Goal: Task Accomplishment & Management: Manage account settings

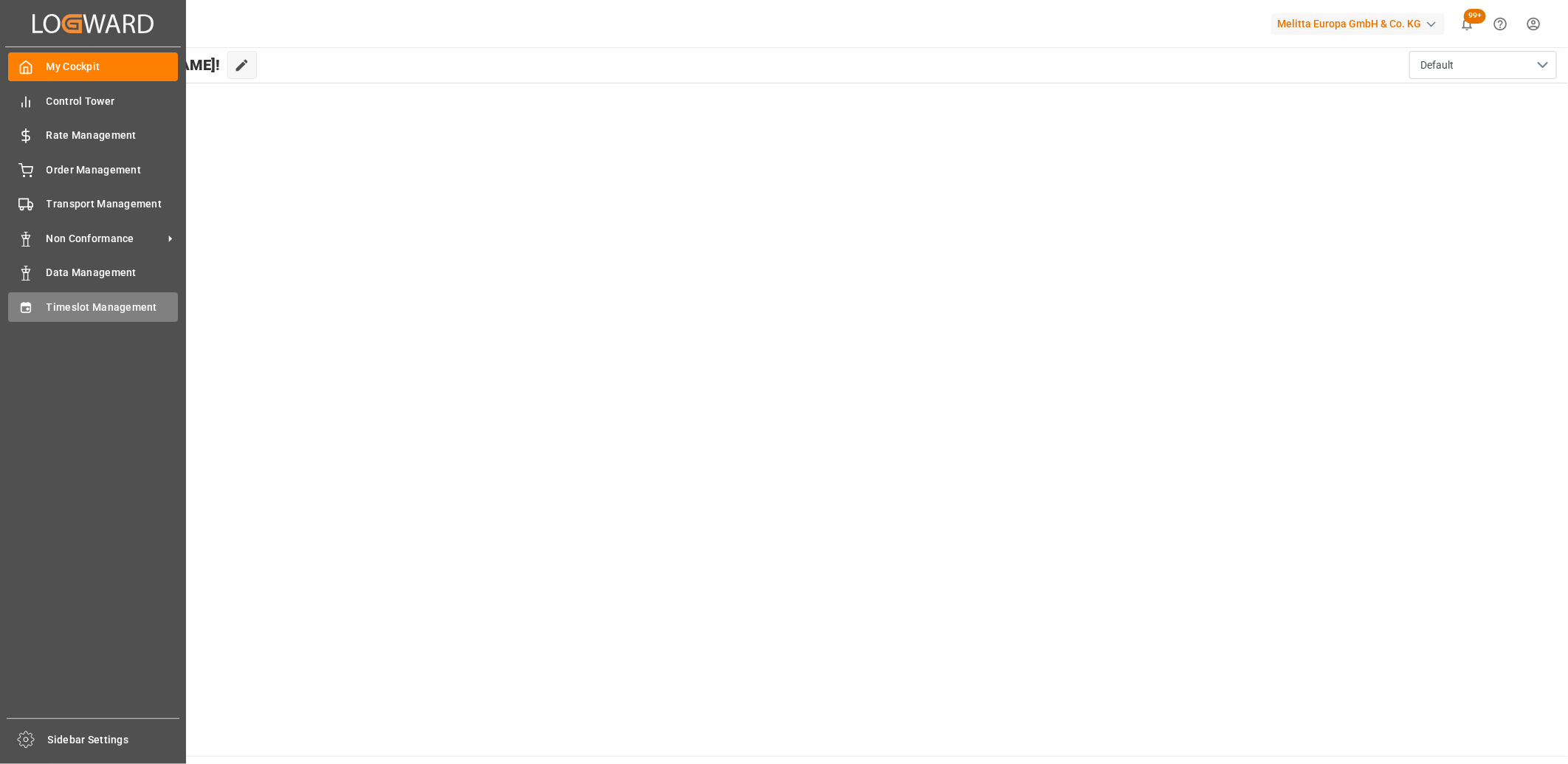
click at [21, 303] on icon at bounding box center [25, 307] width 10 height 10
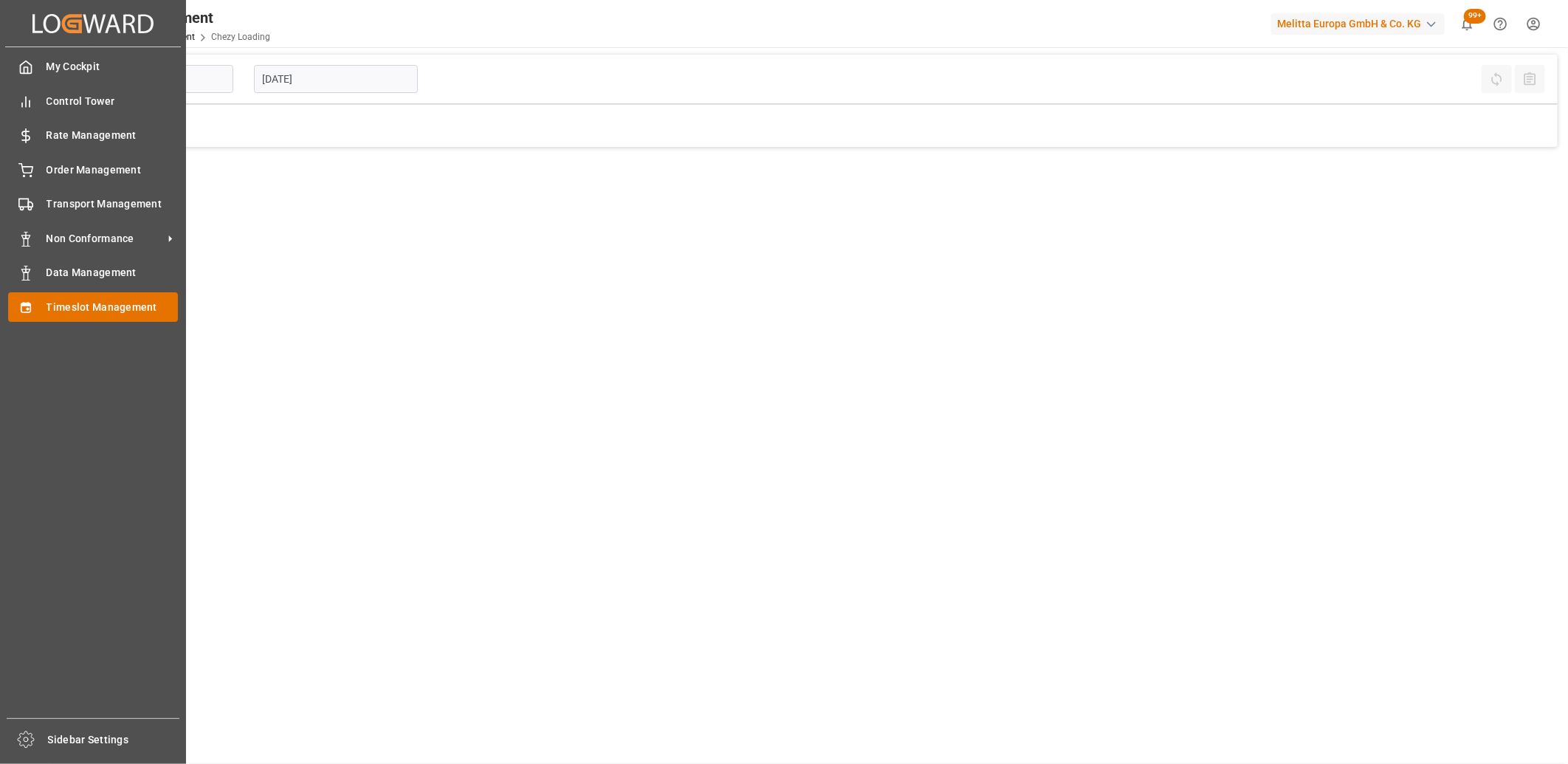
type input "Chezy Loading"
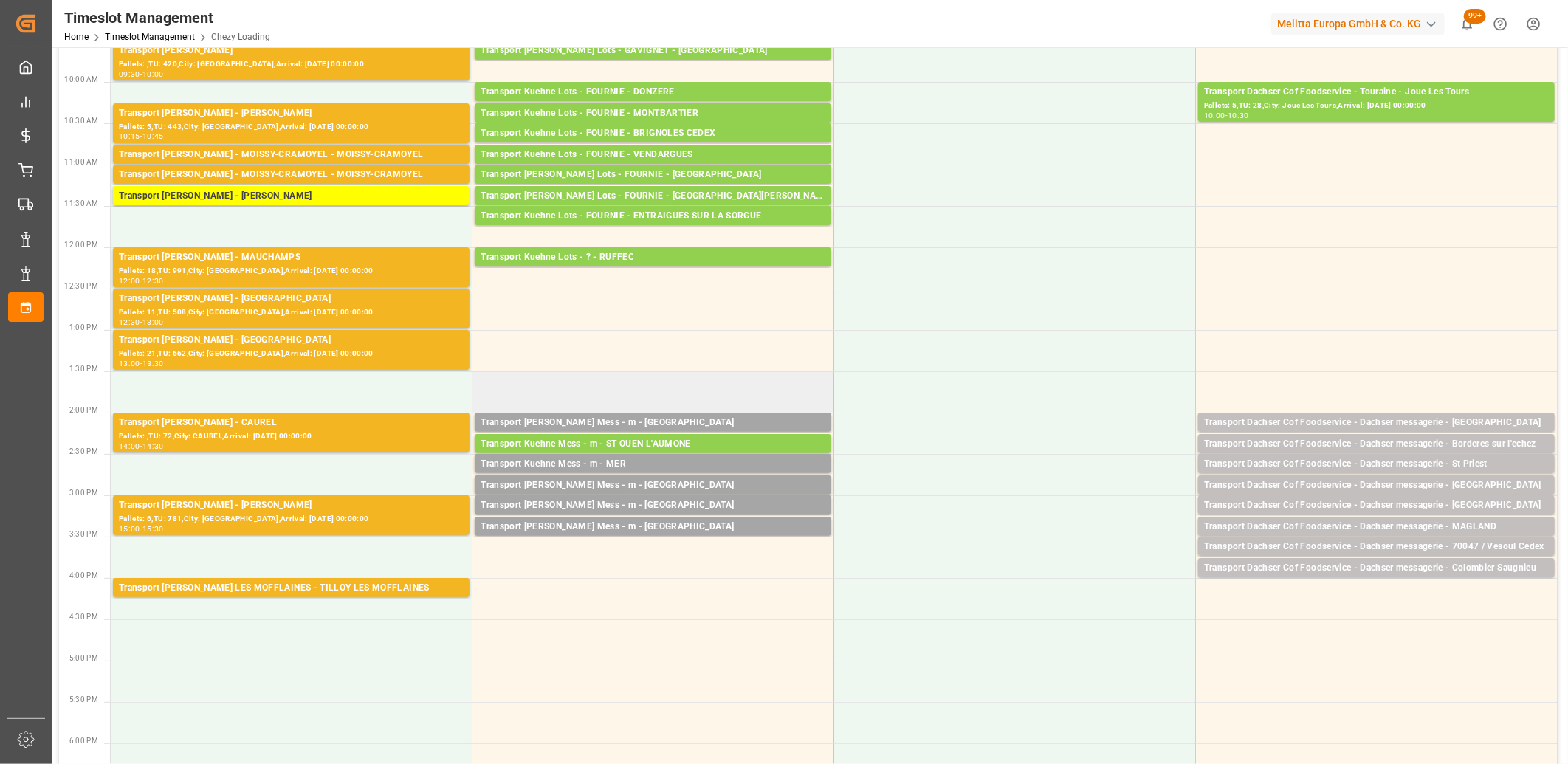
scroll to position [245, 0]
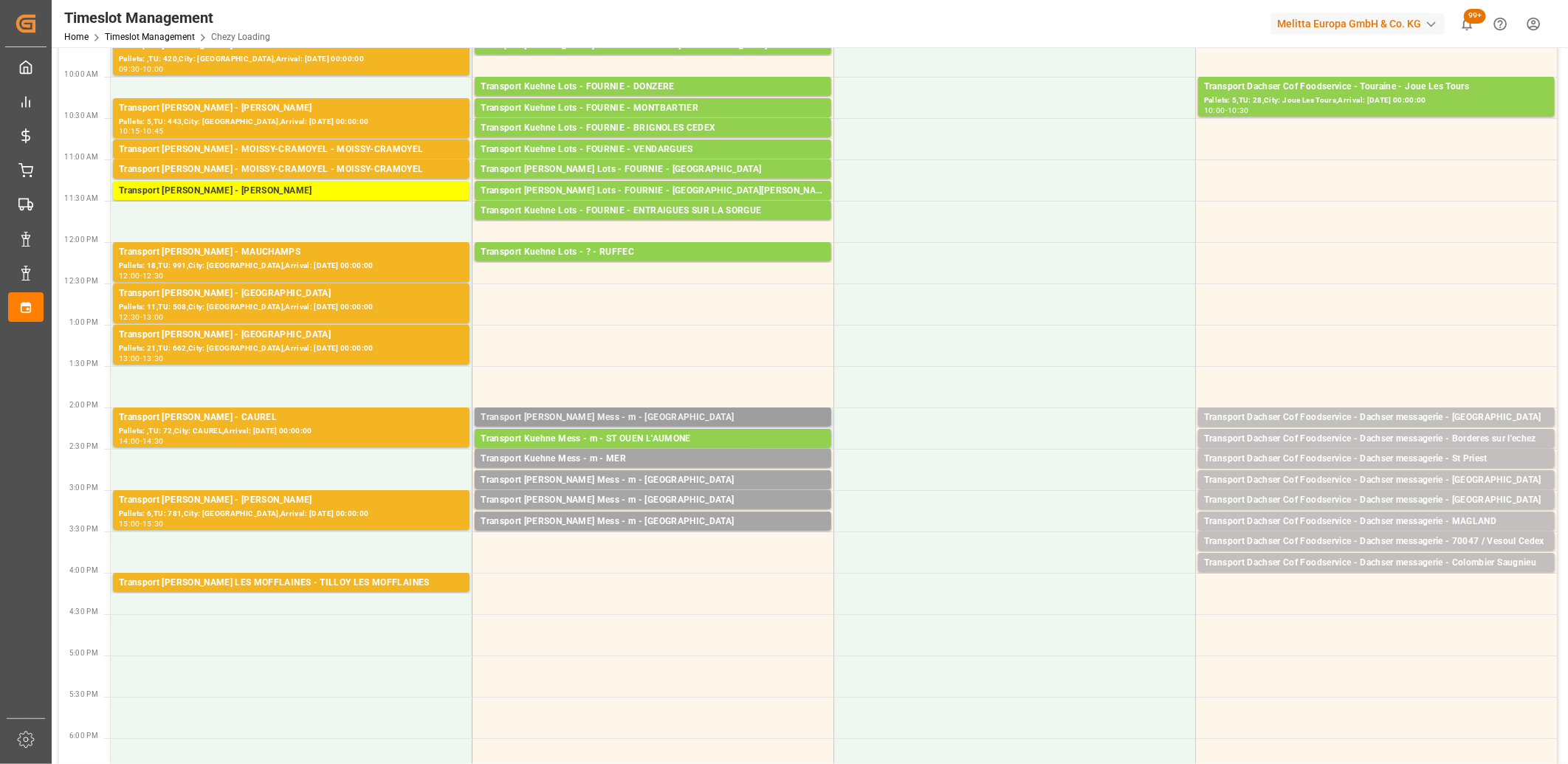
click at [719, 417] on div "Transport [PERSON_NAME] Mess - m - [GEOGRAPHIC_DATA]" at bounding box center [653, 418] width 345 height 15
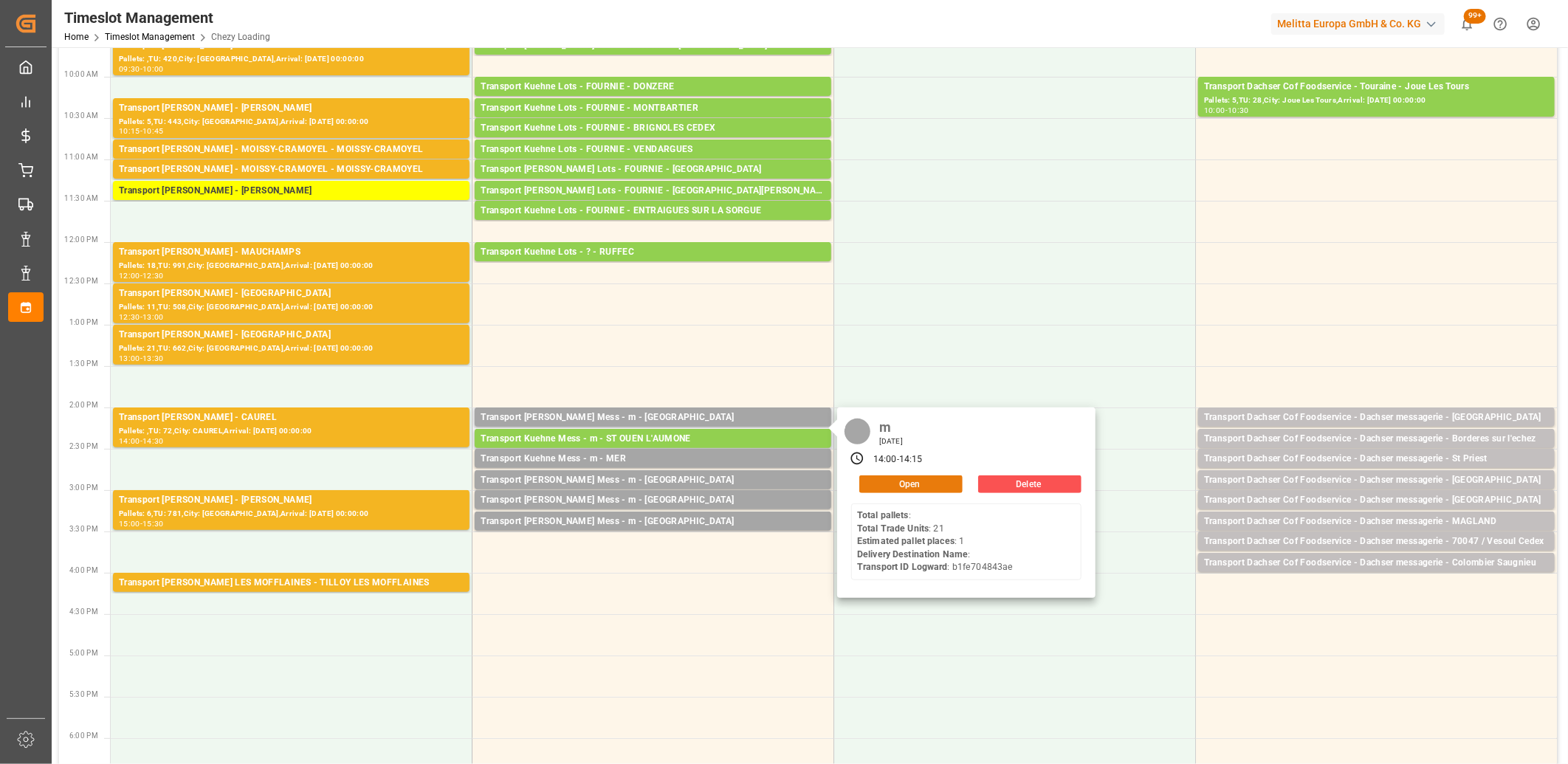
click at [925, 483] on button "Open" at bounding box center [911, 484] width 104 height 18
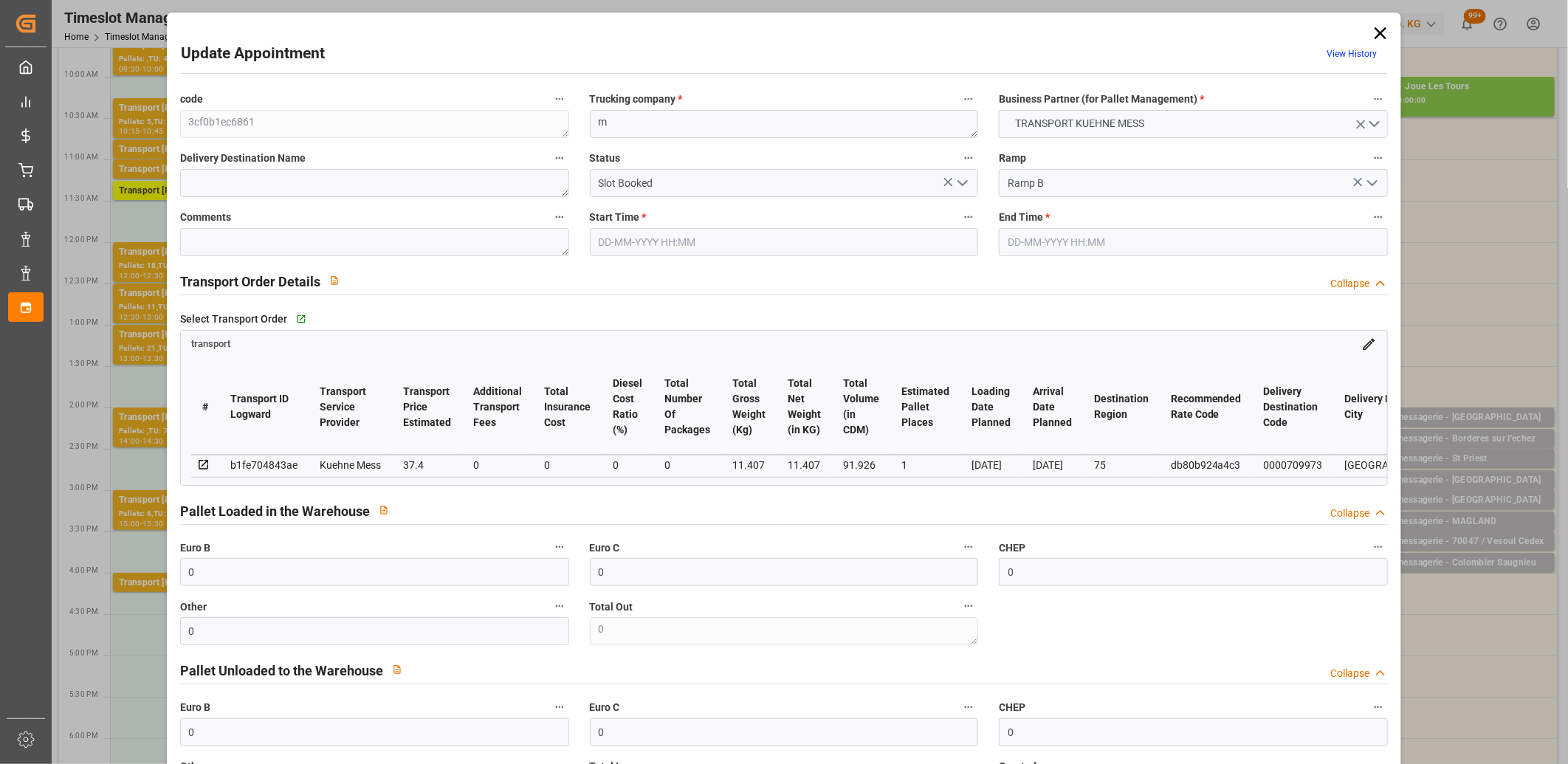
type input "[DATE] 14:00"
type input "[DATE] 14:15"
type input "[DATE] 11:40"
type input "[DATE]"
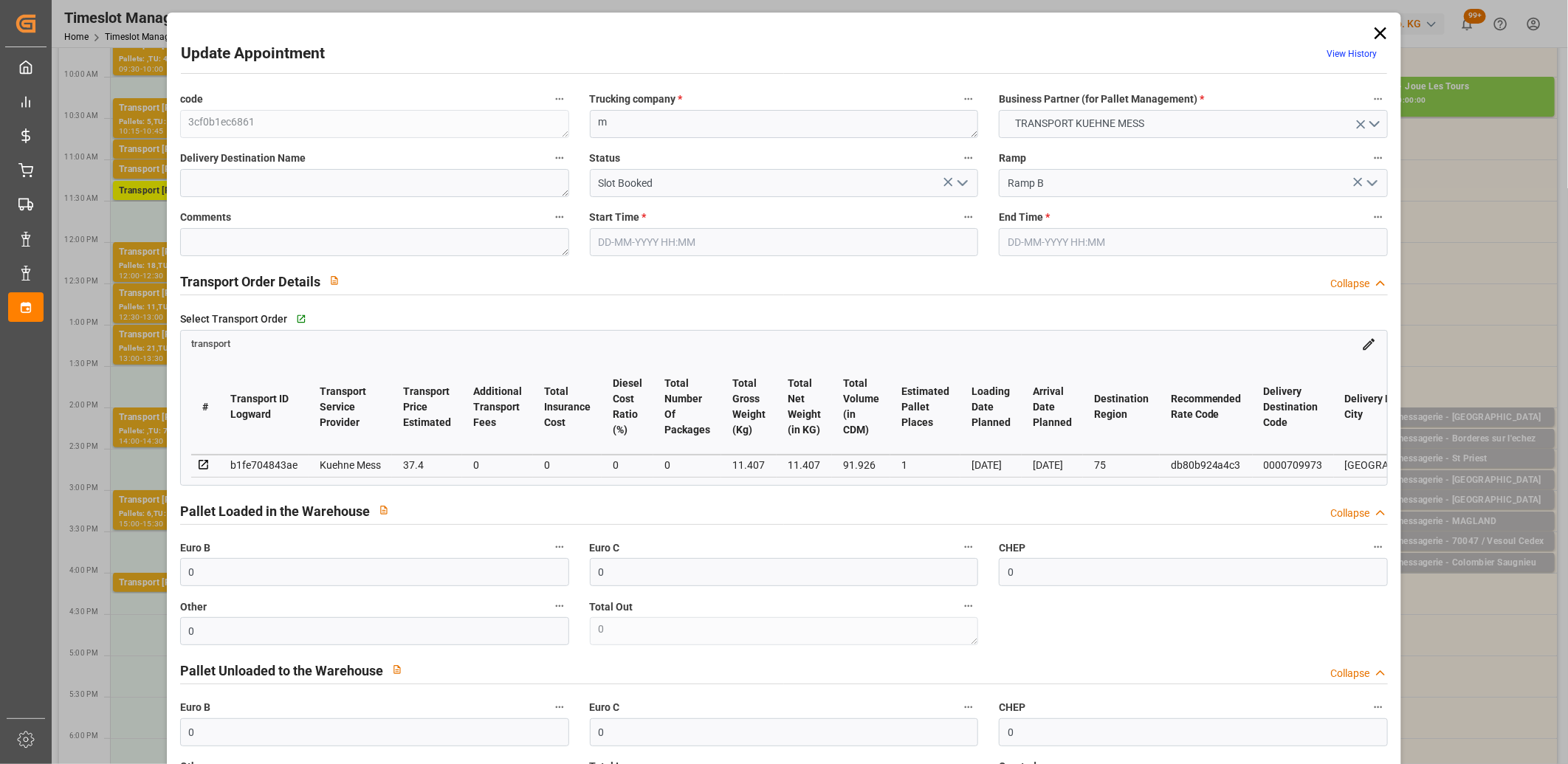
type input "[DATE]"
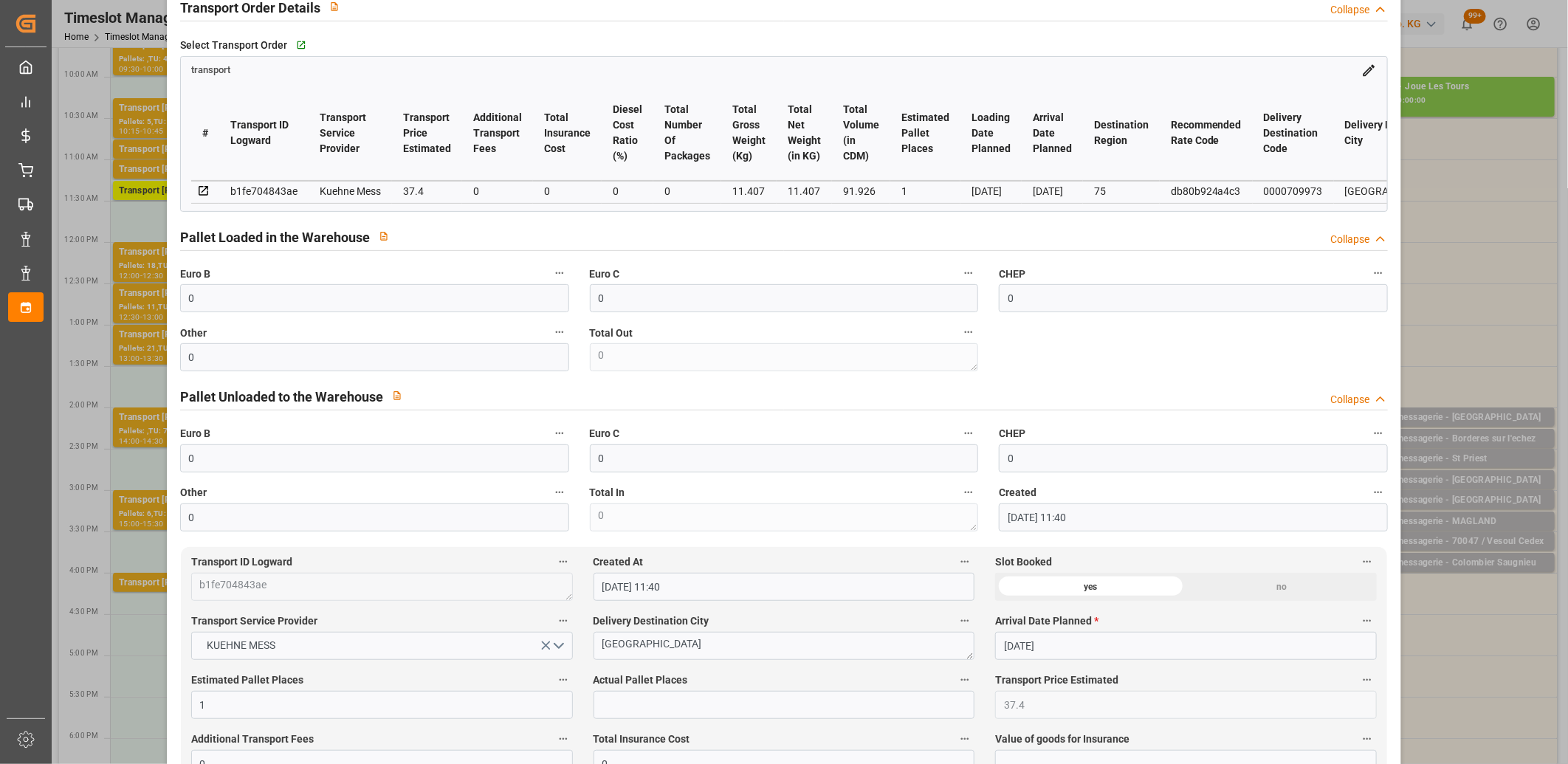
scroll to position [328, 0]
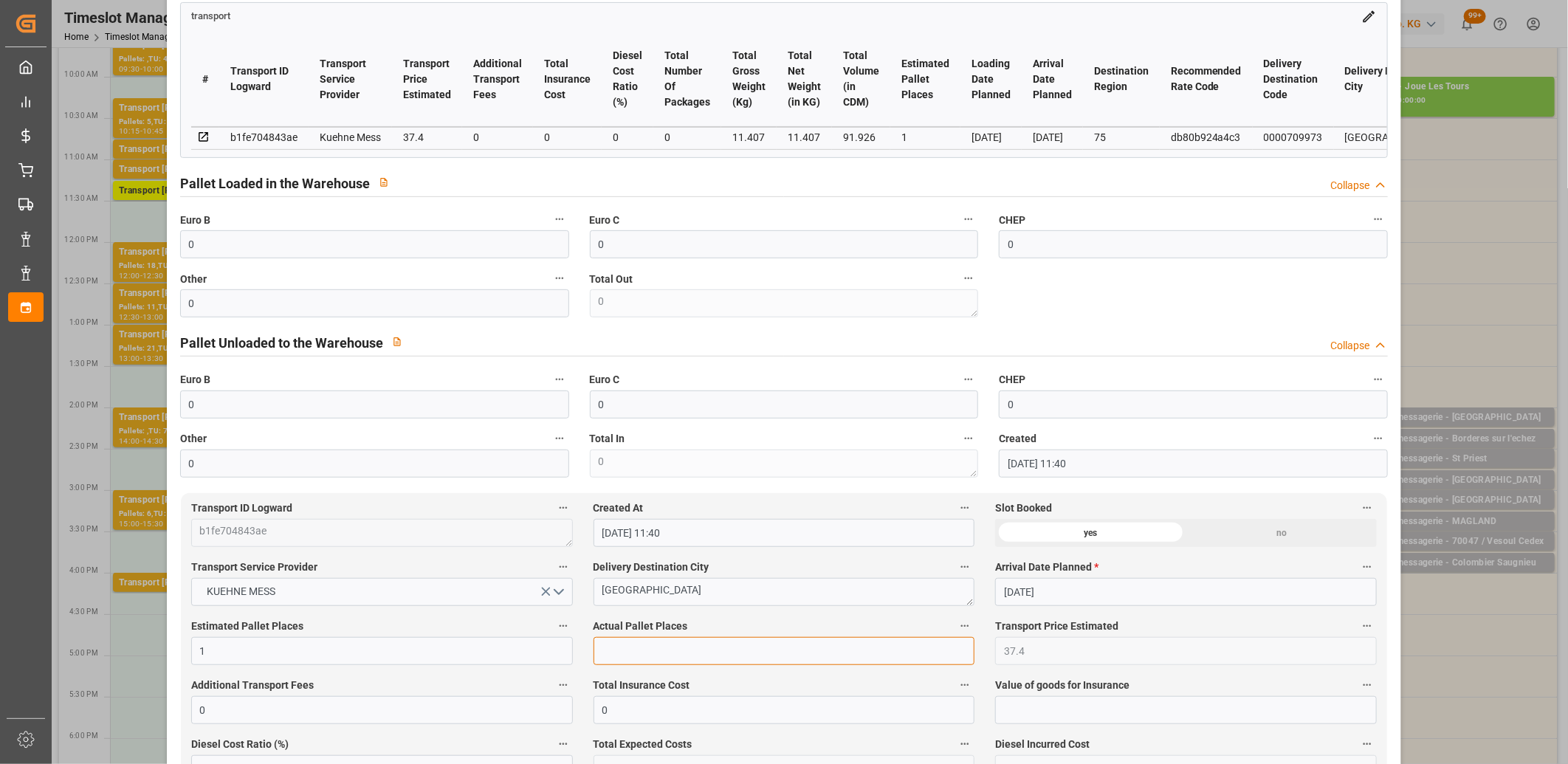
click at [613, 647] on input "text" at bounding box center [784, 651] width 382 height 28
type input "1"
click at [307, 296] on input "0" at bounding box center [374, 304] width 389 height 28
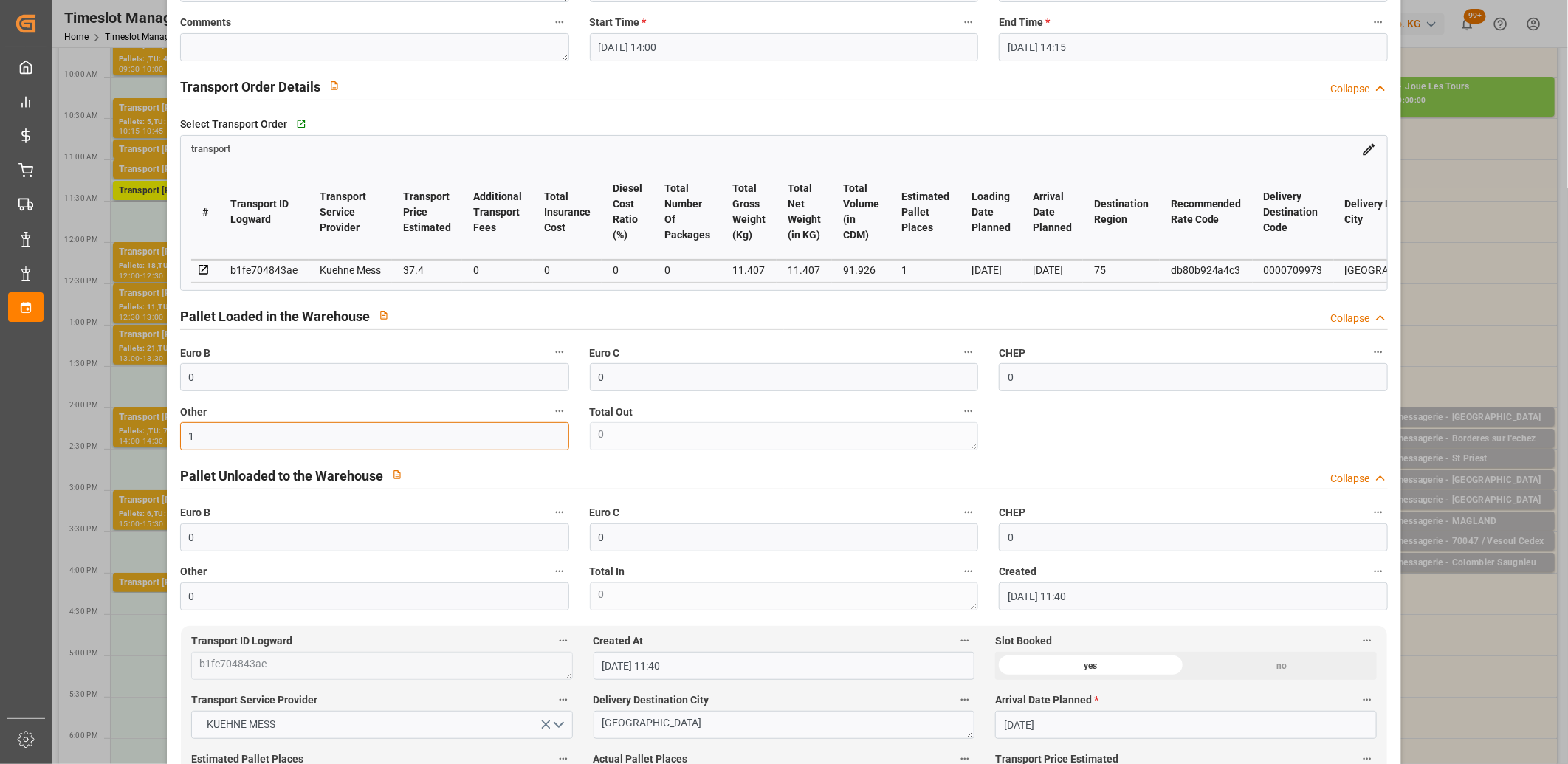
scroll to position [0, 0]
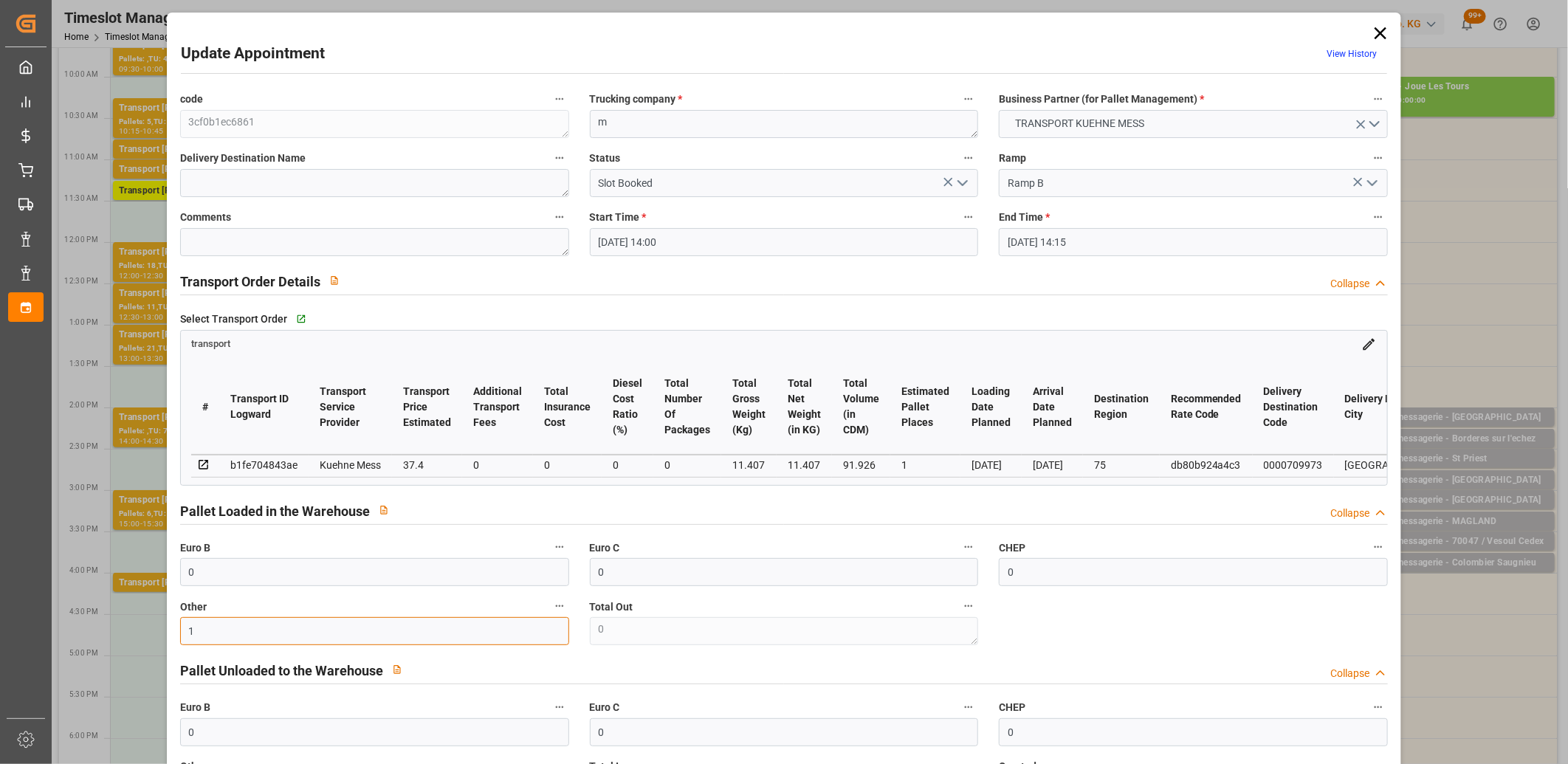
type input "1"
click at [964, 183] on icon "open menu" at bounding box center [962, 184] width 18 height 18
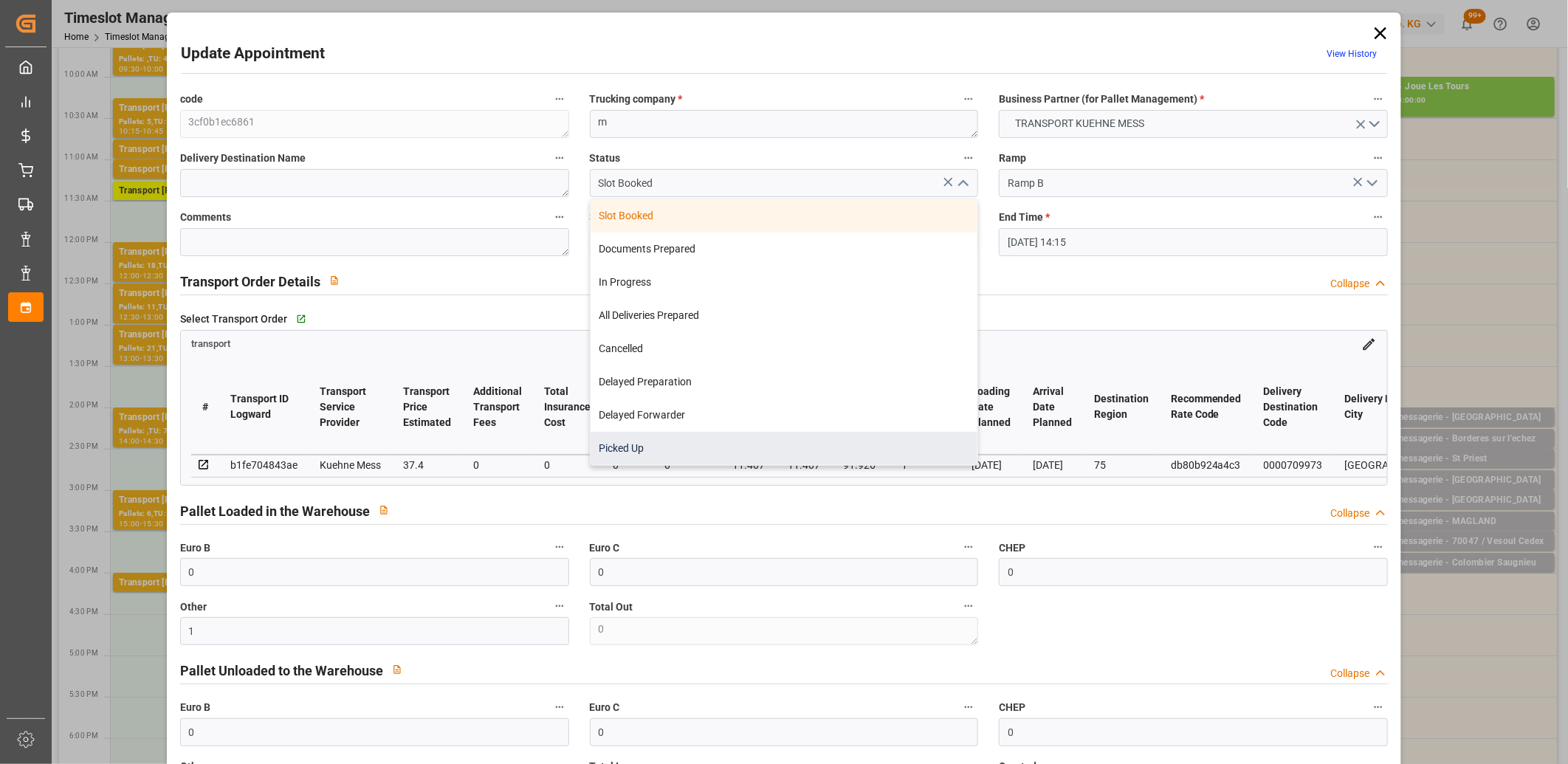
click at [857, 449] on div "Picked Up" at bounding box center [784, 448] width 387 height 34
type input "Picked Up"
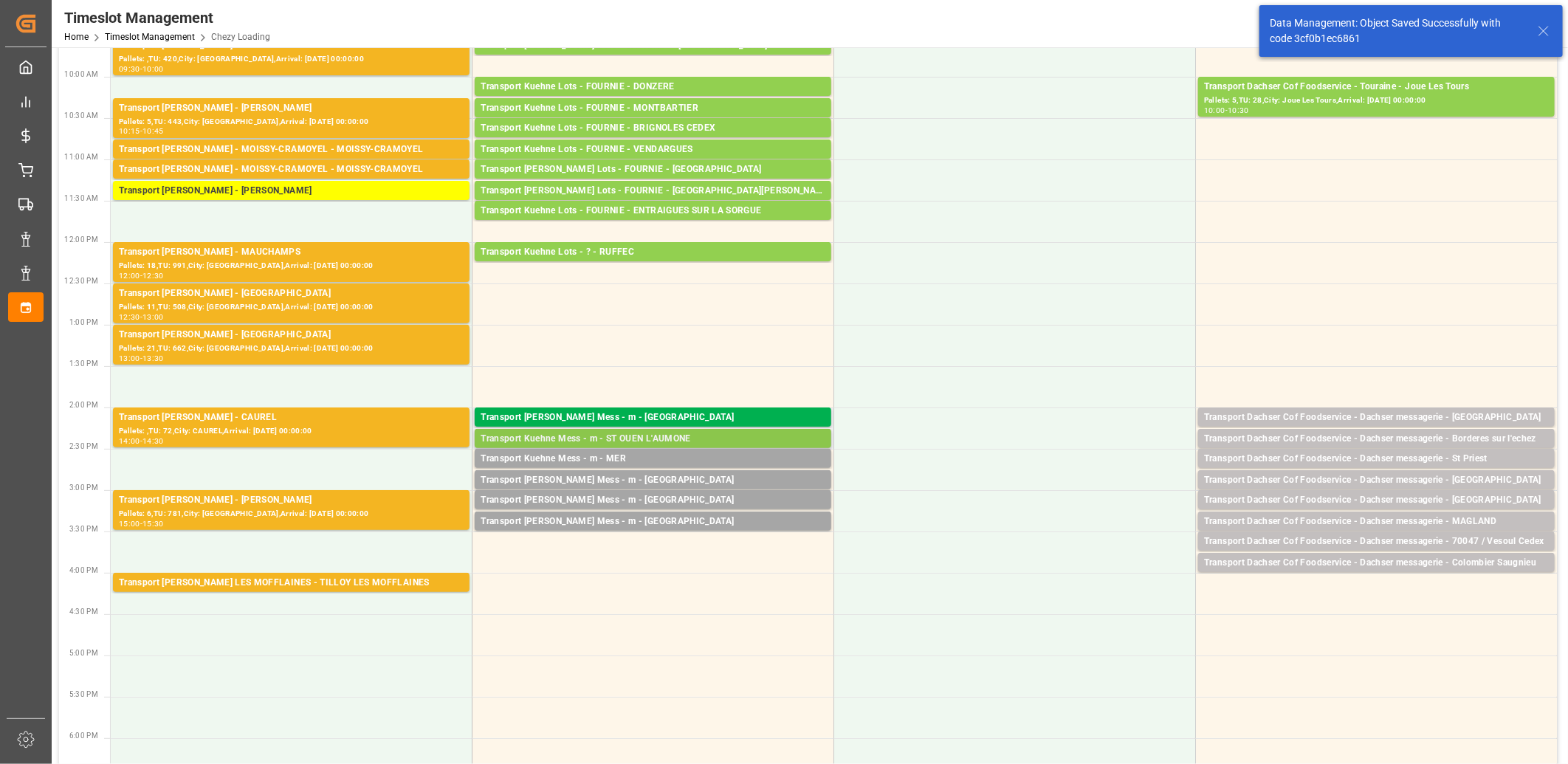
click at [636, 441] on div "Transport Kuehne Mess - m - ST OUEN L'AUMONE" at bounding box center [653, 439] width 345 height 15
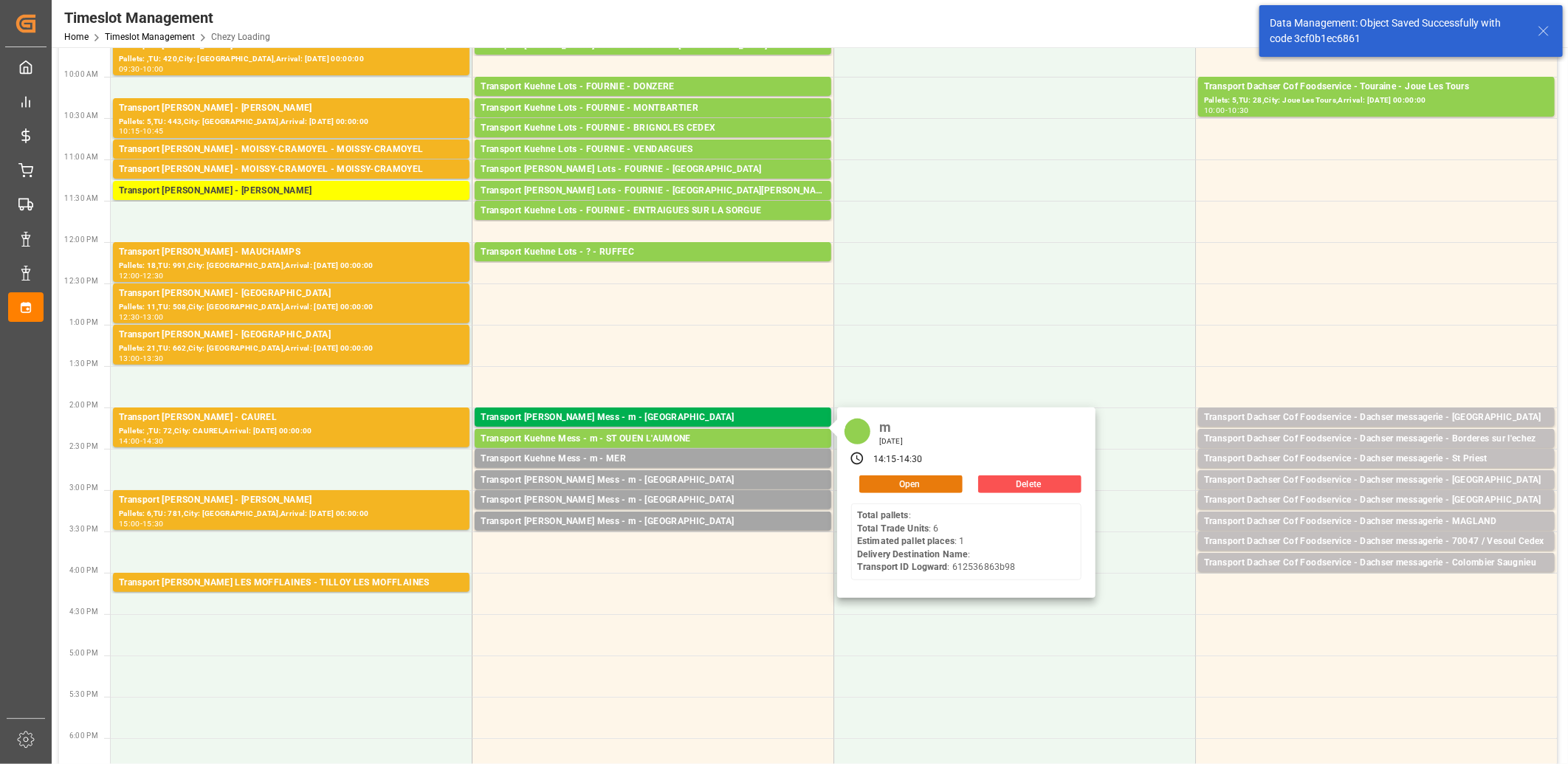
click at [872, 476] on button "Open" at bounding box center [911, 484] width 104 height 18
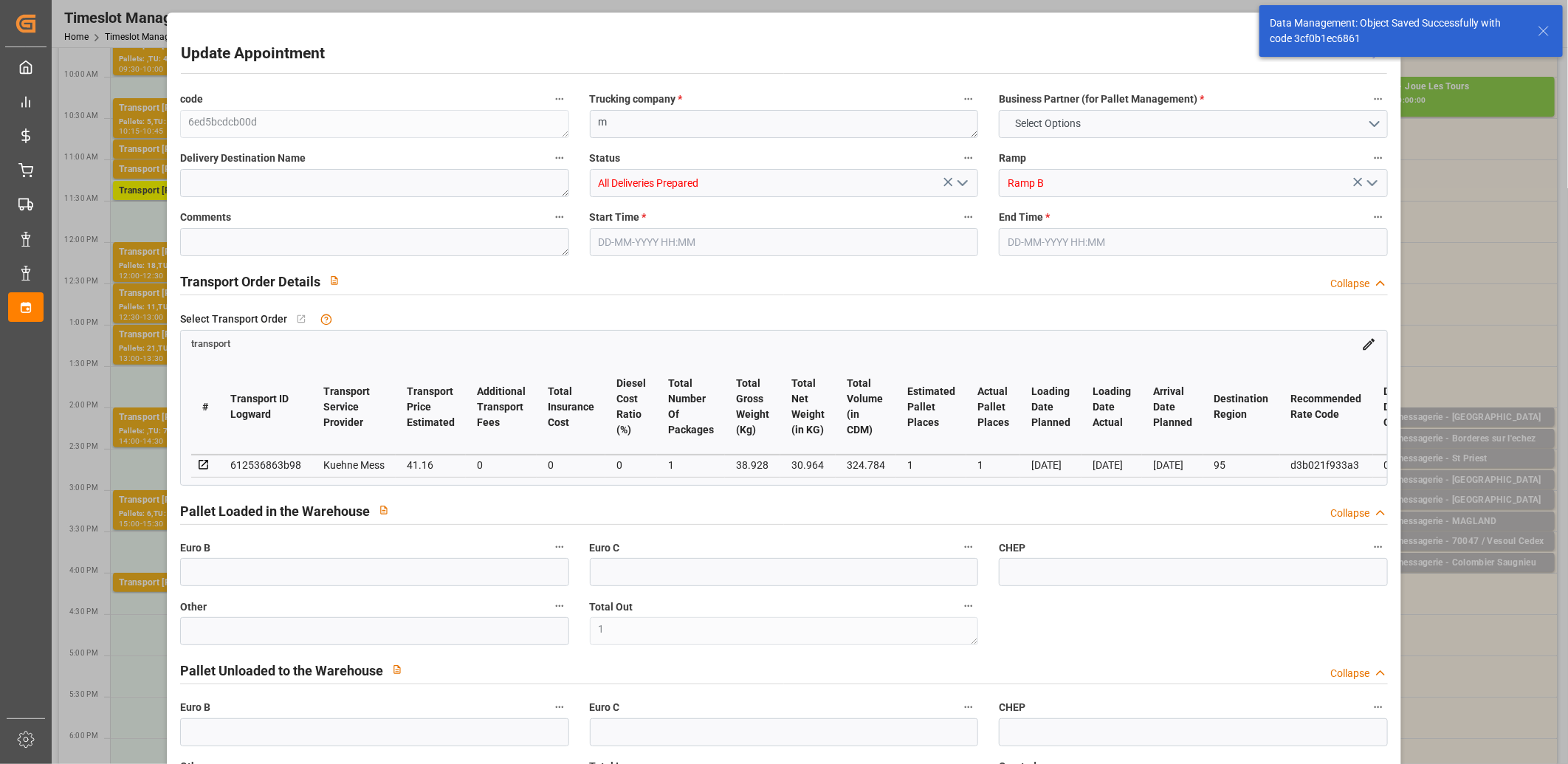
type input "1"
type input "0"
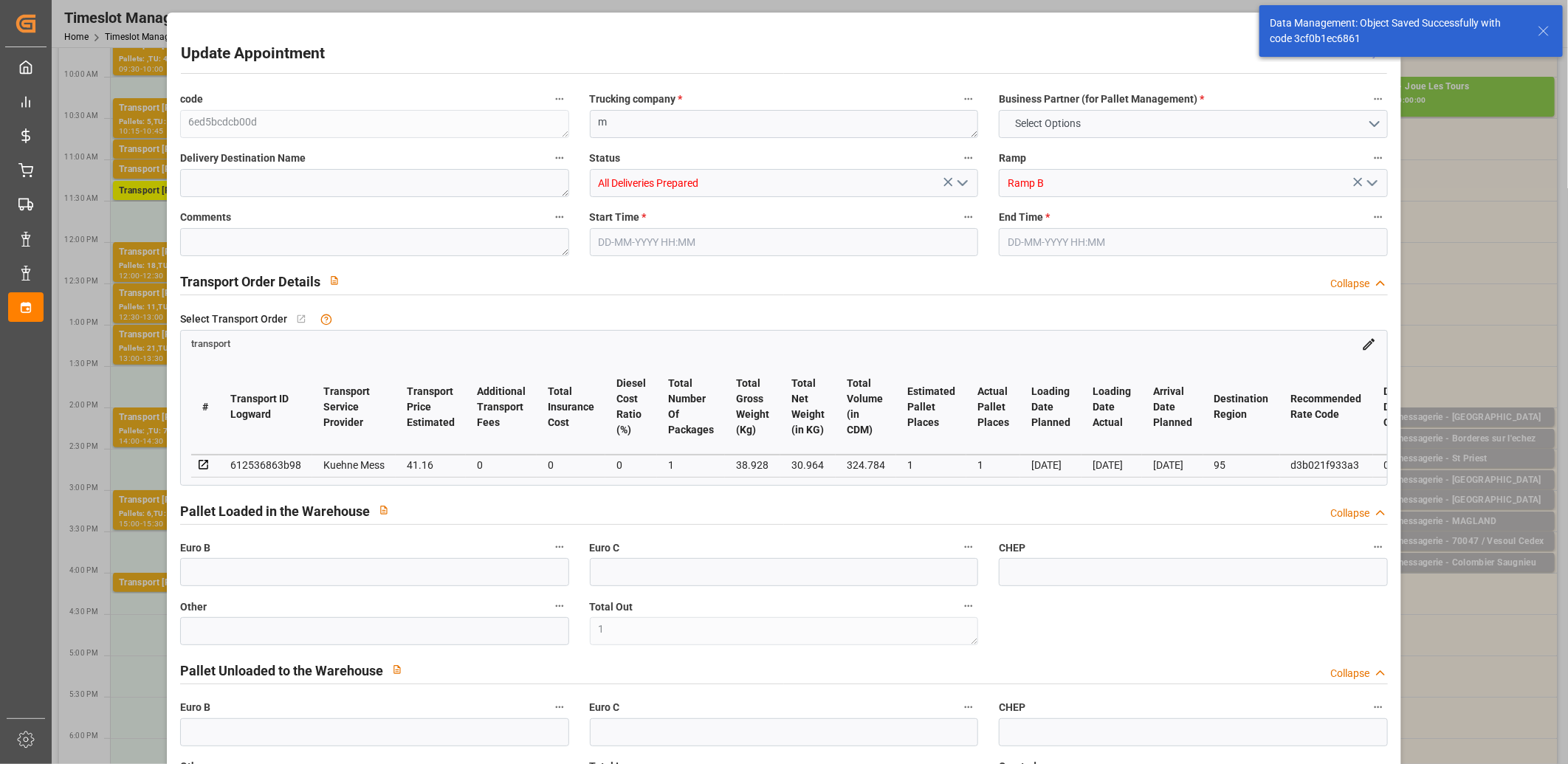
type input "0"
type input "1"
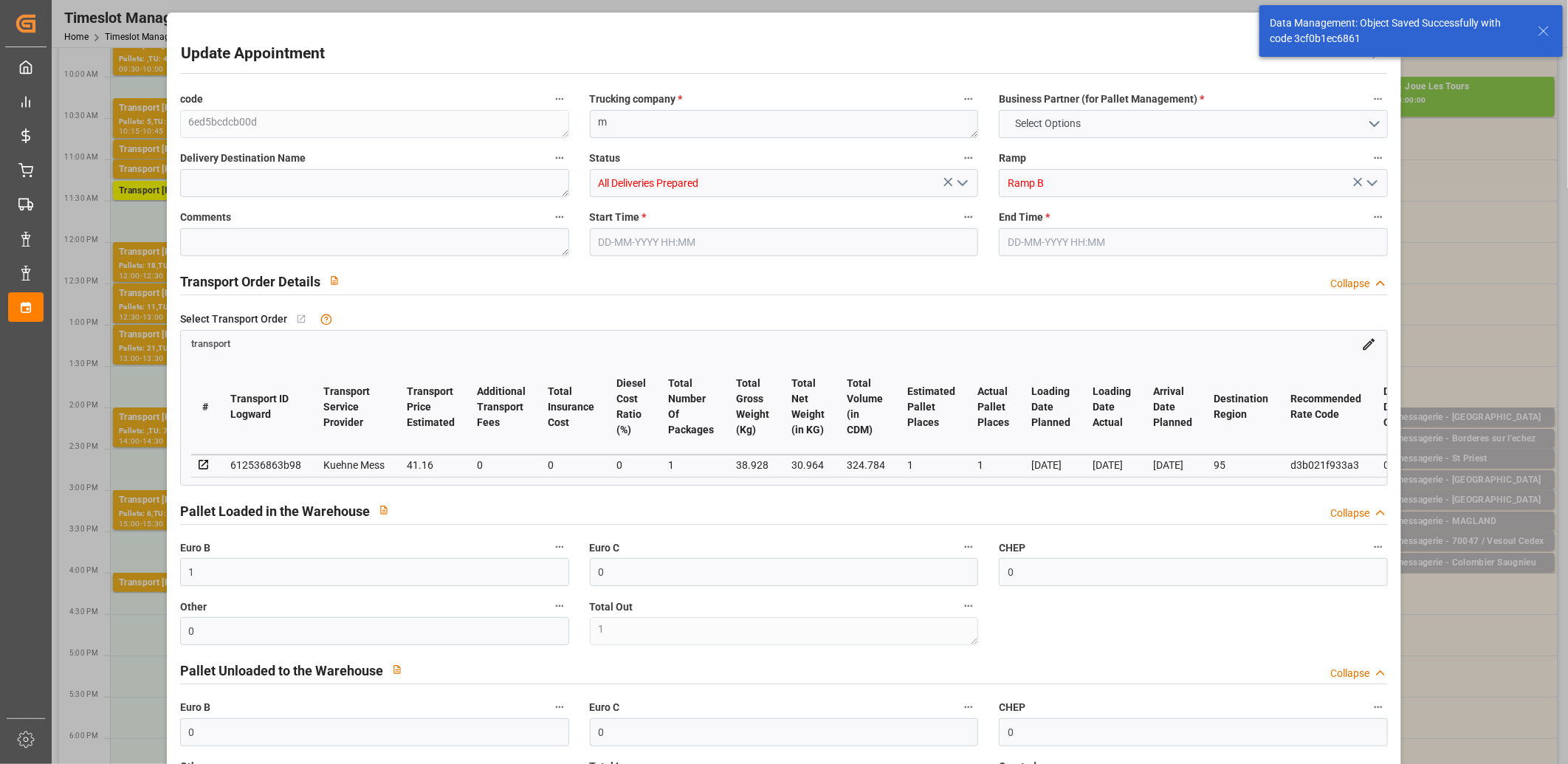
type input "41.16"
type input "0"
type input "41.16"
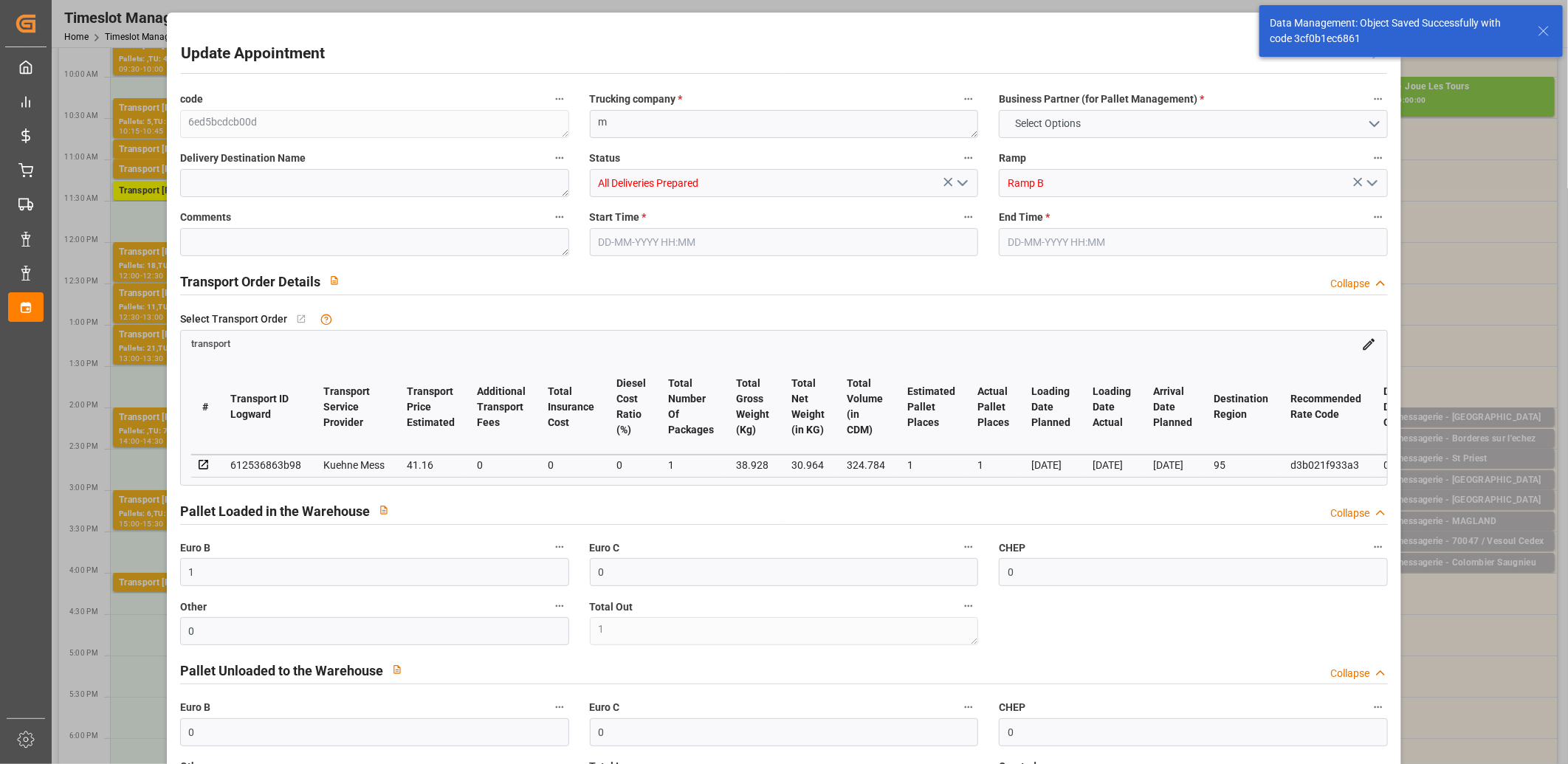
type input "0"
type input "1"
type input "30.964"
type input "61.928"
type input "324.784"
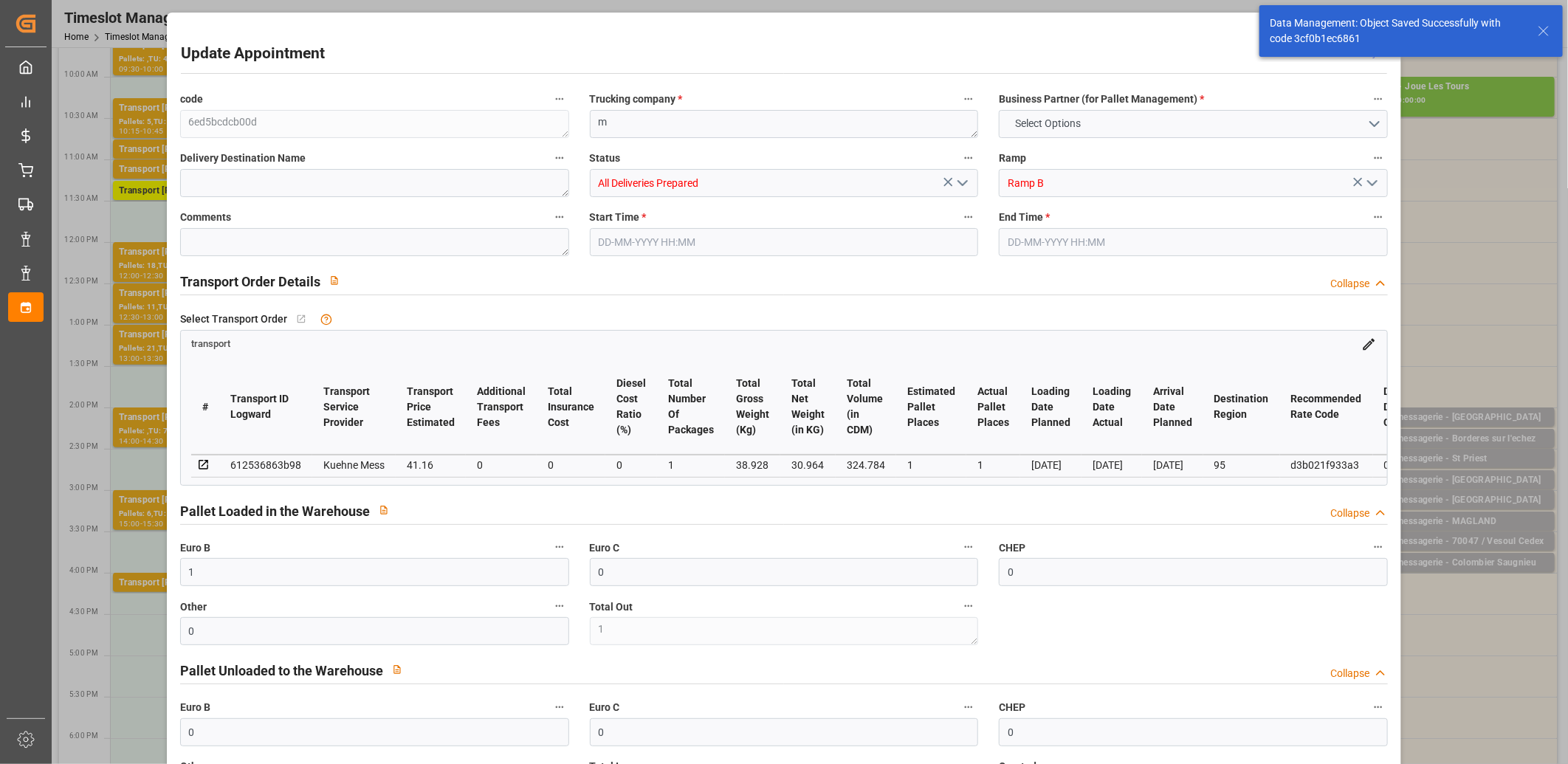
type input "95"
type input "0"
type input "6"
type input "1"
type input "101"
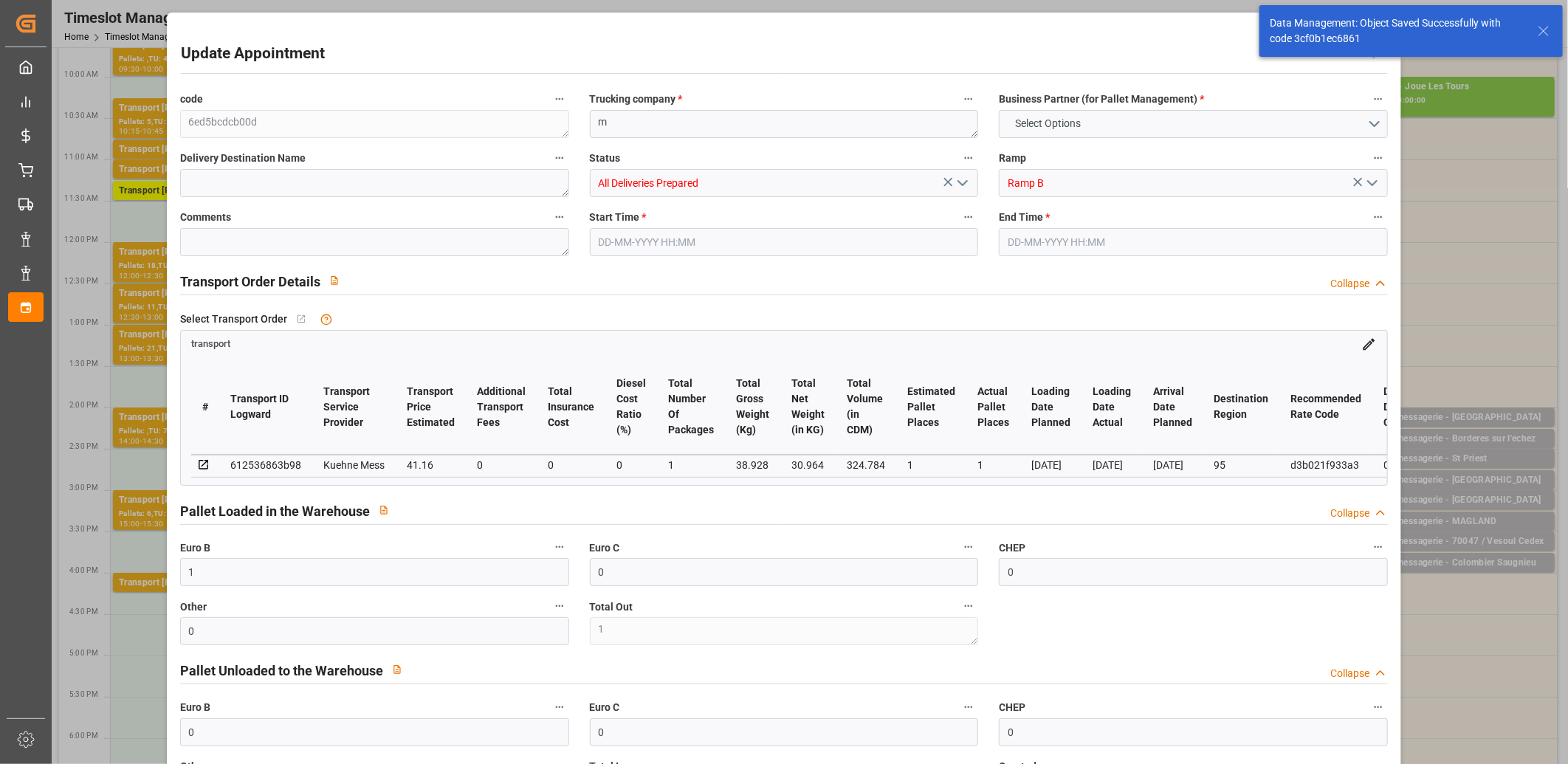
type input "38.928"
type input "0"
type input "4710.8598"
type input "0"
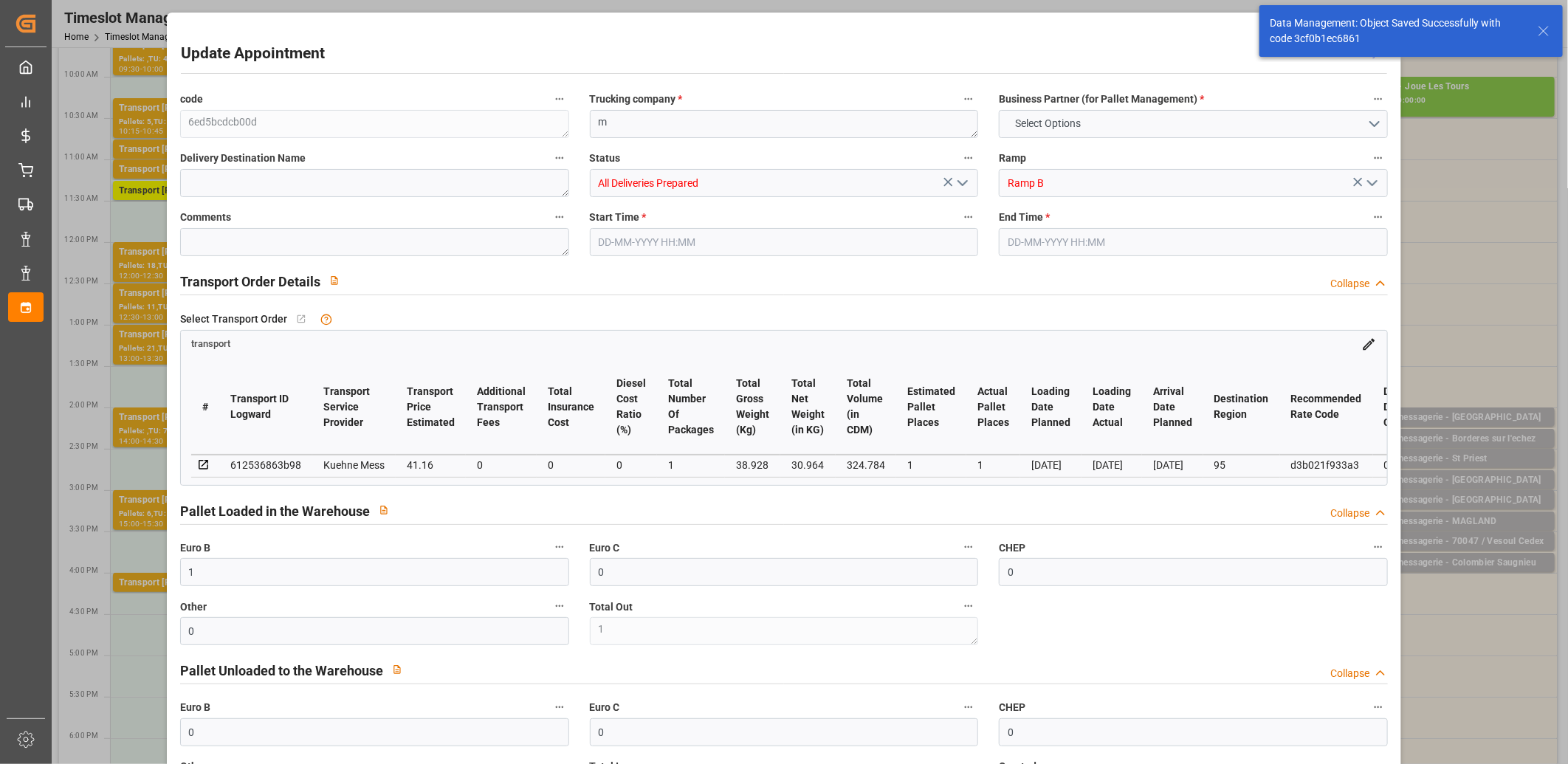
type input "21"
type input "35"
type input "[DATE] 14:15"
type input "[DATE] 14:30"
type input "[DATE] 11:40"
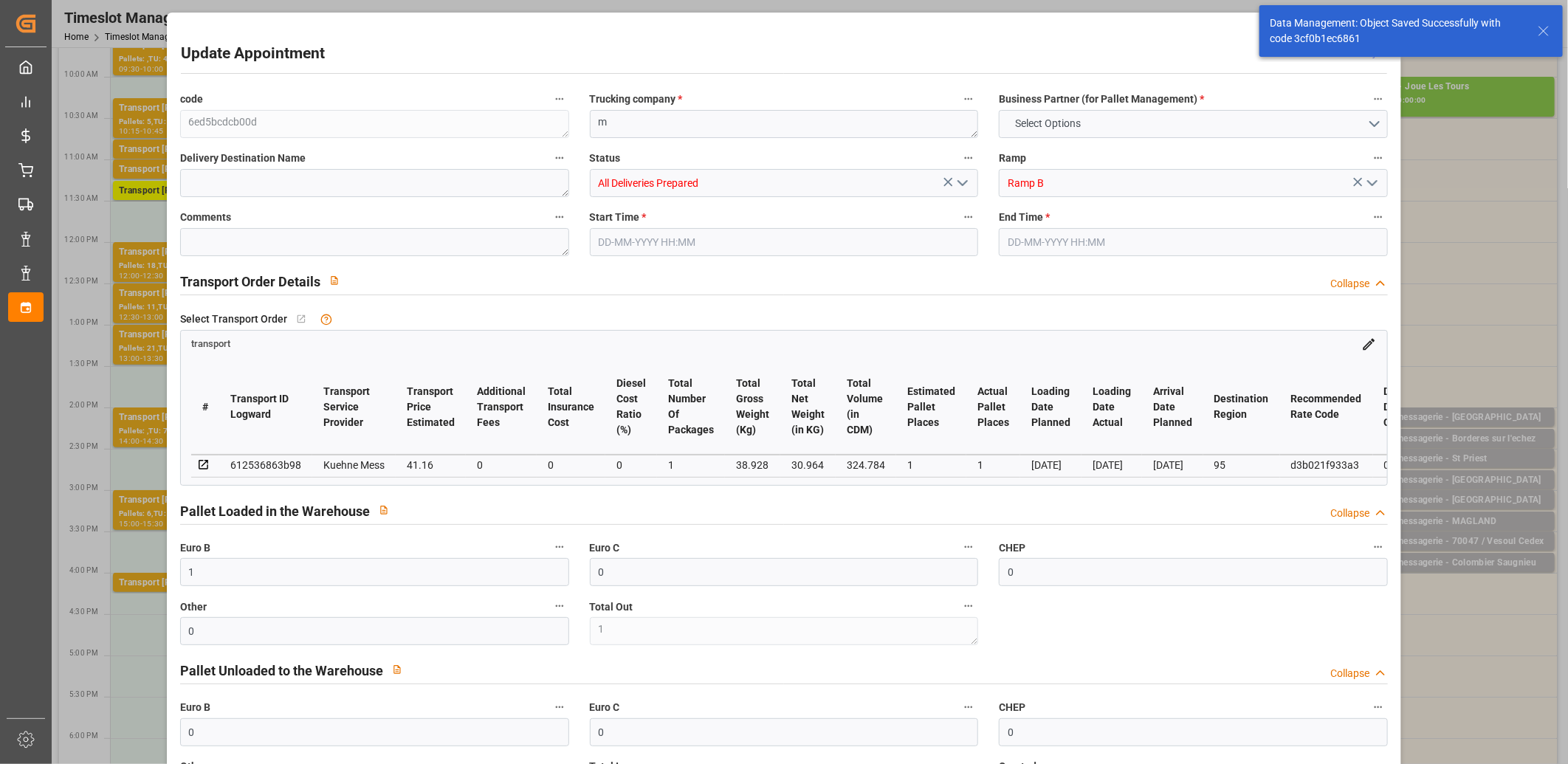
type input "[DATE] 11:40"
type input "[DATE]"
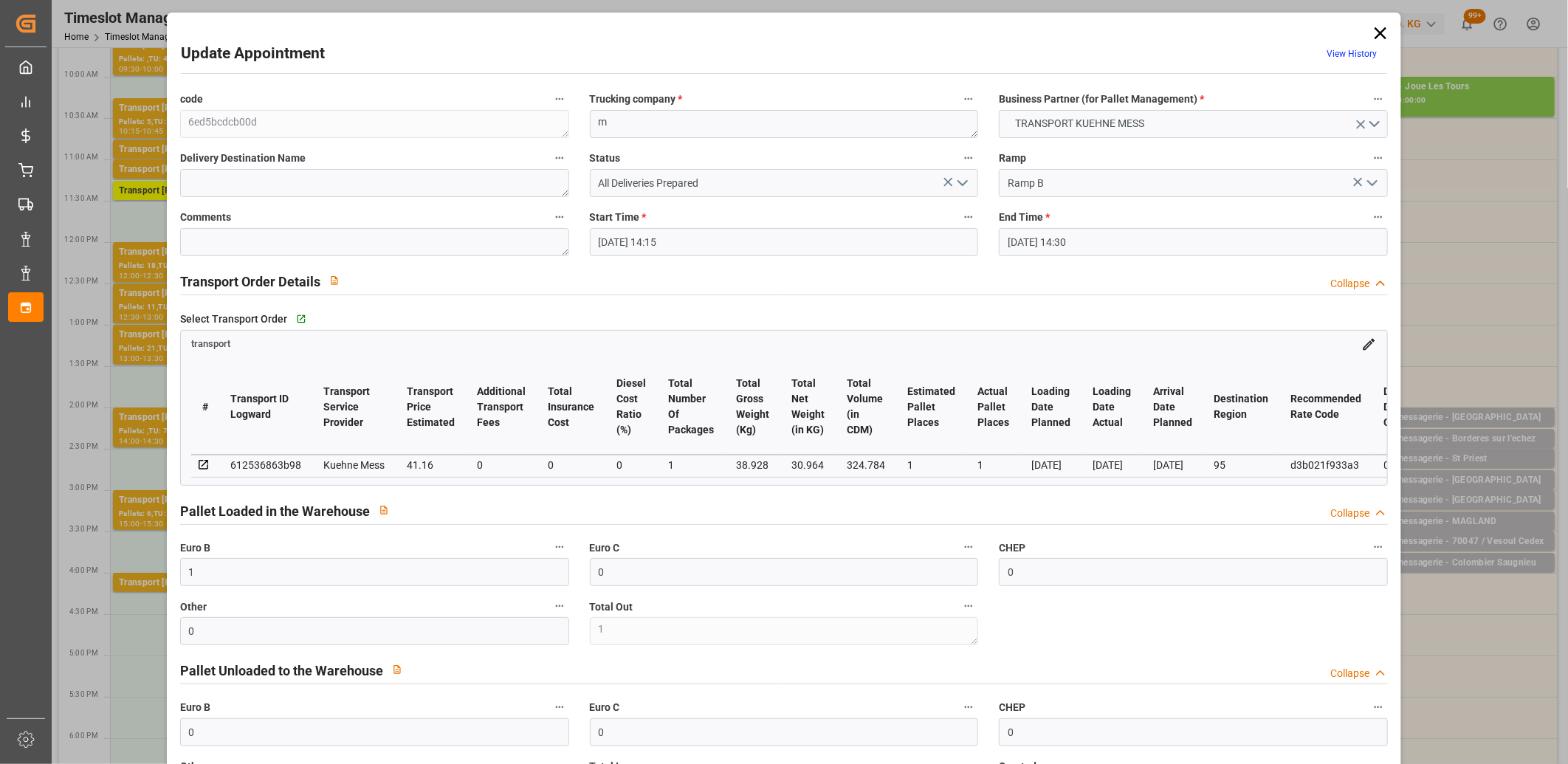
click at [958, 183] on polyline "open menu" at bounding box center [962, 183] width 9 height 4
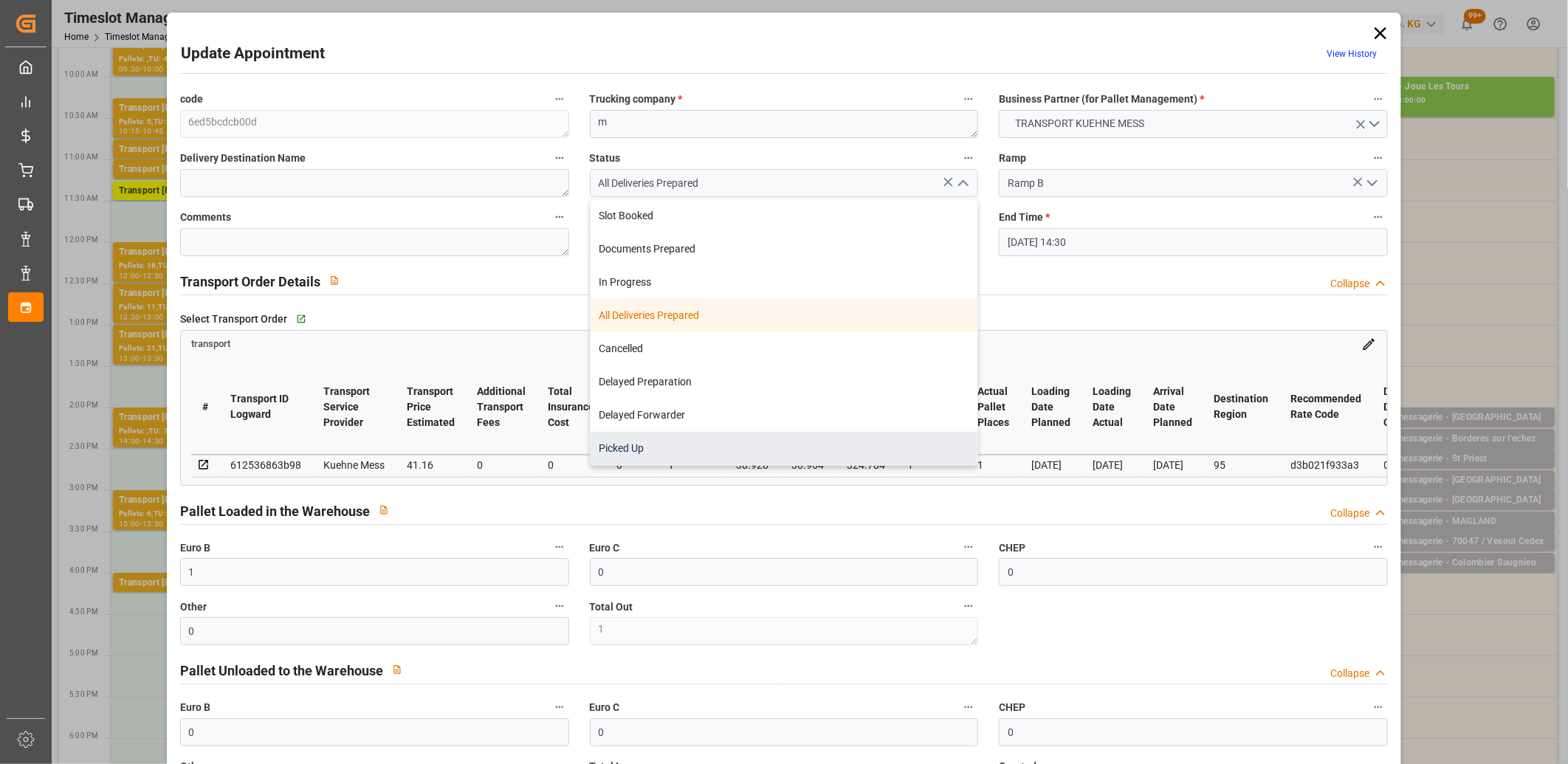
click at [844, 433] on div "Picked Up" at bounding box center [784, 448] width 387 height 34
type input "Picked Up"
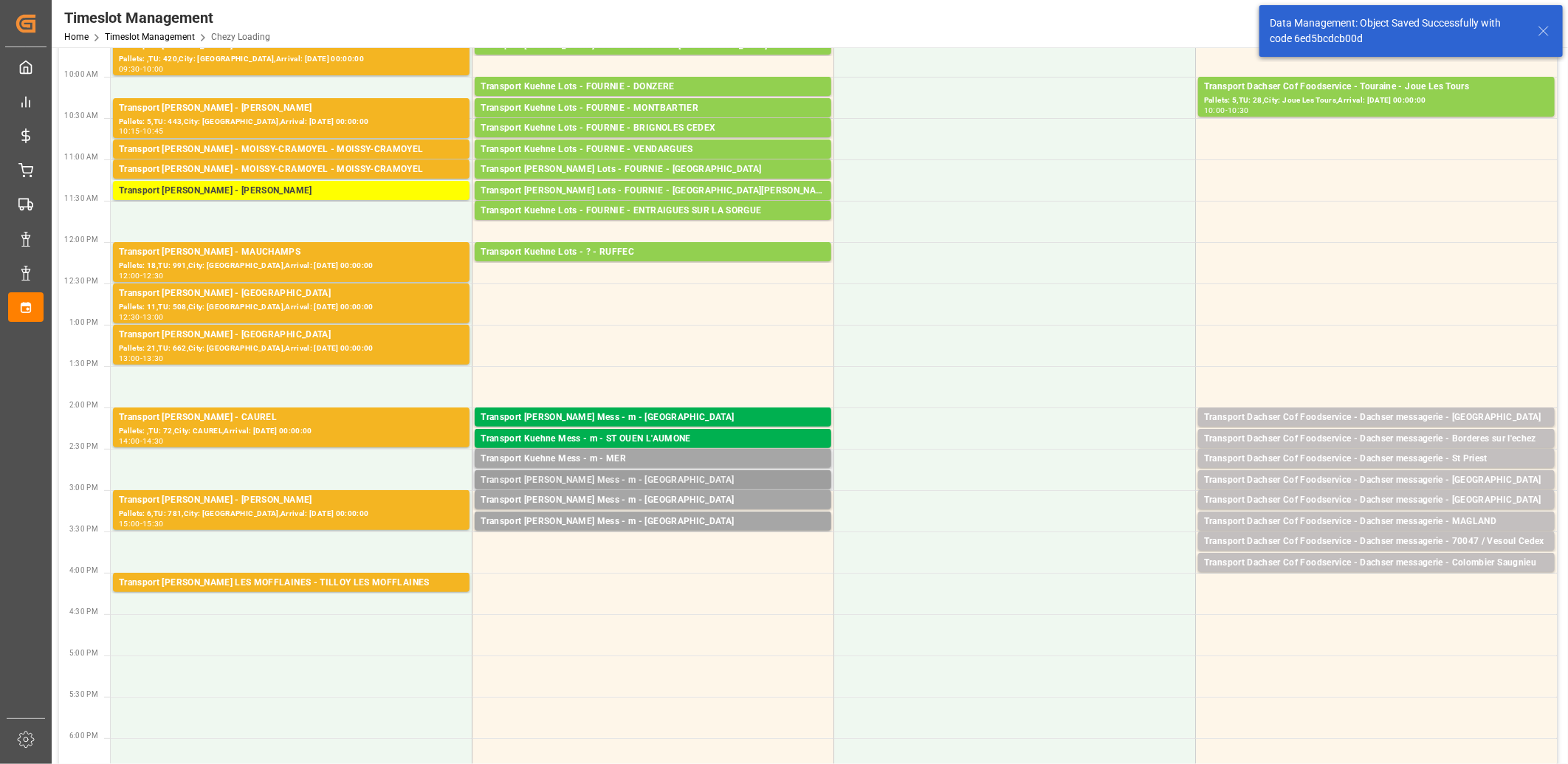
click at [624, 480] on div "Transport [PERSON_NAME] Mess - m - [GEOGRAPHIC_DATA]" at bounding box center [653, 480] width 345 height 15
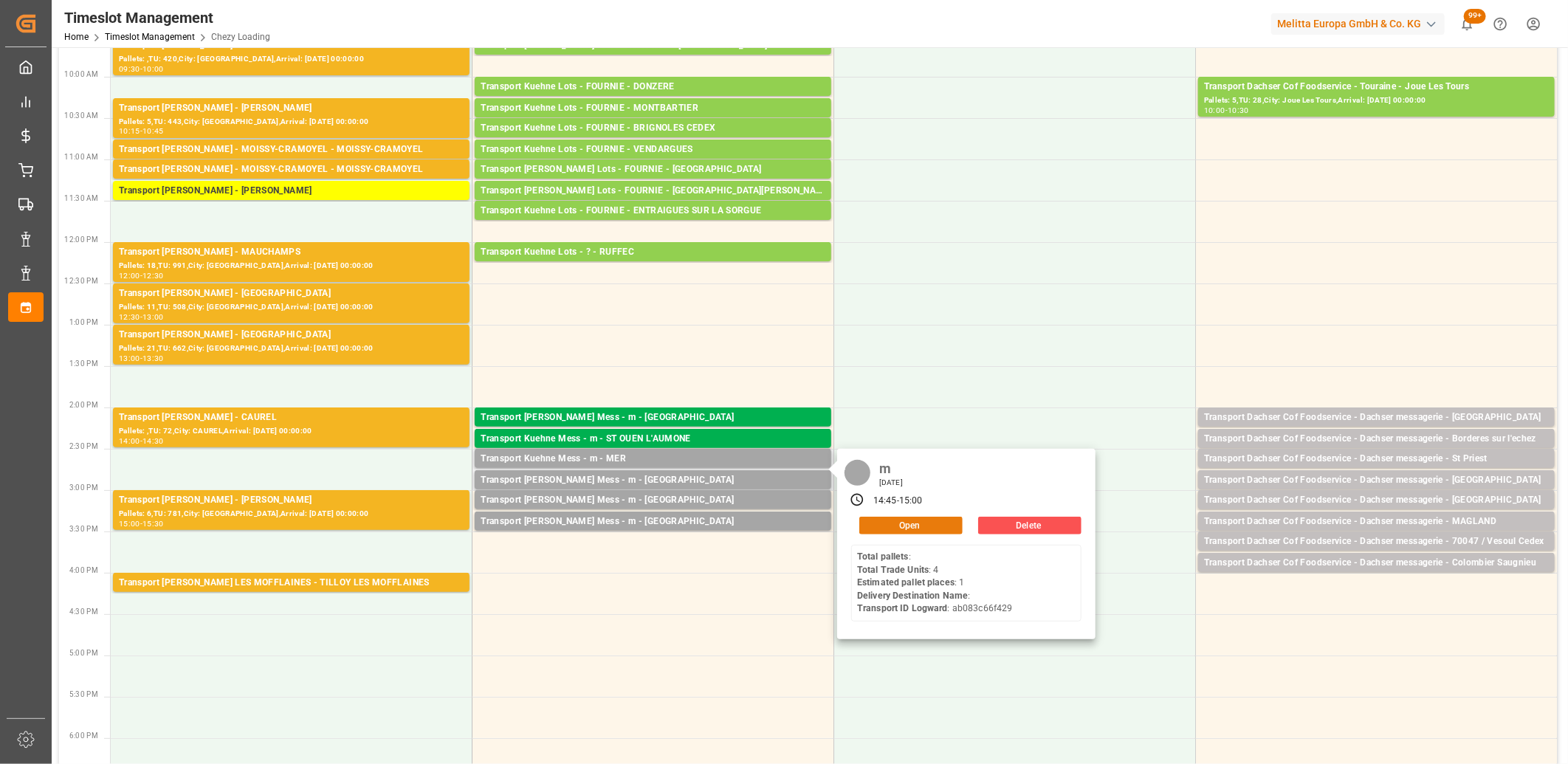
click at [874, 522] on button "Open" at bounding box center [911, 526] width 104 height 18
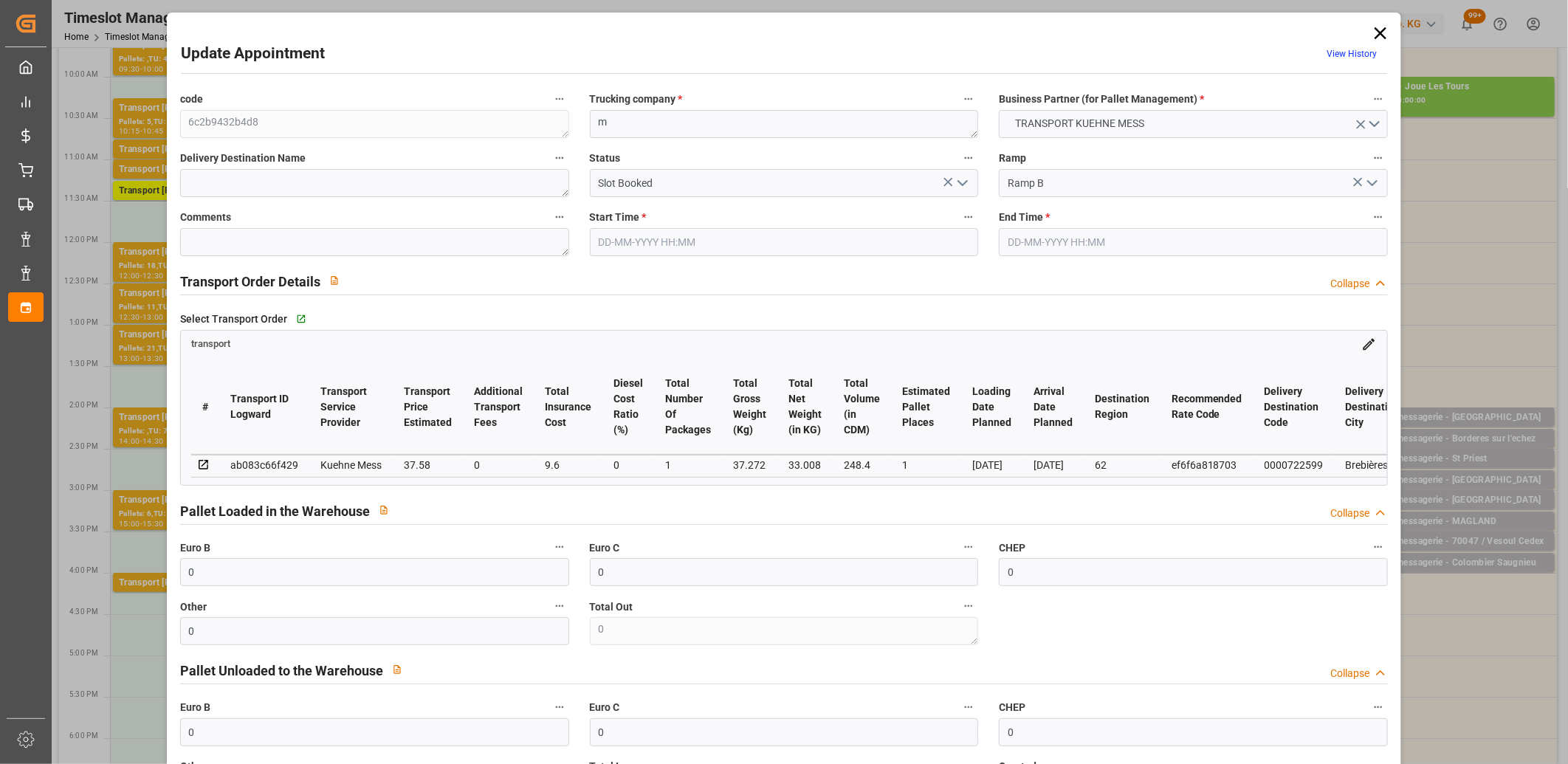
type input "[DATE] 14:45"
type input "[DATE] 15:00"
type input "[DATE] 11:41"
type input "[DATE]"
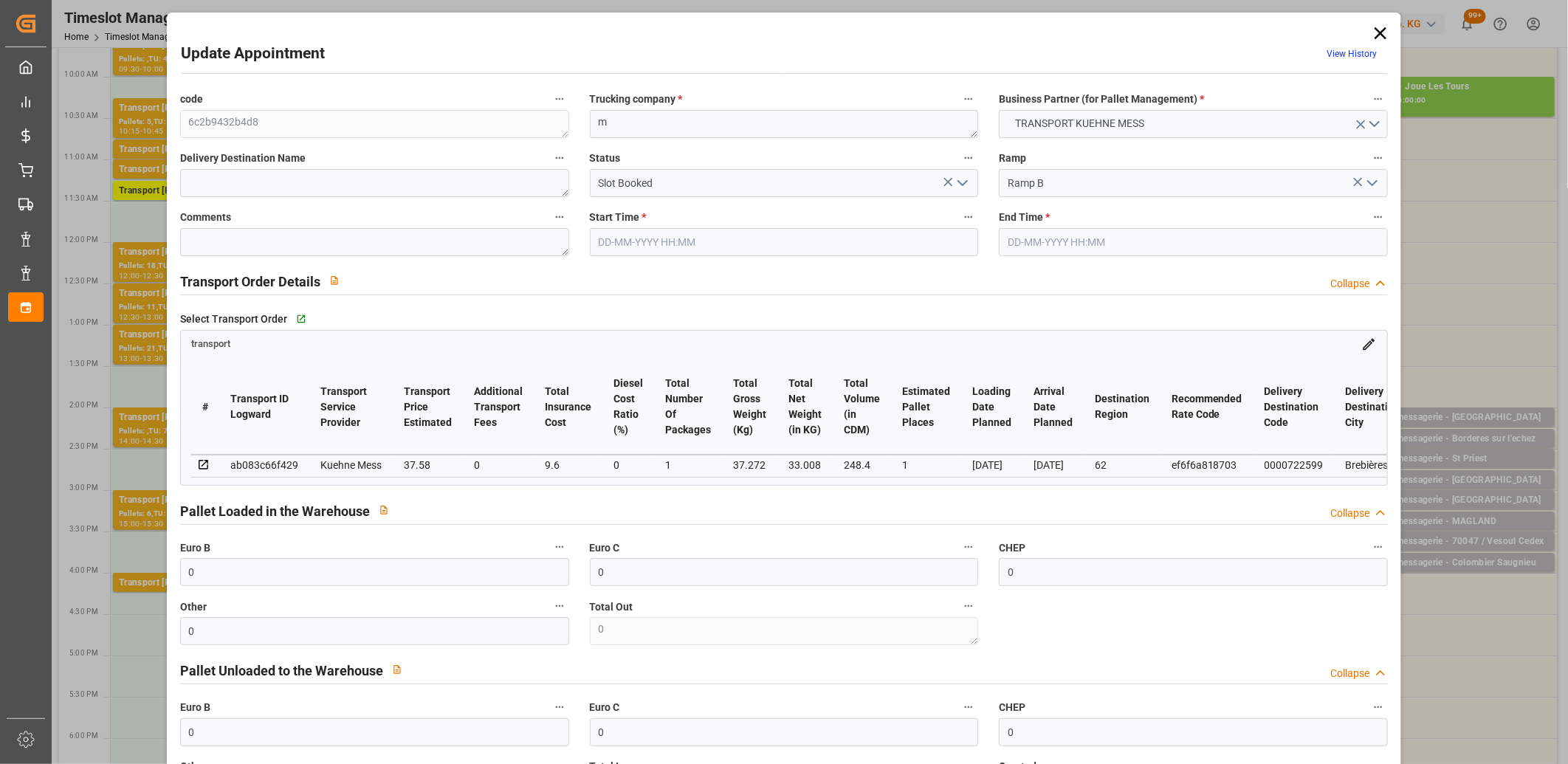
type input "[DATE]"
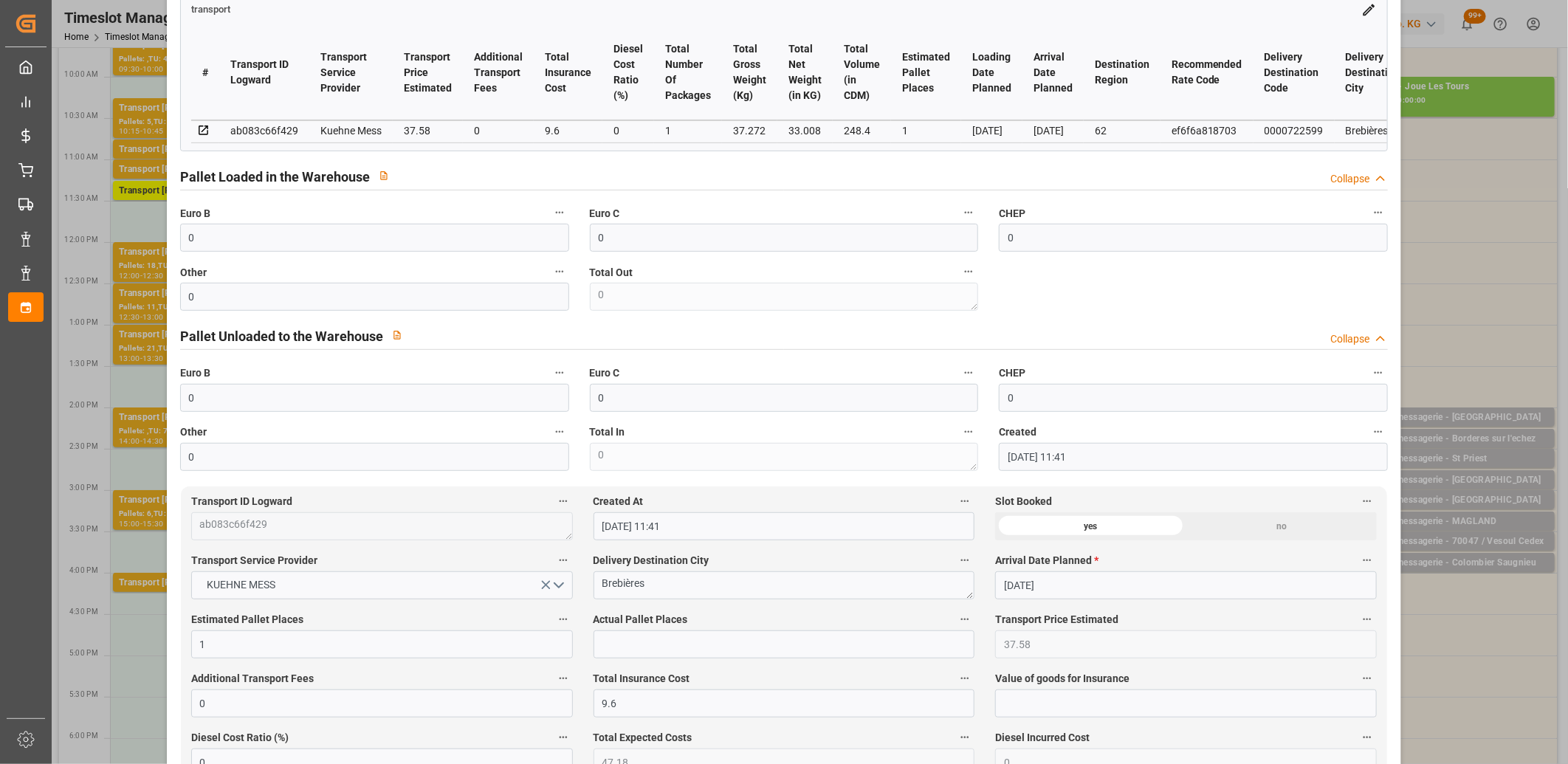
scroll to position [410, 0]
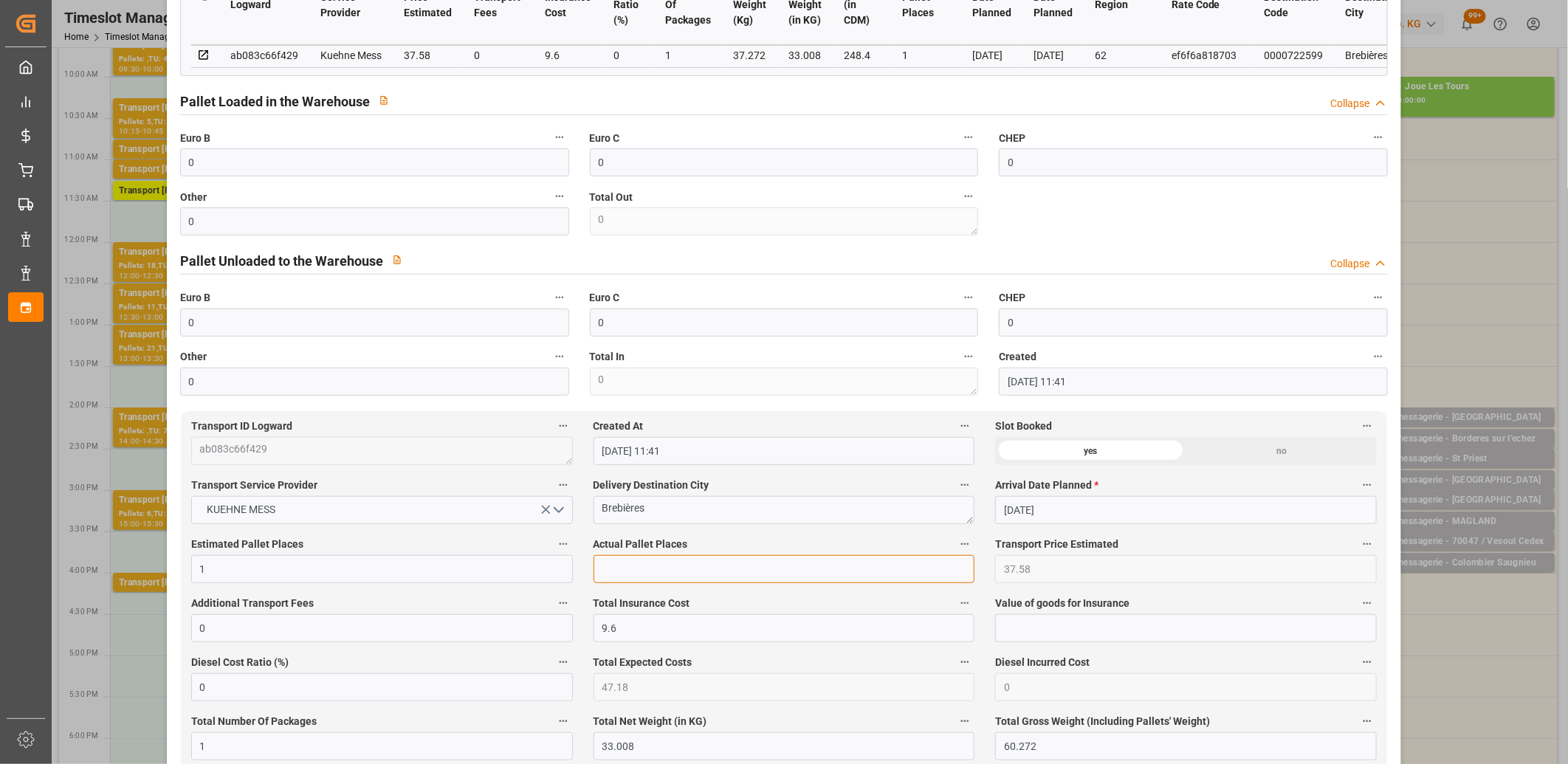
click at [674, 570] on input "text" at bounding box center [784, 569] width 382 height 28
type input "1"
click at [436, 160] on input "0" at bounding box center [374, 163] width 389 height 28
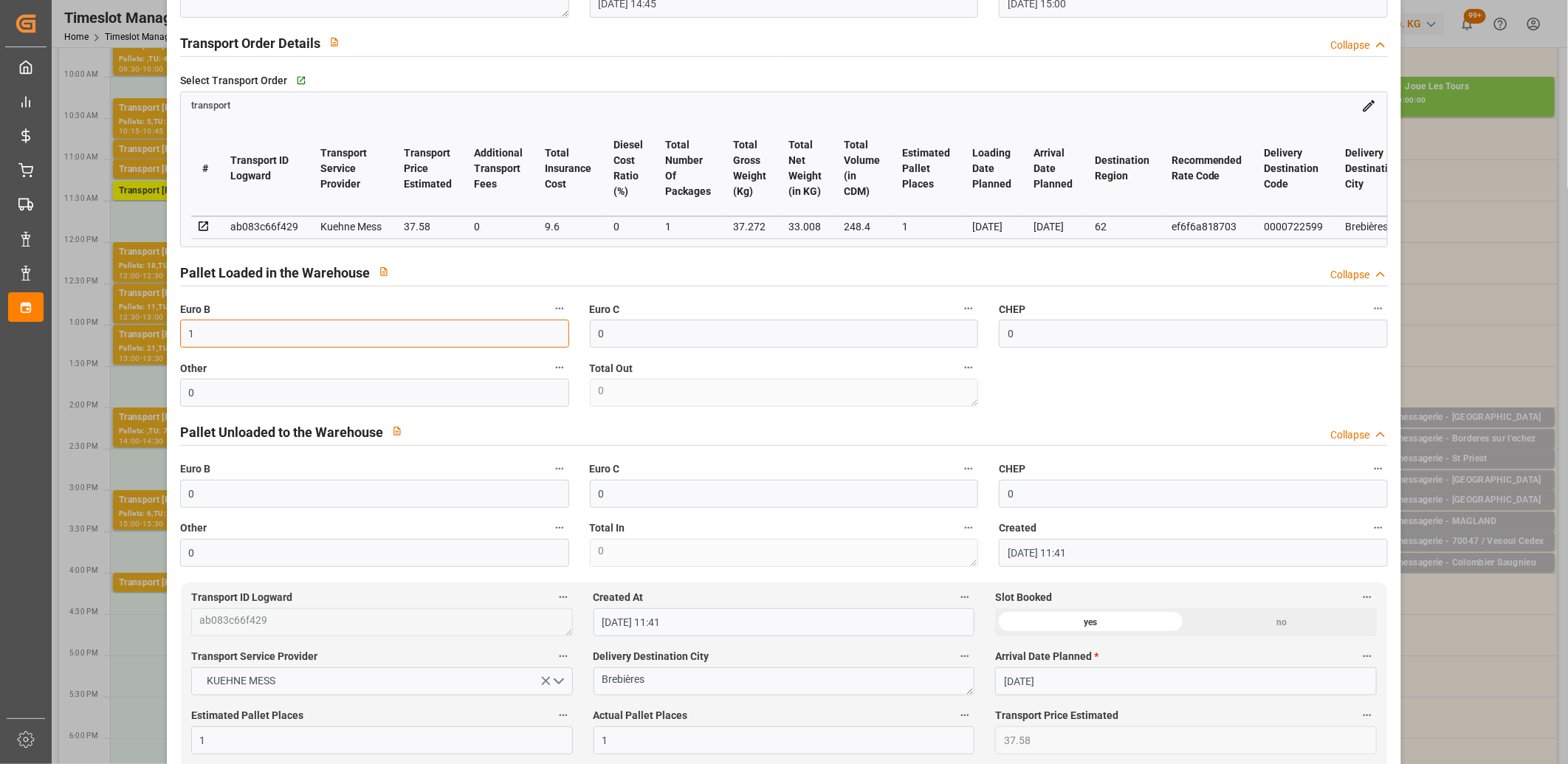
scroll to position [0, 0]
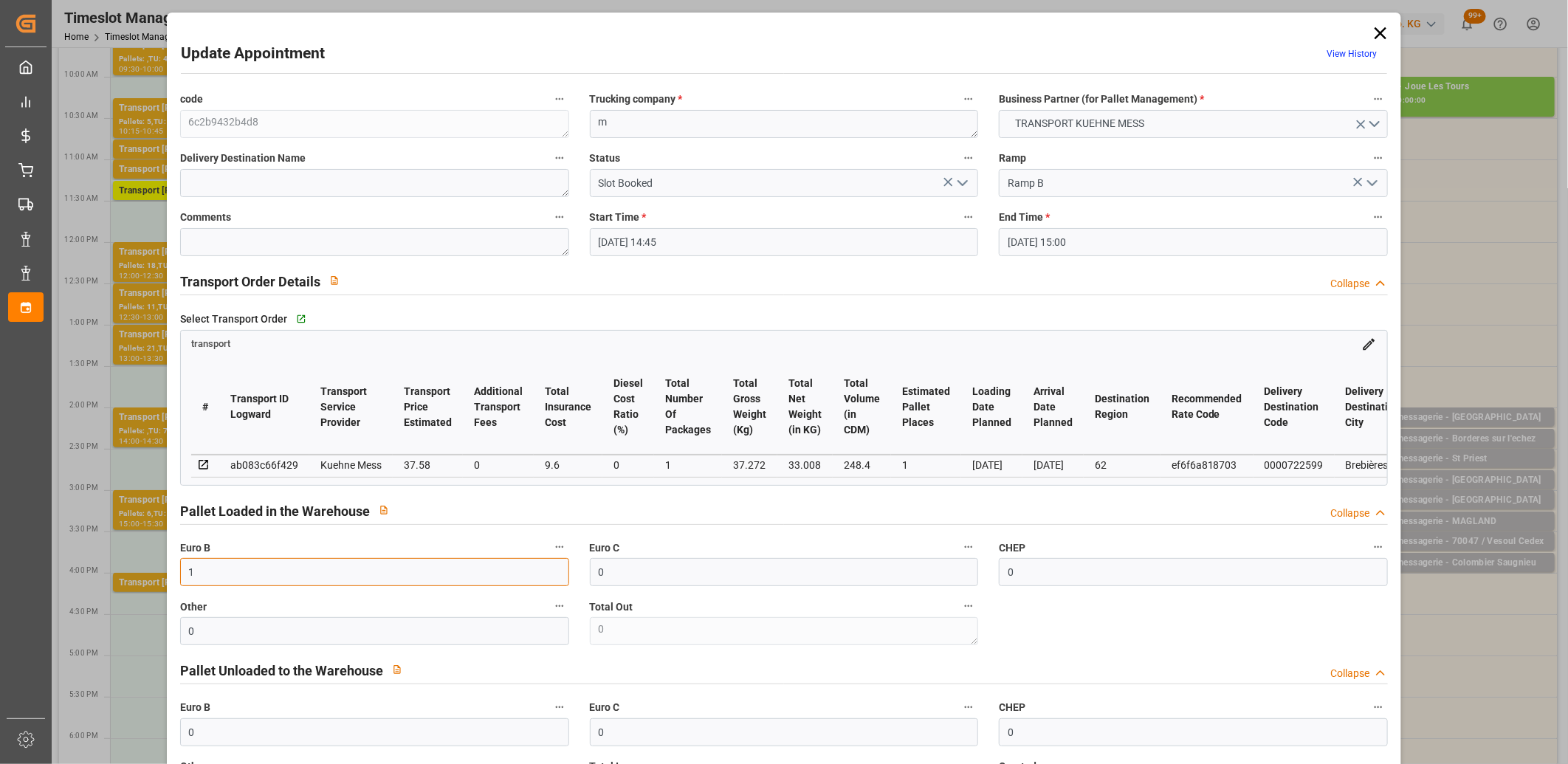
type input "1"
click at [965, 180] on icon "open menu" at bounding box center [962, 184] width 18 height 18
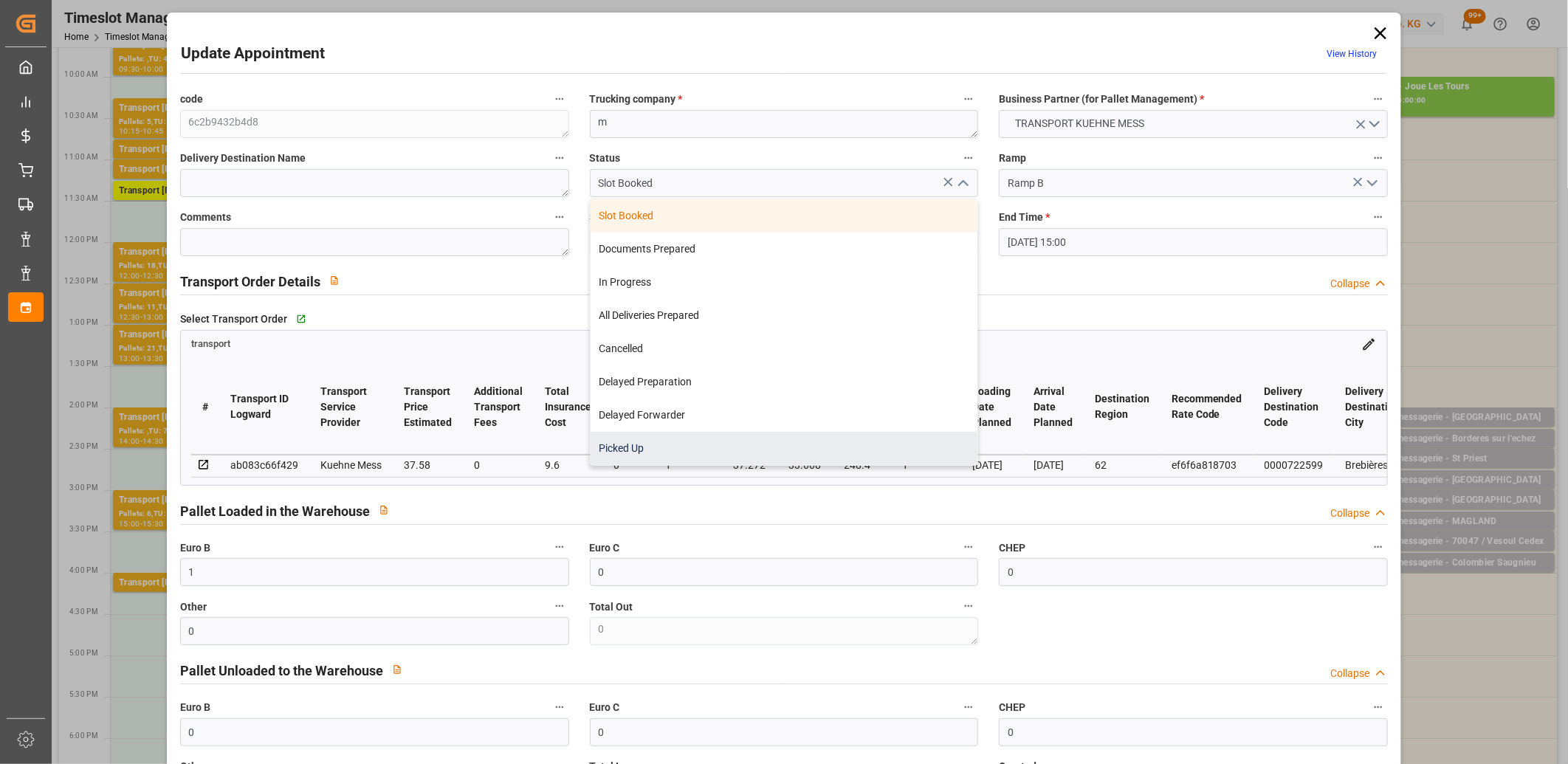
click at [868, 448] on div "Picked Up" at bounding box center [784, 448] width 387 height 34
type input "Picked Up"
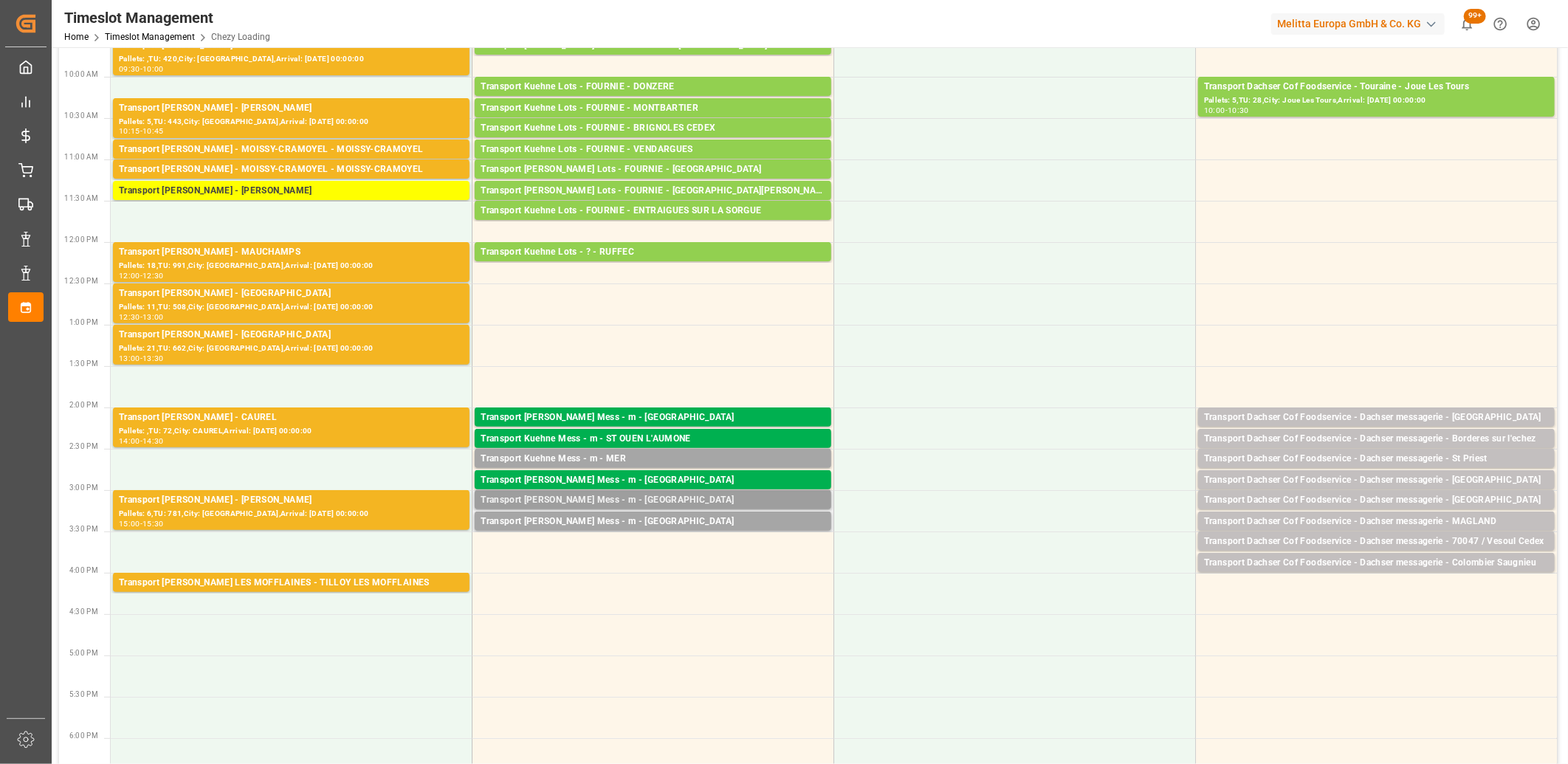
click at [600, 495] on div "Transport [PERSON_NAME] Mess - m - [GEOGRAPHIC_DATA]" at bounding box center [653, 501] width 345 height 15
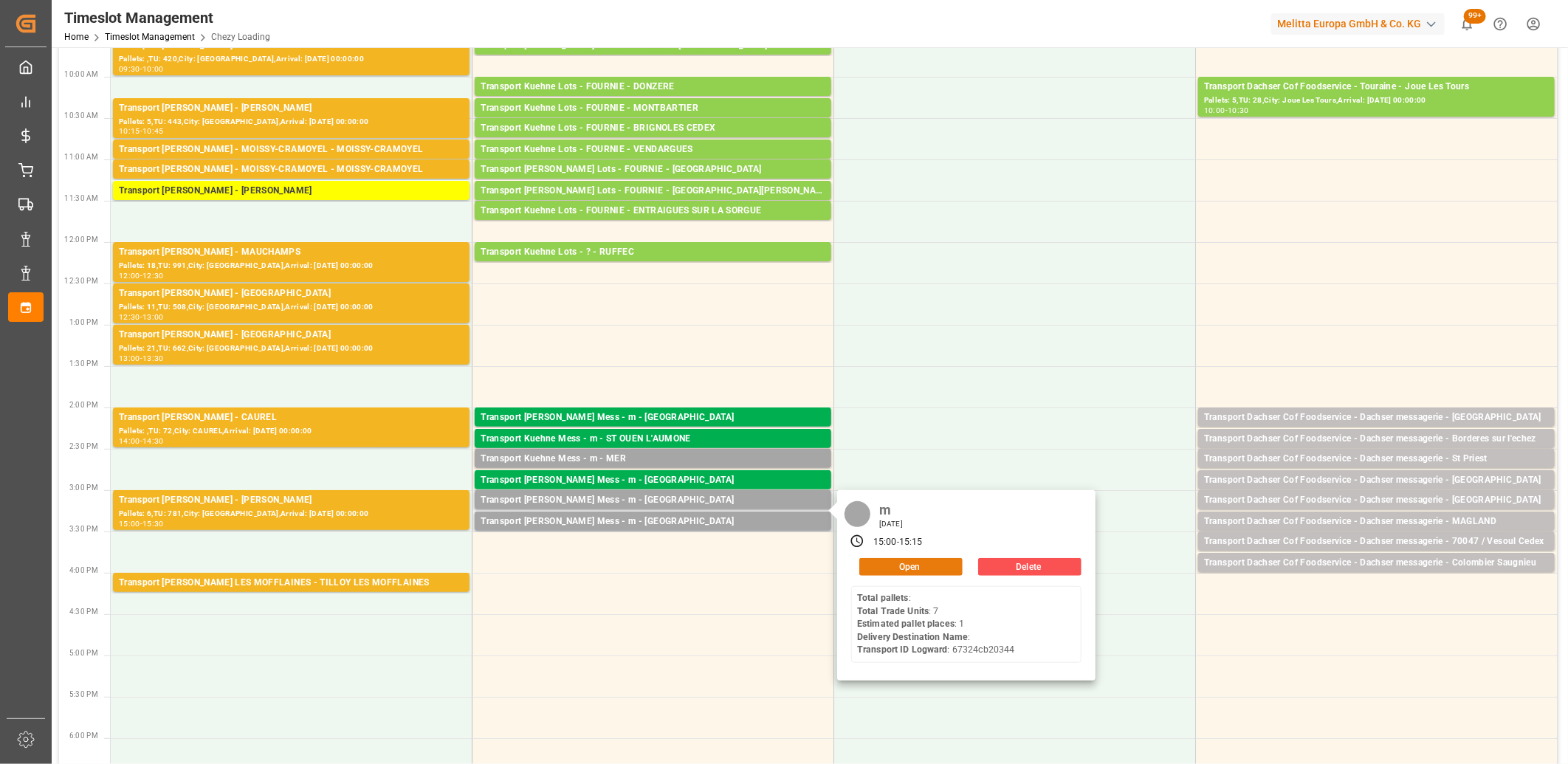
click at [876, 566] on button "Open" at bounding box center [911, 567] width 104 height 18
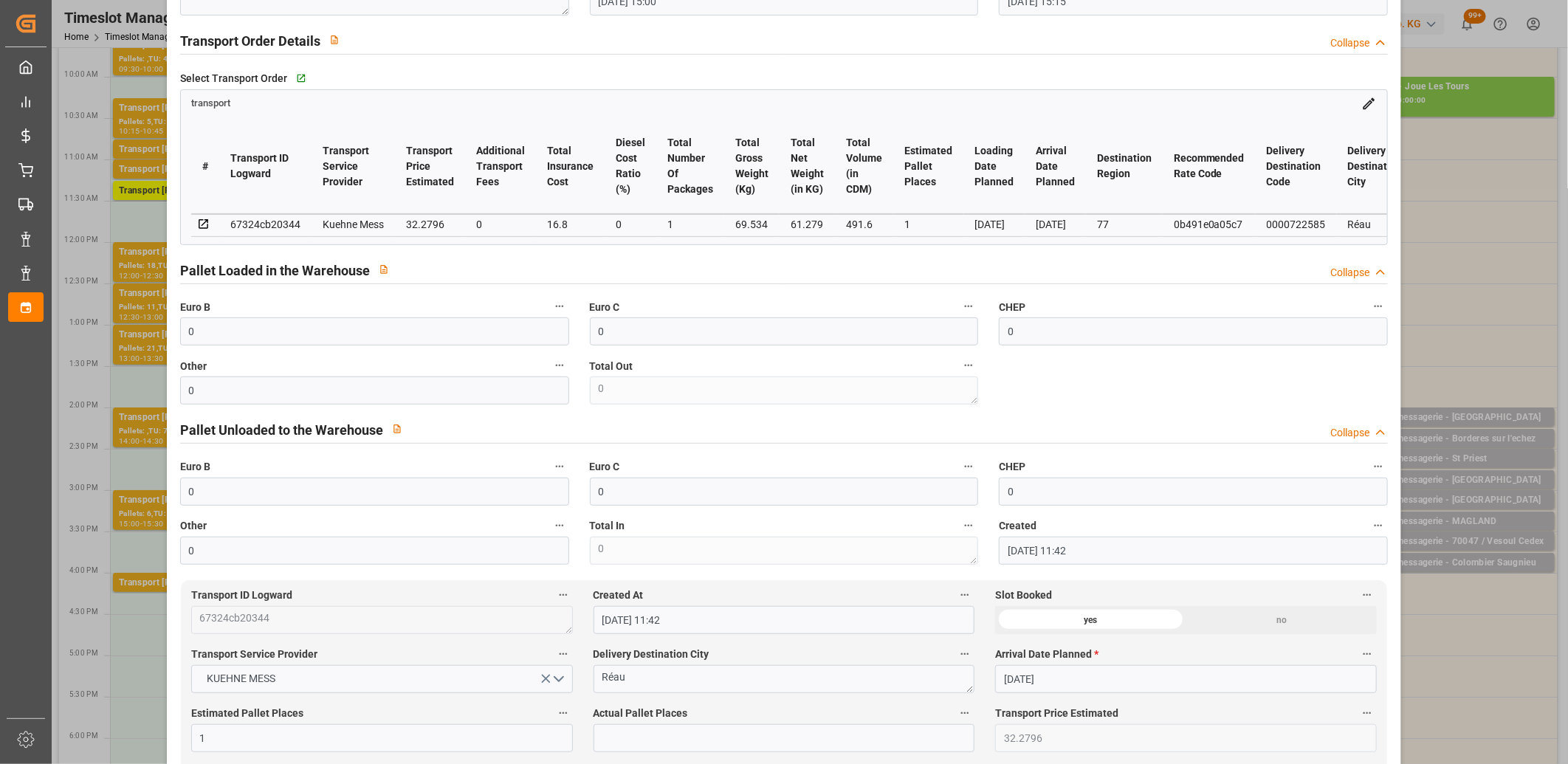
scroll to position [410, 0]
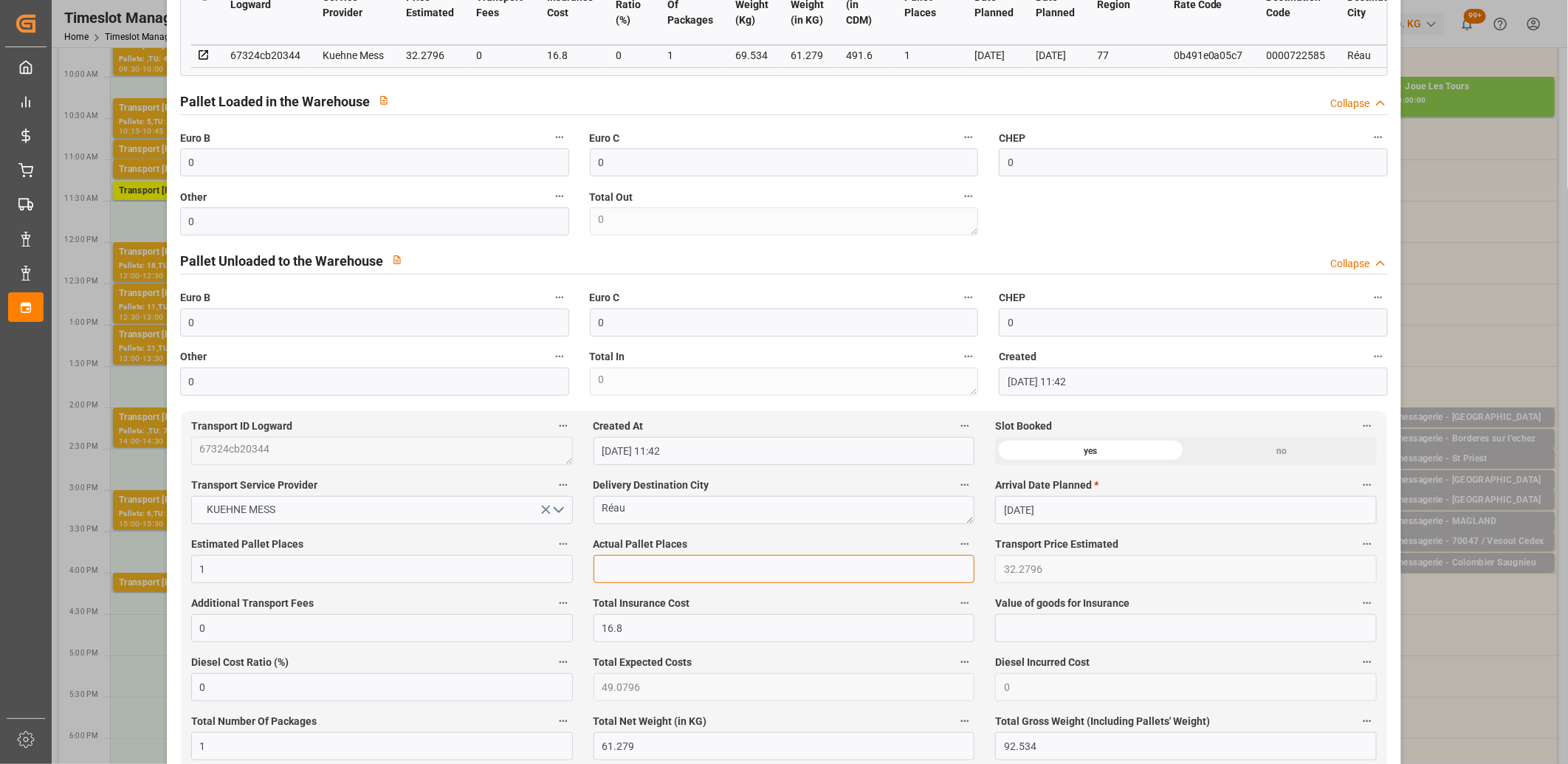
click at [659, 565] on input "text" at bounding box center [784, 569] width 382 height 28
type input "1"
click at [336, 169] on input "0" at bounding box center [374, 163] width 389 height 28
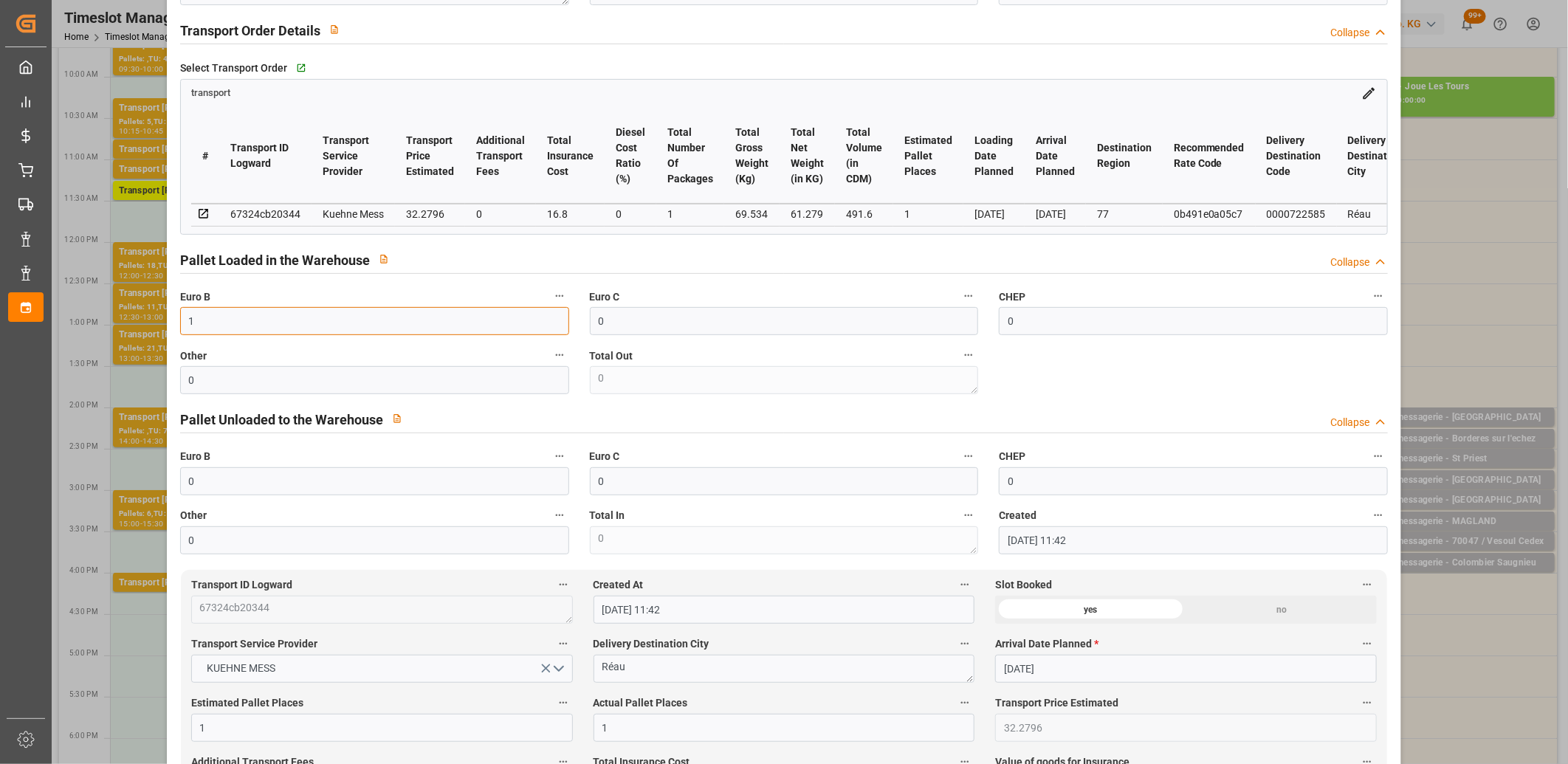
scroll to position [0, 0]
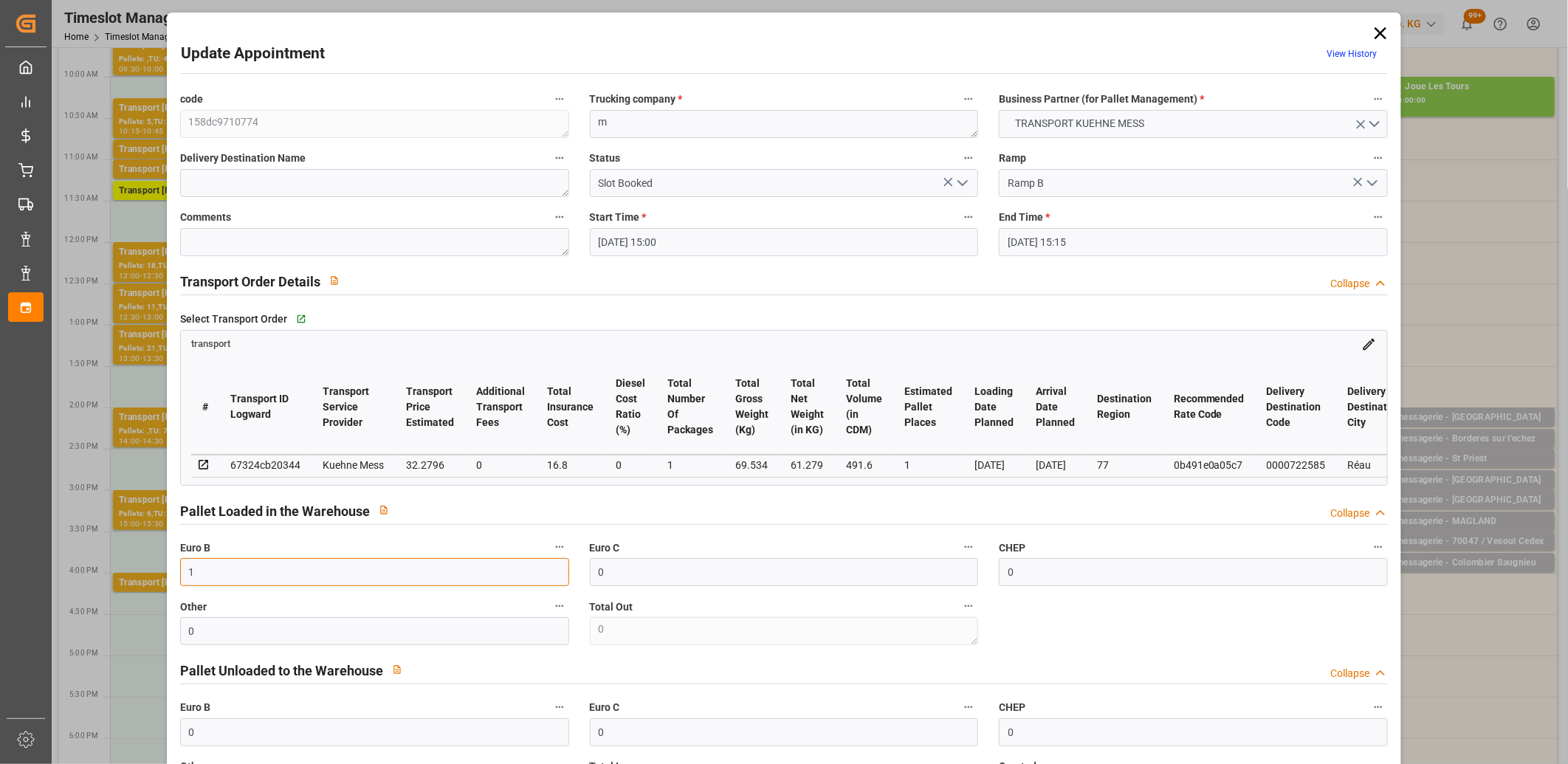
type input "1"
click at [961, 178] on icon "open menu" at bounding box center [962, 184] width 18 height 18
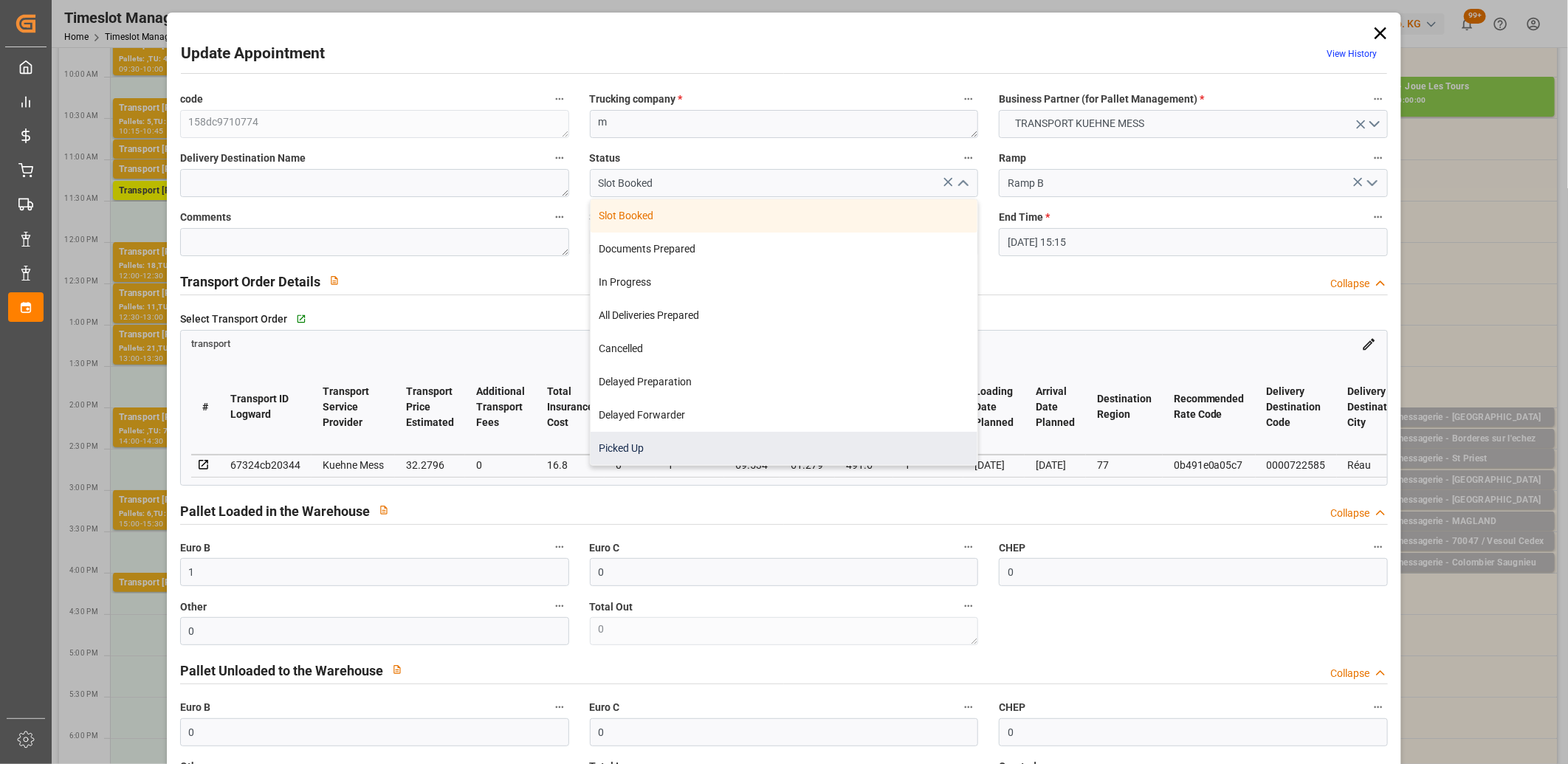
click at [814, 439] on div "Picked Up" at bounding box center [784, 448] width 387 height 34
type input "Picked Up"
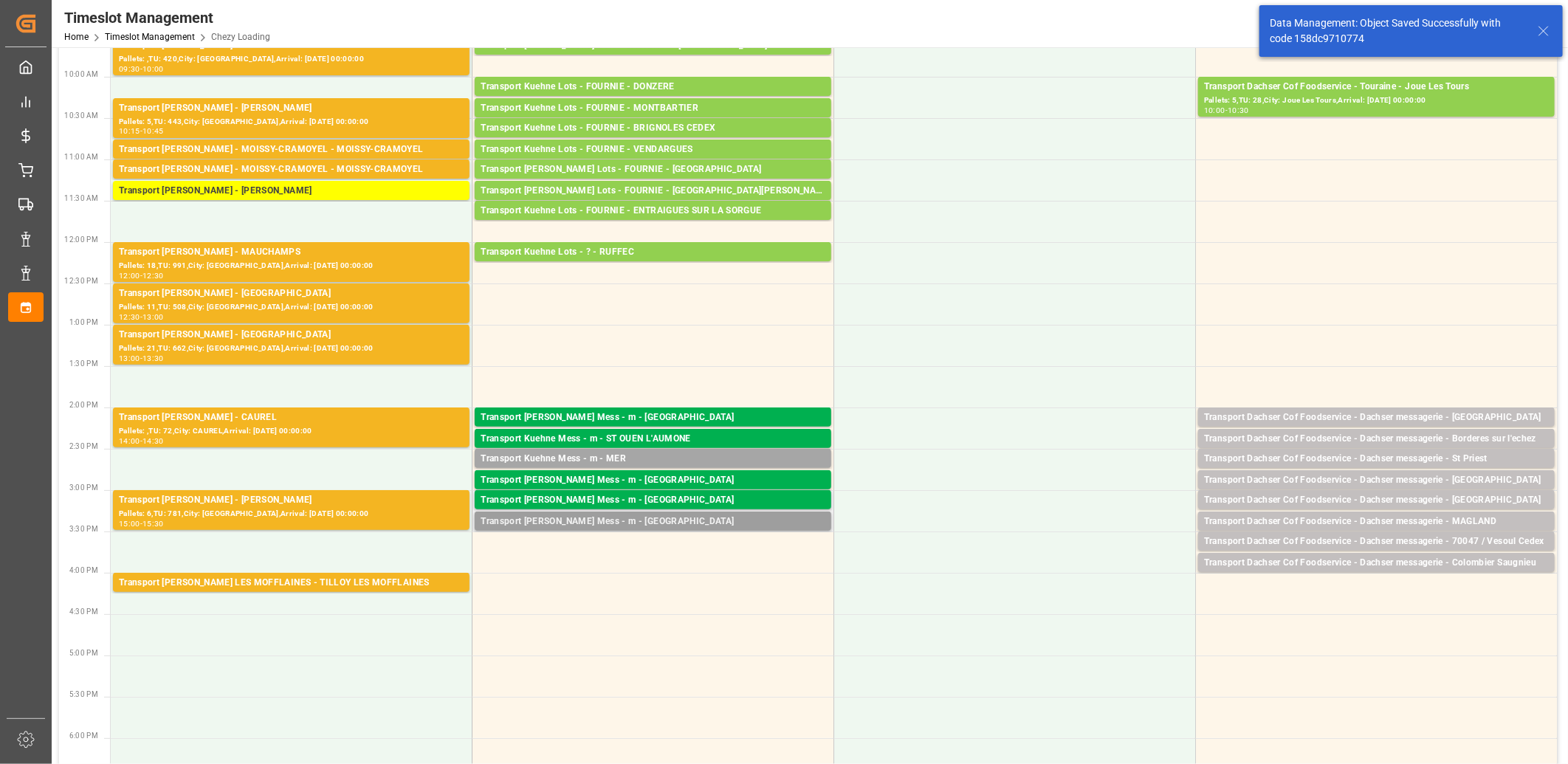
click at [629, 519] on div "Transport [PERSON_NAME] Mess - m - [GEOGRAPHIC_DATA]" at bounding box center [653, 522] width 345 height 15
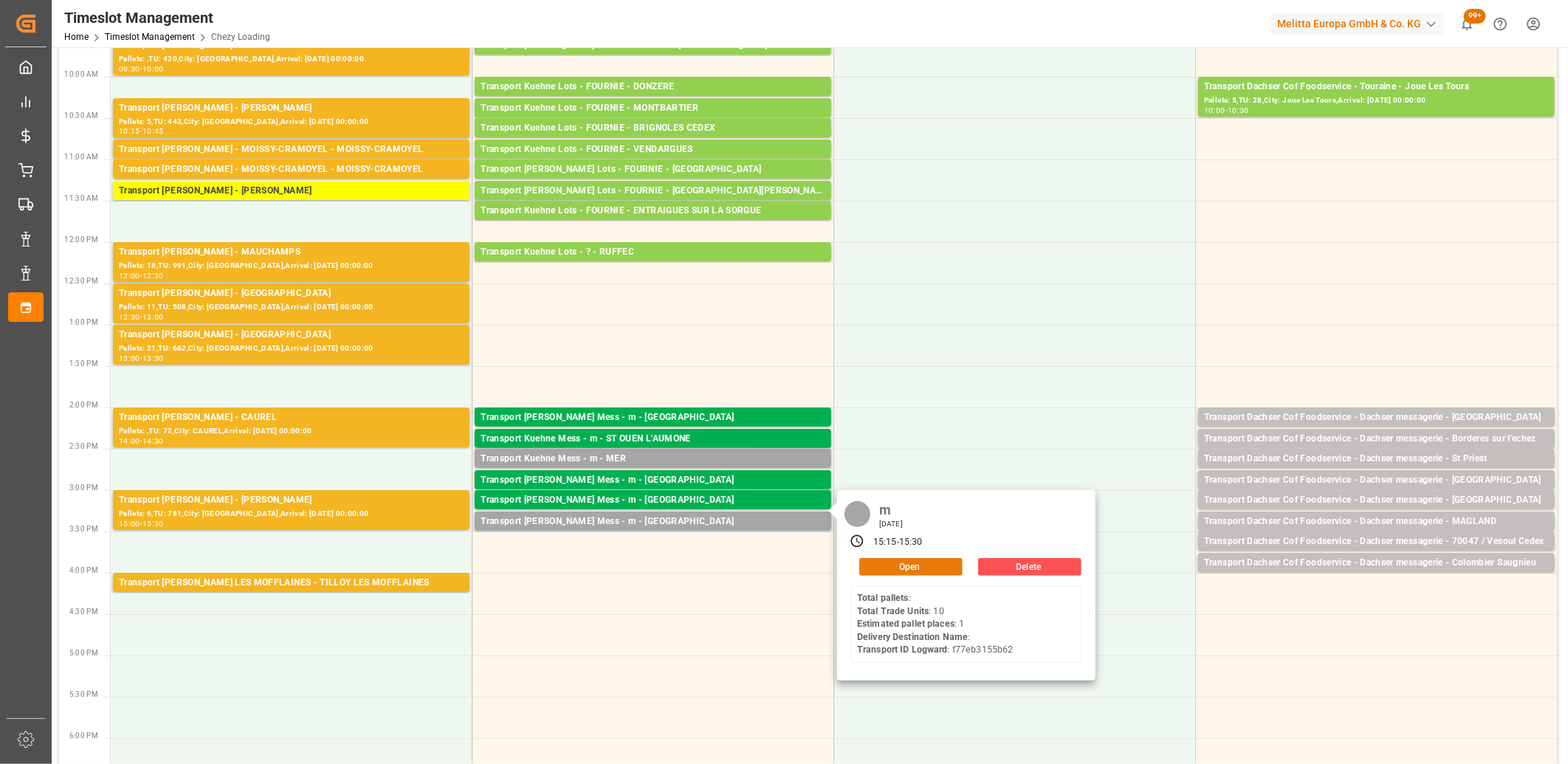
click at [878, 564] on button "Open" at bounding box center [911, 567] width 104 height 18
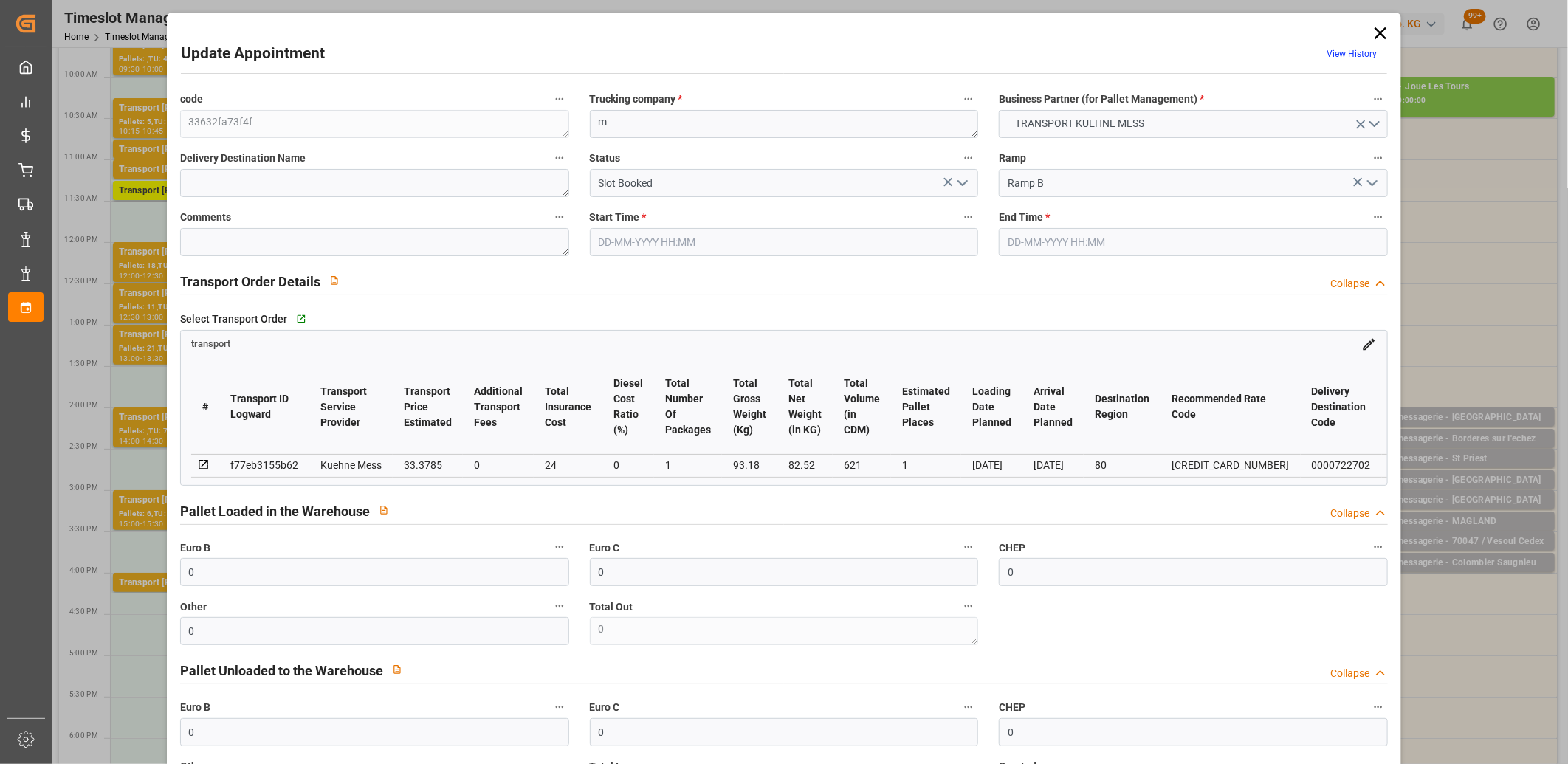
type input "[DATE] 15:15"
type input "[DATE] 15:30"
type input "[DATE] 11:42"
type input "[DATE]"
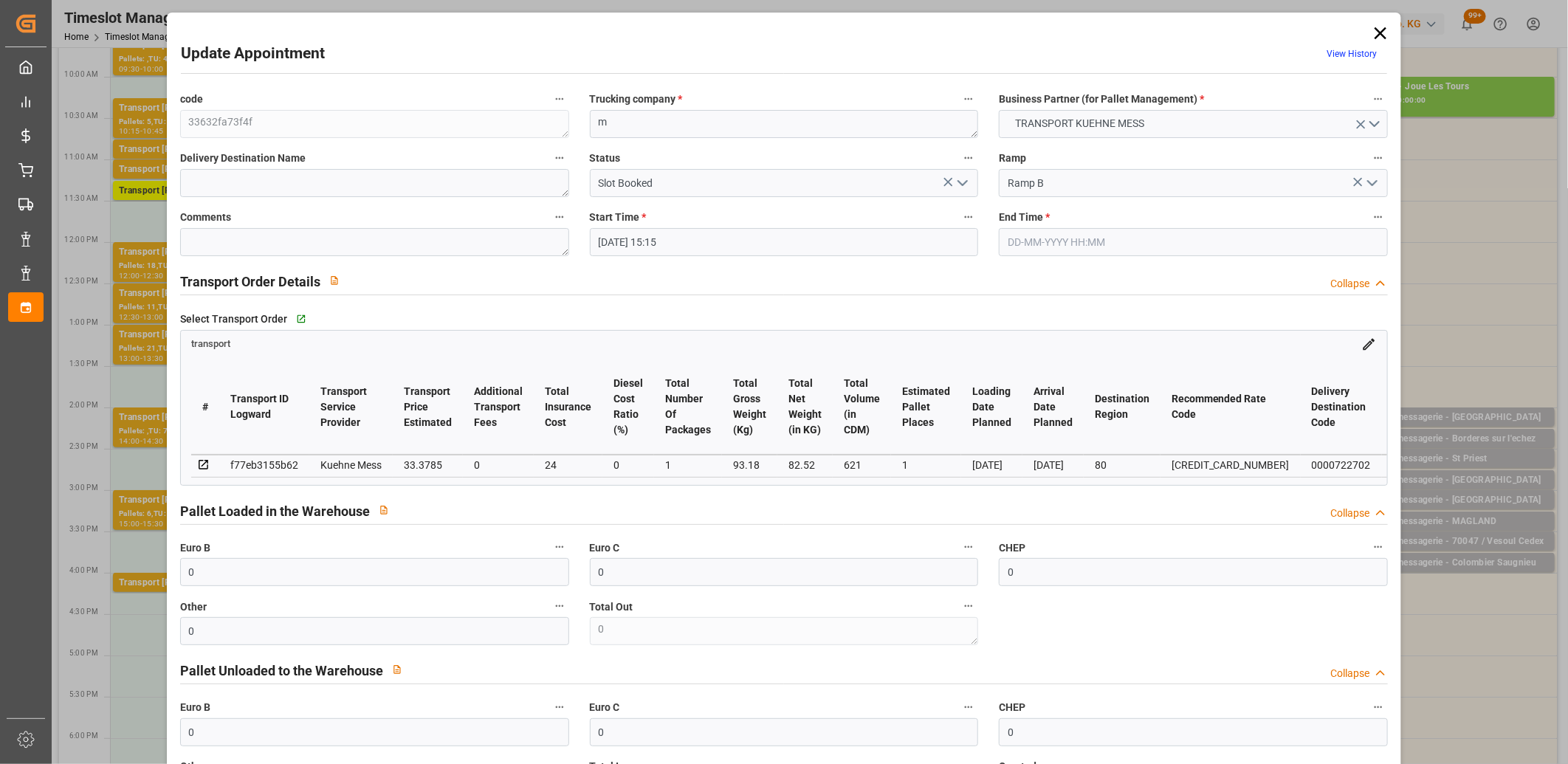
type input "[DATE]"
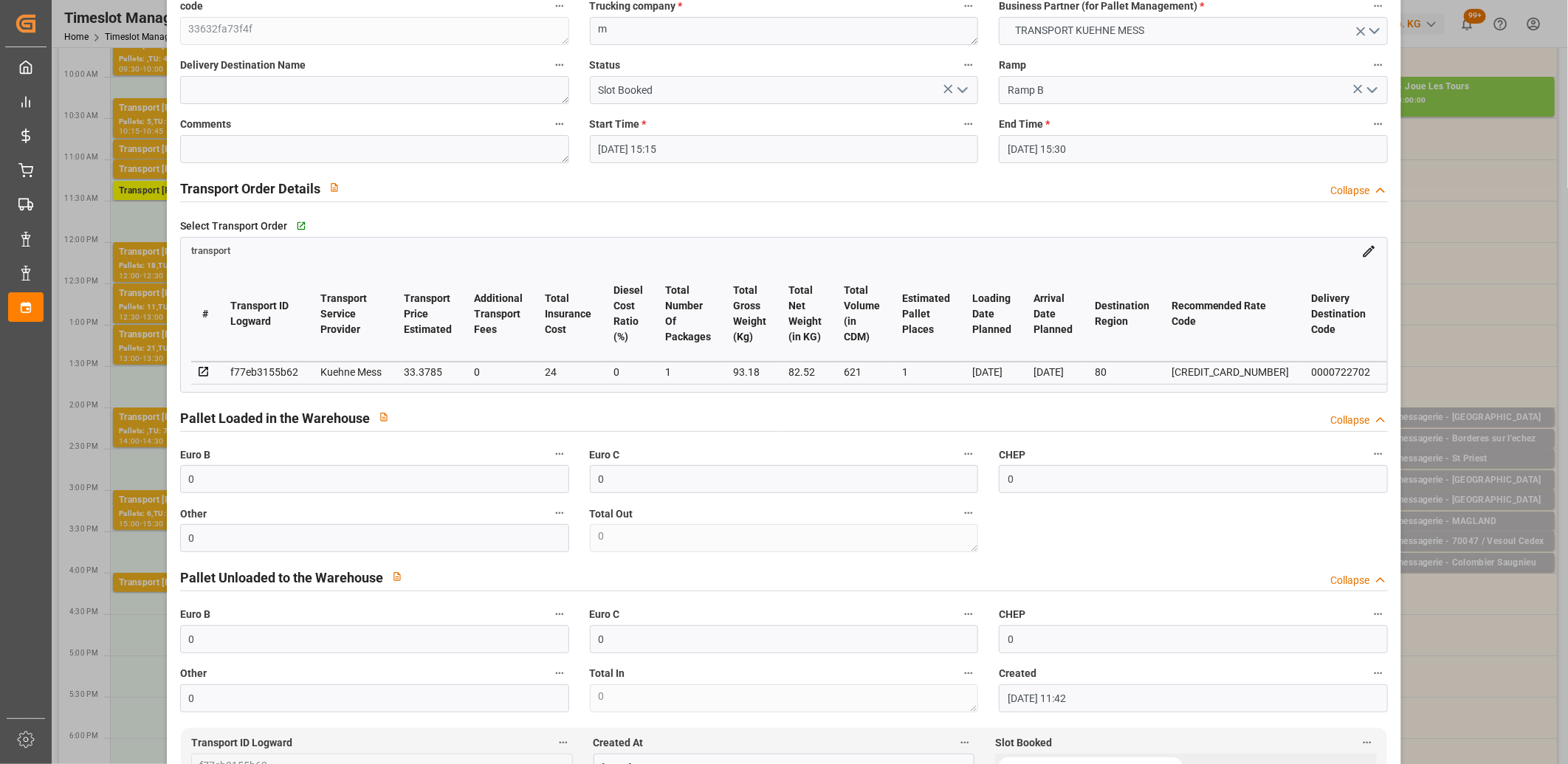
scroll to position [492, 0]
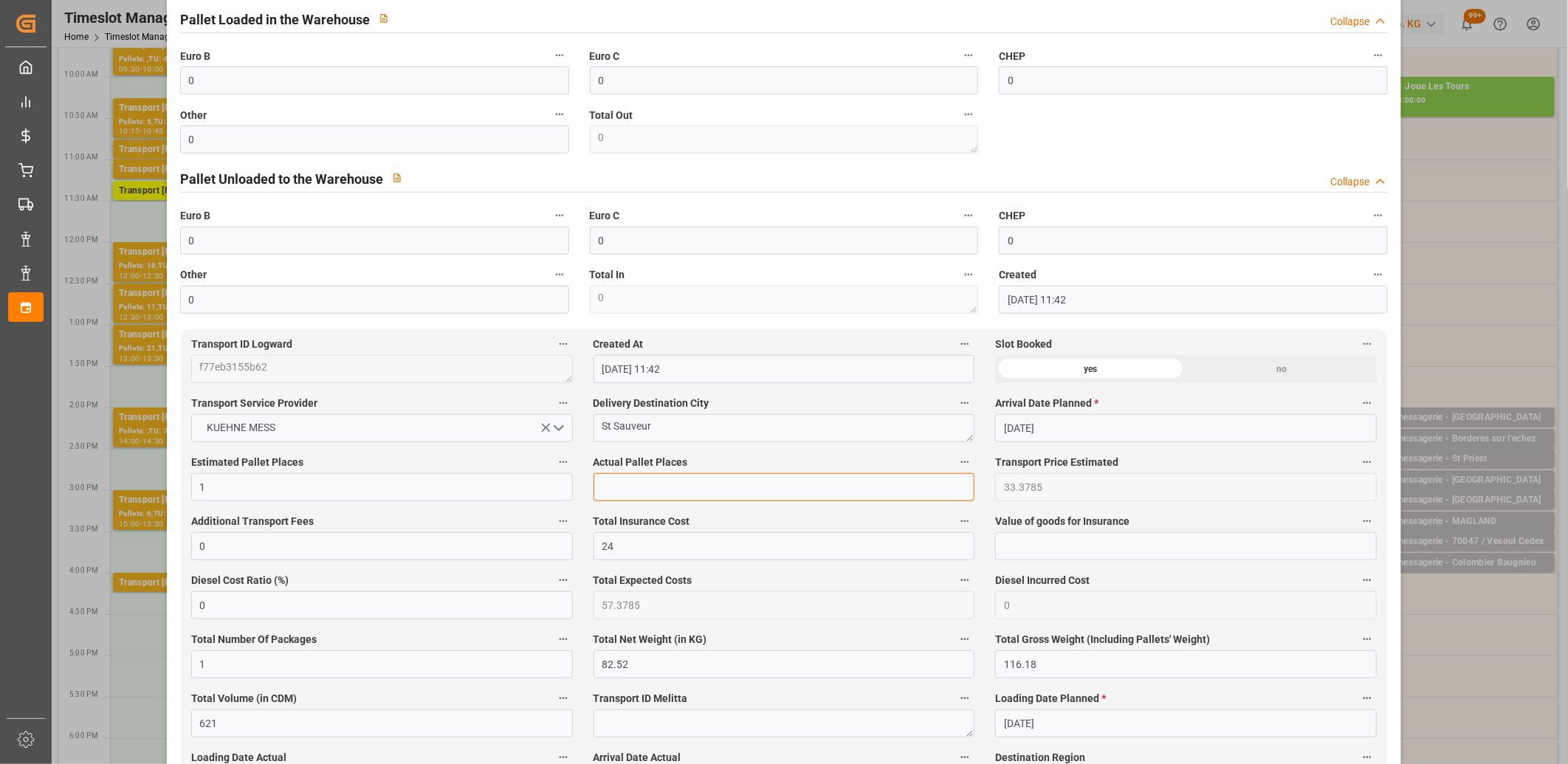
click at [611, 489] on input "text" at bounding box center [784, 487] width 382 height 28
type input "1"
click at [278, 89] on input "0" at bounding box center [374, 81] width 389 height 28
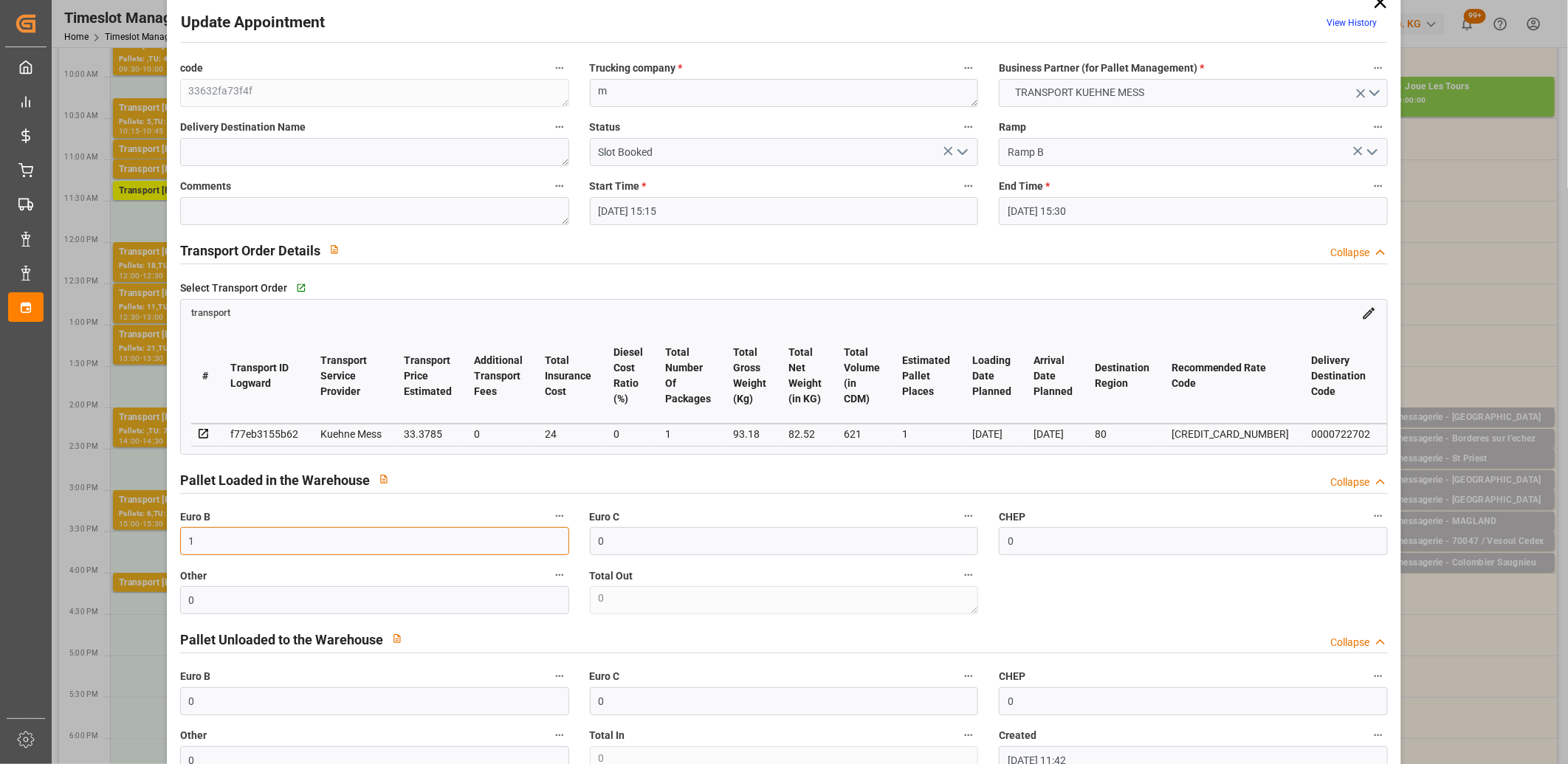
scroll to position [0, 0]
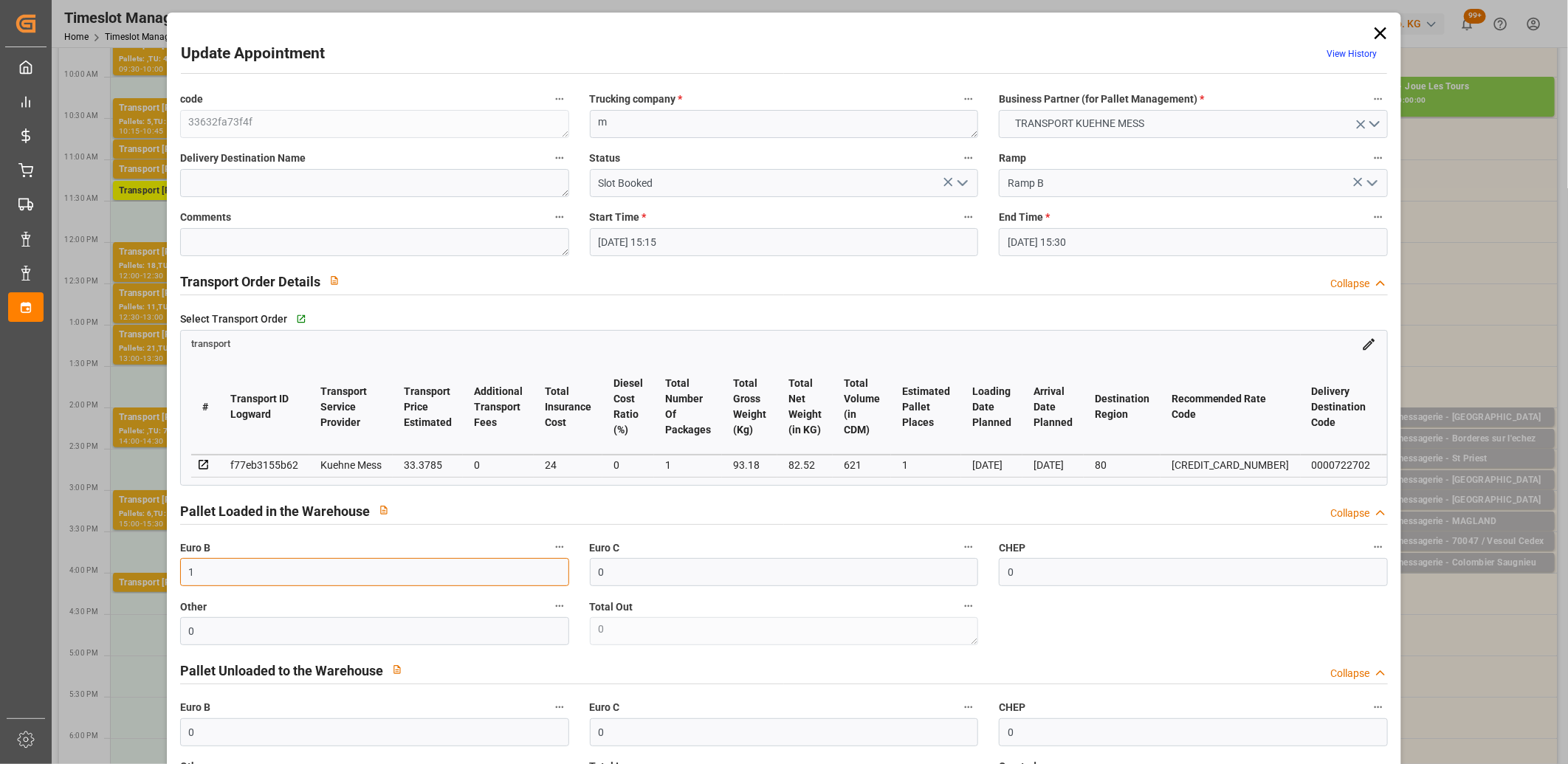
type input "1"
click at [955, 185] on icon "open menu" at bounding box center [962, 184] width 18 height 18
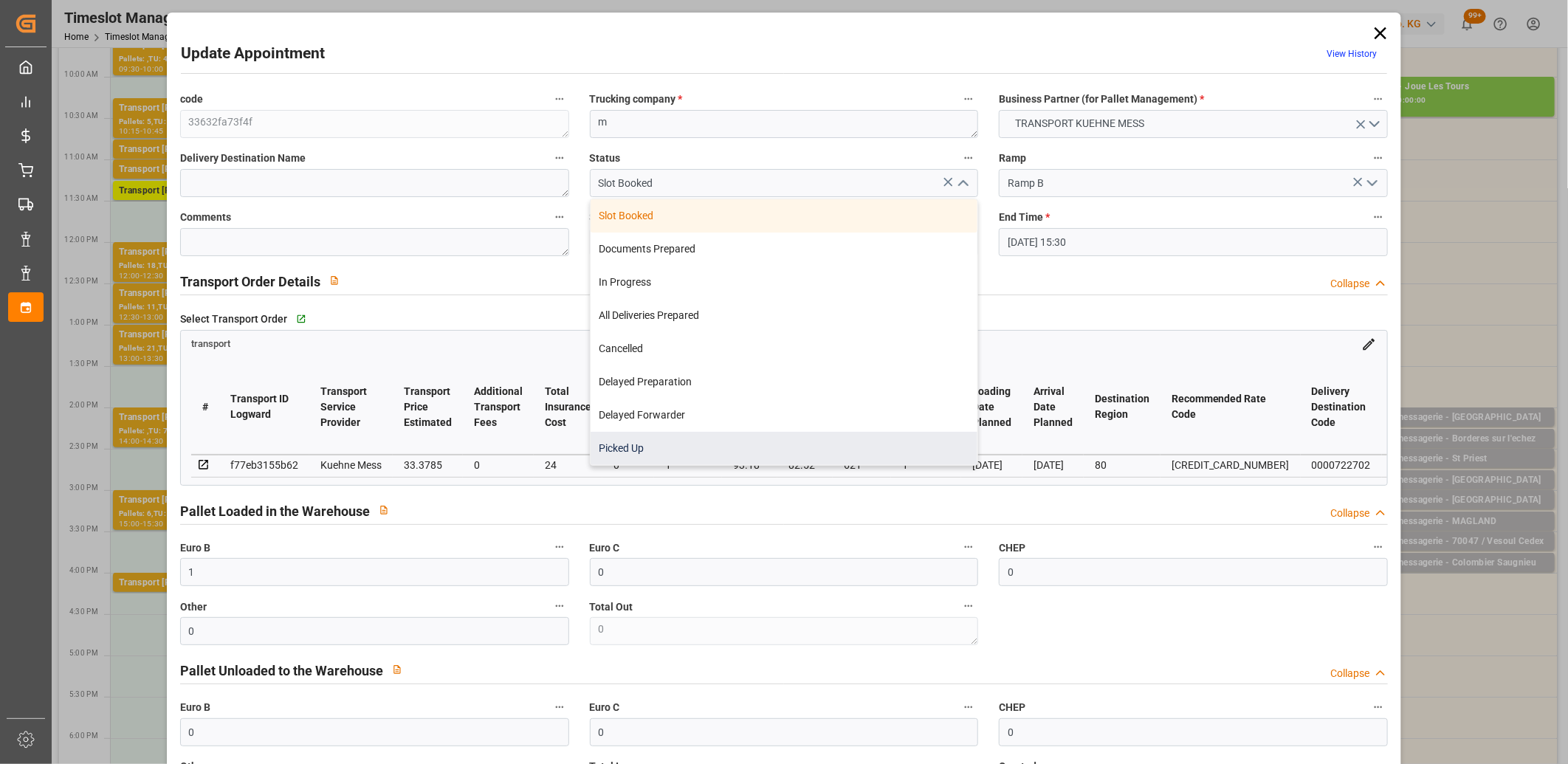
click at [859, 447] on div "Picked Up" at bounding box center [784, 448] width 387 height 34
type input "Picked Up"
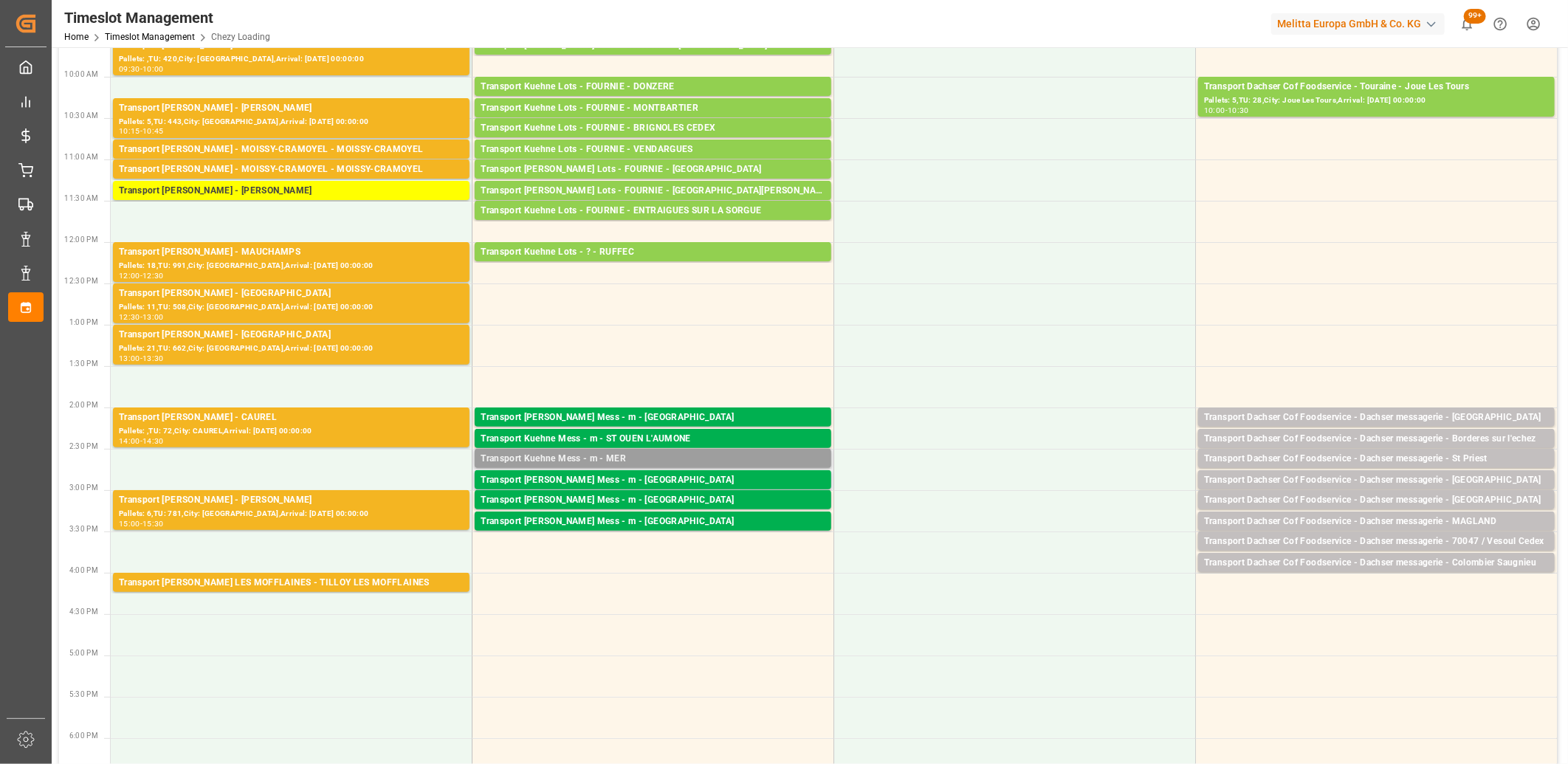
click at [571, 460] on div "Transport Kuehne Mess - m - MER" at bounding box center [653, 460] width 345 height 15
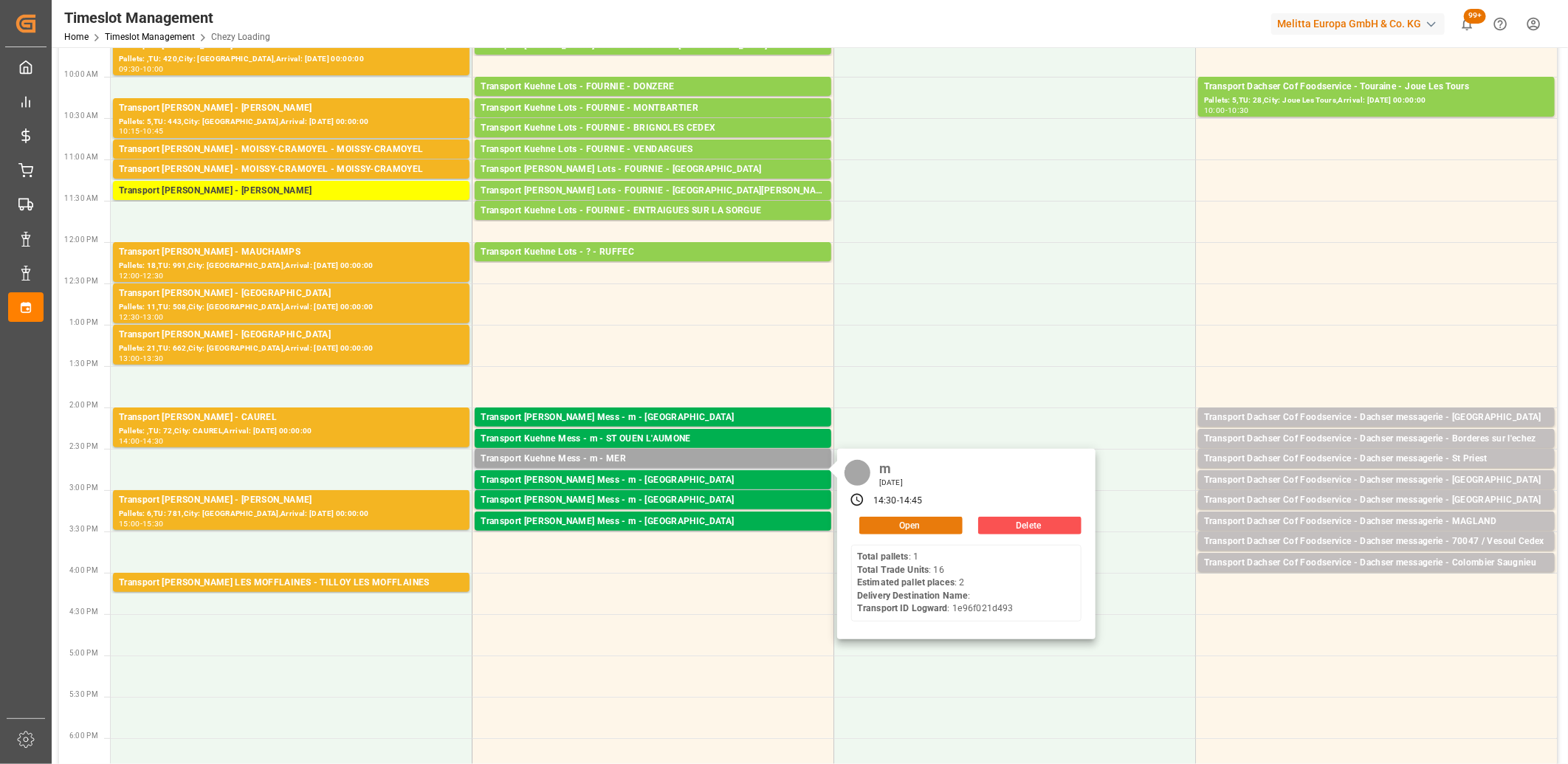
click at [876, 521] on button "Open" at bounding box center [911, 526] width 104 height 18
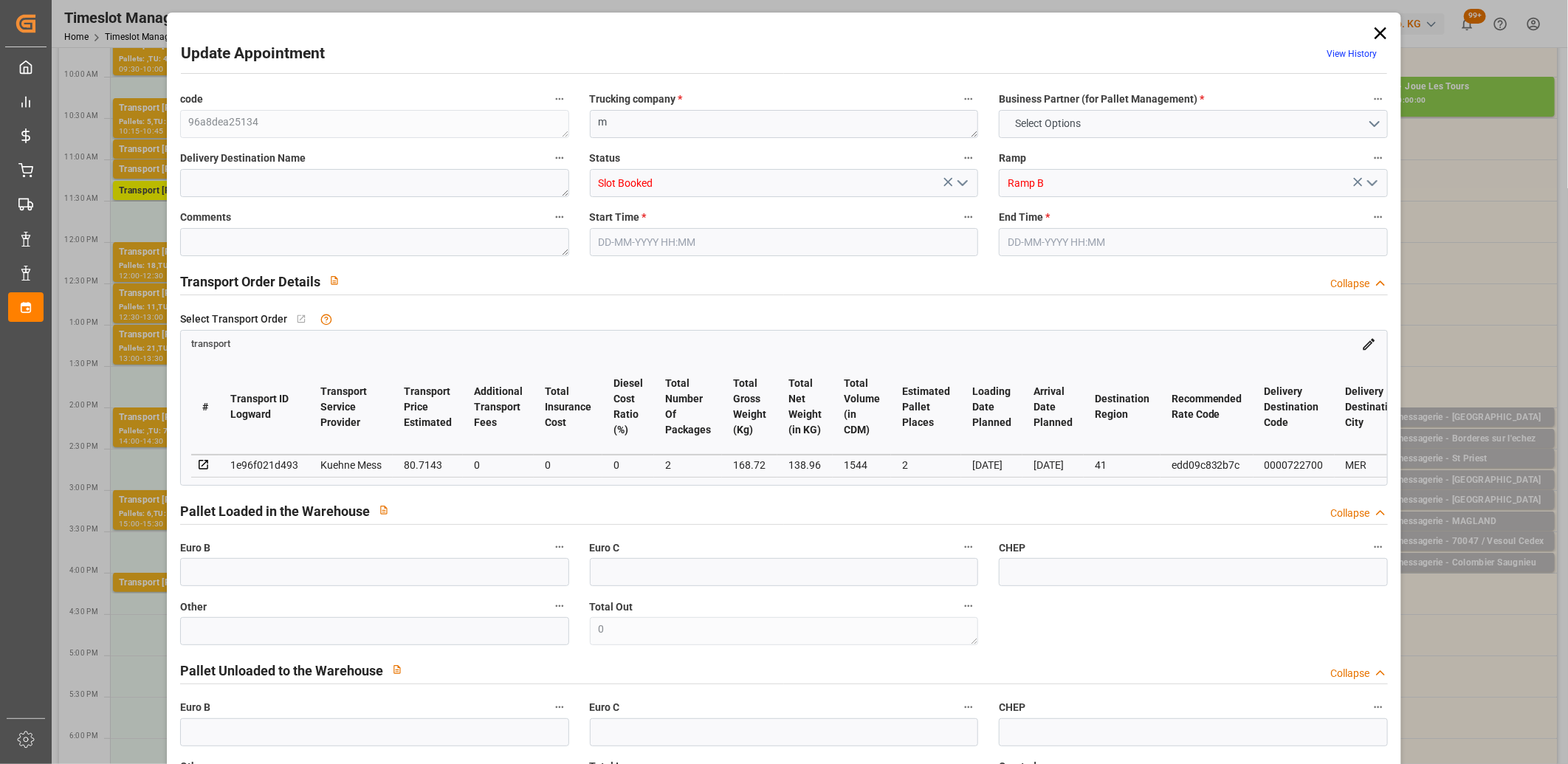
type input "0"
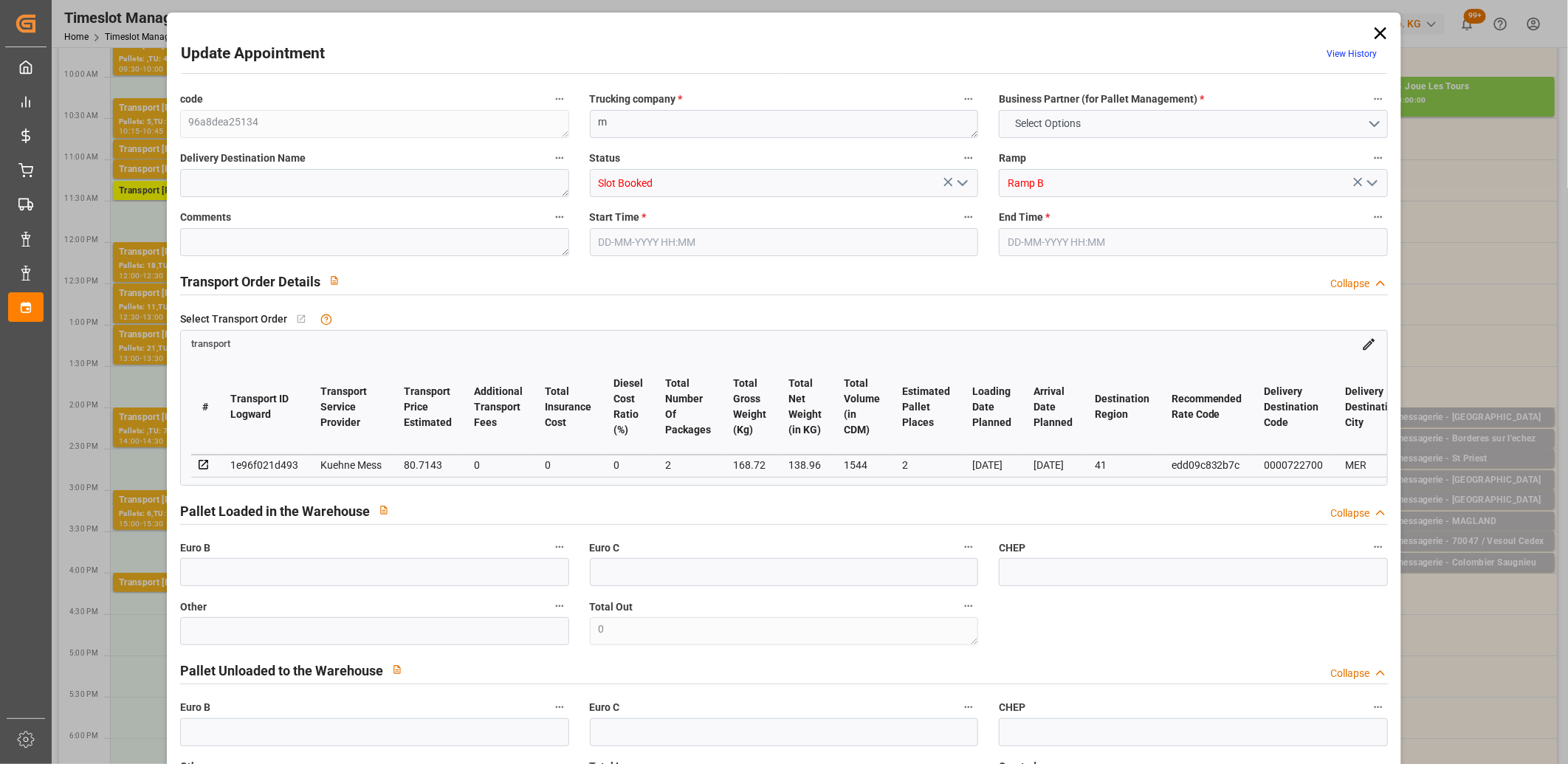
type input "0"
type input "2"
type input "80.7143"
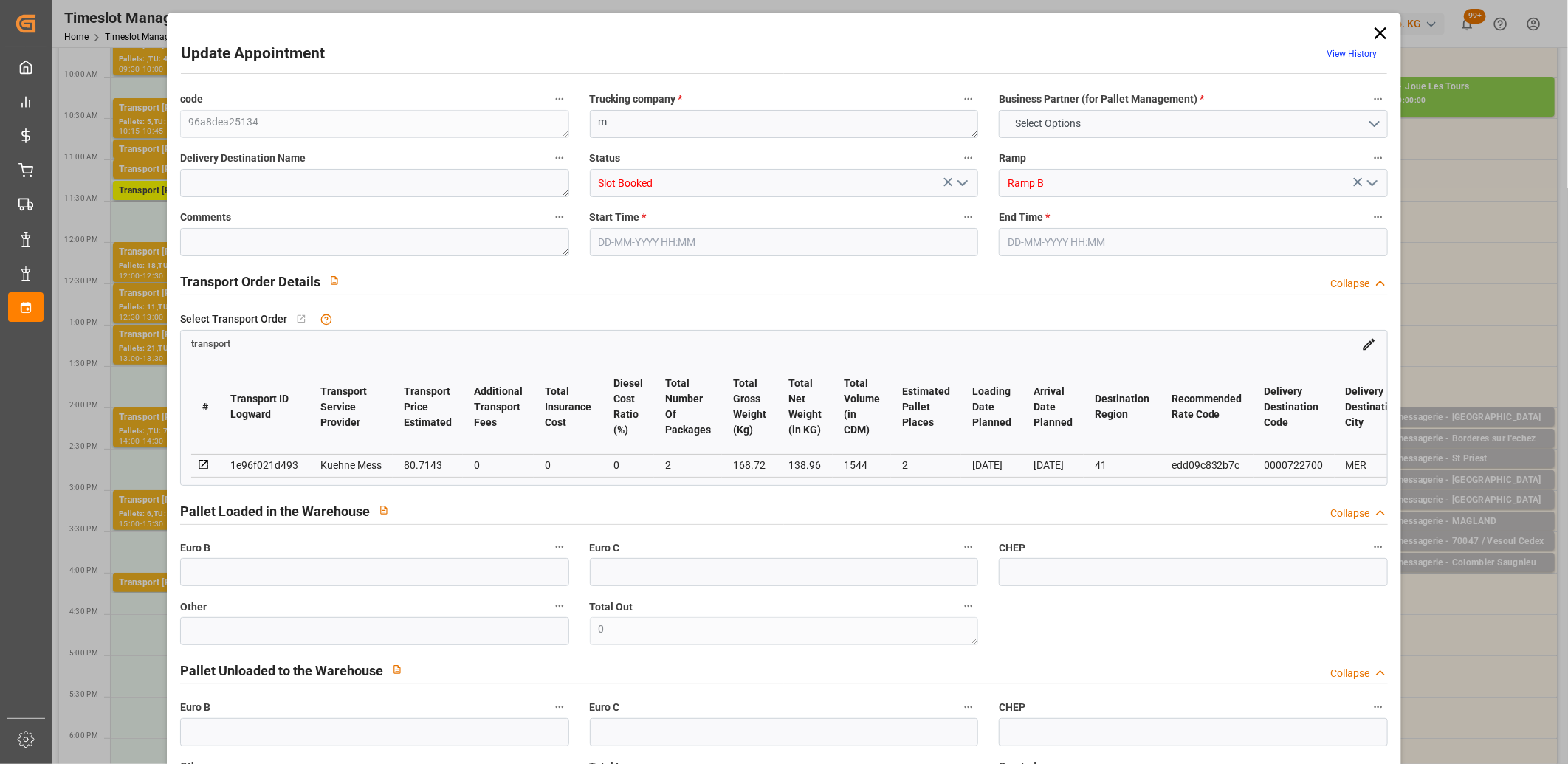
type input "0"
type input "80.7143"
type input "0"
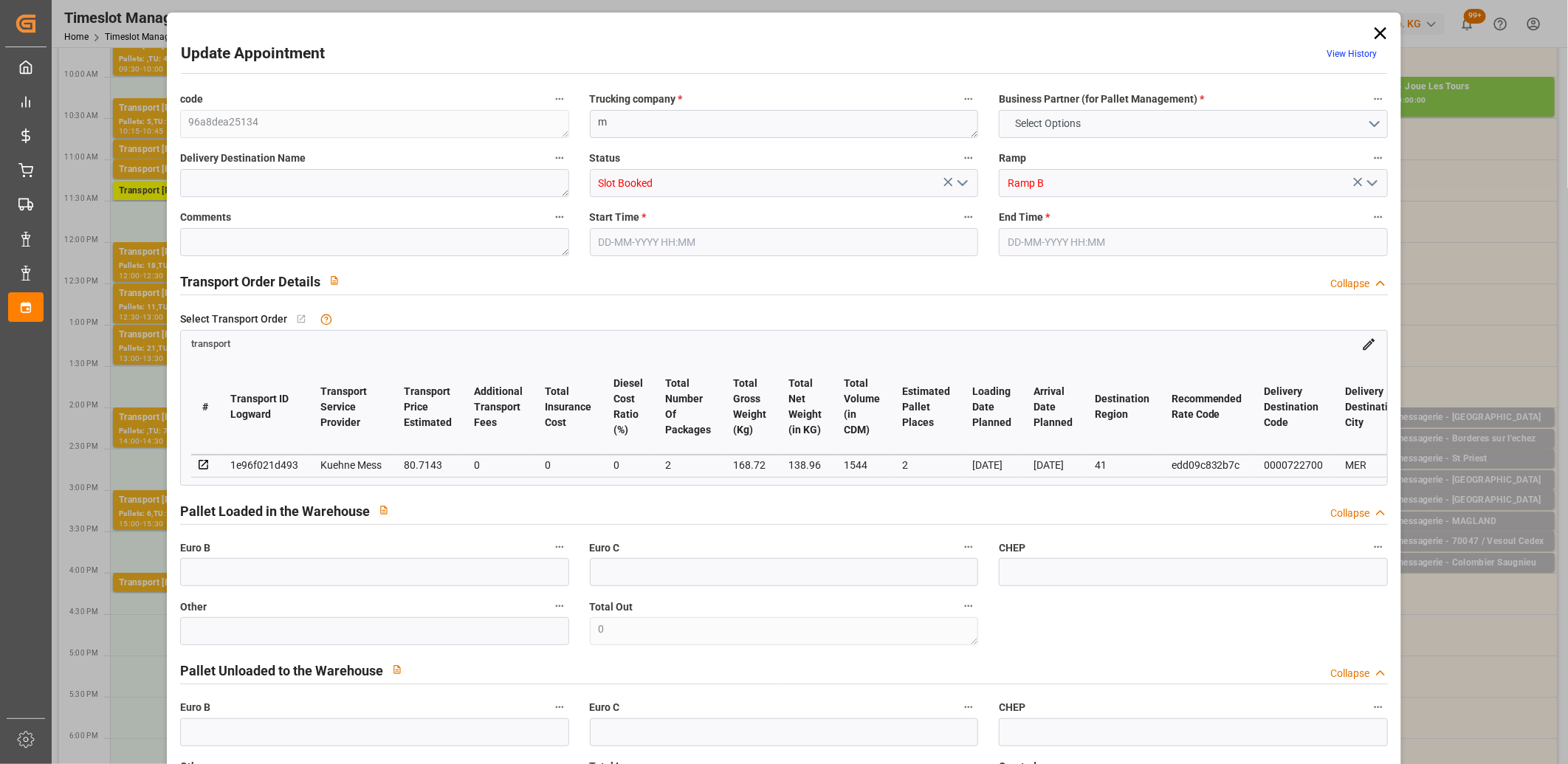
type input "2"
type input "138.96"
type input "230.744"
type input "1544"
type input "41"
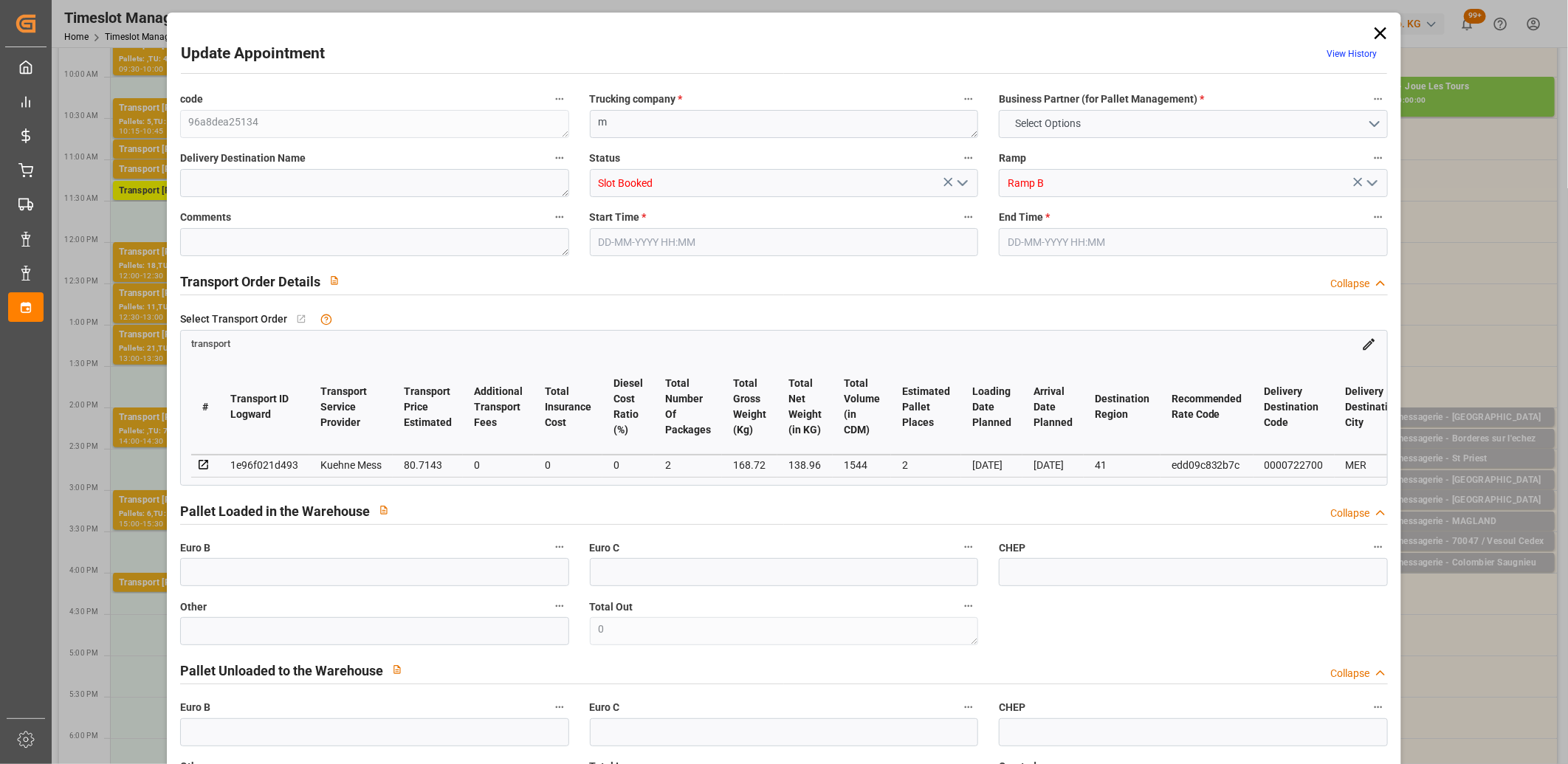
type input "1"
type input "16"
type input "2"
type input "101"
type input "168.72"
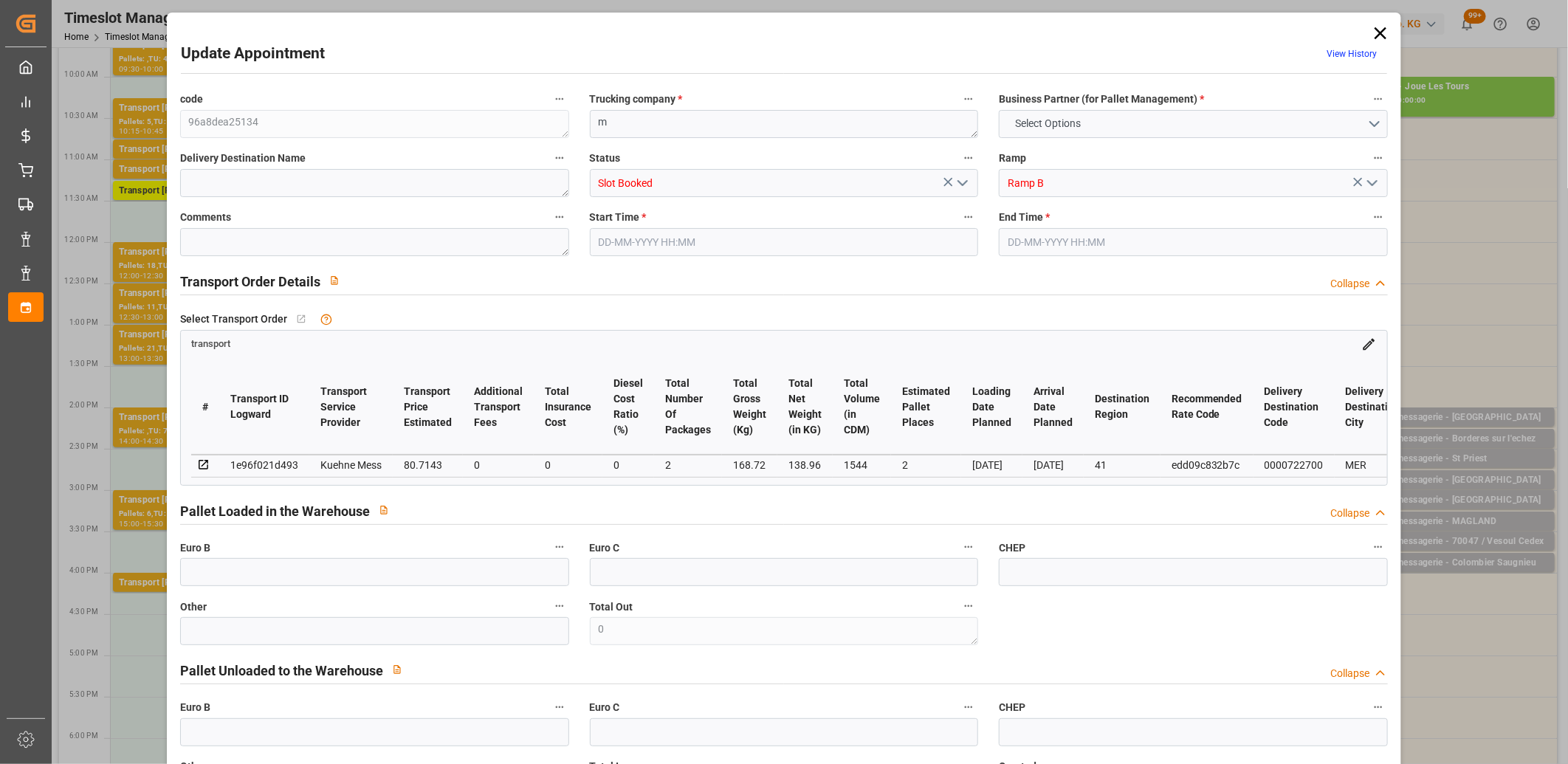
type input "0"
type input "4710.8598"
type input "0"
type input "21"
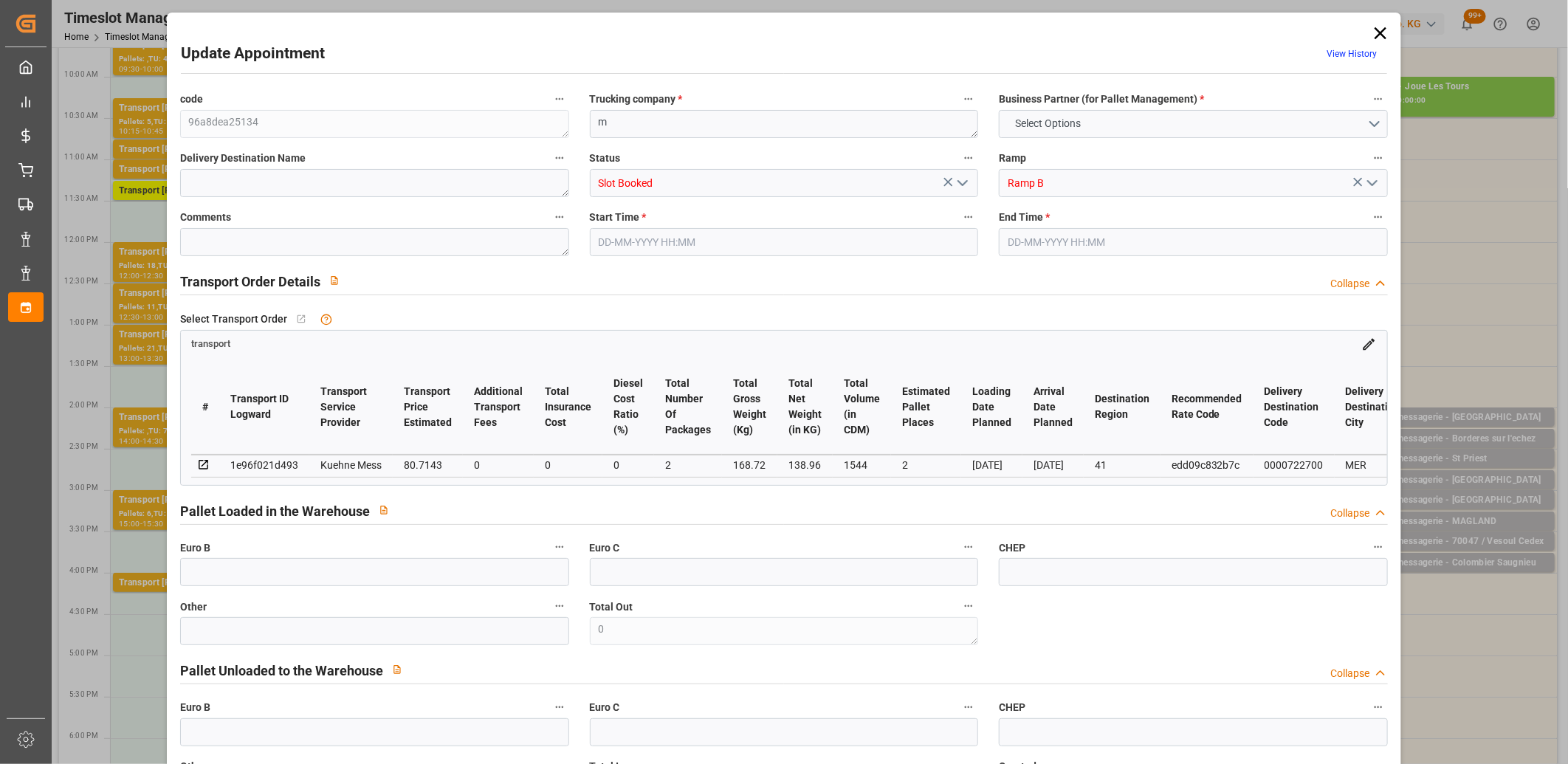
type input "35"
type input "[DATE] 14:30"
type input "[DATE] 14:45"
type input "[DATE] 11:41"
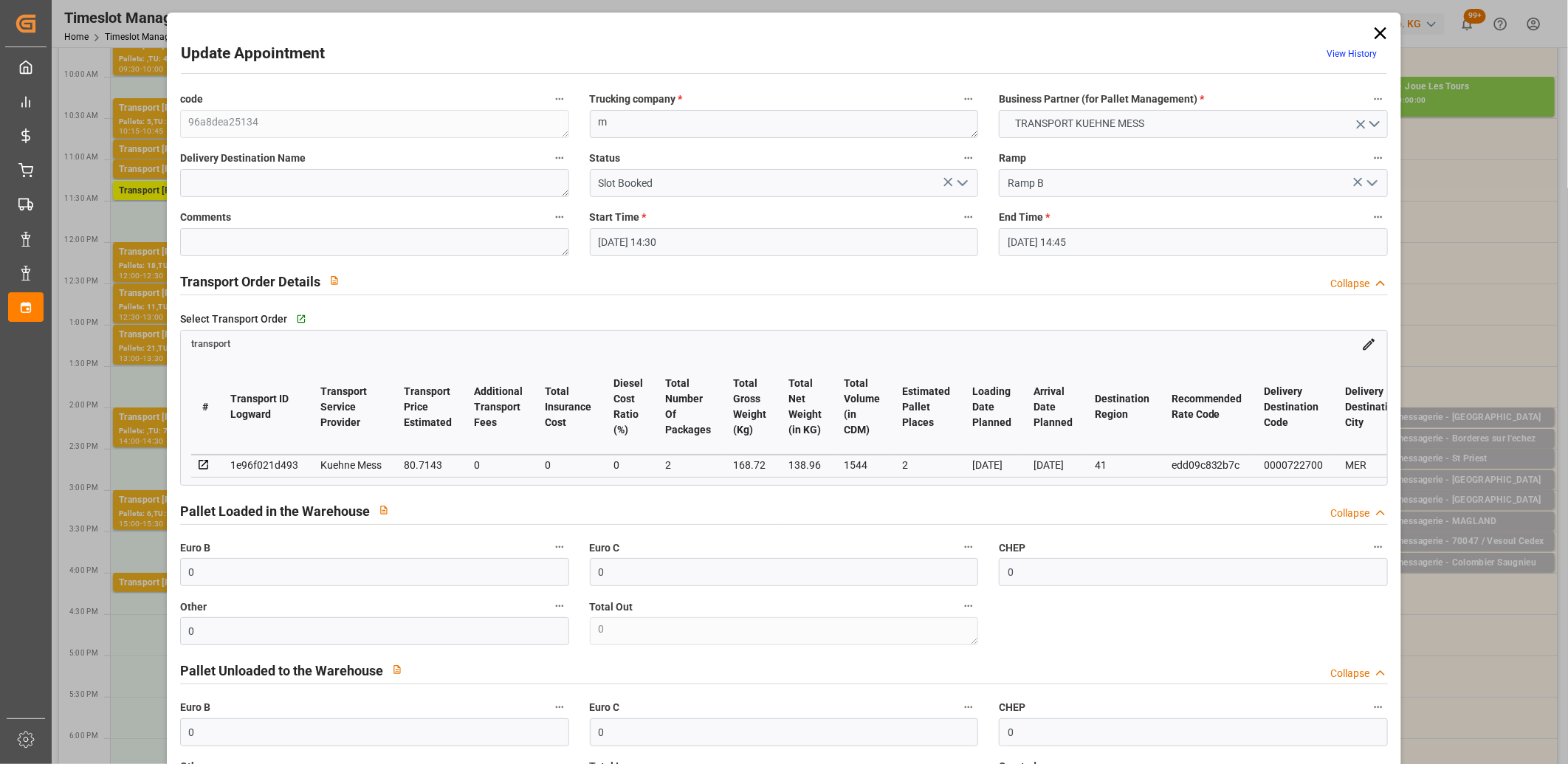
type input "[DATE]"
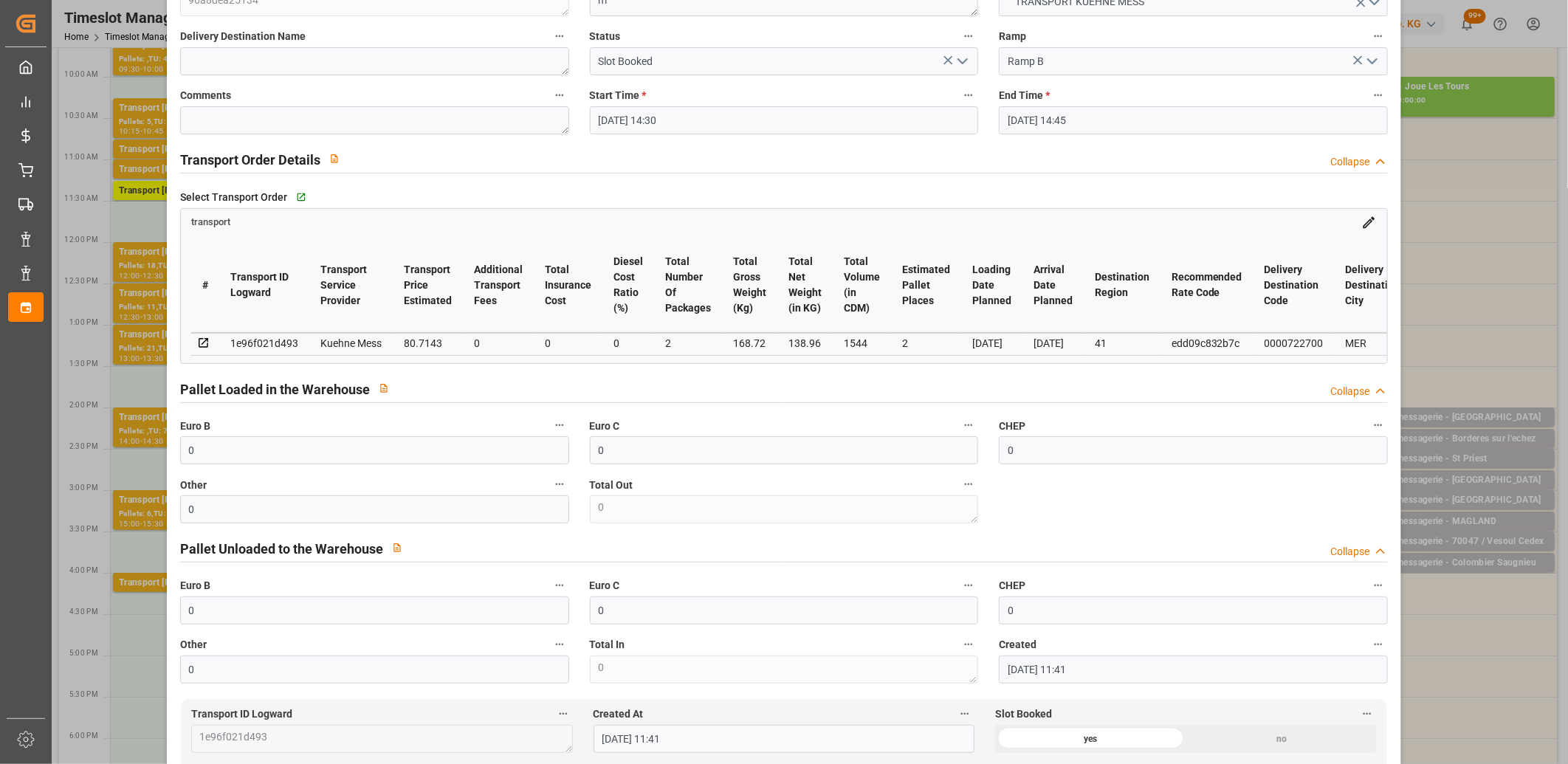
scroll to position [410, 0]
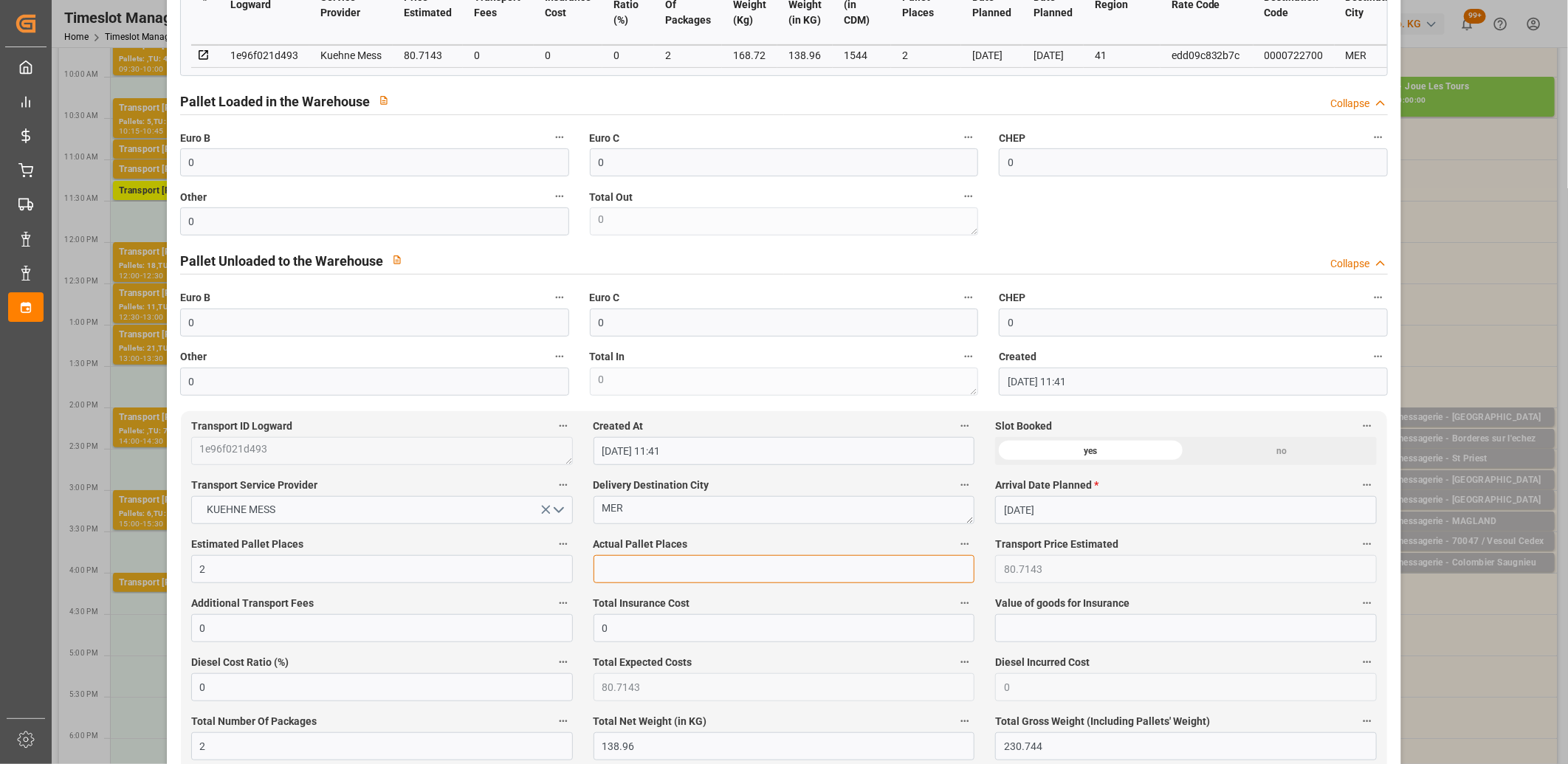
click at [656, 564] on input "text" at bounding box center [784, 569] width 382 height 28
type input "2"
click at [388, 234] on input "0" at bounding box center [374, 222] width 389 height 28
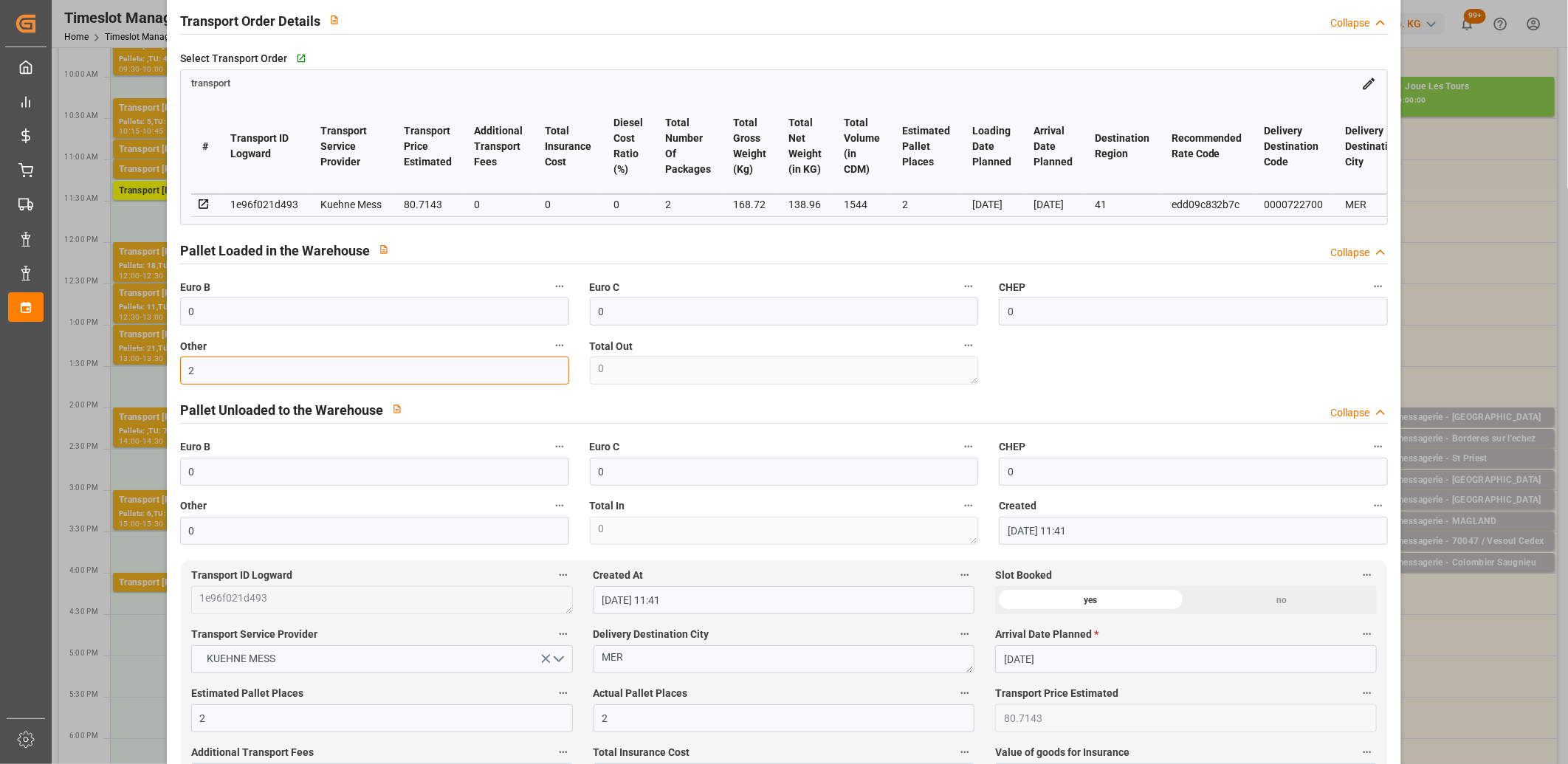
scroll to position [0, 0]
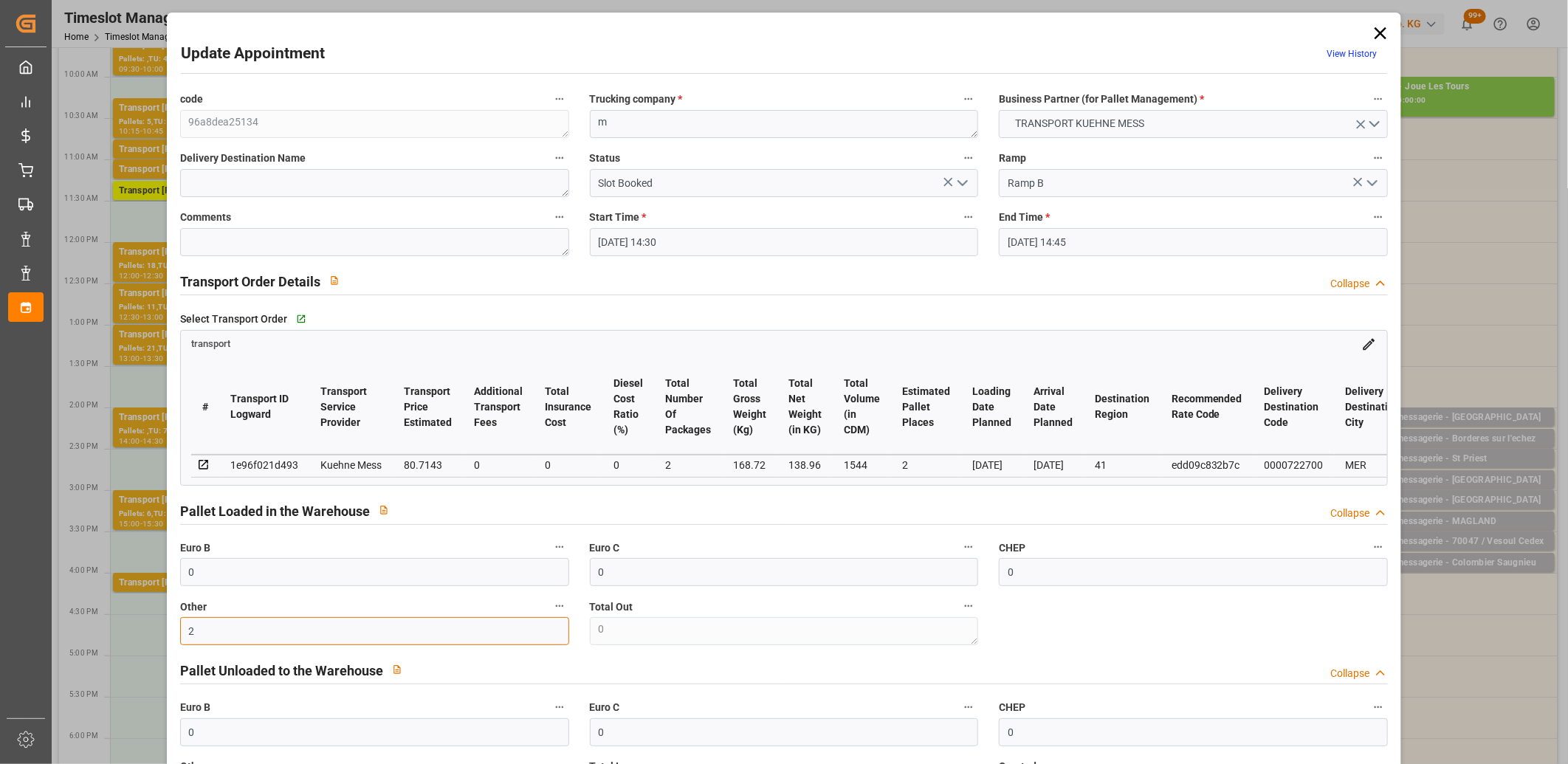
type input "2"
click at [956, 178] on icon "open menu" at bounding box center [962, 184] width 18 height 18
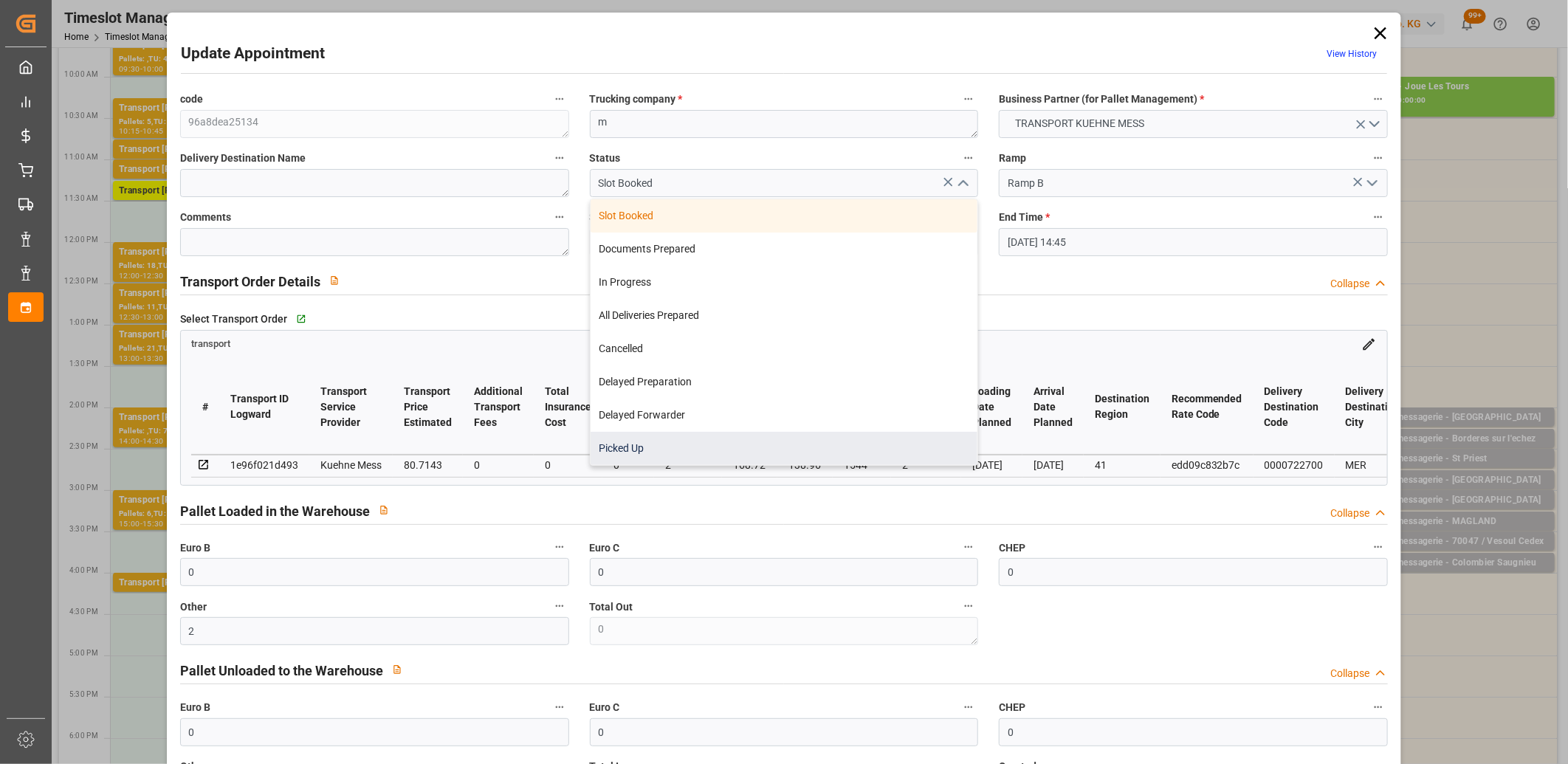
click at [818, 439] on div "Picked Up" at bounding box center [784, 448] width 387 height 34
type input "Picked Up"
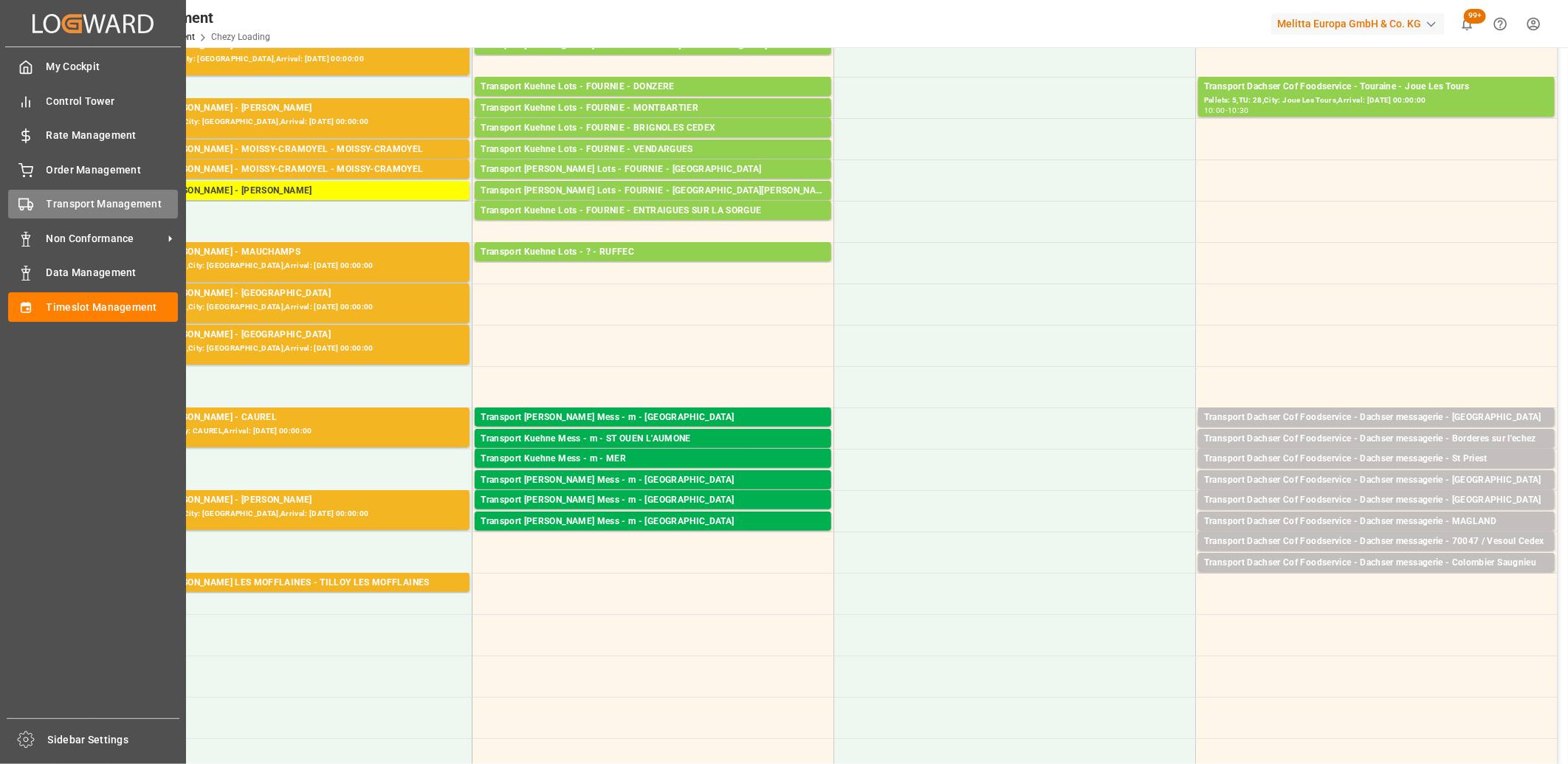
click at [37, 208] on div "Transport Management Transport Management" at bounding box center [93, 204] width 170 height 29
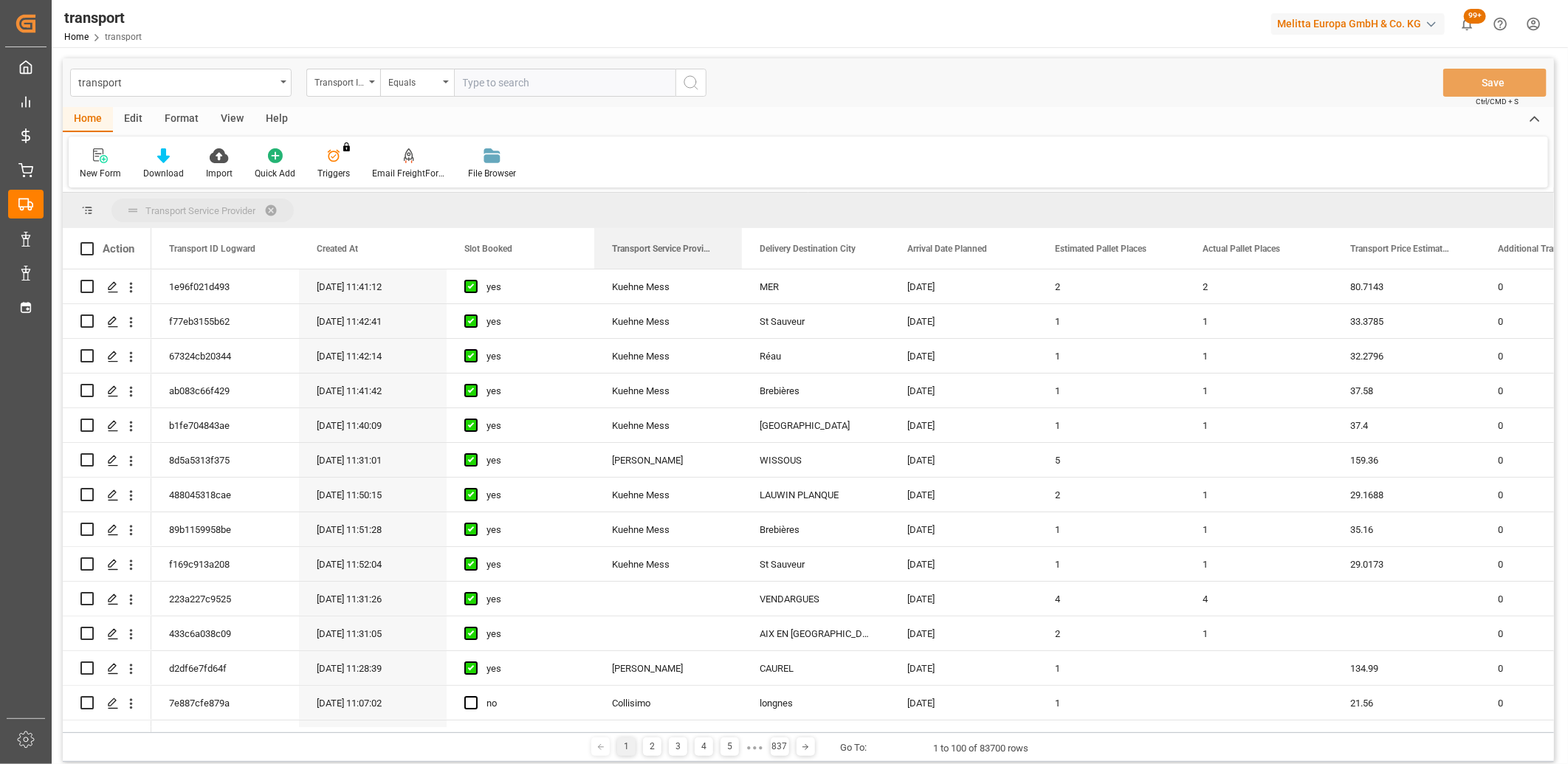
drag, startPoint x: 663, startPoint y: 247, endPoint x: 659, endPoint y: 209, distance: 38.2
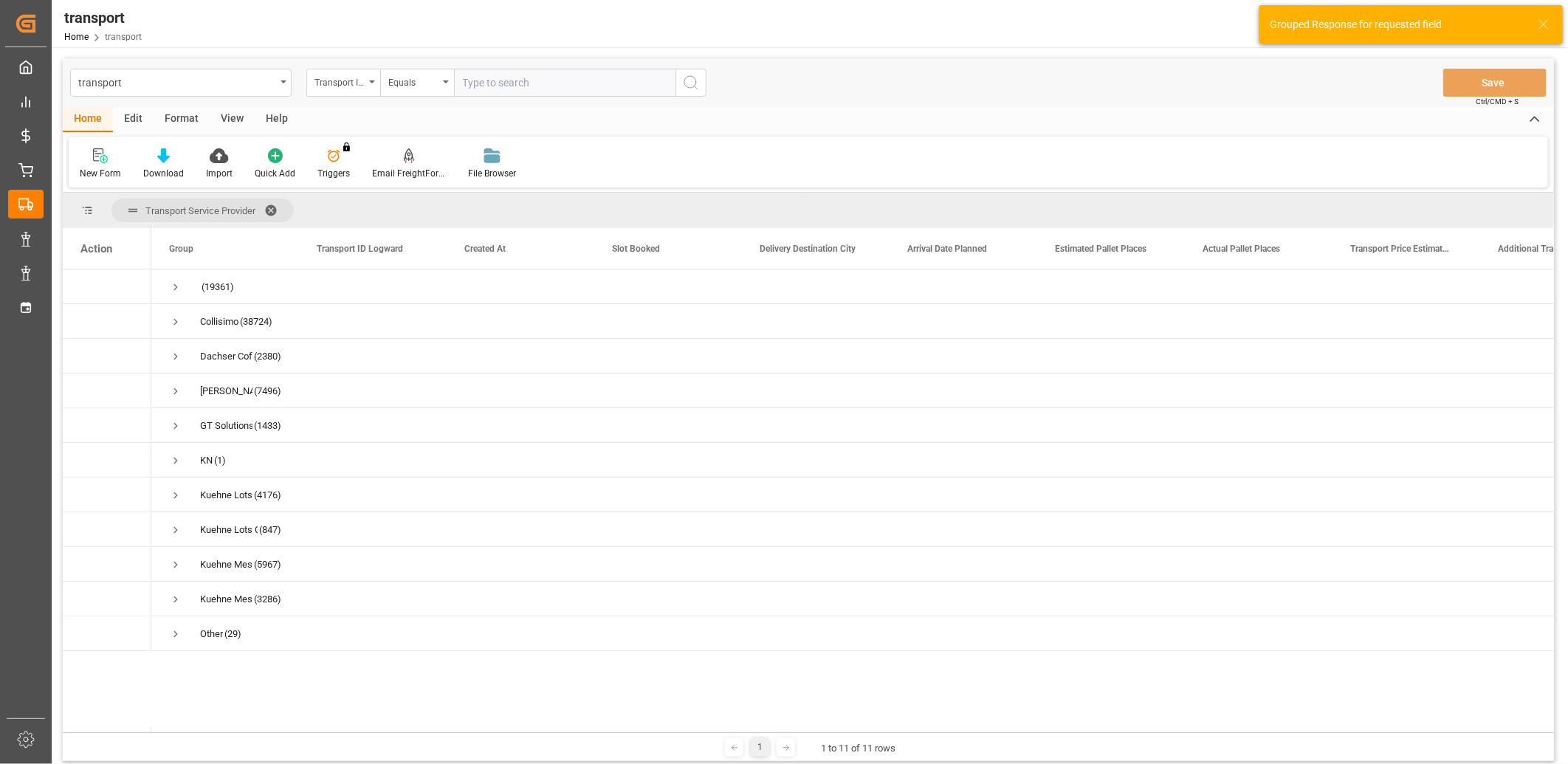
click at [365, 80] on div "Transport ID Logward" at bounding box center [343, 83] width 74 height 28
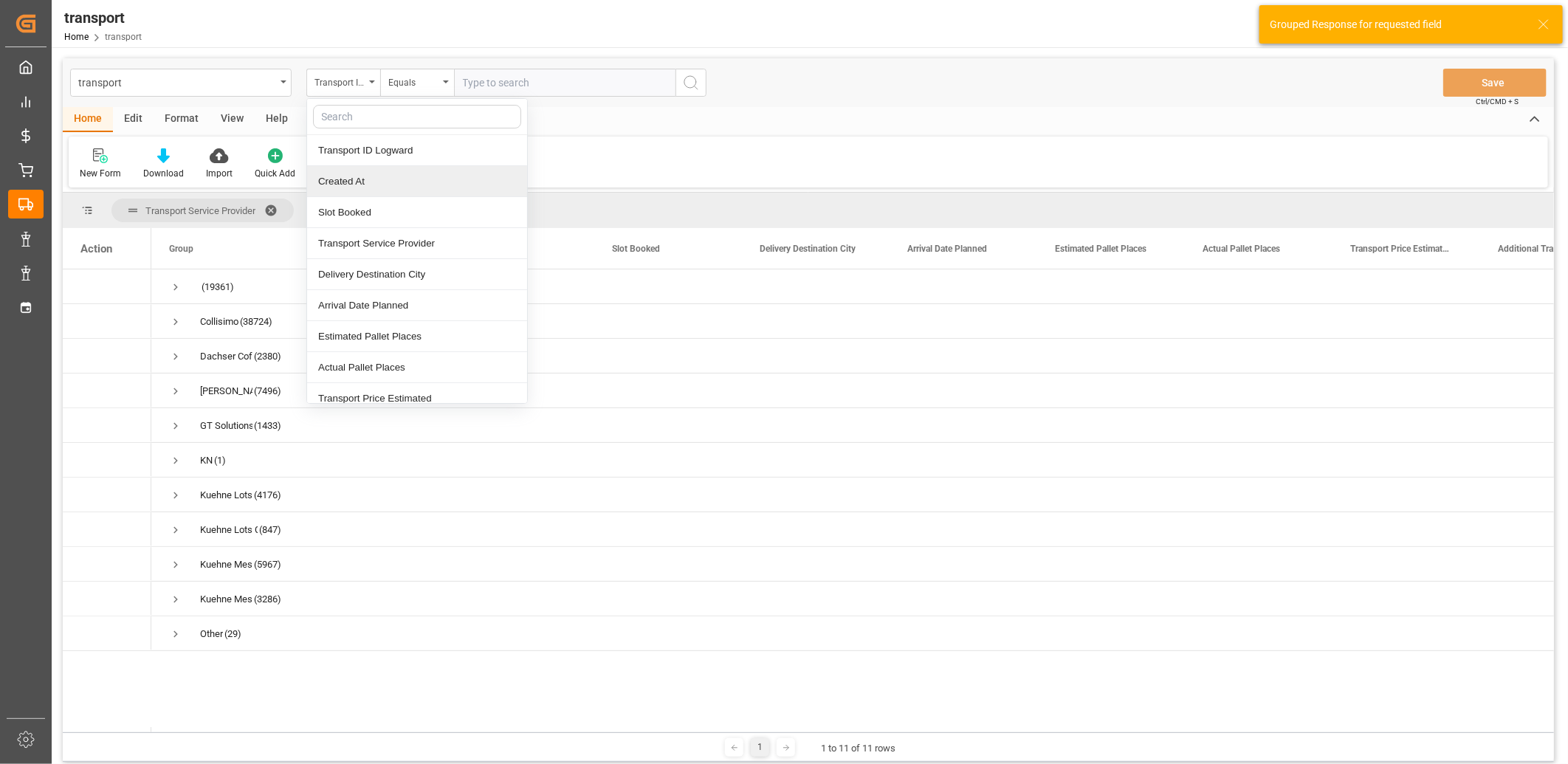
click at [339, 181] on div "Created At" at bounding box center [417, 182] width 220 height 31
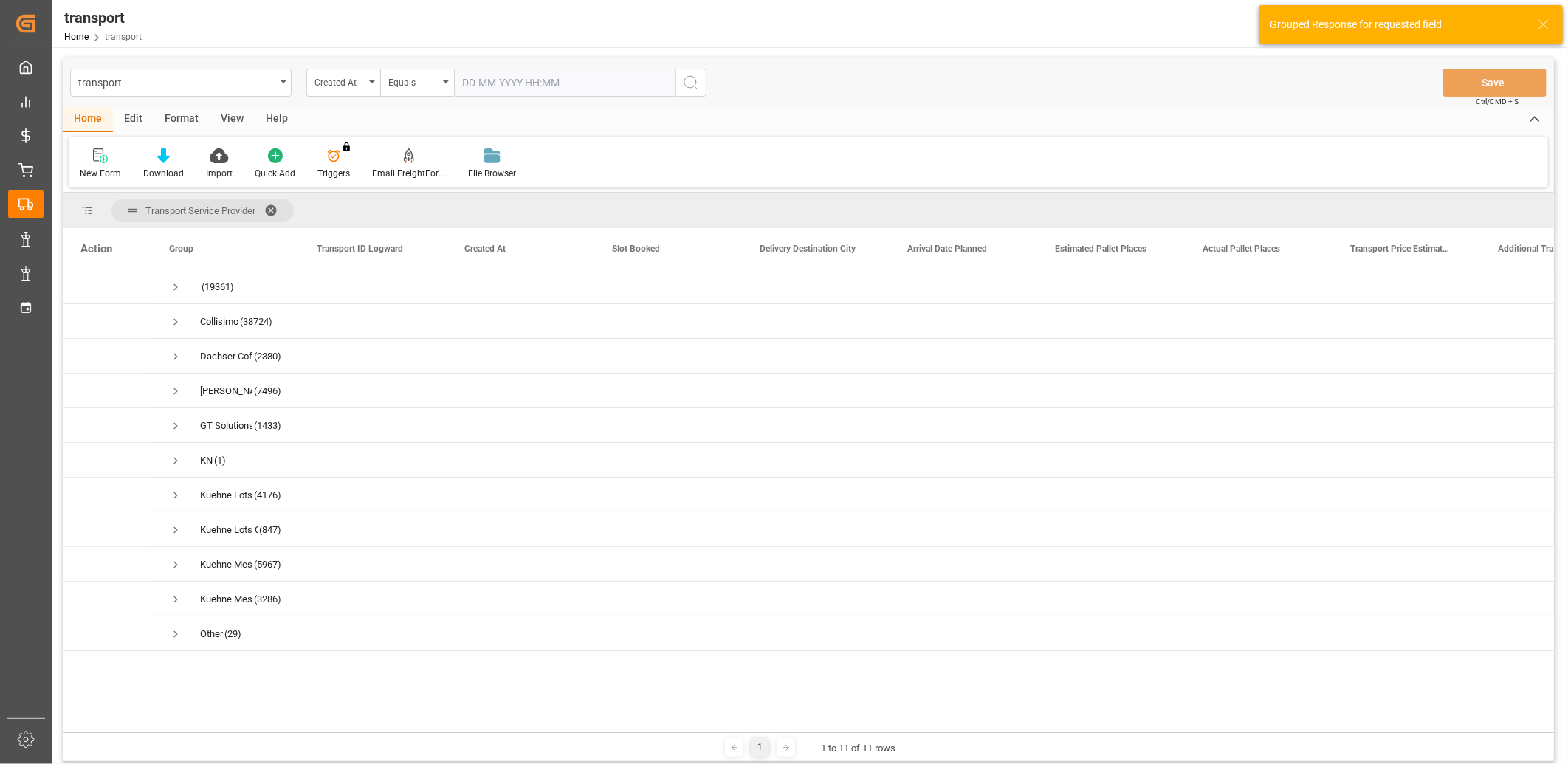
click at [498, 83] on input "text" at bounding box center [564, 83] width 222 height 28
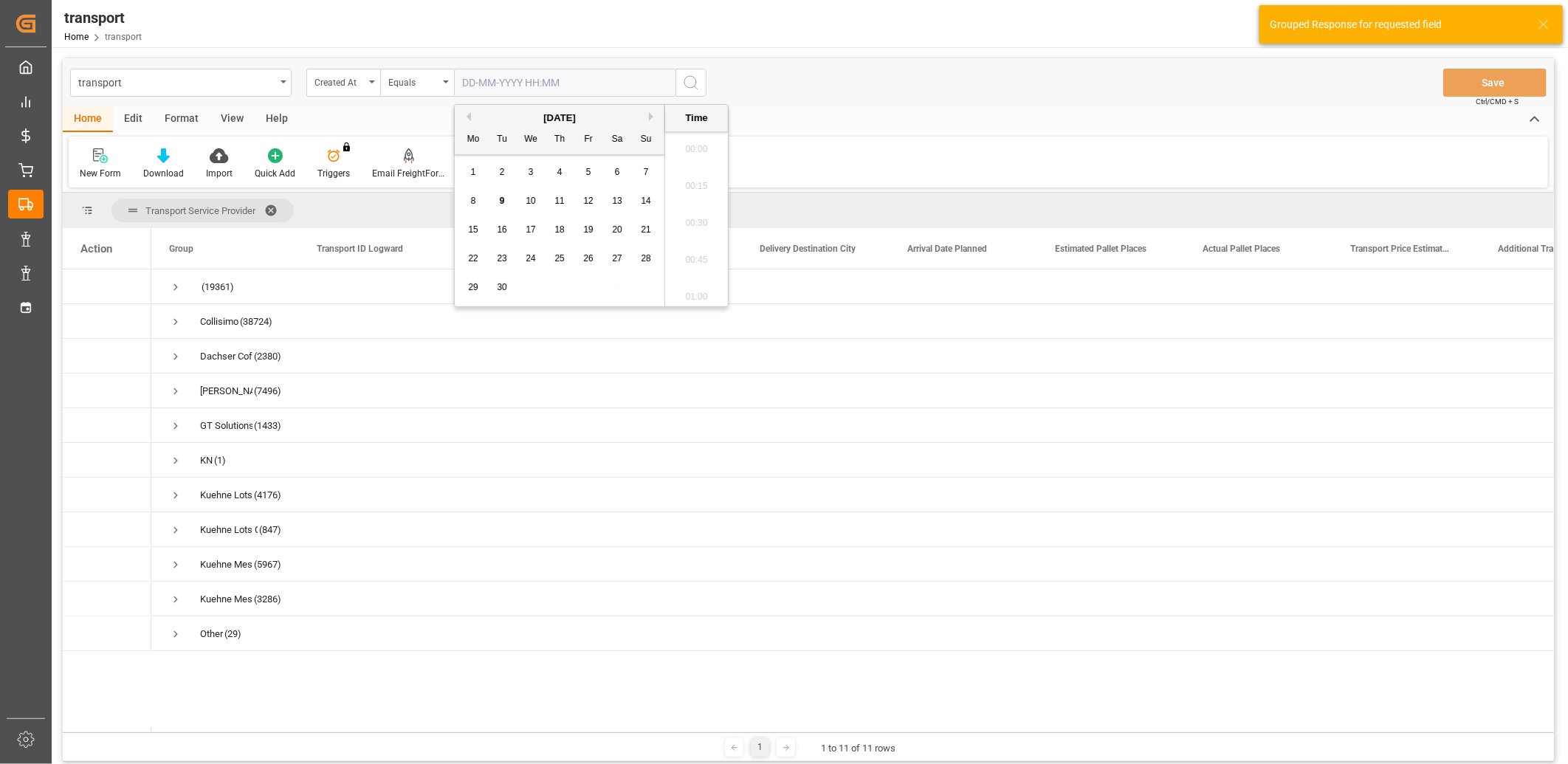
scroll to position [1296, 0]
click at [472, 201] on span "8" at bounding box center [473, 201] width 5 height 10
type input "[DATE] 00:00"
click at [692, 81] on icon "search button" at bounding box center [691, 83] width 18 height 18
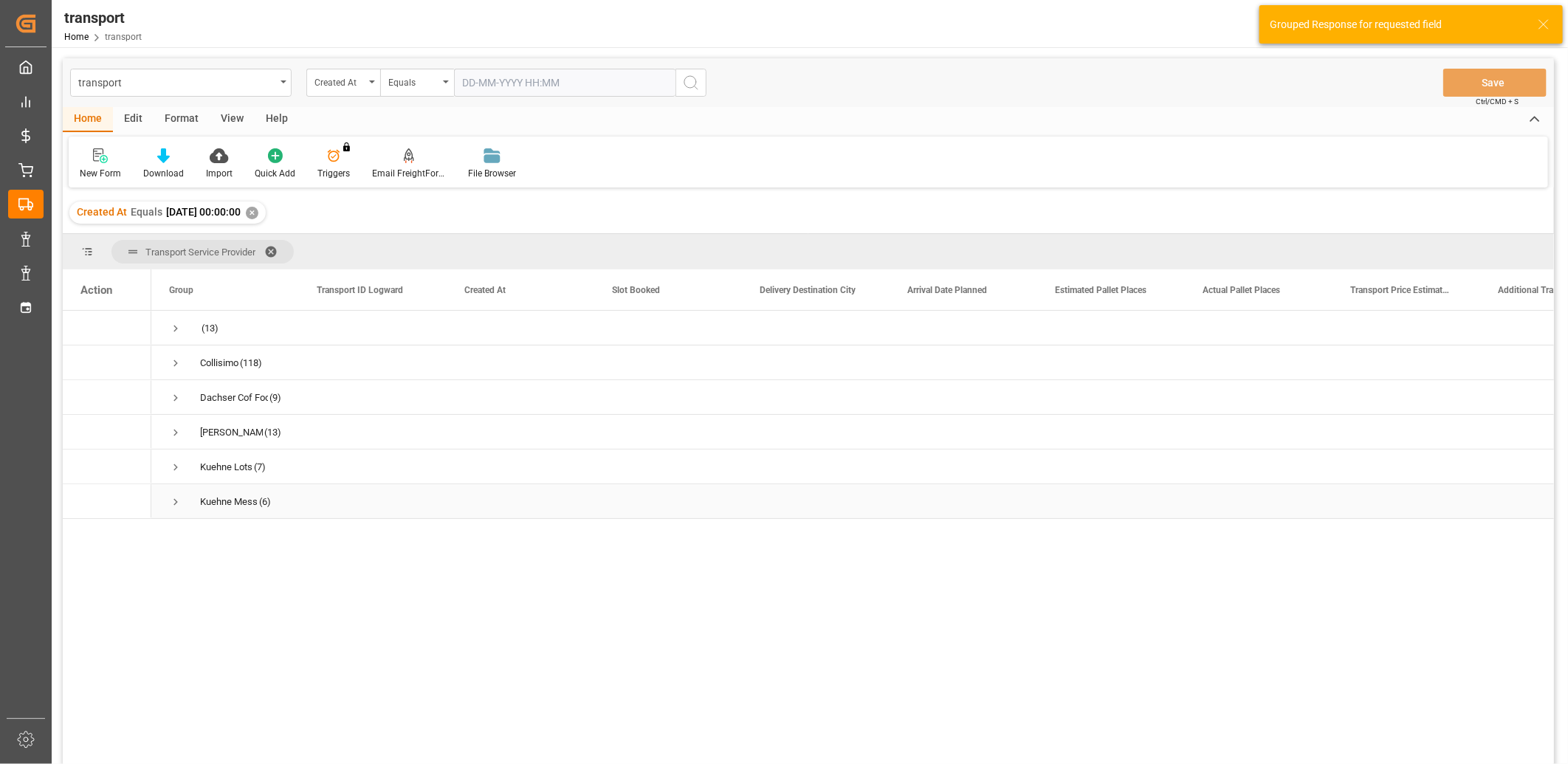
click at [175, 504] on span "Press SPACE to select this row." at bounding box center [176, 502] width 13 height 13
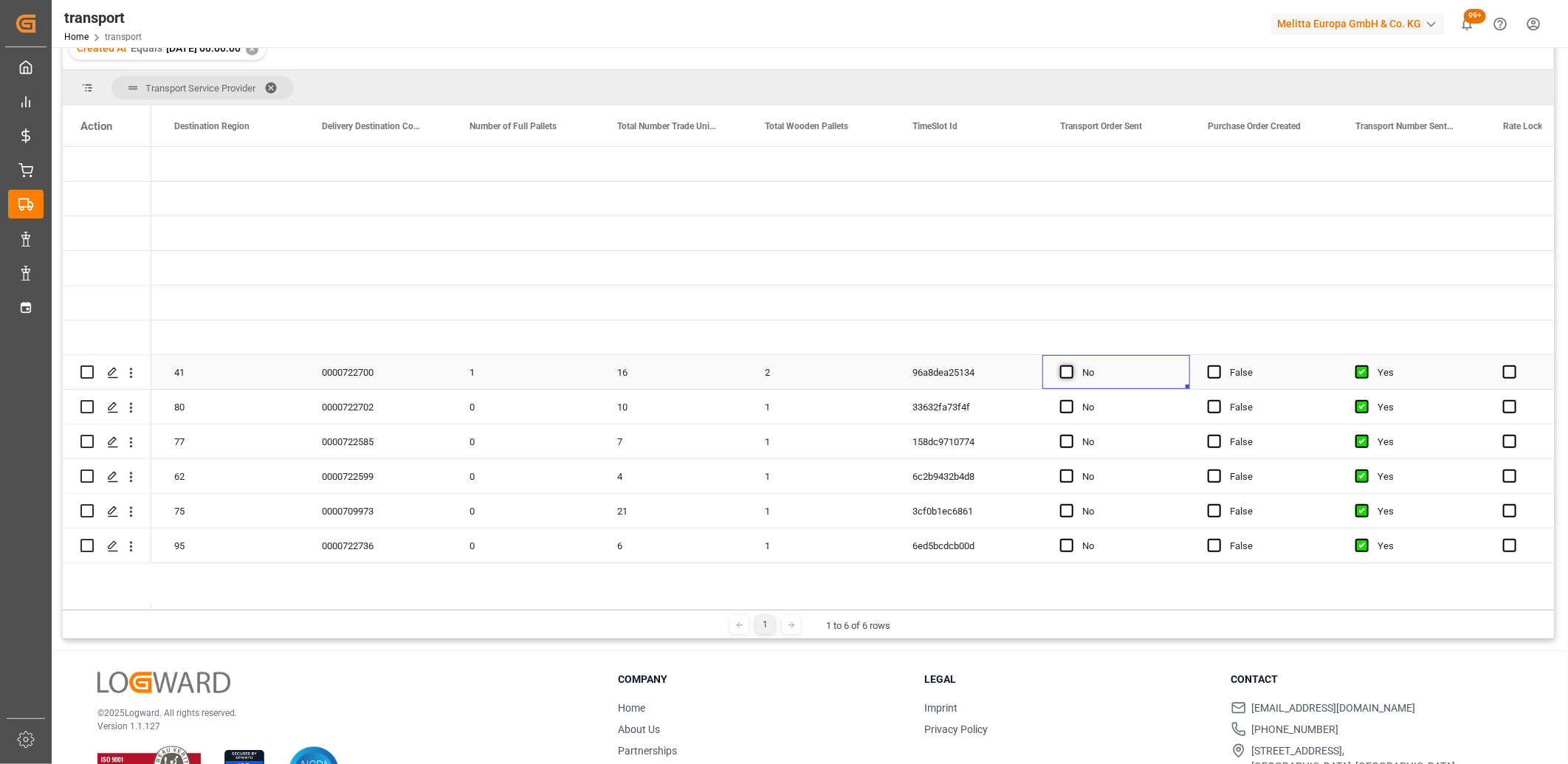
click at [1067, 374] on span "Press SPACE to select this row." at bounding box center [1067, 372] width 13 height 13
click at [1071, 366] on input "Press SPACE to select this row." at bounding box center [1071, 366] width 0 height 0
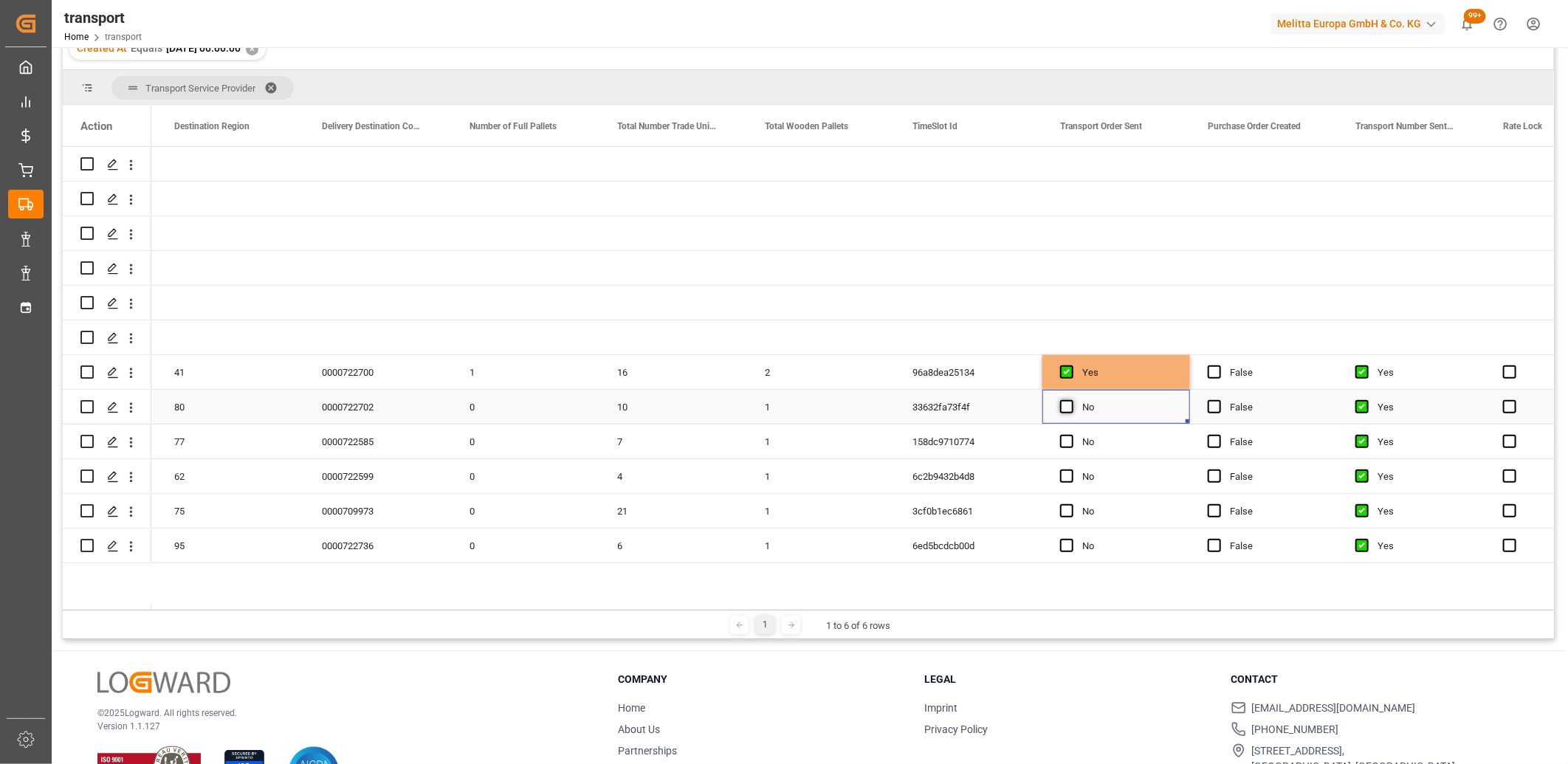
click at [1067, 410] on span "Press SPACE to select this row." at bounding box center [1067, 407] width 13 height 13
click at [1071, 400] on input "Press SPACE to select this row." at bounding box center [1071, 400] width 0 height 0
click at [1067, 439] on span "Press SPACE to select this row." at bounding box center [1067, 442] width 13 height 13
click at [1071, 435] on input "Press SPACE to select this row." at bounding box center [1071, 435] width 0 height 0
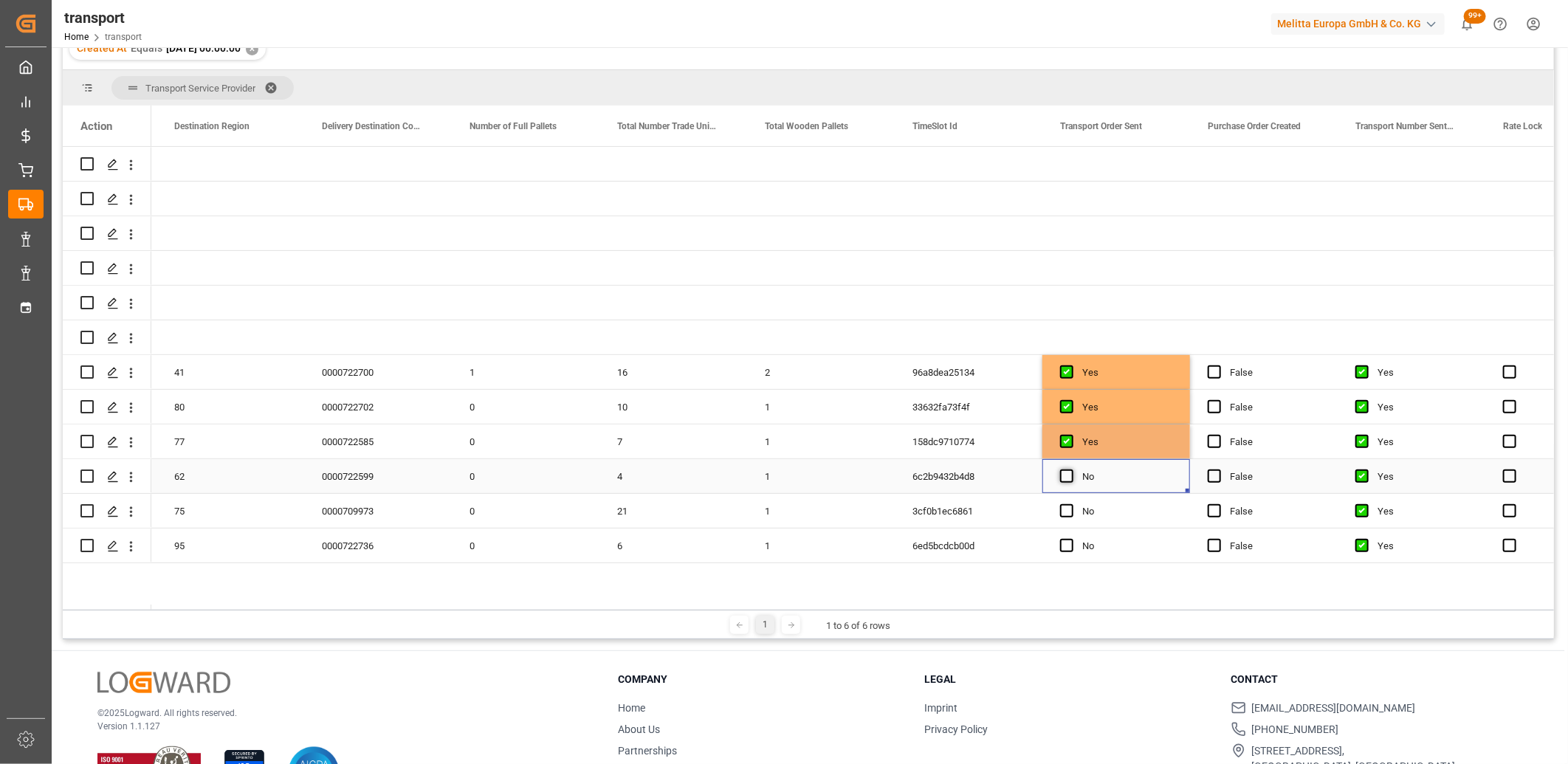
click at [1067, 474] on span "Press SPACE to select this row." at bounding box center [1067, 476] width 13 height 13
click at [1071, 469] on input "Press SPACE to select this row." at bounding box center [1071, 469] width 0 height 0
click at [1066, 513] on span "Press SPACE to select this row." at bounding box center [1067, 511] width 13 height 13
click at [1071, 504] on input "Press SPACE to select this row." at bounding box center [1071, 504] width 0 height 0
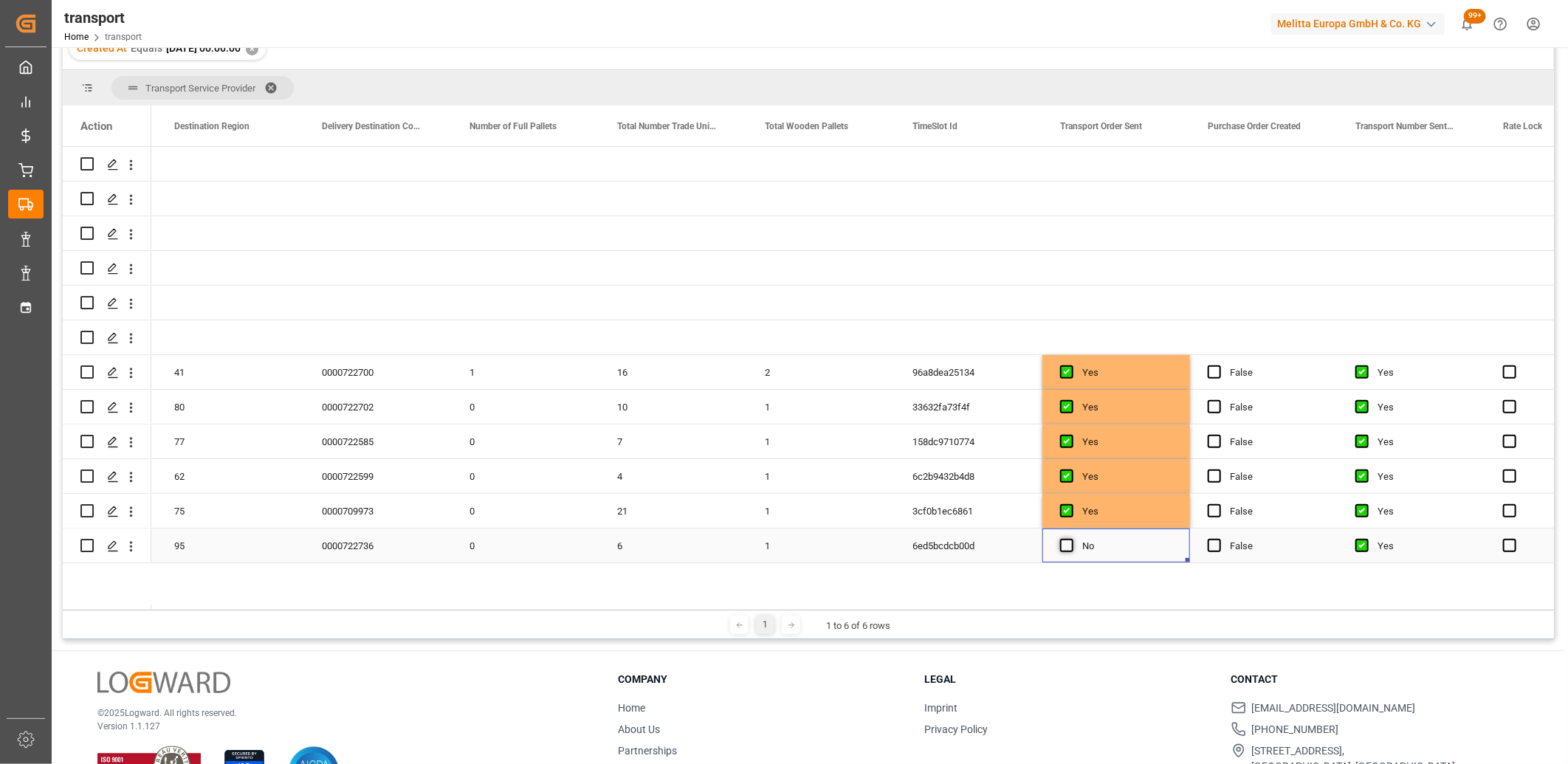
click at [1066, 546] on span "Press SPACE to select this row." at bounding box center [1067, 545] width 13 height 13
click at [1071, 539] on input "Press SPACE to select this row." at bounding box center [1071, 539] width 0 height 0
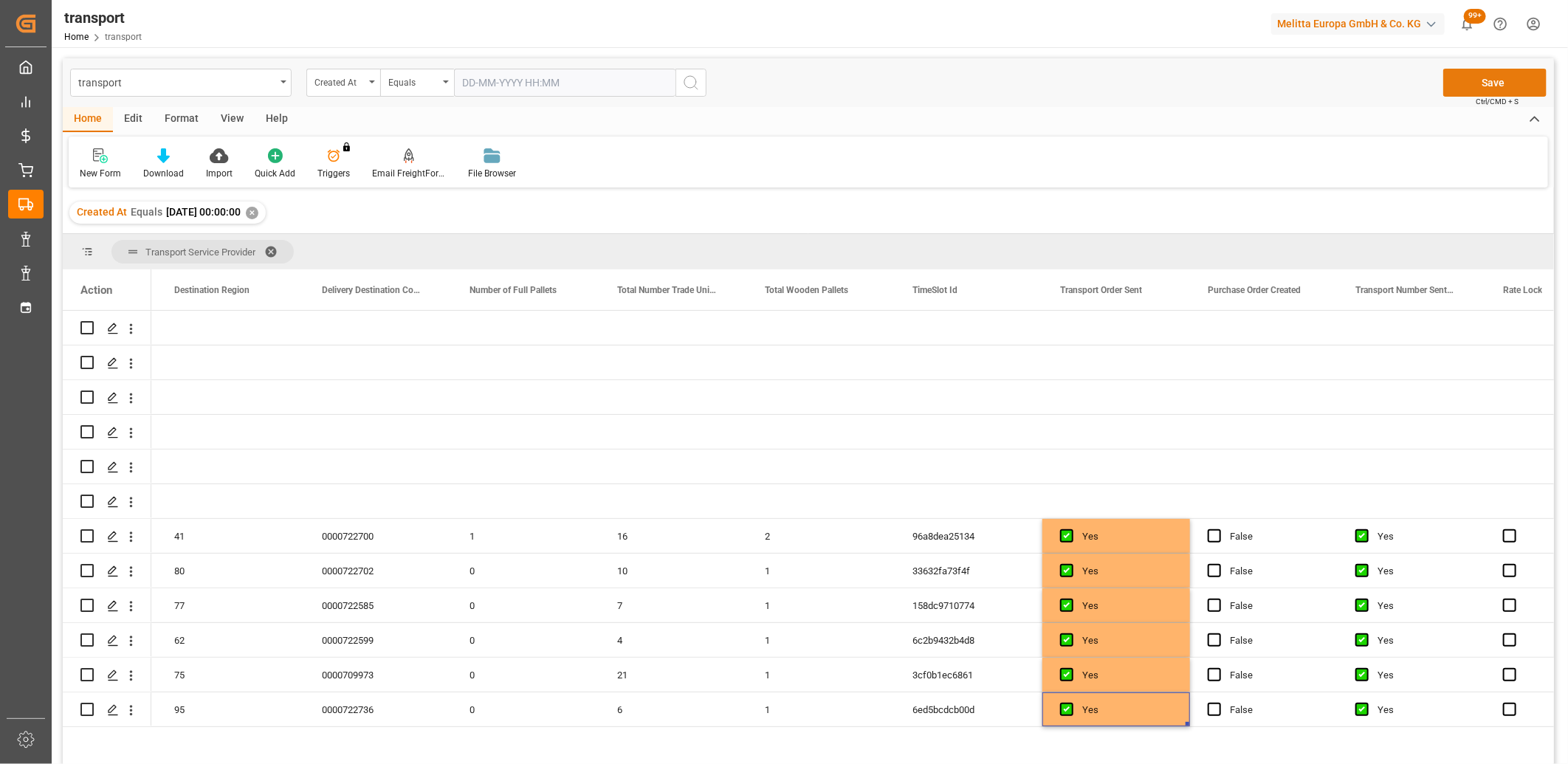
click at [1473, 87] on button "Save" at bounding box center [1494, 83] width 104 height 28
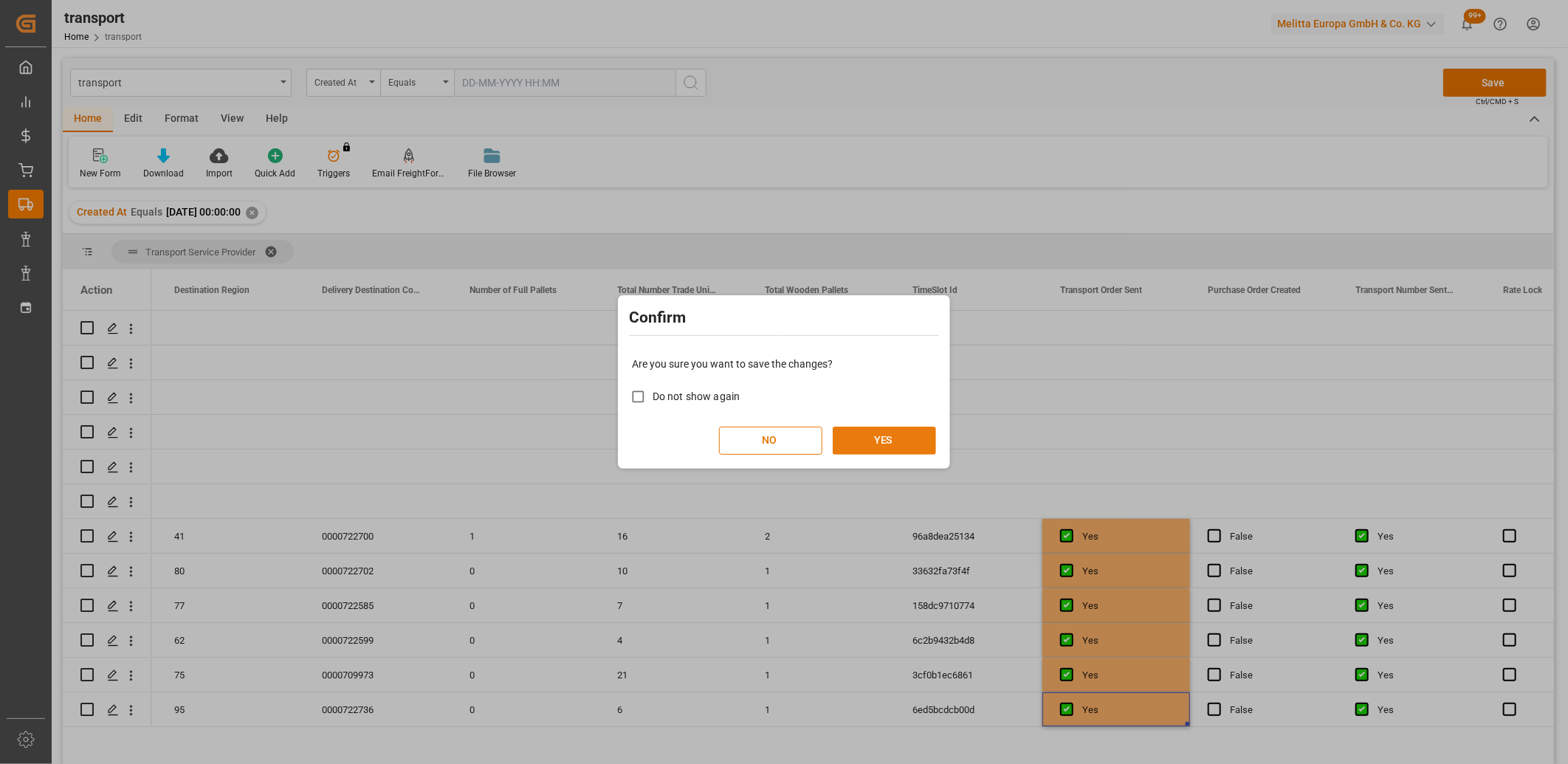
click at [855, 445] on button "YES" at bounding box center [884, 441] width 104 height 28
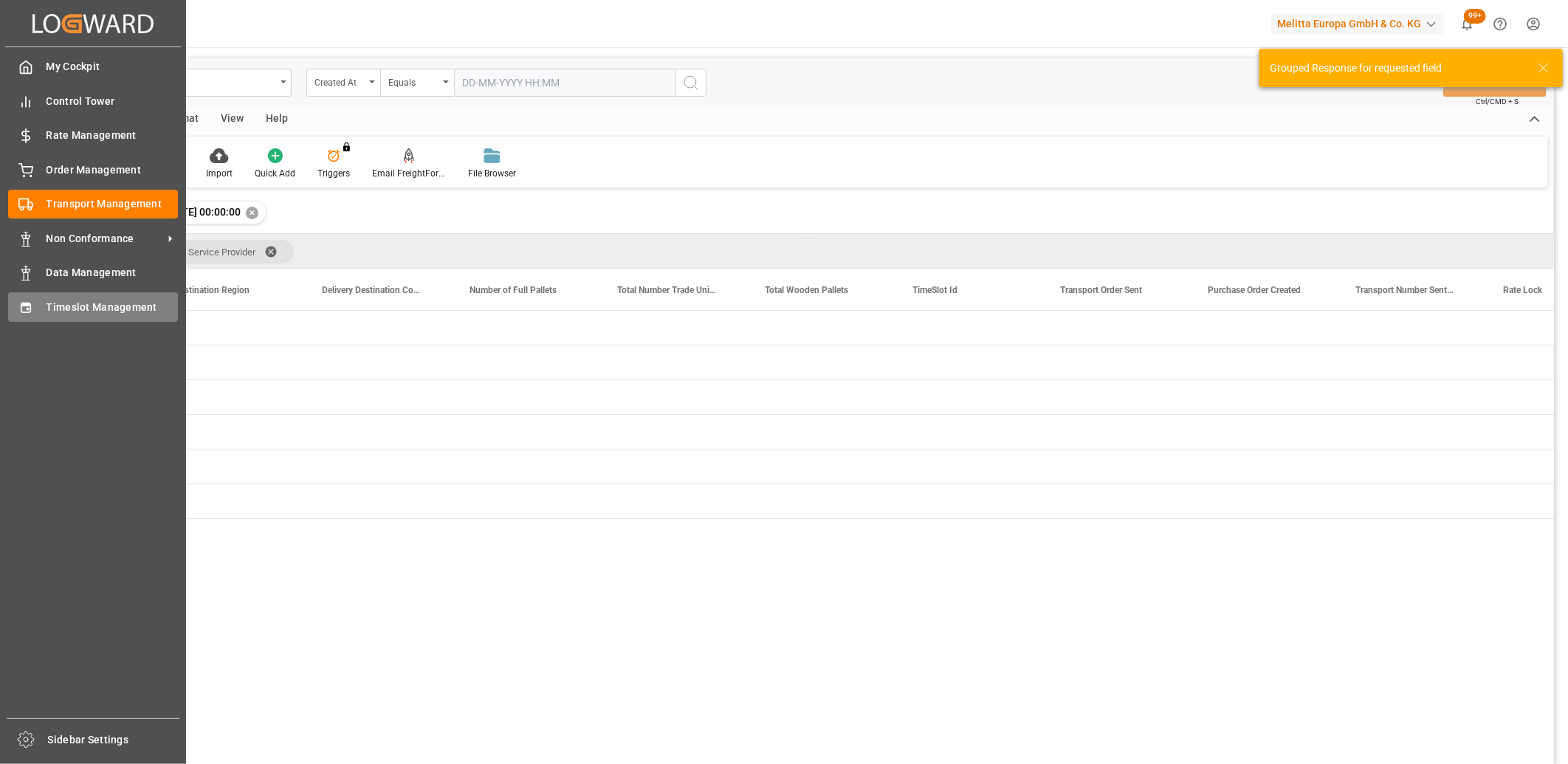
click at [23, 309] on icon at bounding box center [26, 308] width 15 height 15
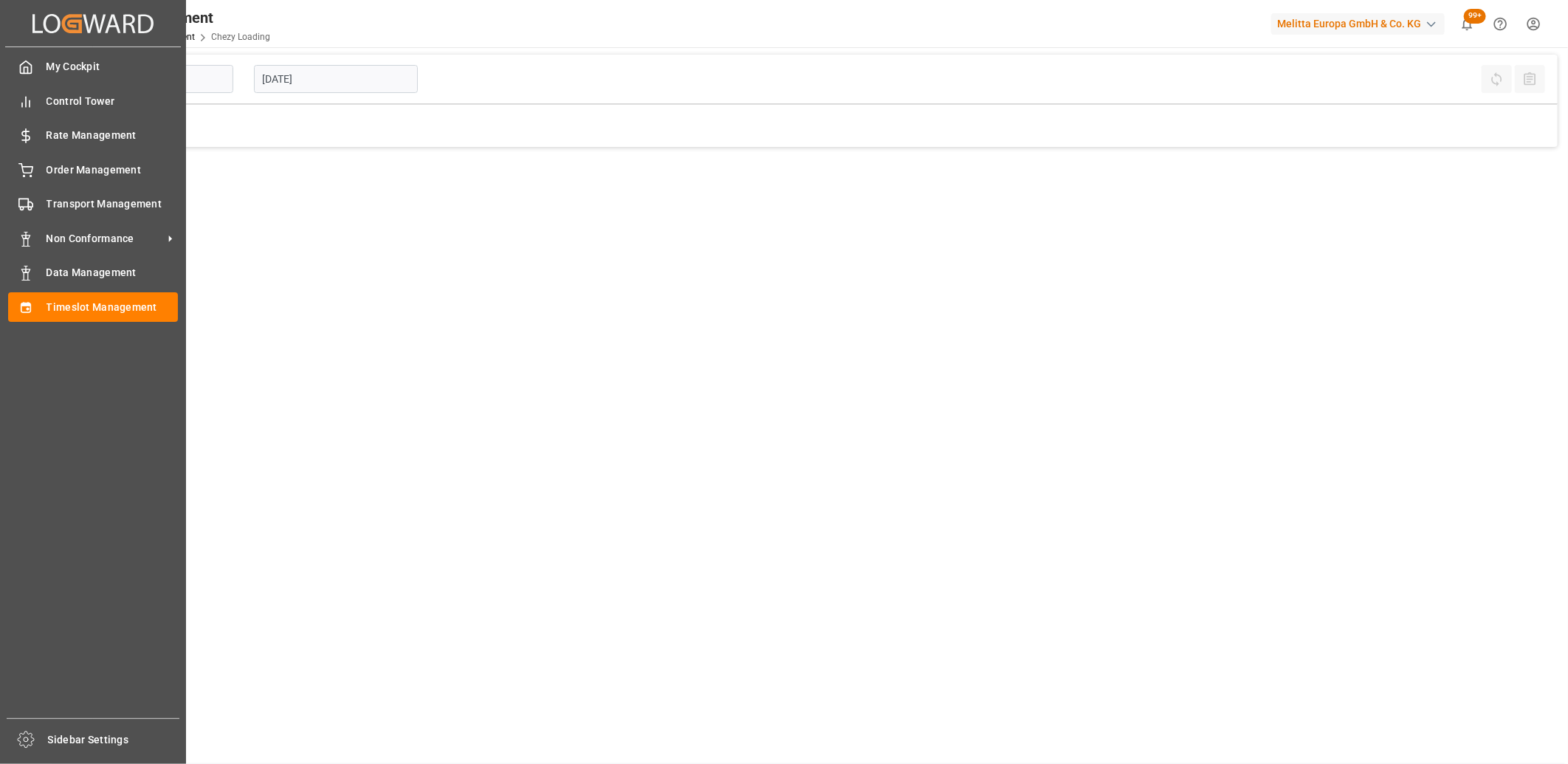
type input "Chezy Loading"
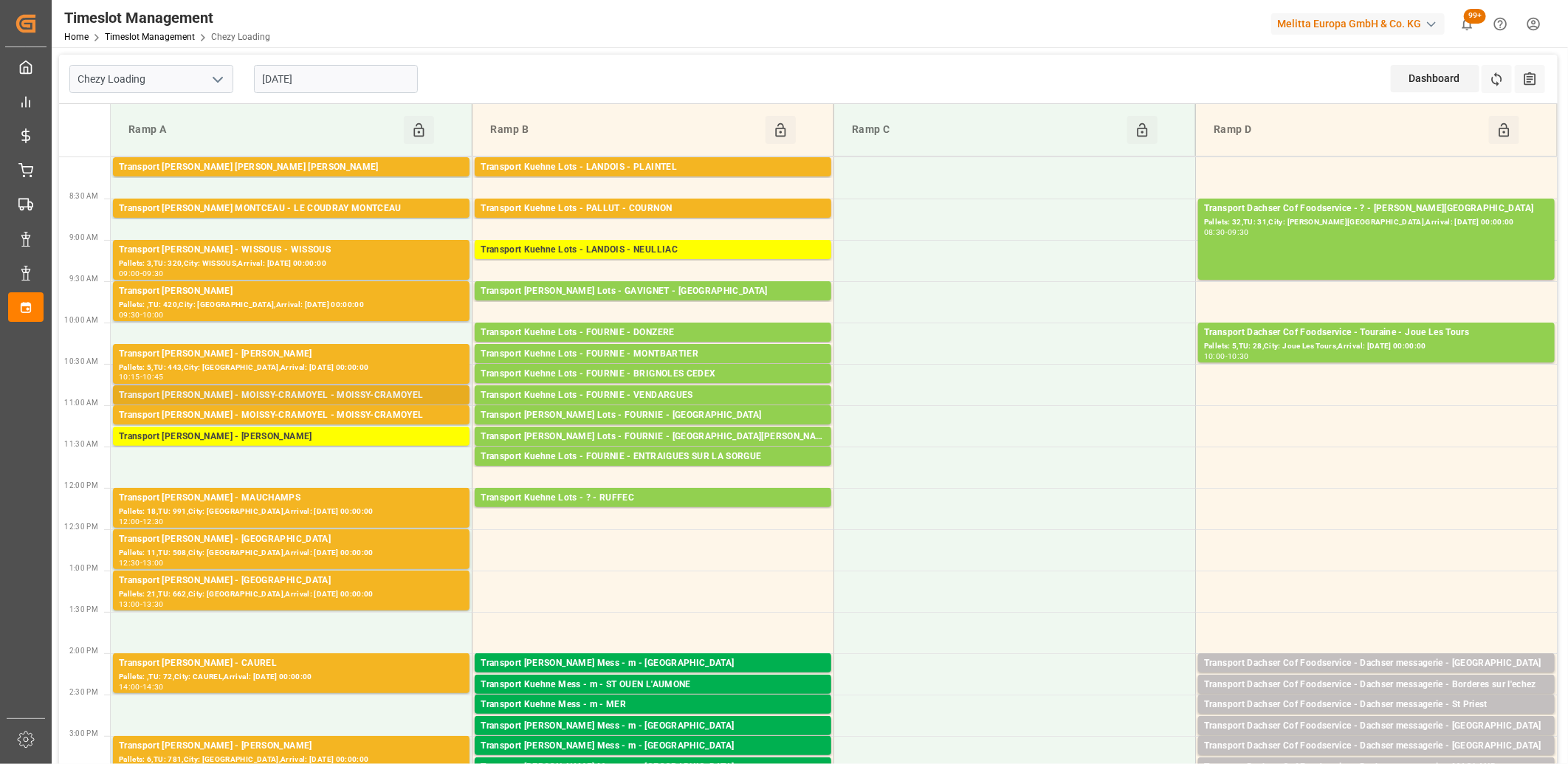
click at [283, 398] on div "Transport [PERSON_NAME] - MOISSY-CRAMOYEL - MOISSY-CRAMOYEL" at bounding box center [291, 395] width 345 height 15
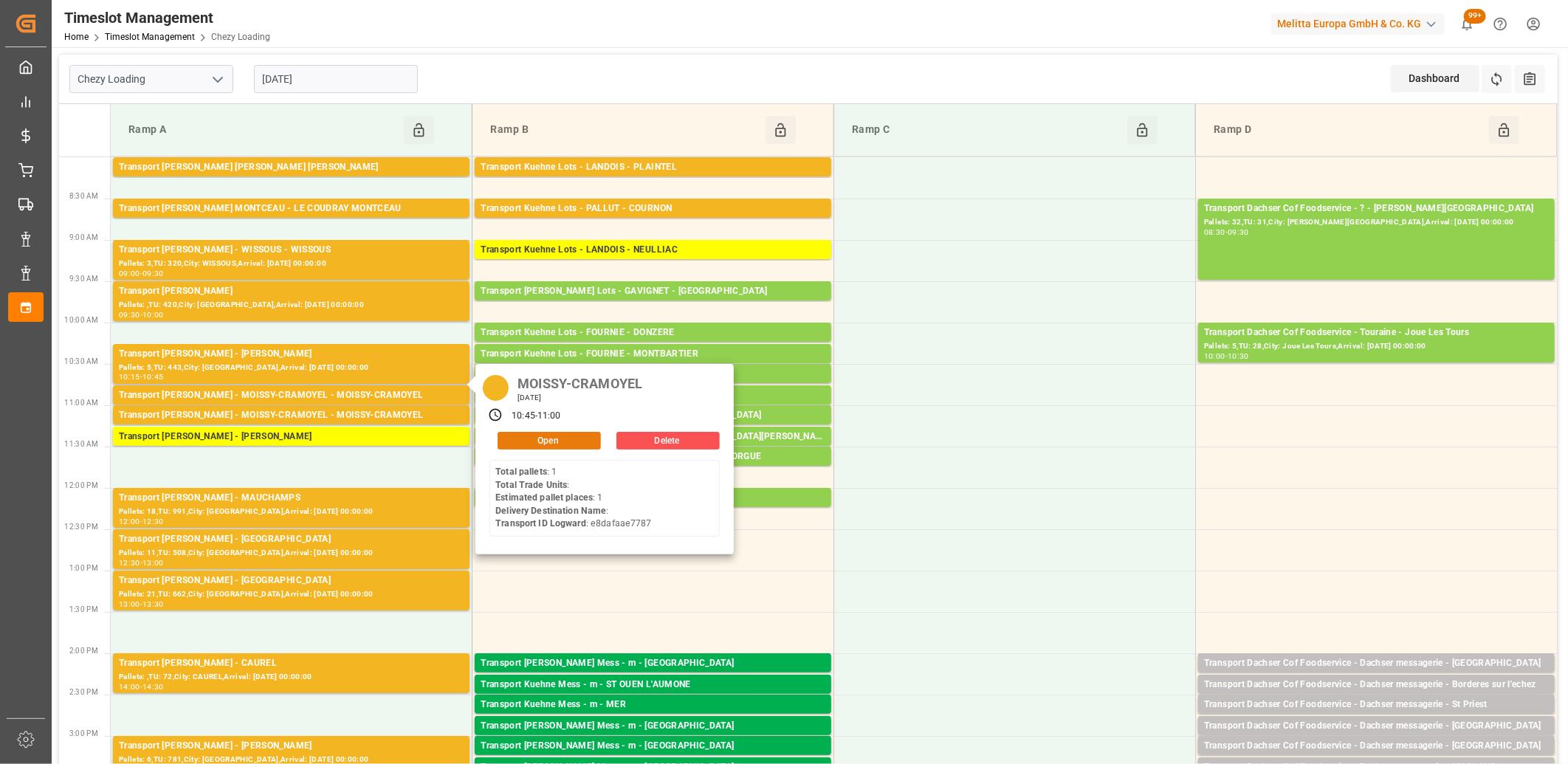
click at [539, 445] on button "Open" at bounding box center [549, 441] width 104 height 18
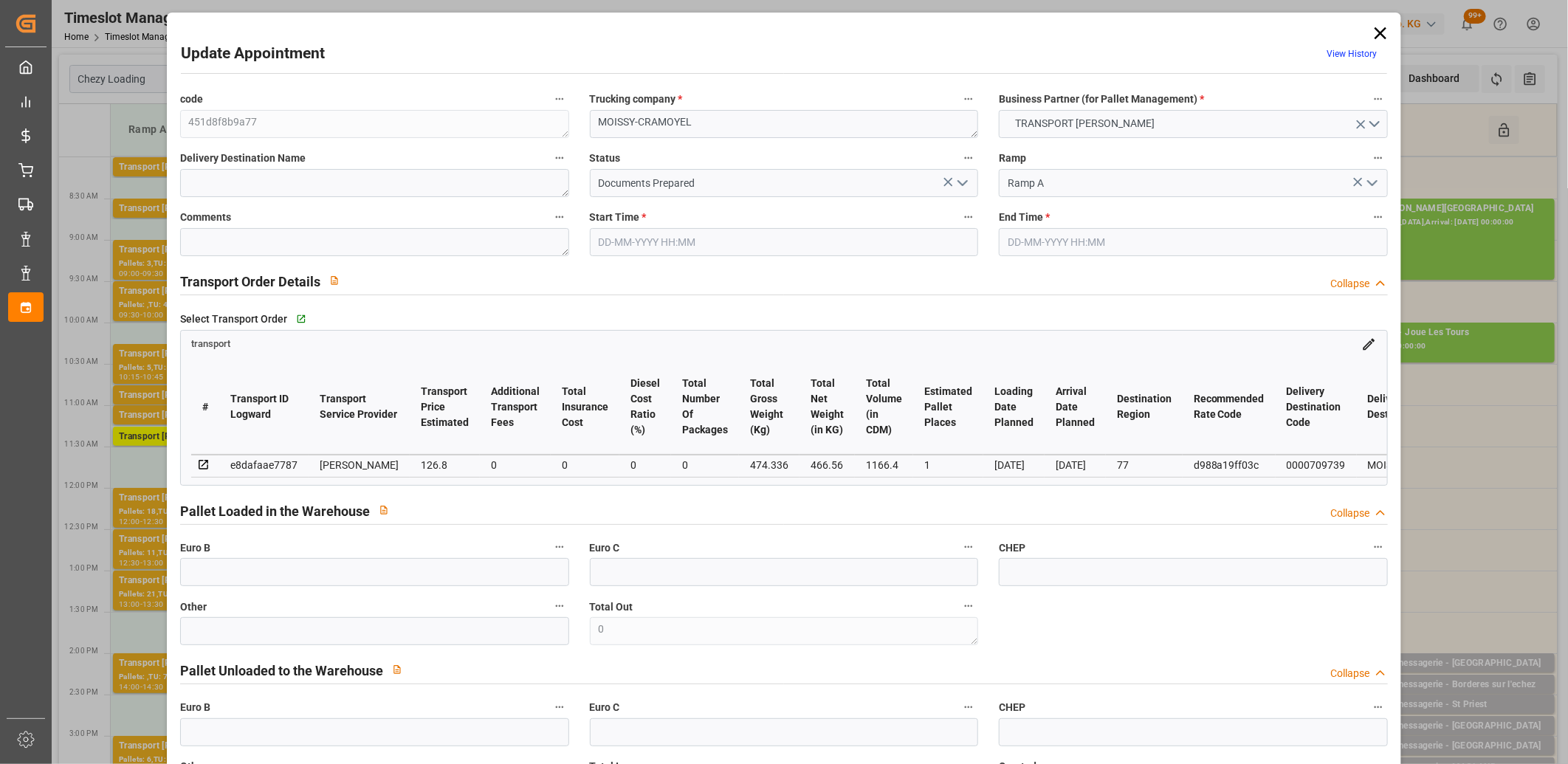
type input "[DATE] 10:45"
type input "[DATE] 11:00"
type input "[DATE] 13:31"
type input "[DATE] 11:28"
type input "[DATE]"
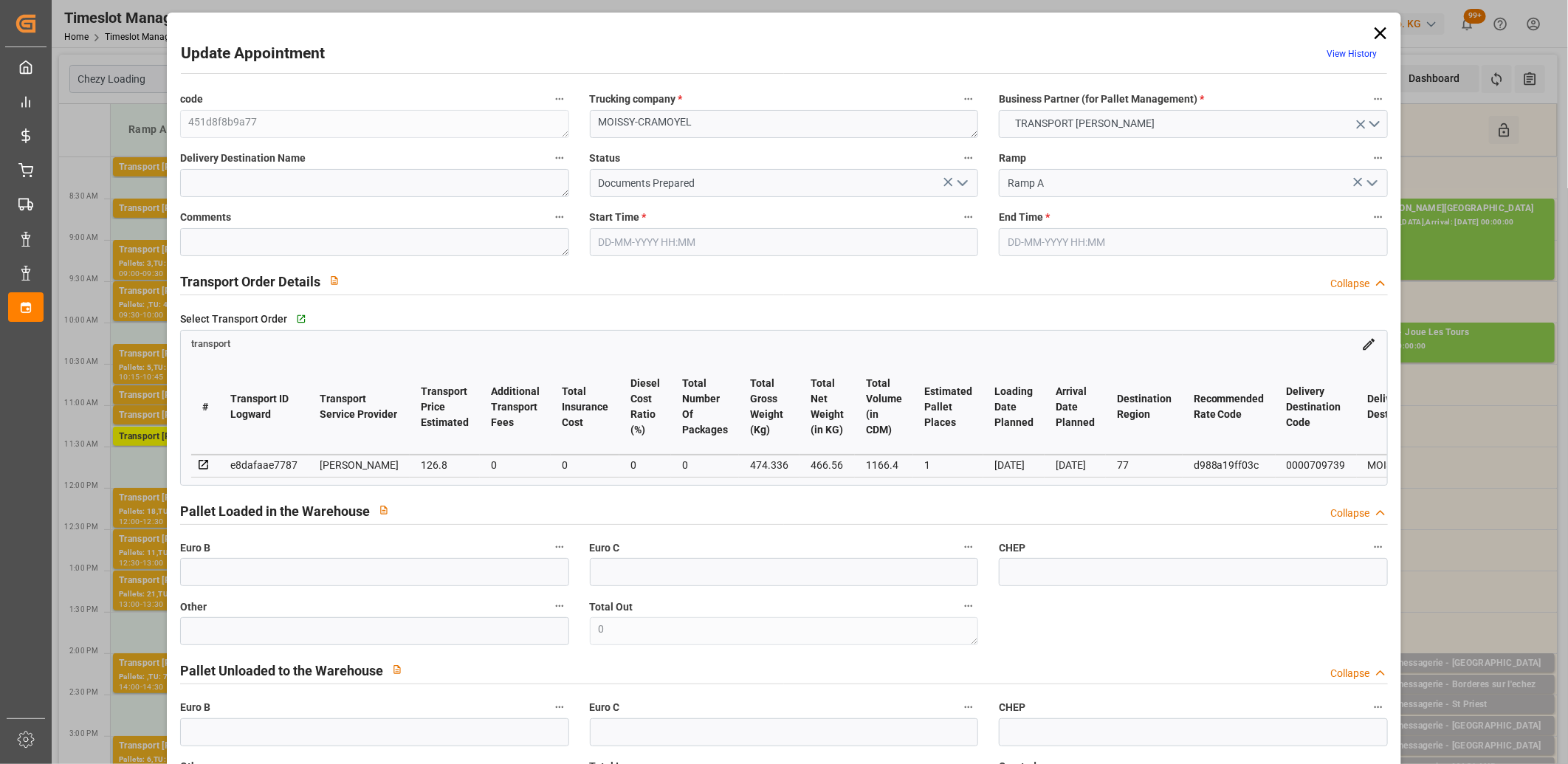
type input "[DATE]"
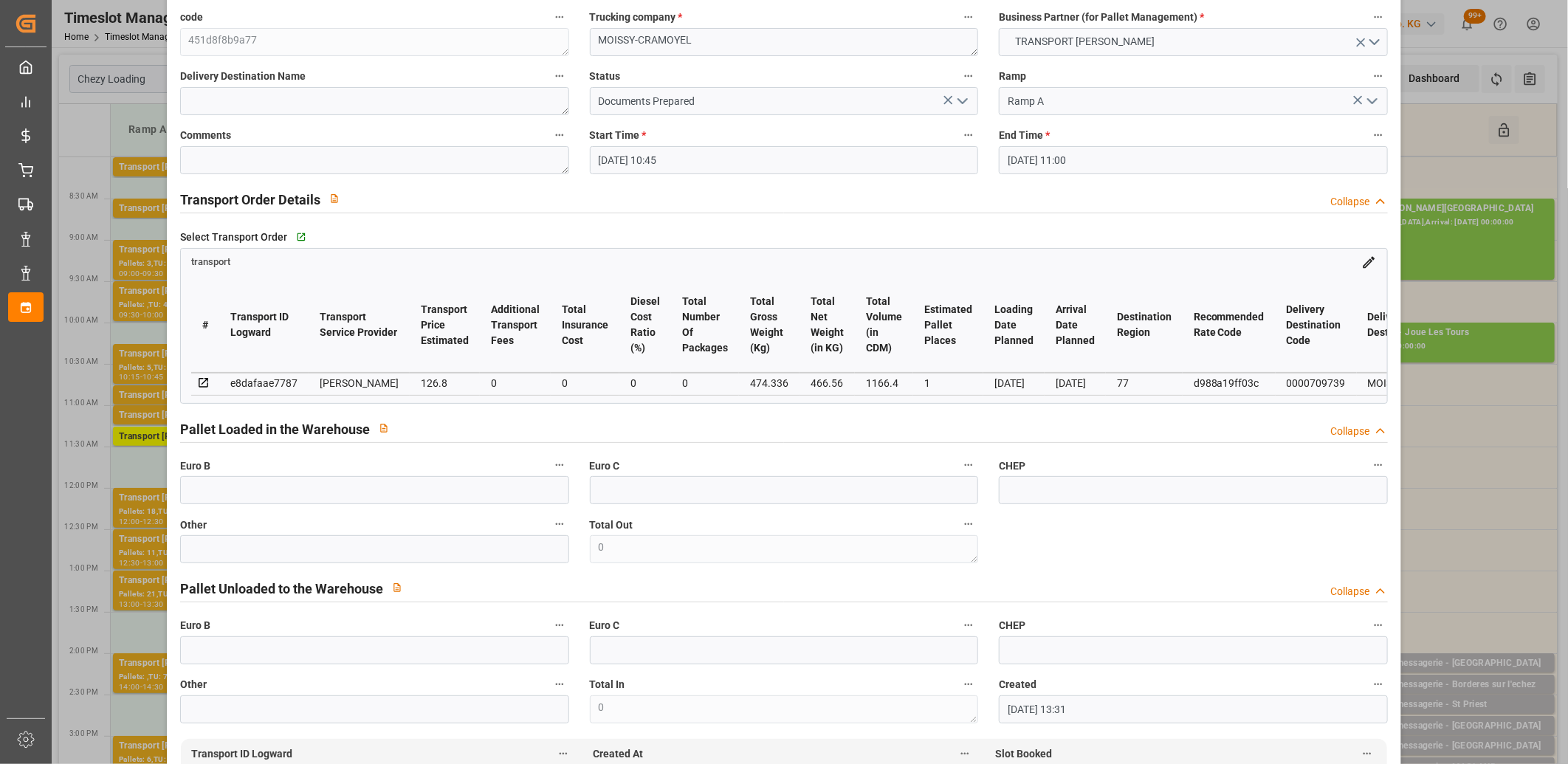
scroll to position [40, 0]
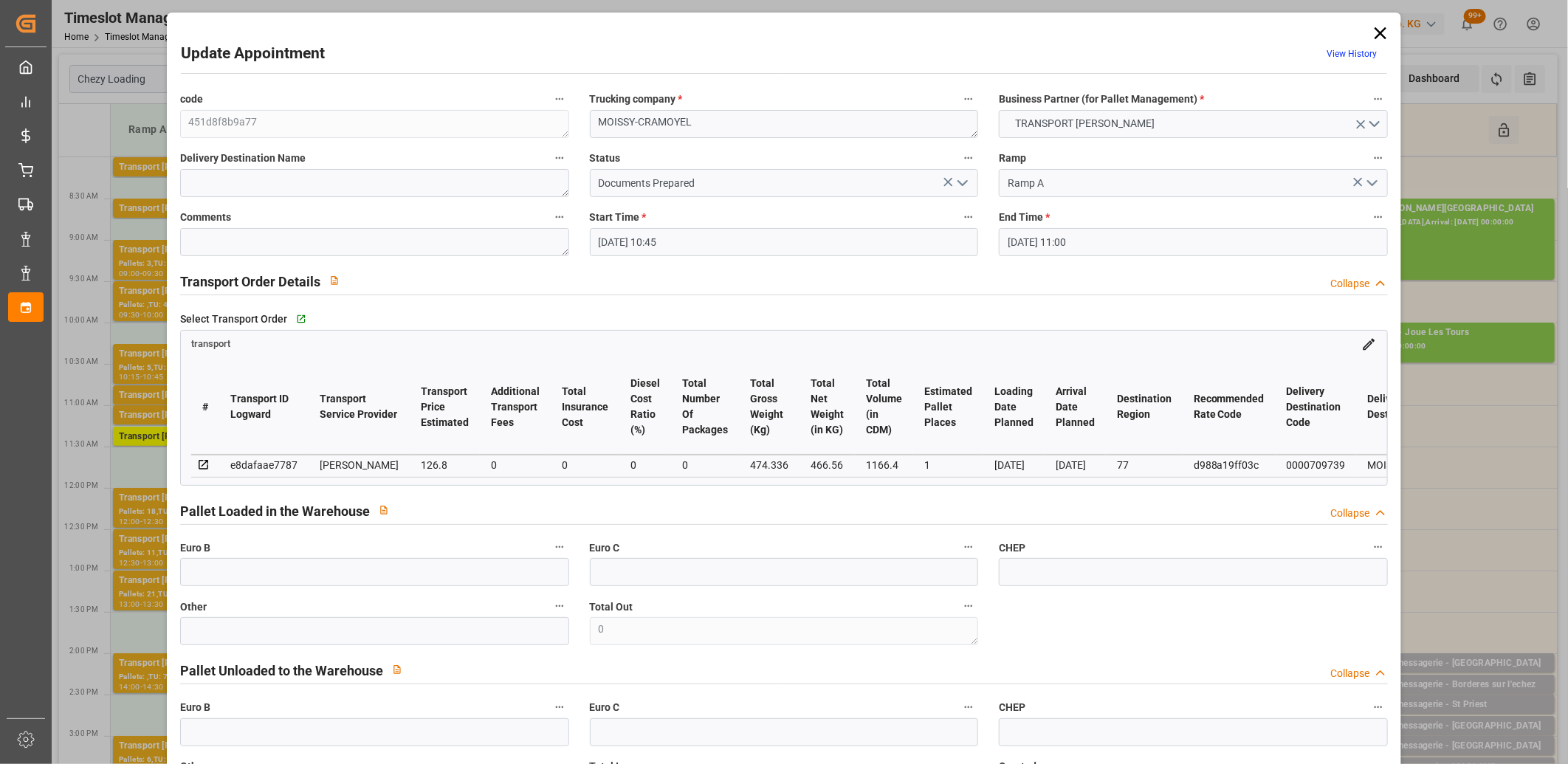
click at [1373, 33] on icon at bounding box center [1380, 34] width 21 height 21
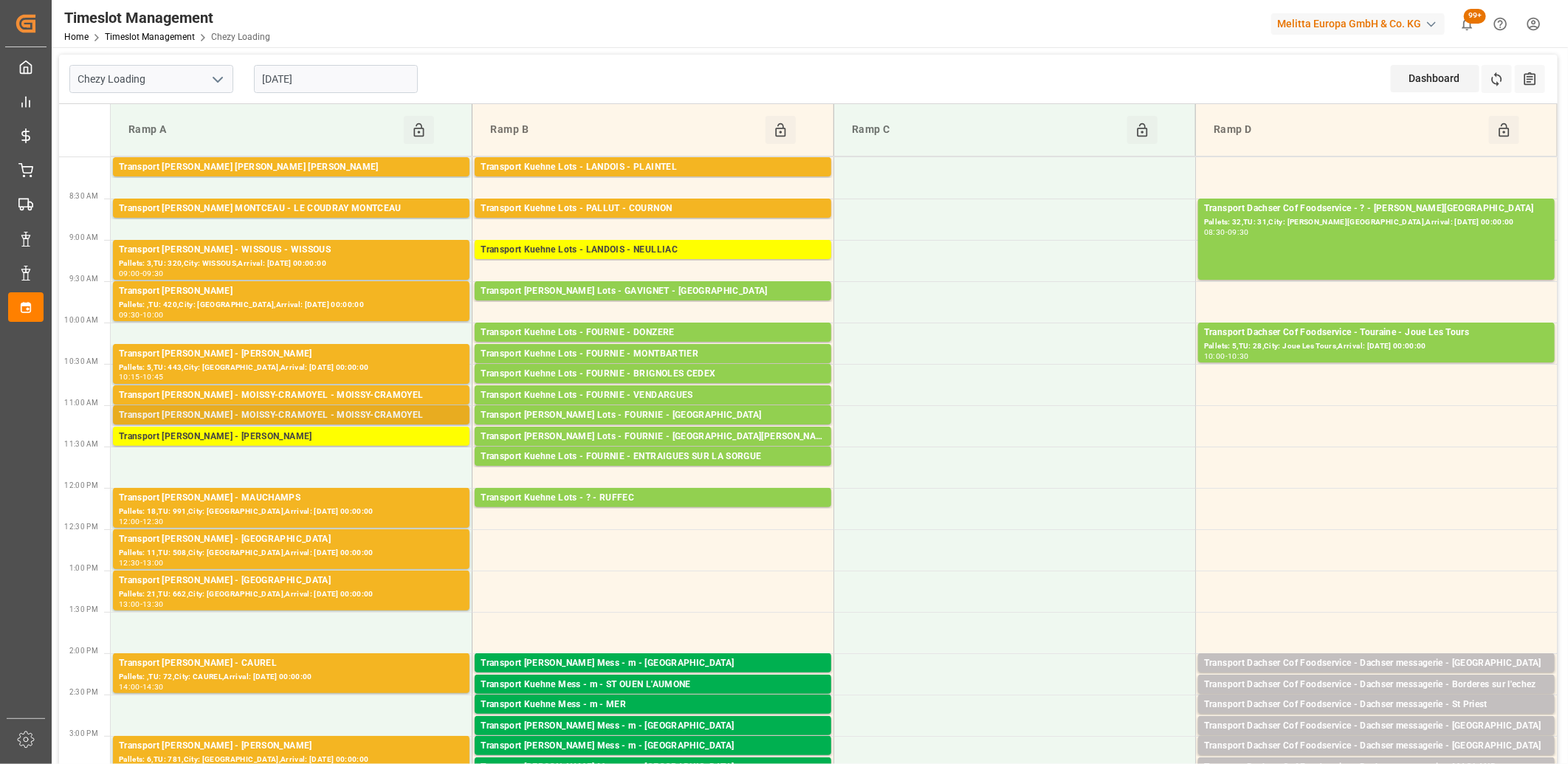
click at [328, 414] on div "Transport [PERSON_NAME] - MOISSY-CRAMOYEL - MOISSY-CRAMOYEL" at bounding box center [291, 416] width 345 height 15
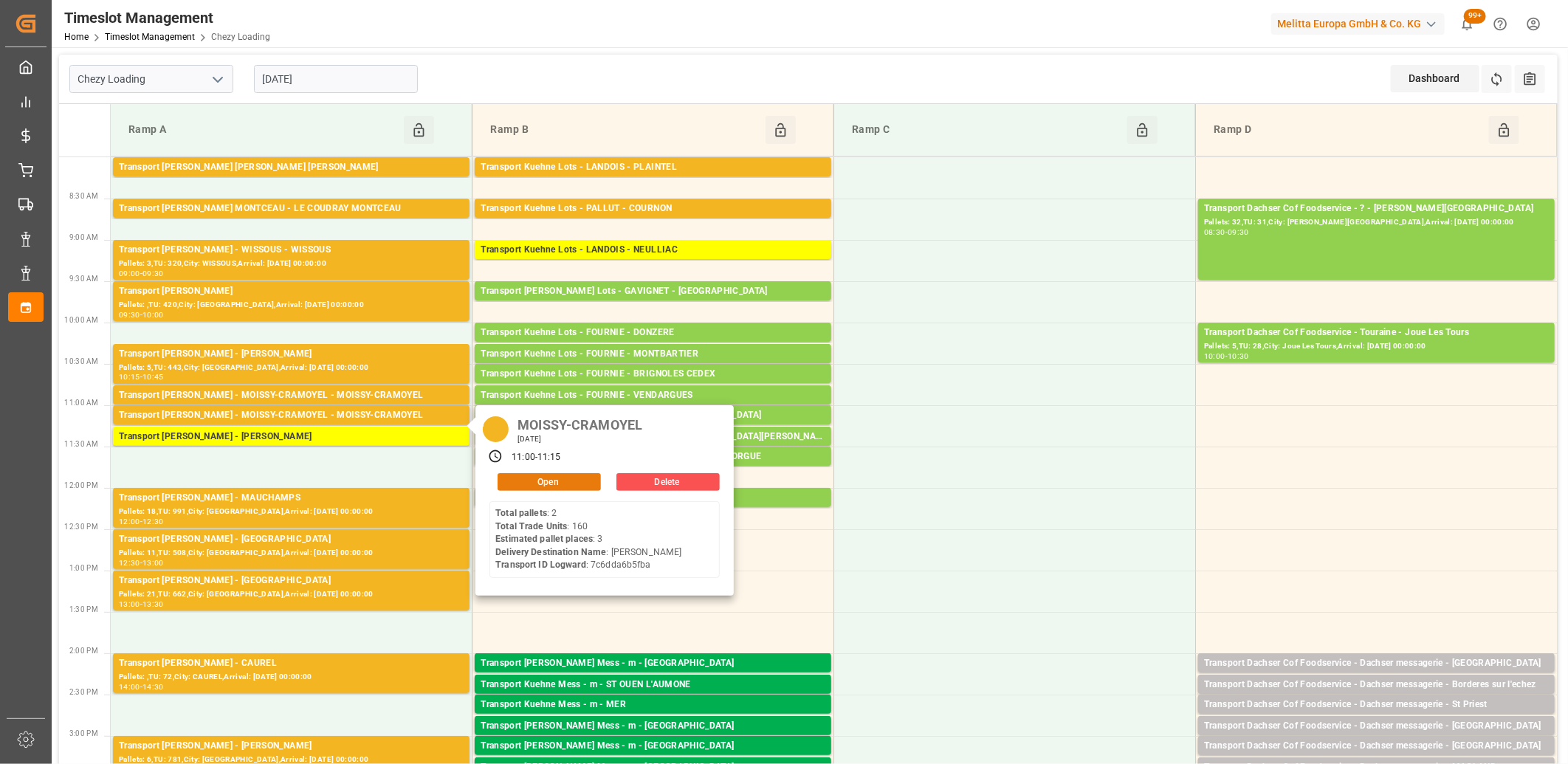
click at [512, 481] on button "Open" at bounding box center [549, 482] width 104 height 18
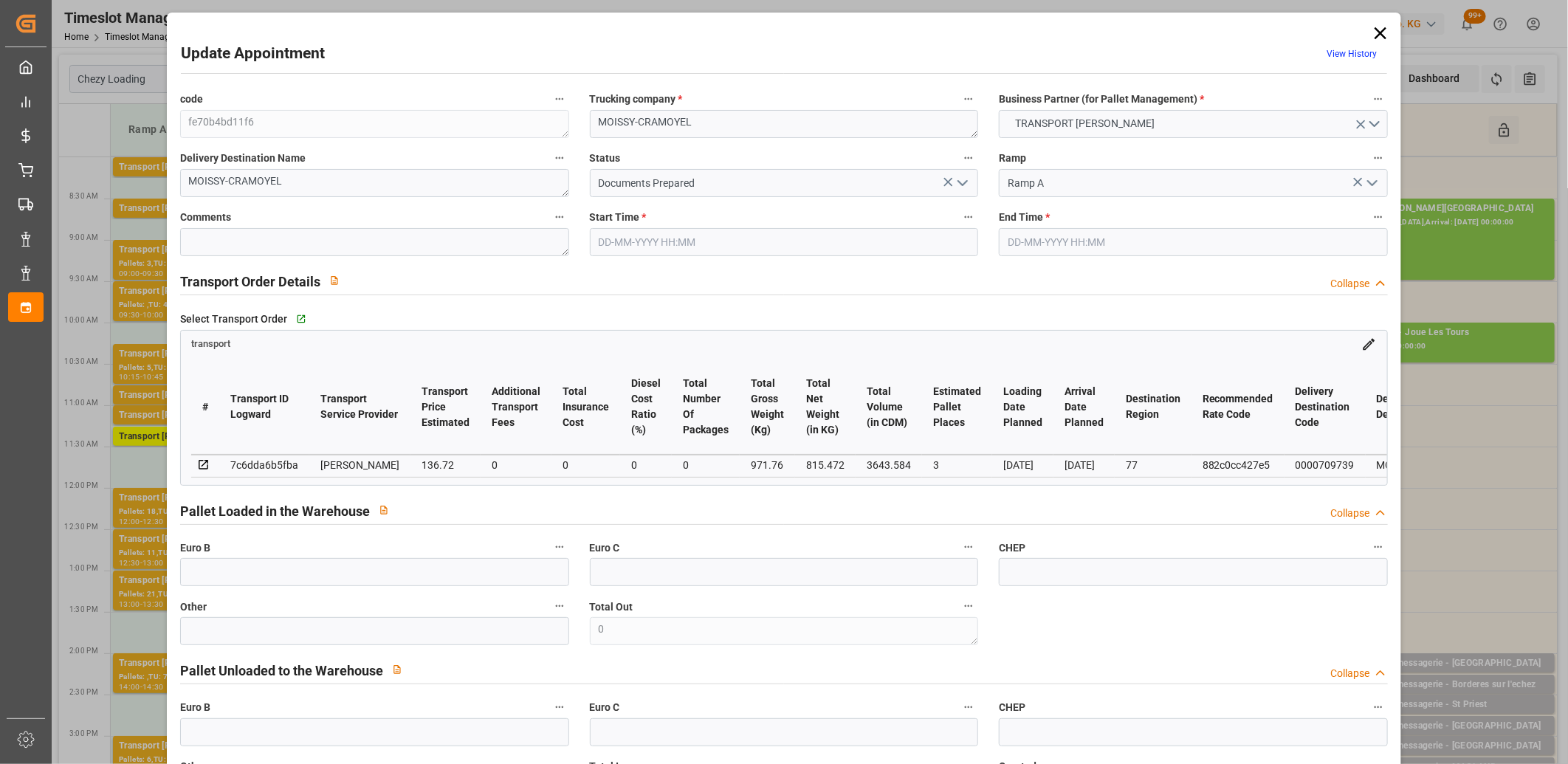
type input "[DATE] 11:00"
type input "[DATE] 11:15"
type input "[DATE] 13:45"
type input "[DATE] 11:25"
type input "[DATE]"
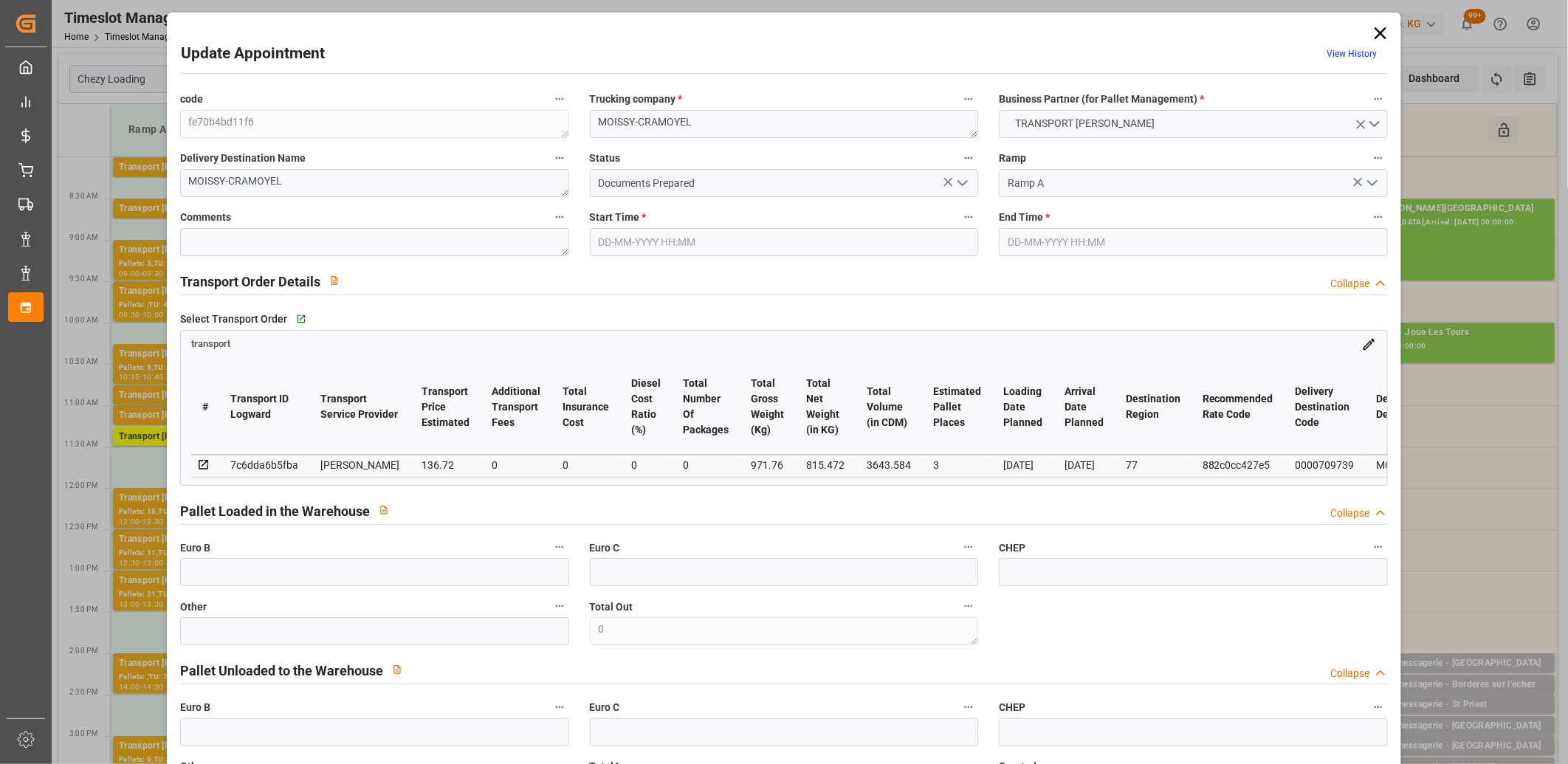
type input "[DATE]"
click at [258, 458] on div "7c6dda6b5fba" at bounding box center [264, 465] width 68 height 18
copy div "7c6dda6b5fba"
click at [1375, 39] on icon at bounding box center [1380, 34] width 21 height 21
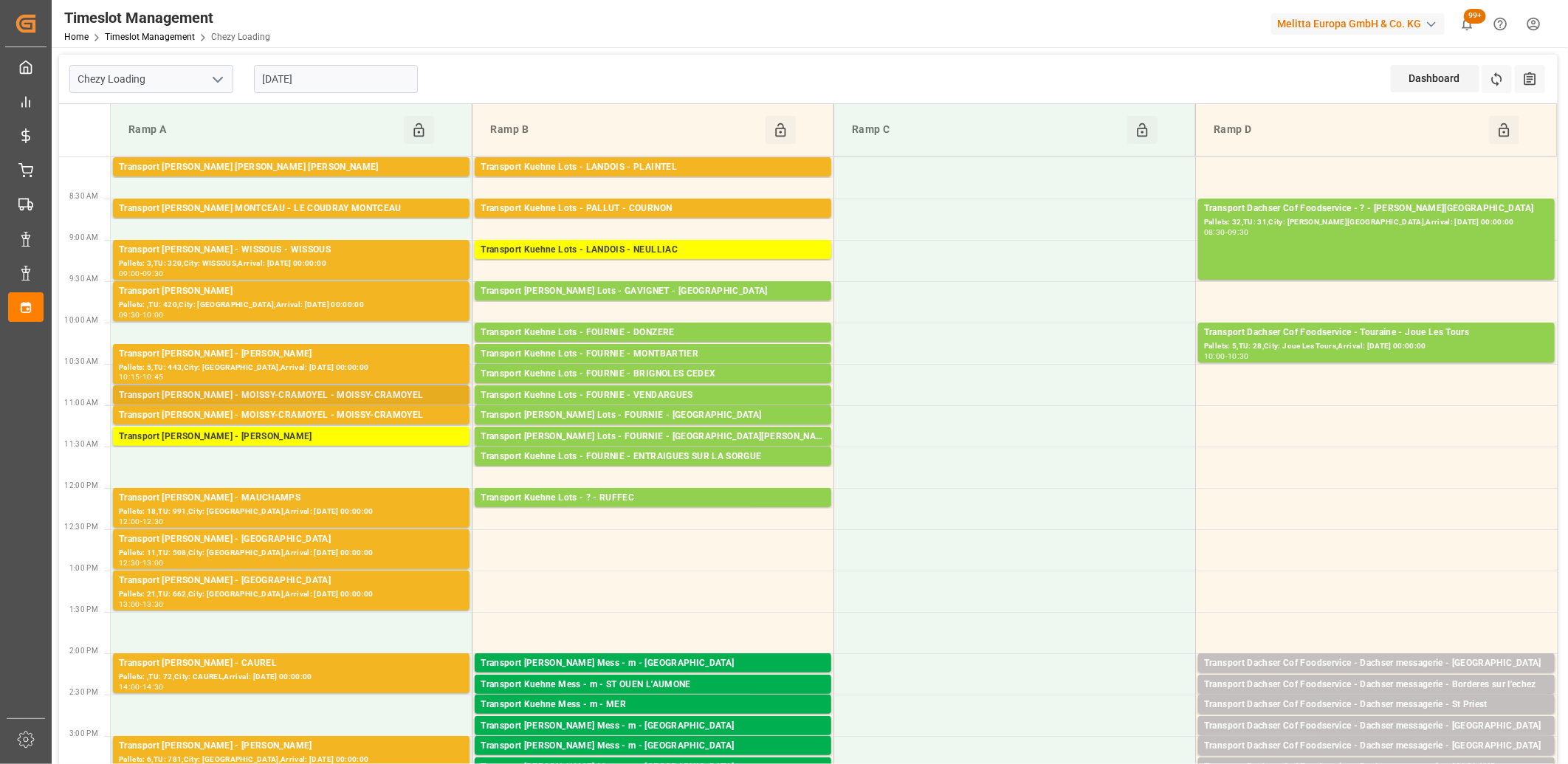
click at [321, 389] on div "Transport [PERSON_NAME] - MOISSY-CRAMOYEL - MOISSY-CRAMOYEL" at bounding box center [291, 395] width 345 height 15
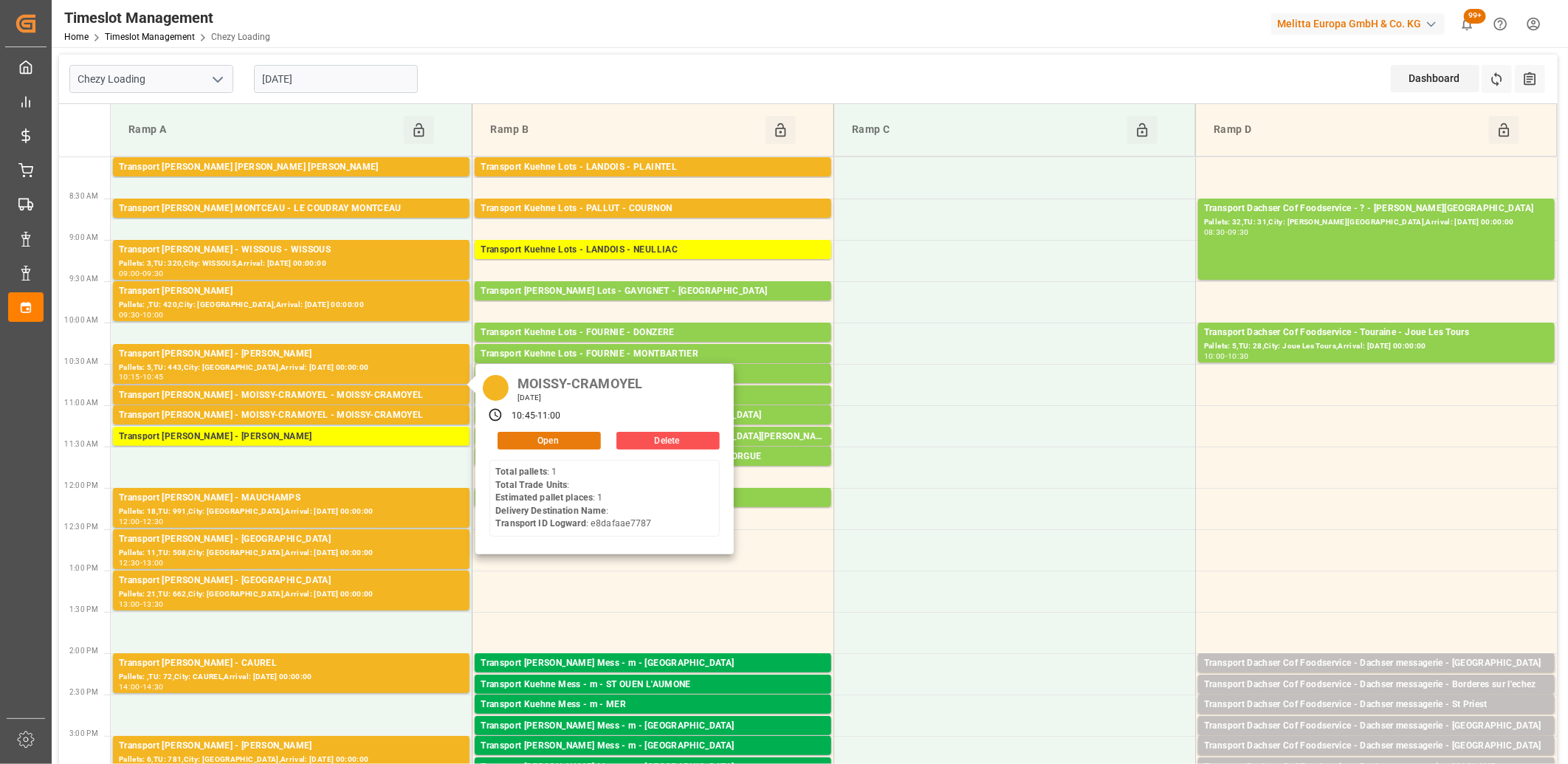
click at [517, 439] on button "Open" at bounding box center [549, 441] width 104 height 18
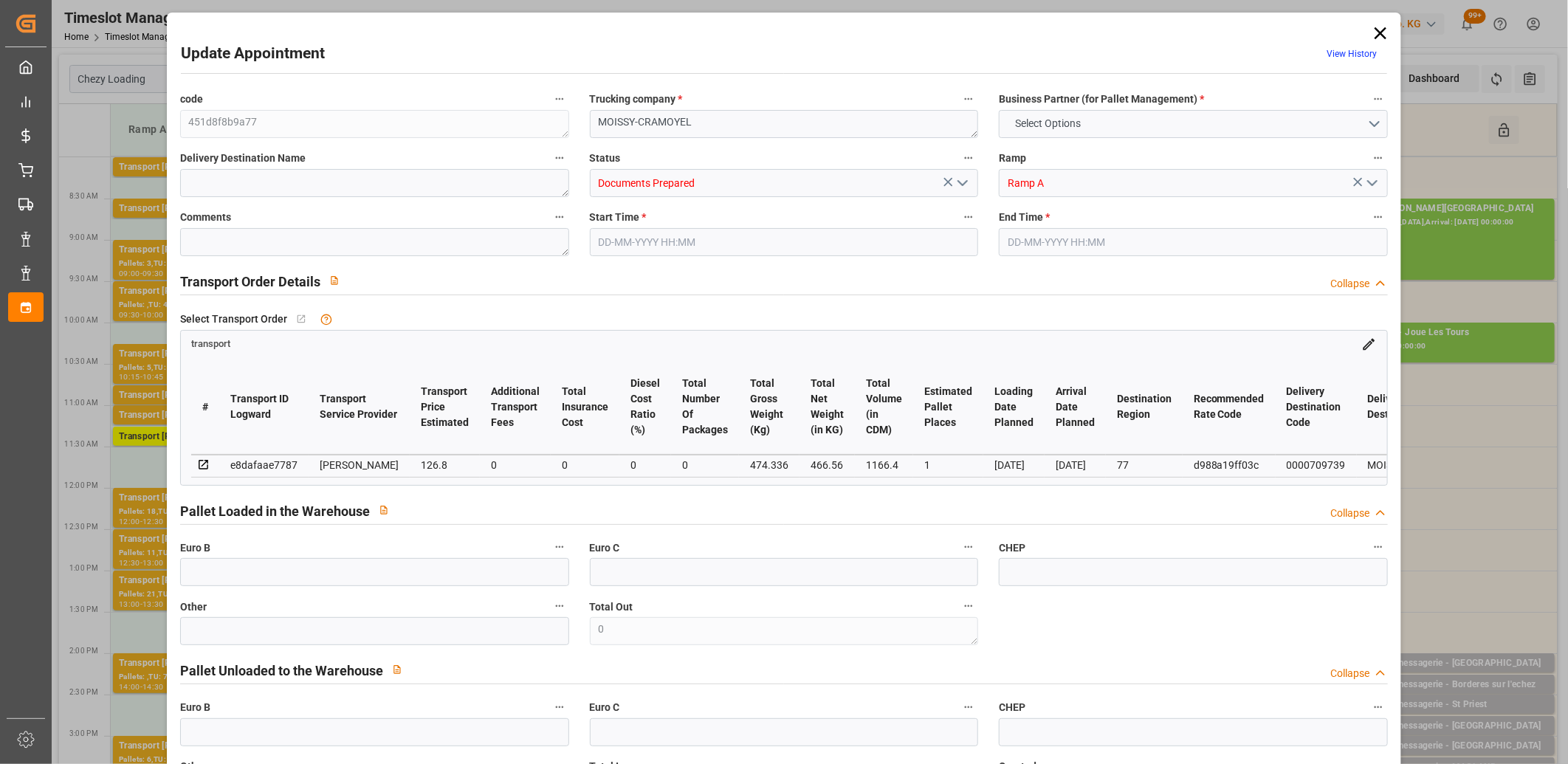
type input "1"
type input "126.8"
type input "0"
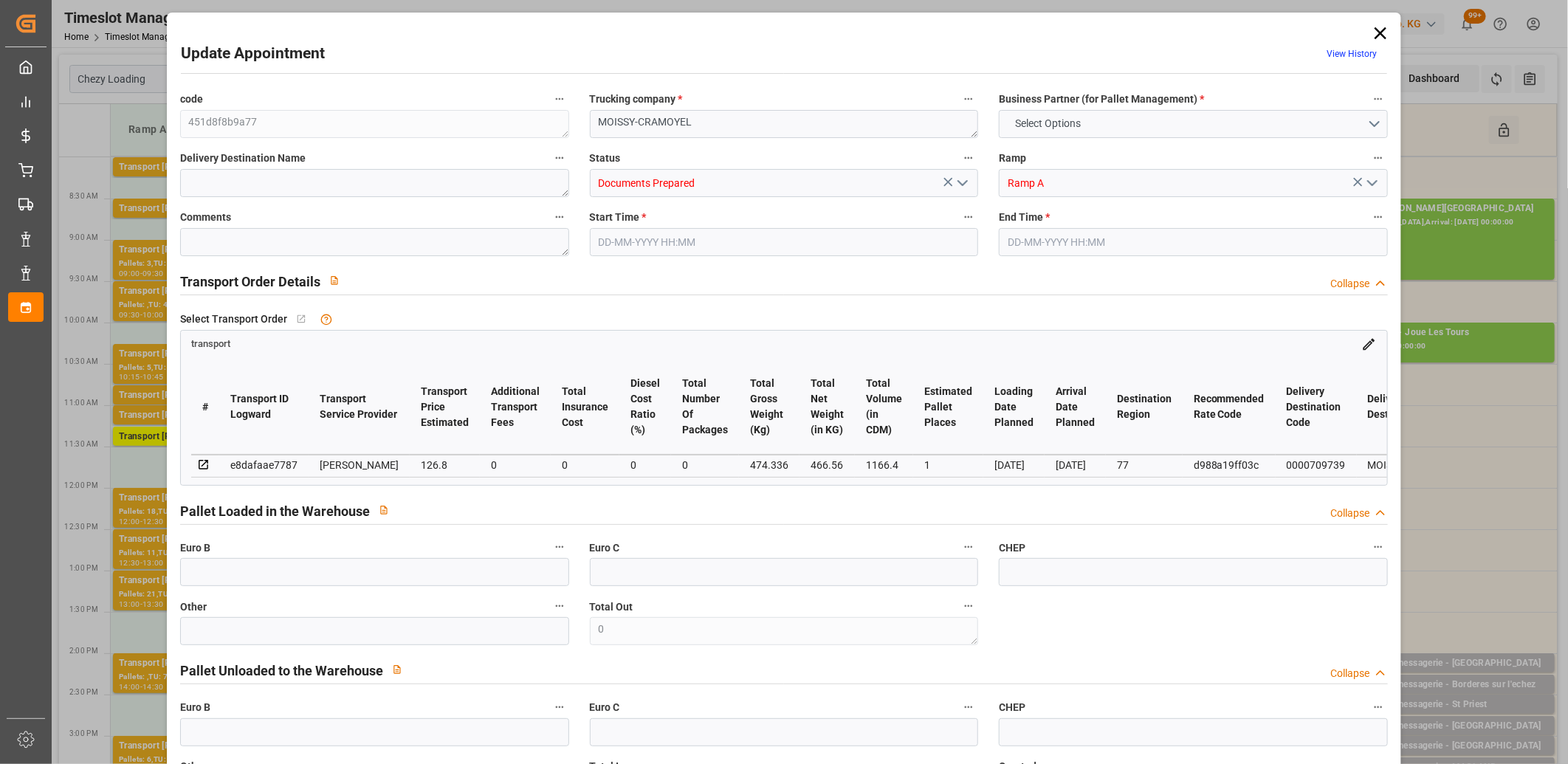
type input "122.5142"
type input "-4.2858"
type input "0"
type input "466.56"
type input "522"
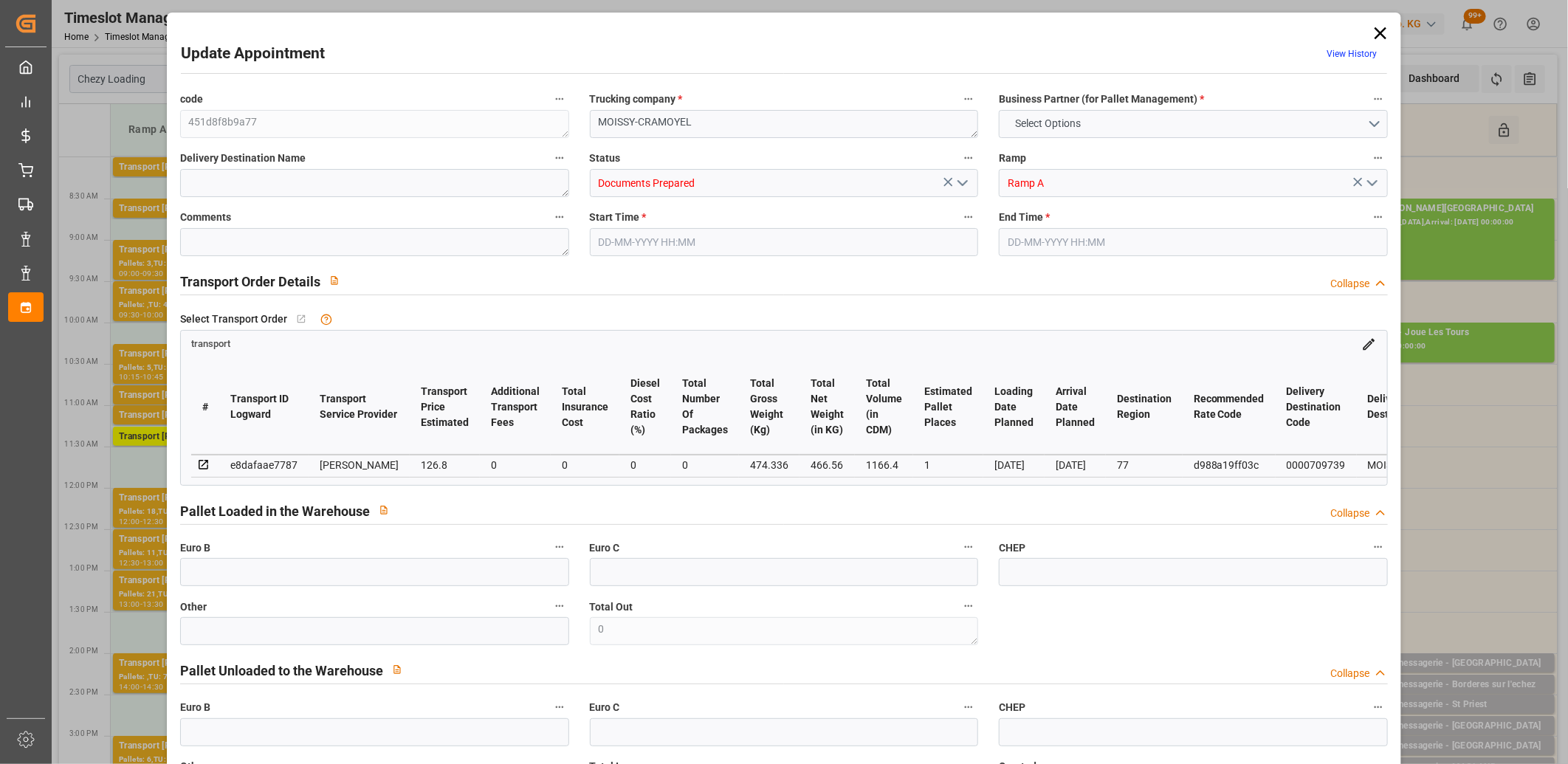
type input "1166.4"
type input "77"
type input "1"
type input "0"
type input "1"
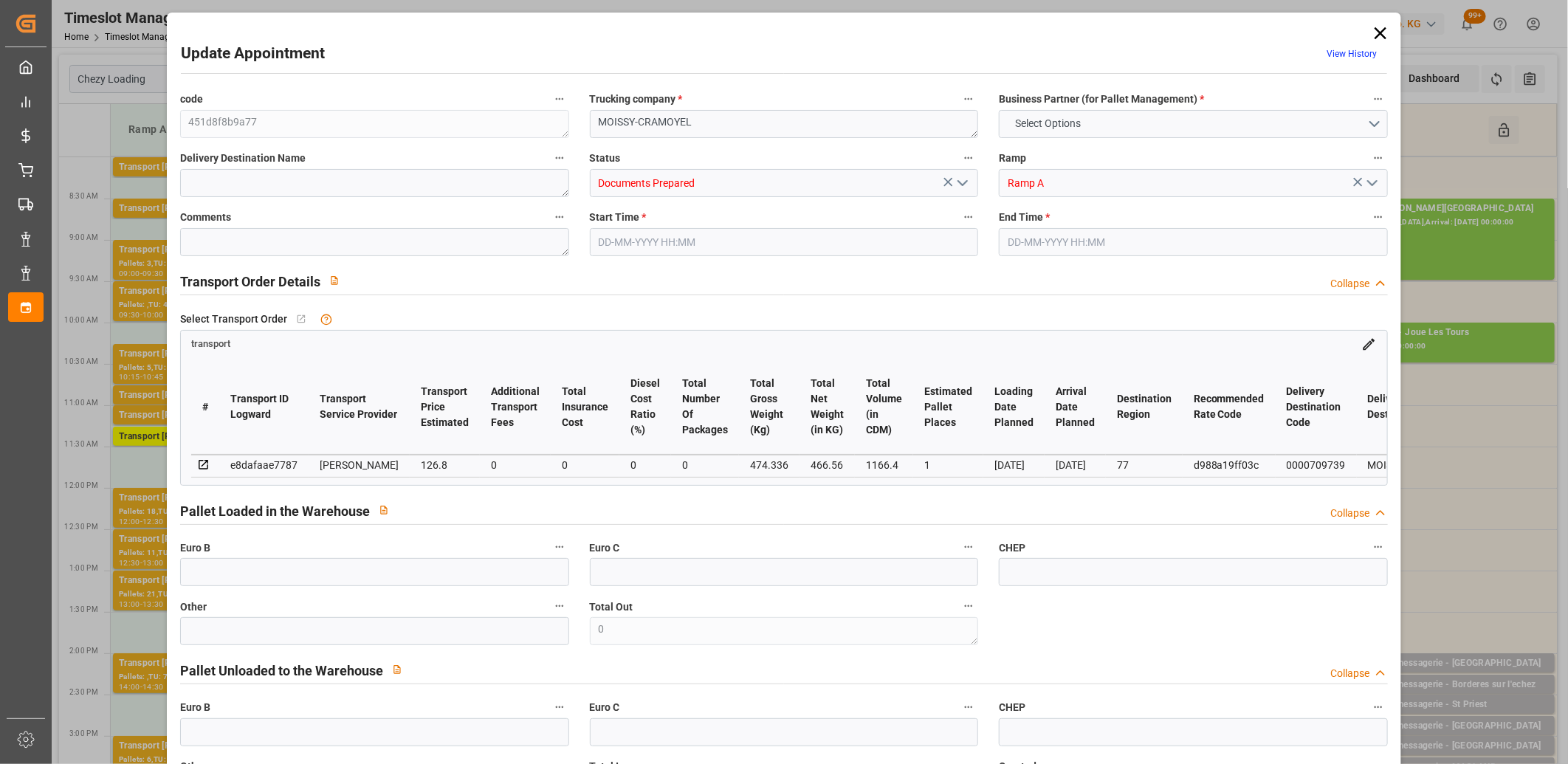
type input "101"
type input "474.336"
type input "0"
type input "4710.8598"
type input "0"
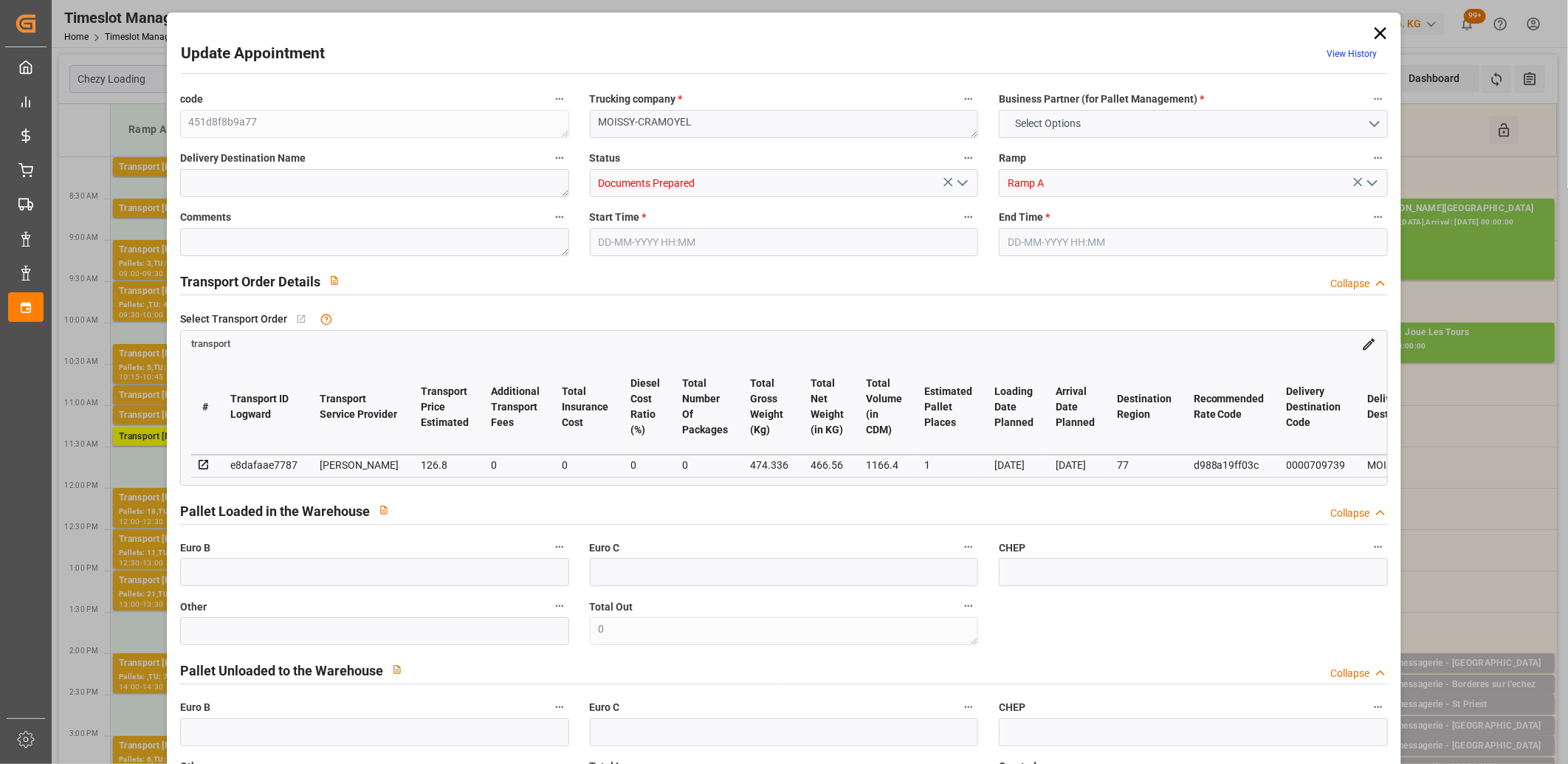
type input "0"
type input "21"
type input "35"
type input "[DATE] 10:45"
type input "[DATE] 11:00"
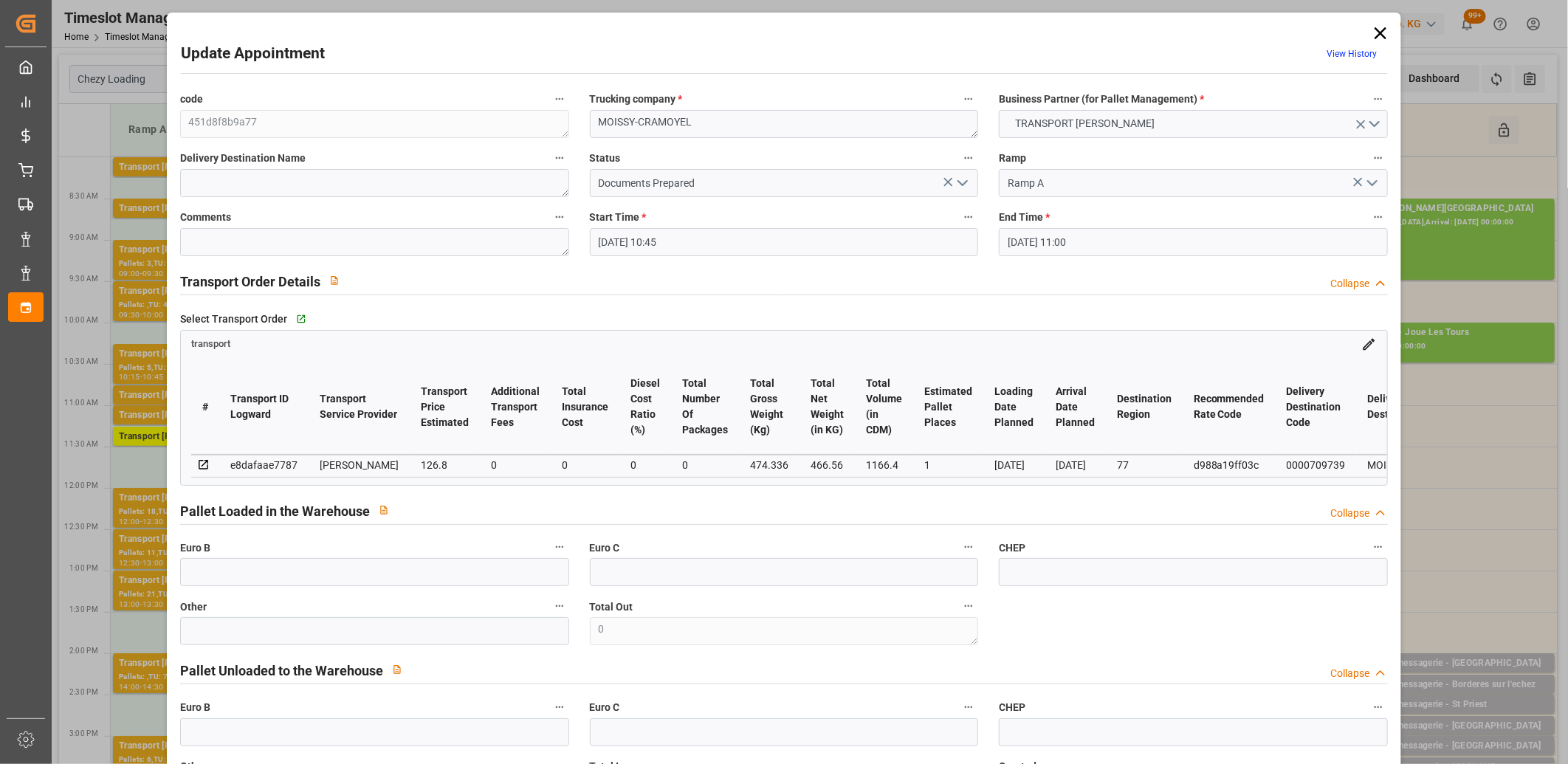
type input "[DATE] 13:31"
type input "[DATE] 11:28"
type input "[DATE]"
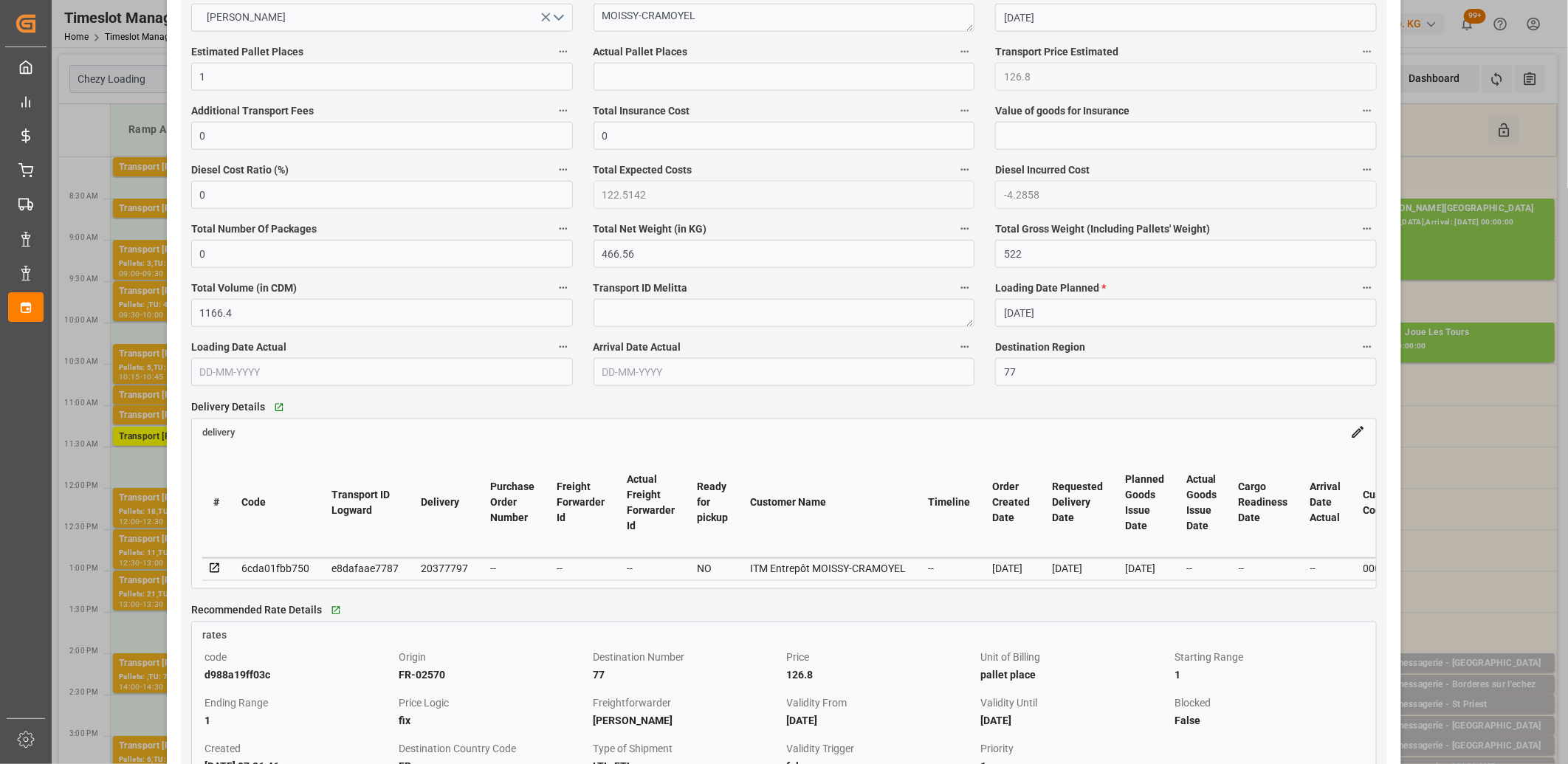
click at [211, 570] on icon at bounding box center [215, 569] width 13 height 13
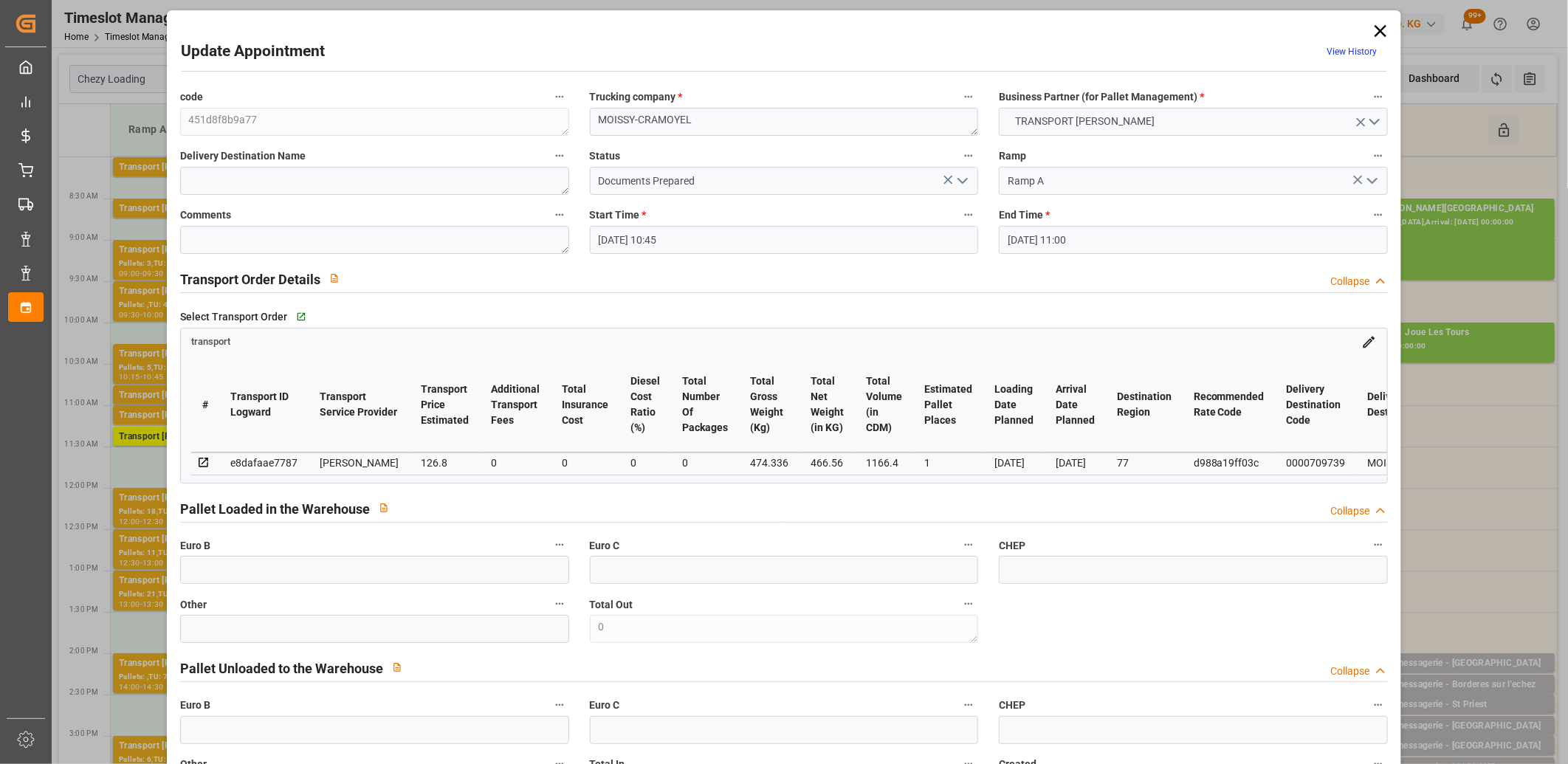
scroll to position [0, 0]
click at [255, 460] on div "e8dafaae7787" at bounding box center [264, 465] width 67 height 18
click at [254, 466] on div "e8dafaae7787" at bounding box center [264, 465] width 67 height 18
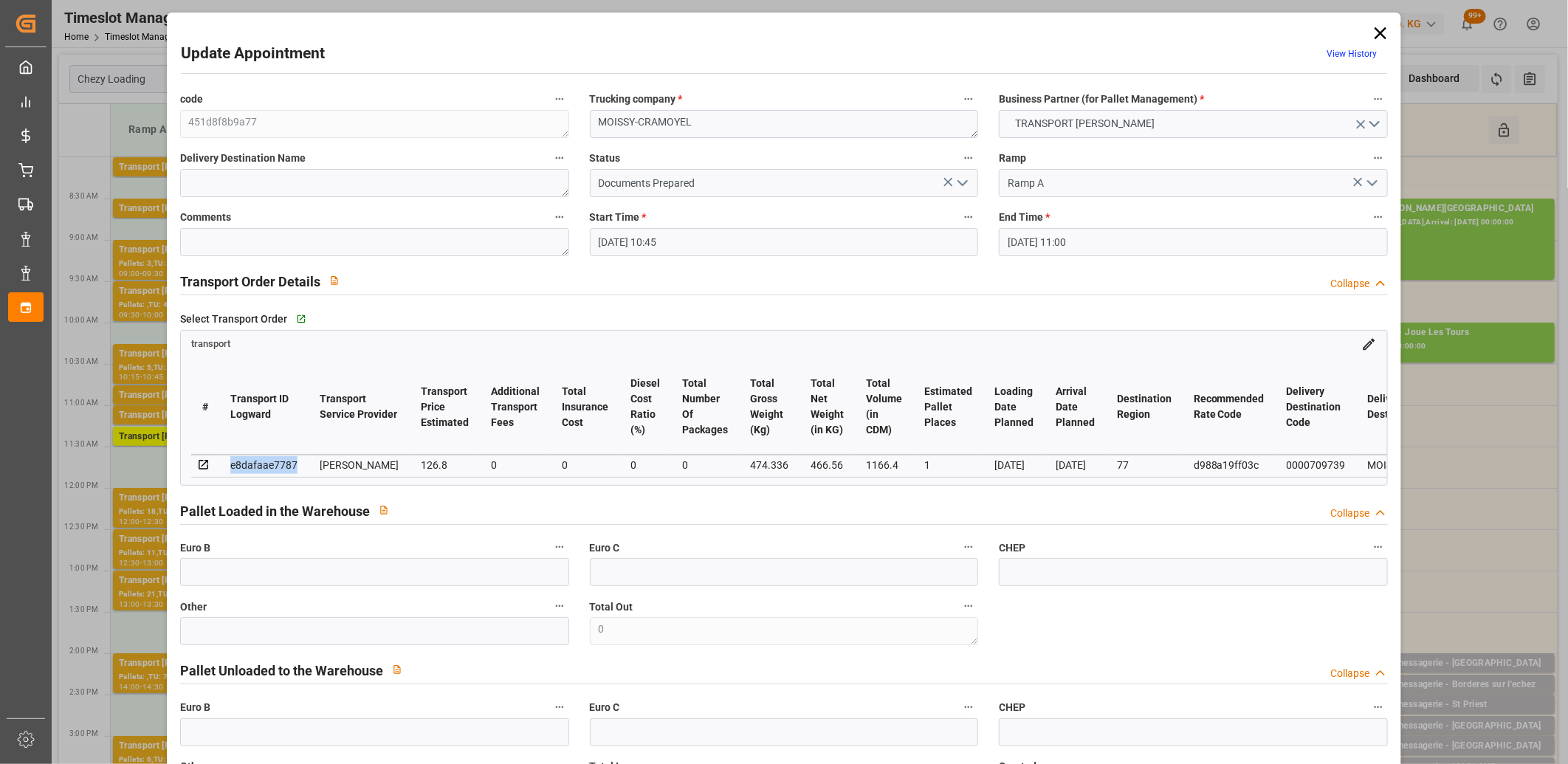
copy div "e8dafaae7787"
click at [1374, 34] on icon at bounding box center [1380, 34] width 12 height 12
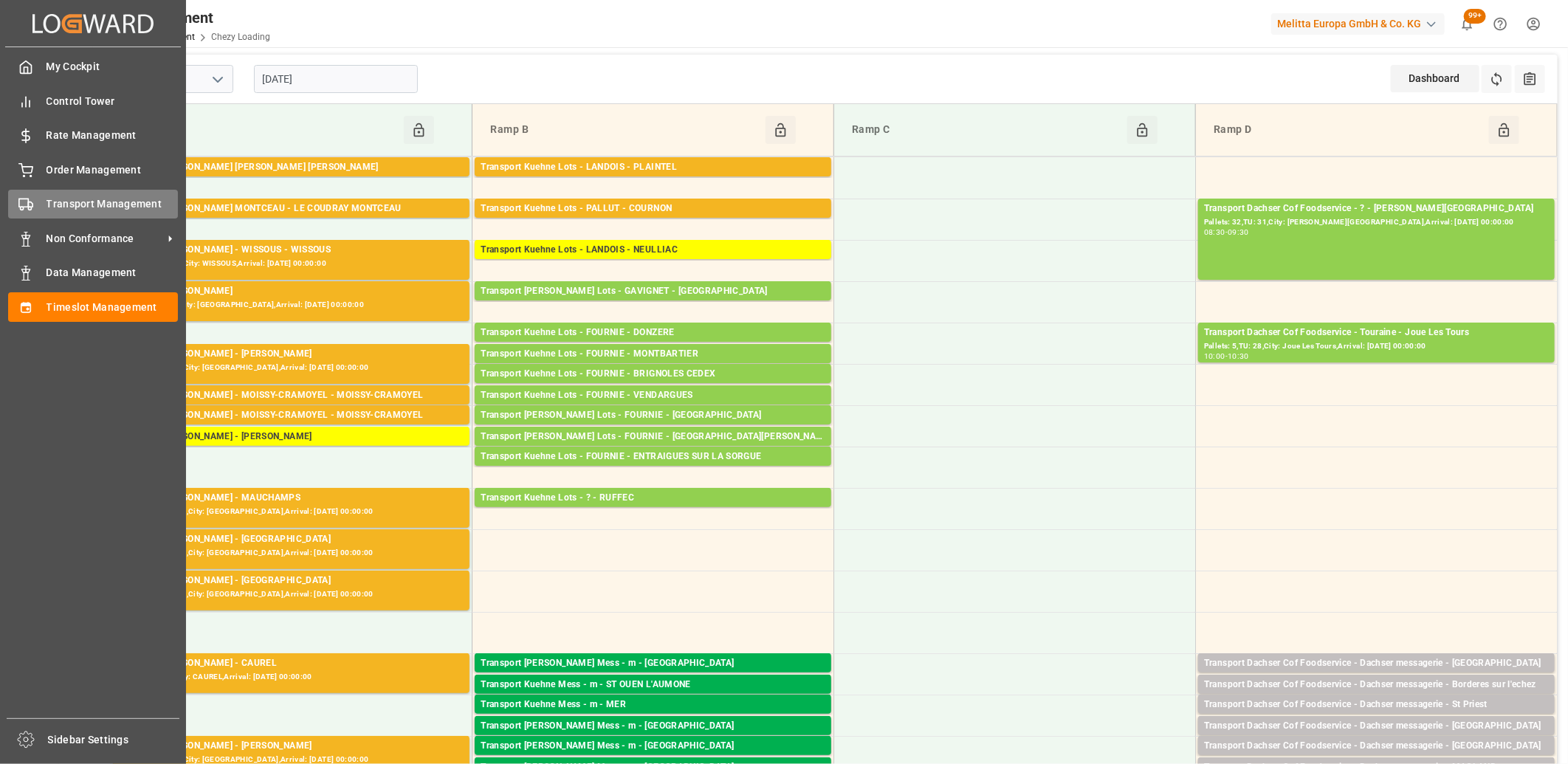
click at [31, 211] on div "Transport Management Transport Management" at bounding box center [93, 204] width 170 height 29
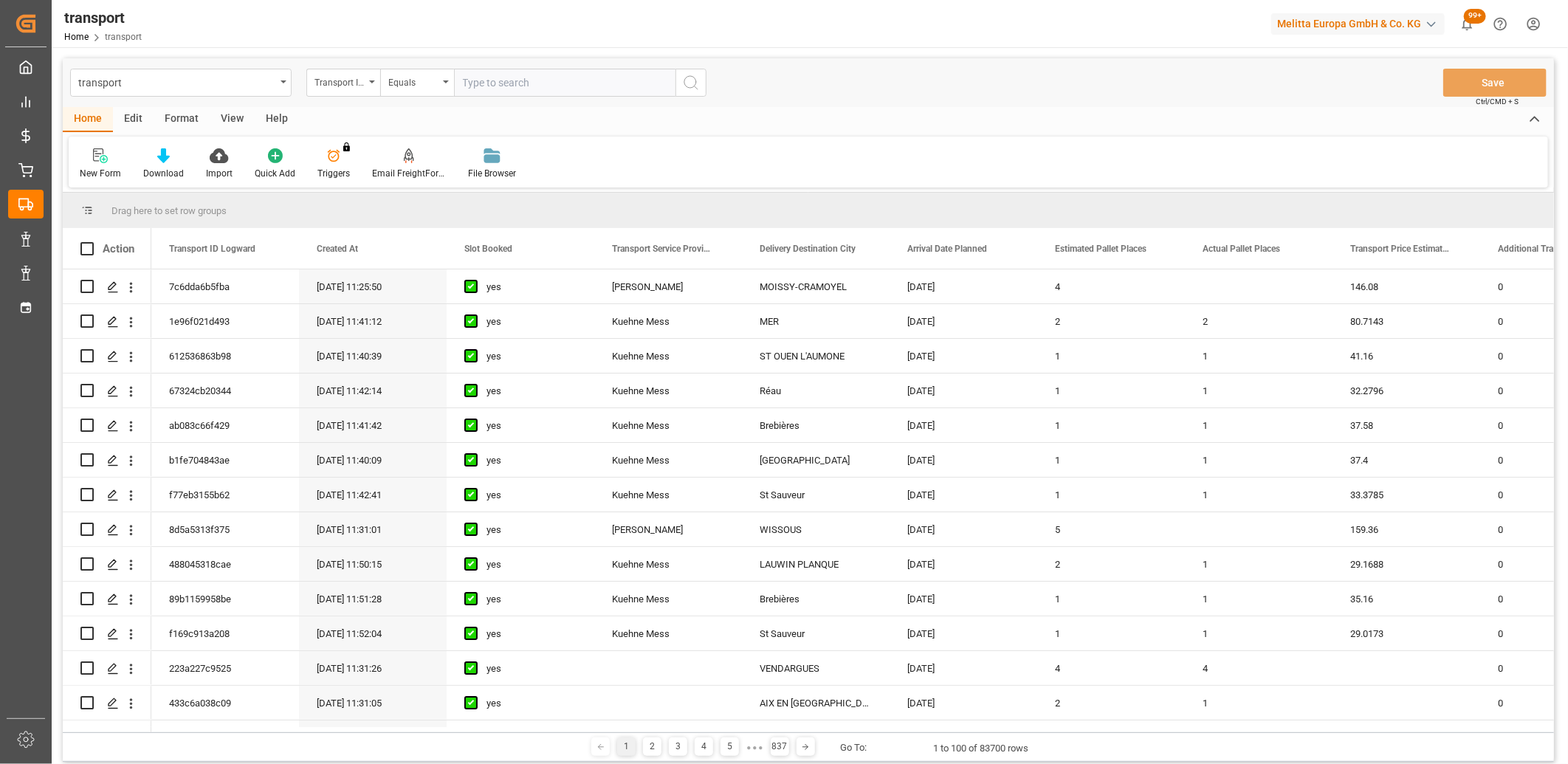
click at [509, 86] on input "text" at bounding box center [564, 83] width 222 height 28
type input "e8dafaae7787"
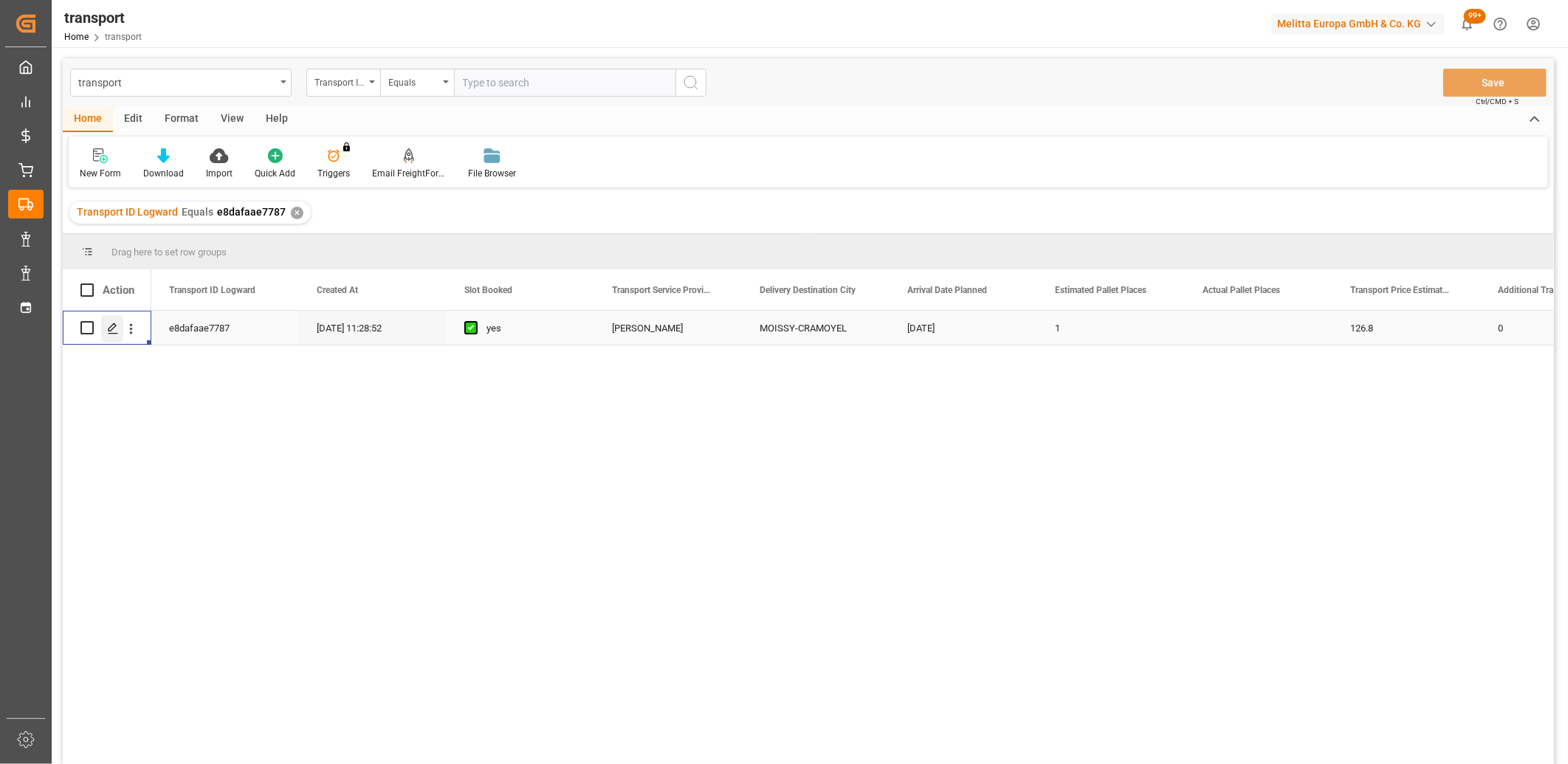
click at [118, 322] on icon "Press SPACE to select this row." at bounding box center [113, 328] width 12 height 12
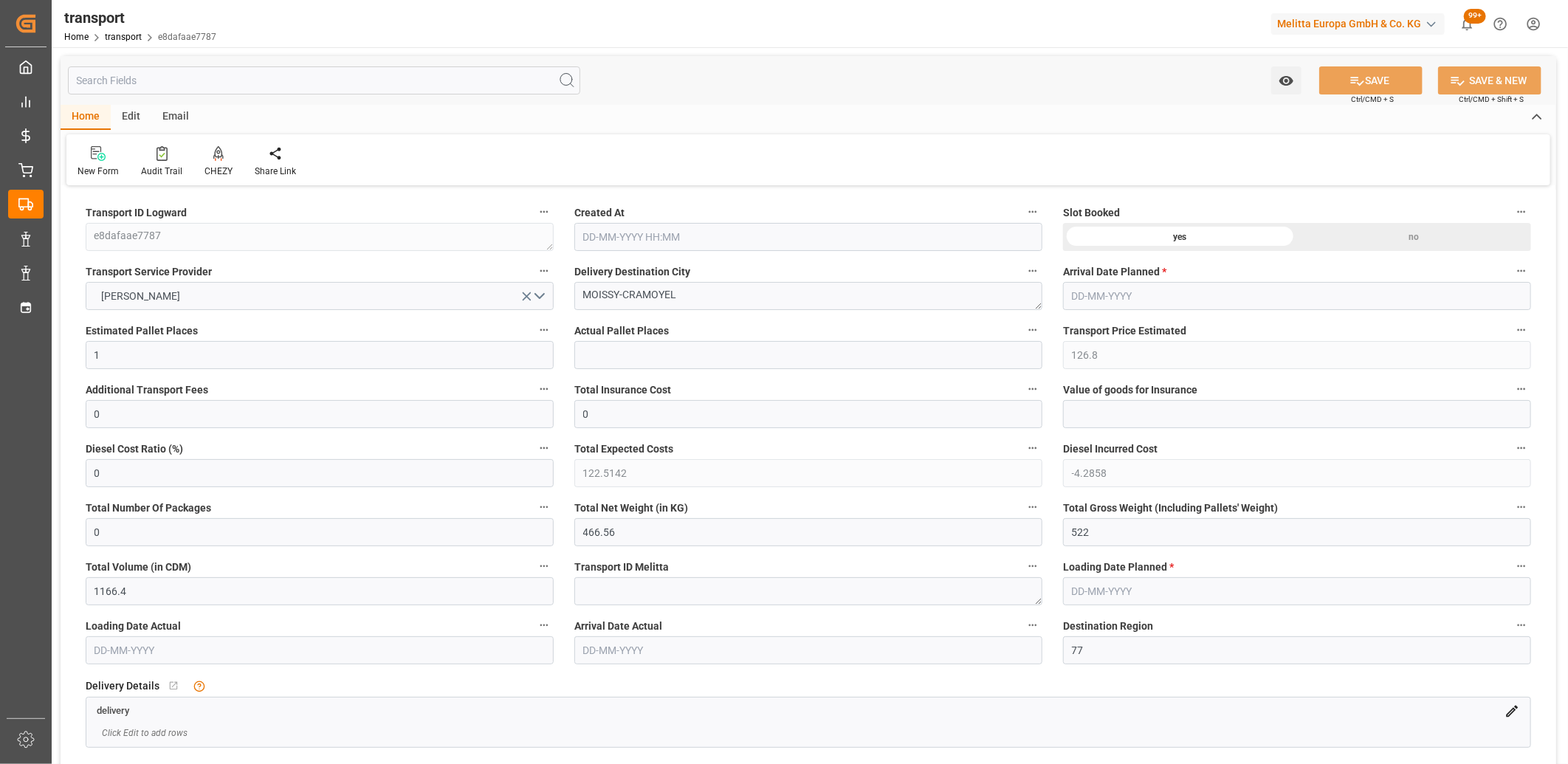
type input "[DATE] 11:28"
type input "[DATE]"
drag, startPoint x: 1118, startPoint y: 533, endPoint x: 1049, endPoint y: 539, distance: 69.3
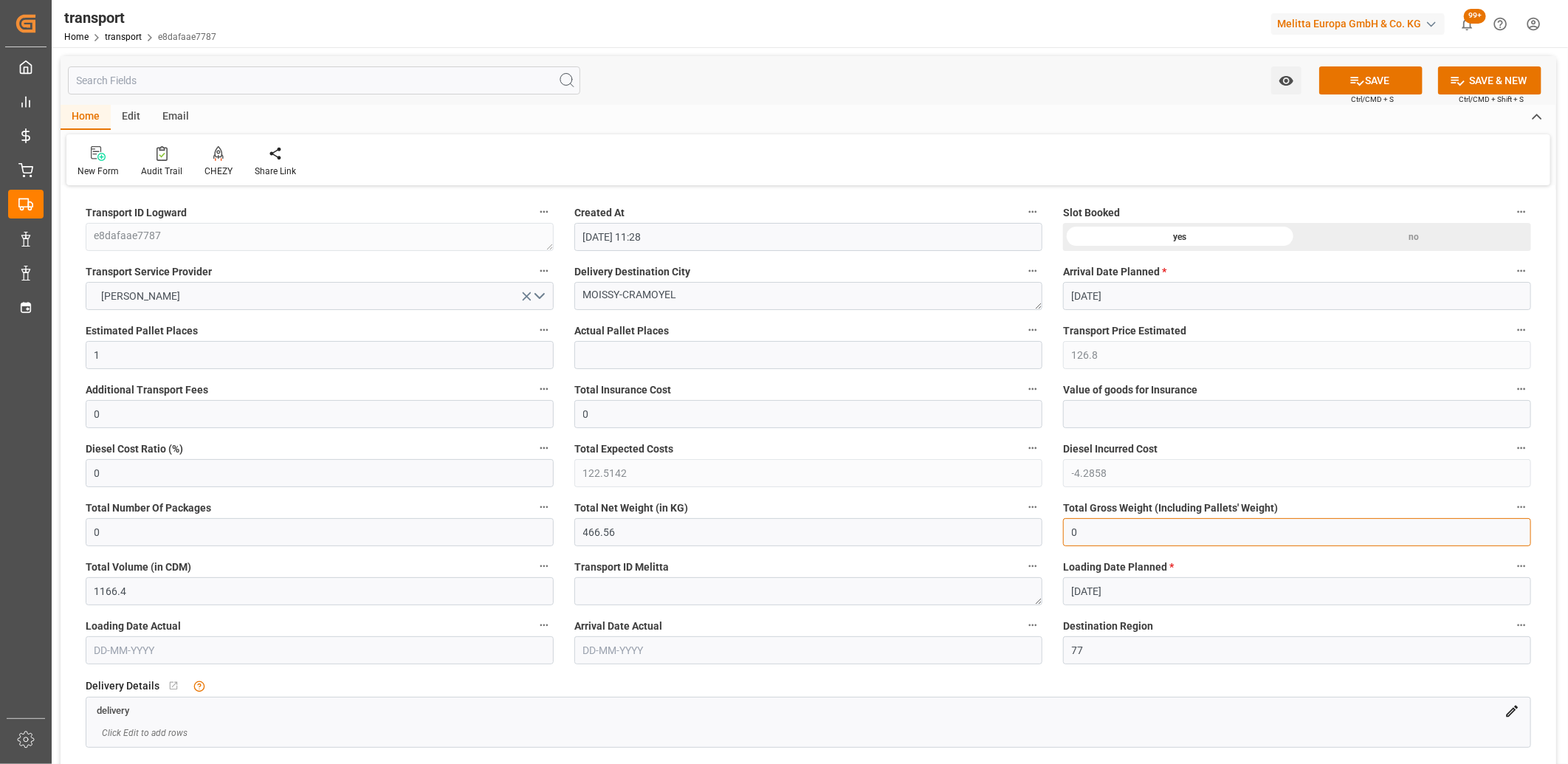
type input "0"
drag, startPoint x: 623, startPoint y: 528, endPoint x: 520, endPoint y: 531, distance: 103.0
type input "0"
drag, startPoint x: 113, startPoint y: 354, endPoint x: 35, endPoint y: 345, distance: 78.5
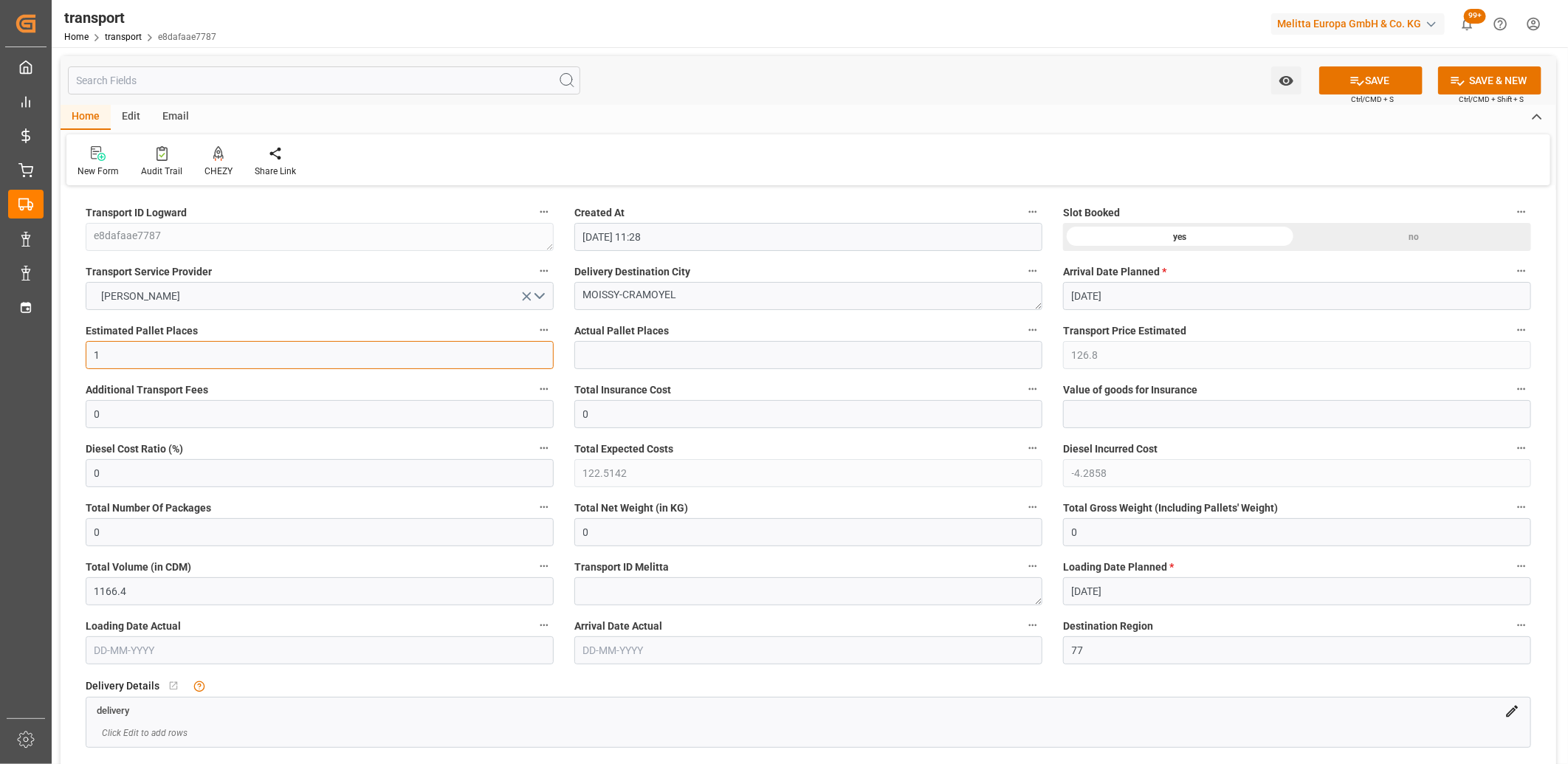
click at [35, 345] on div "Created by potrace 1.15, written by [PERSON_NAME] [DATE]-[DATE] Created by potr…" at bounding box center [784, 382] width 1568 height 764
type input "0"
drag, startPoint x: 529, startPoint y: 298, endPoint x: 543, endPoint y: 298, distance: 14.0
click at [529, 298] on icon "open menu" at bounding box center [527, 297] width 9 height 9
drag, startPoint x: 702, startPoint y: 298, endPoint x: 534, endPoint y: 296, distance: 168.0
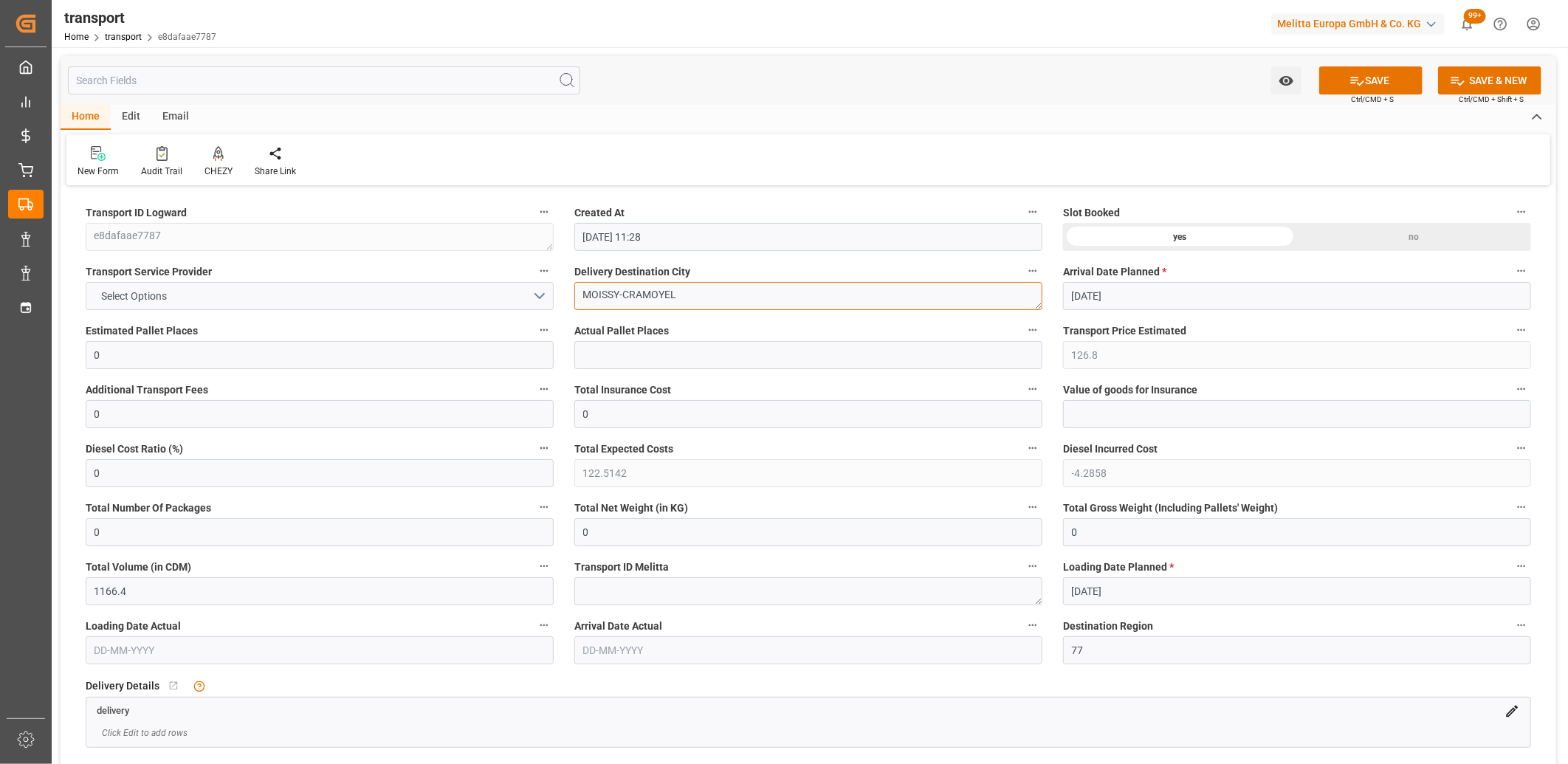
click at [1336, 237] on div "no" at bounding box center [1414, 237] width 234 height 28
click at [1361, 76] on icon at bounding box center [1357, 81] width 16 height 16
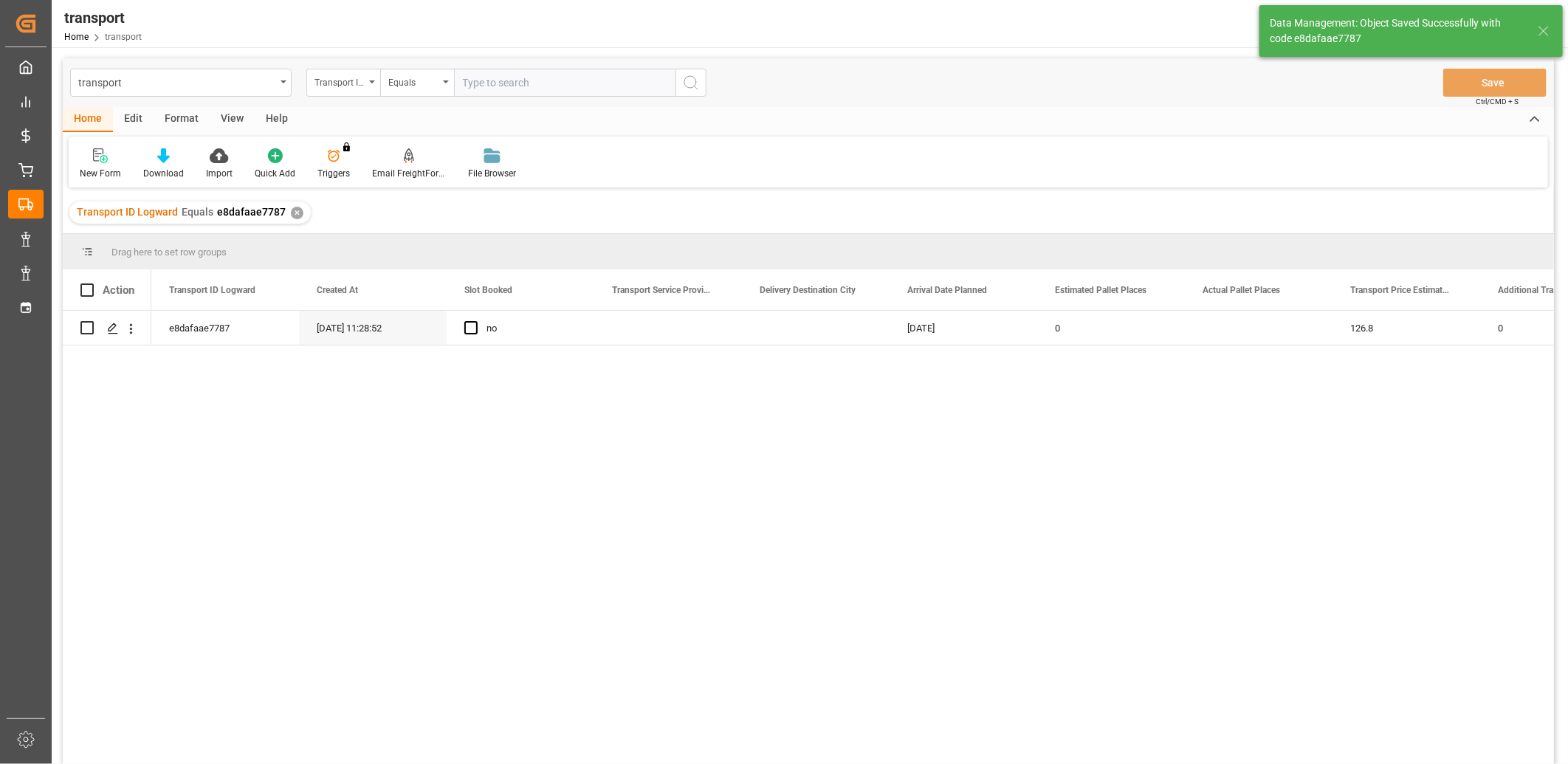
click at [134, 116] on div "Edit" at bounding box center [133, 119] width 40 height 25
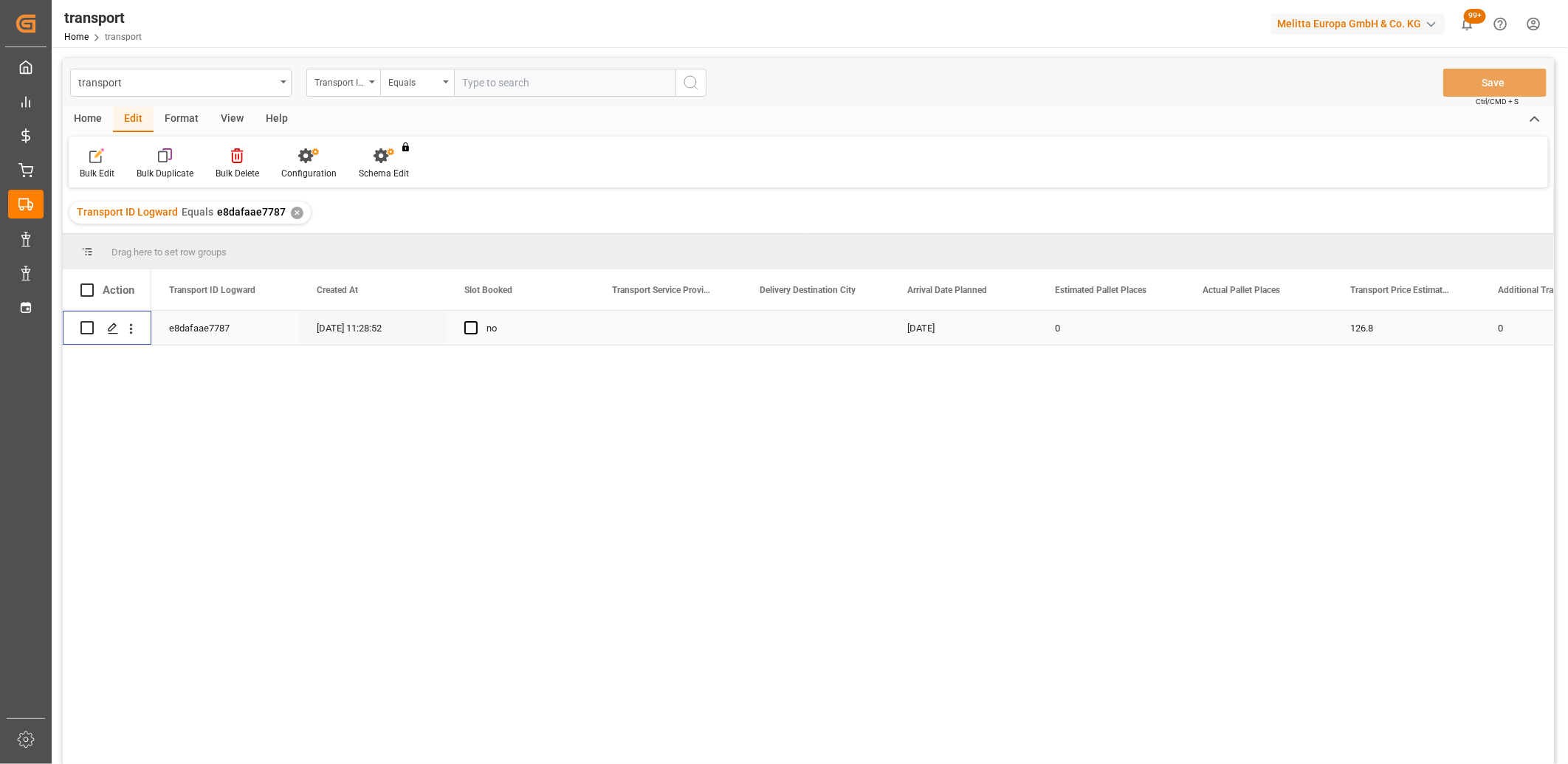
click at [87, 328] on input "Press Space to toggle row selection (unchecked)" at bounding box center [87, 328] width 13 height 13
checkbox input "true"
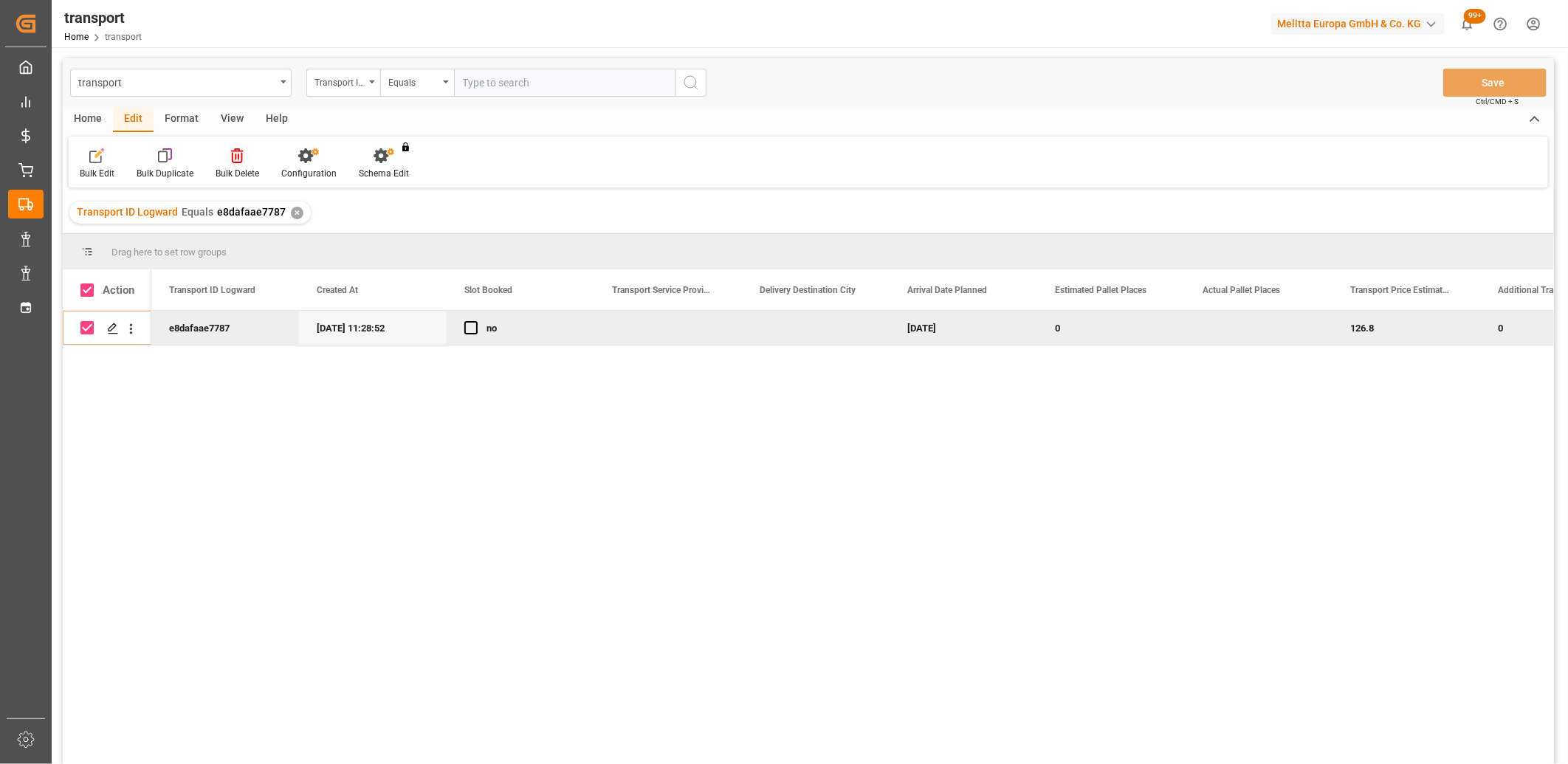
click at [235, 160] on icon at bounding box center [237, 156] width 12 height 15
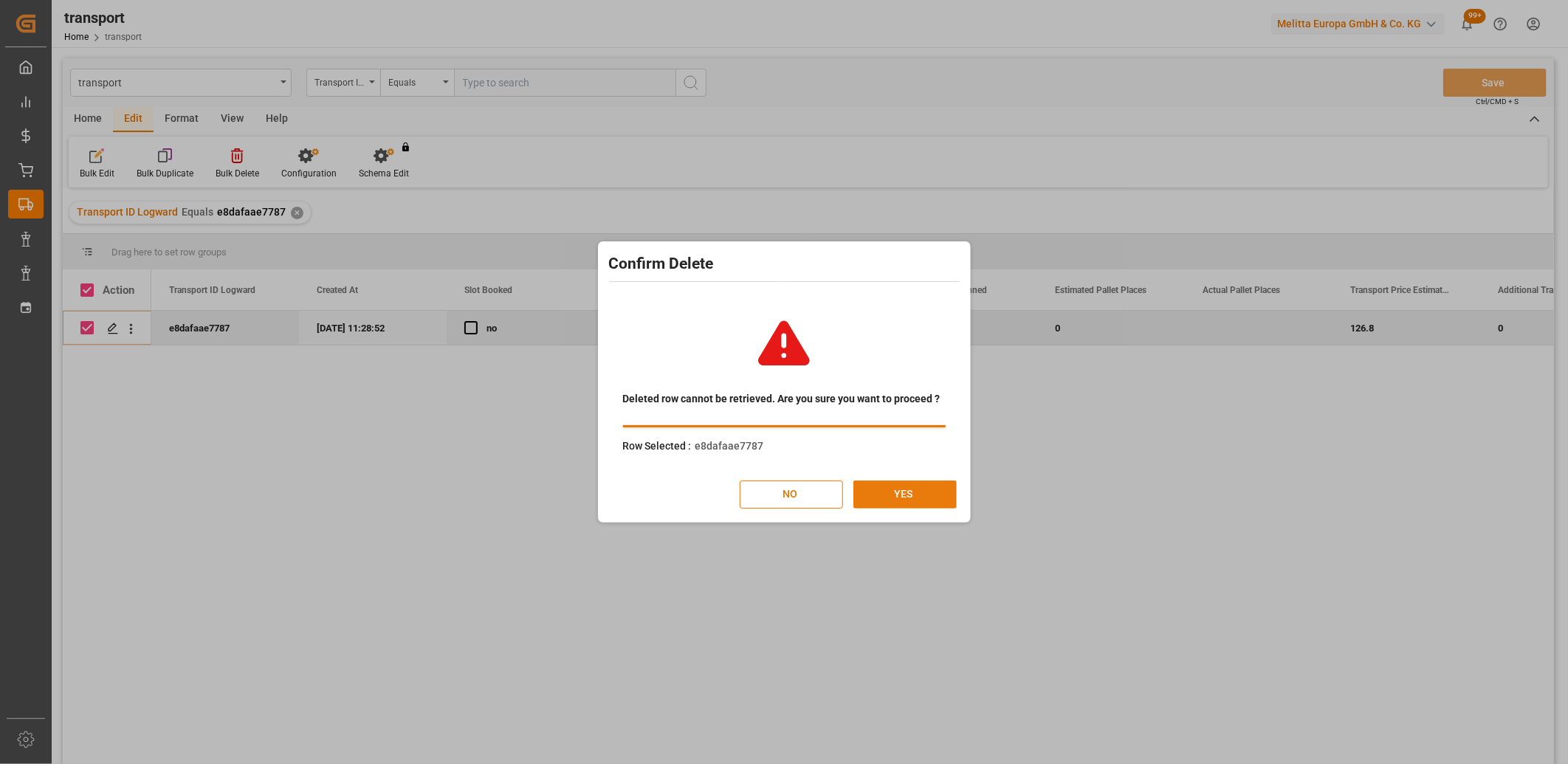
click at [923, 492] on button "YES" at bounding box center [905, 495] width 104 height 28
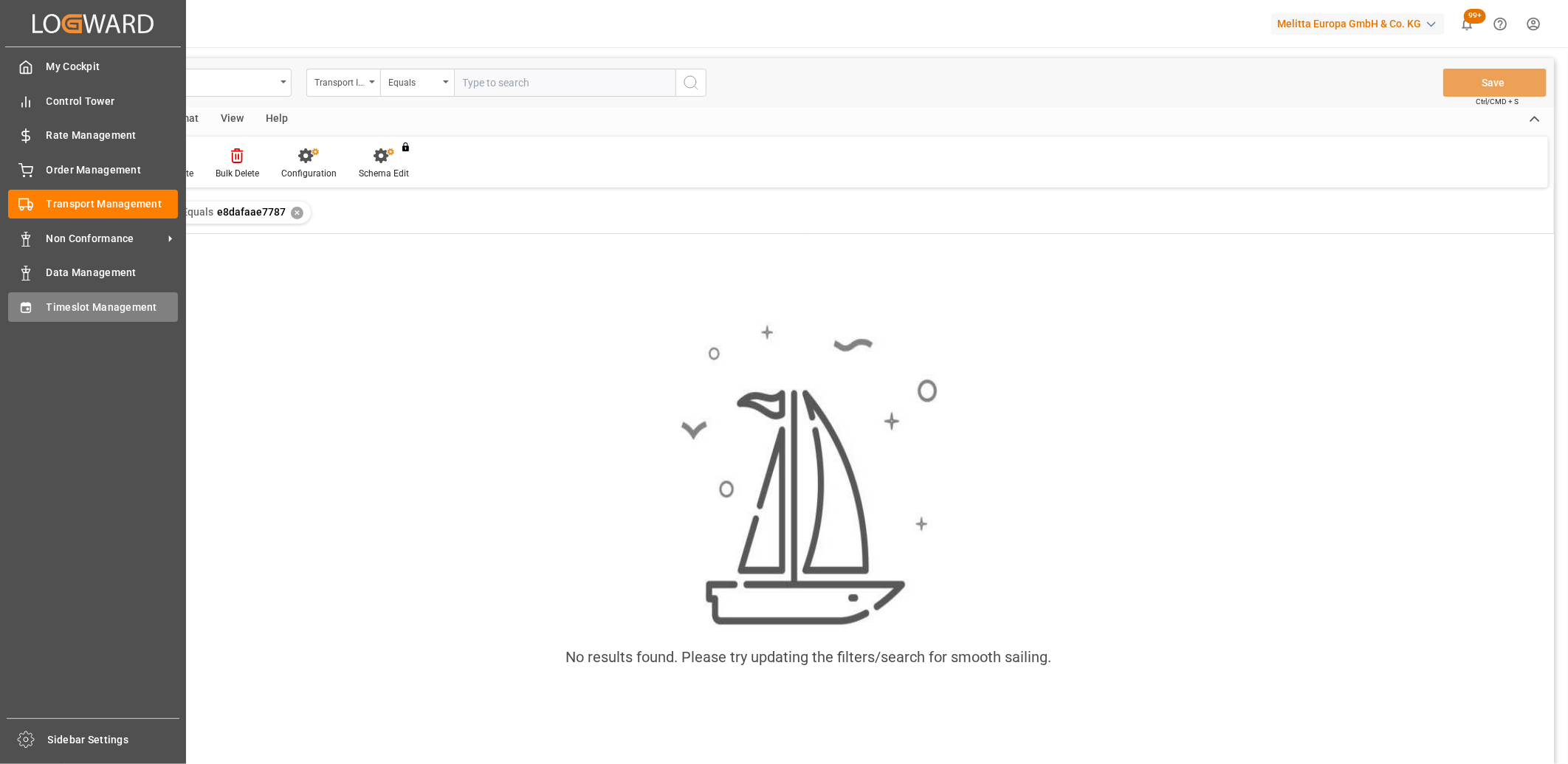
click at [28, 313] on div "Timeslot Management Timeslot Management" at bounding box center [93, 307] width 170 height 29
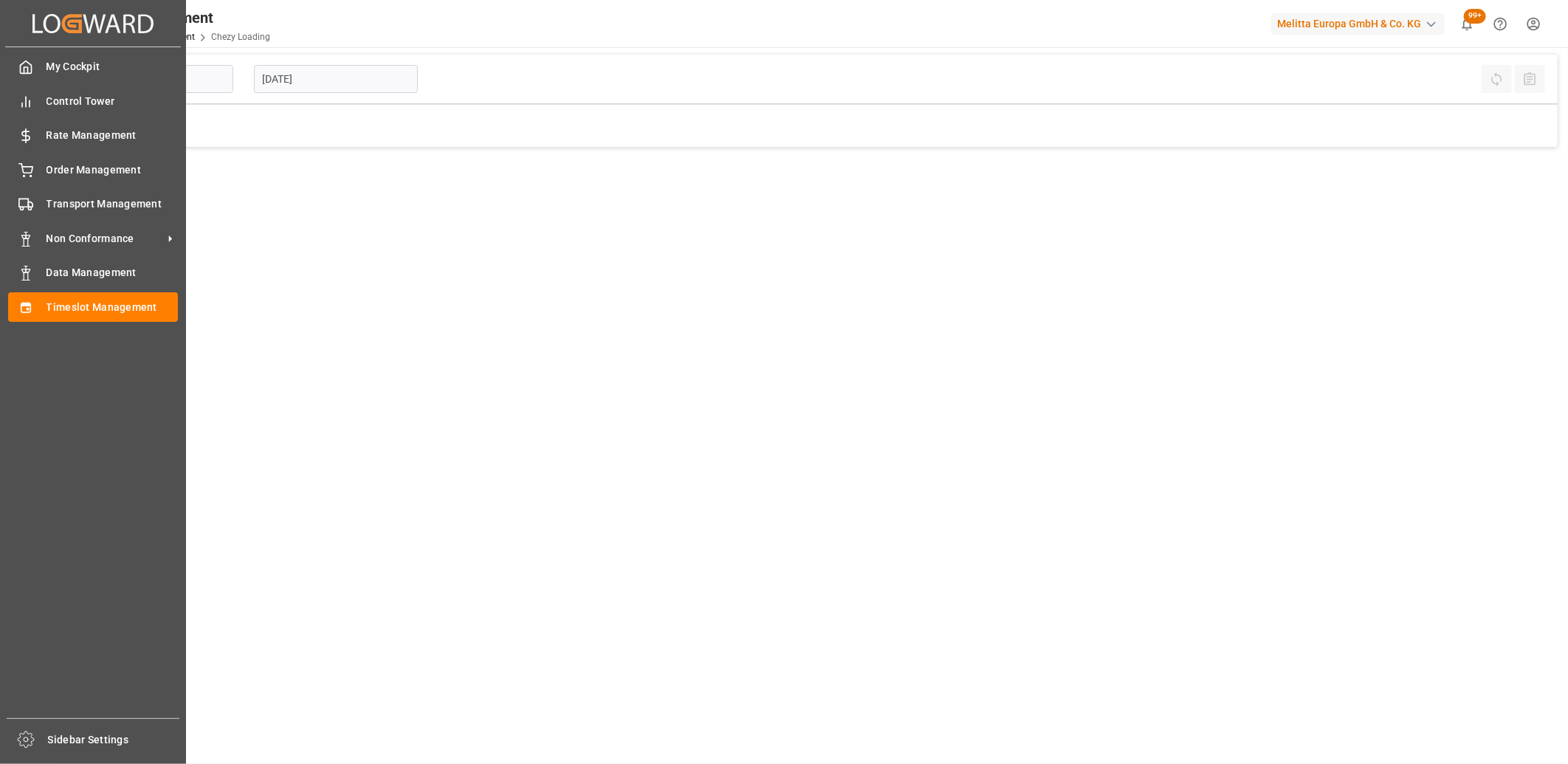
type input "Chezy Loading"
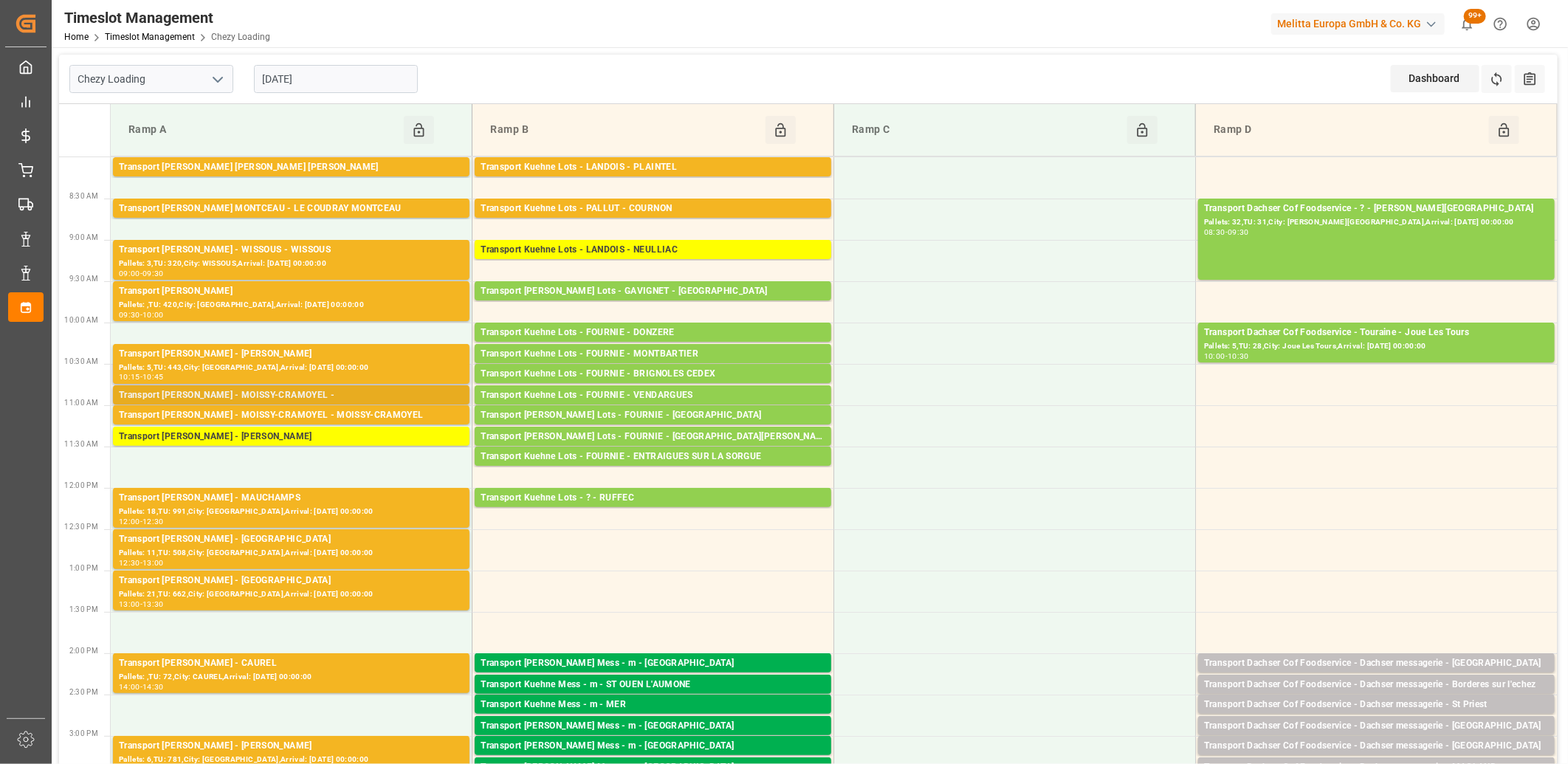
click at [328, 392] on div "Transport [PERSON_NAME] - MOISSY-CRAMOYEL -" at bounding box center [291, 395] width 345 height 15
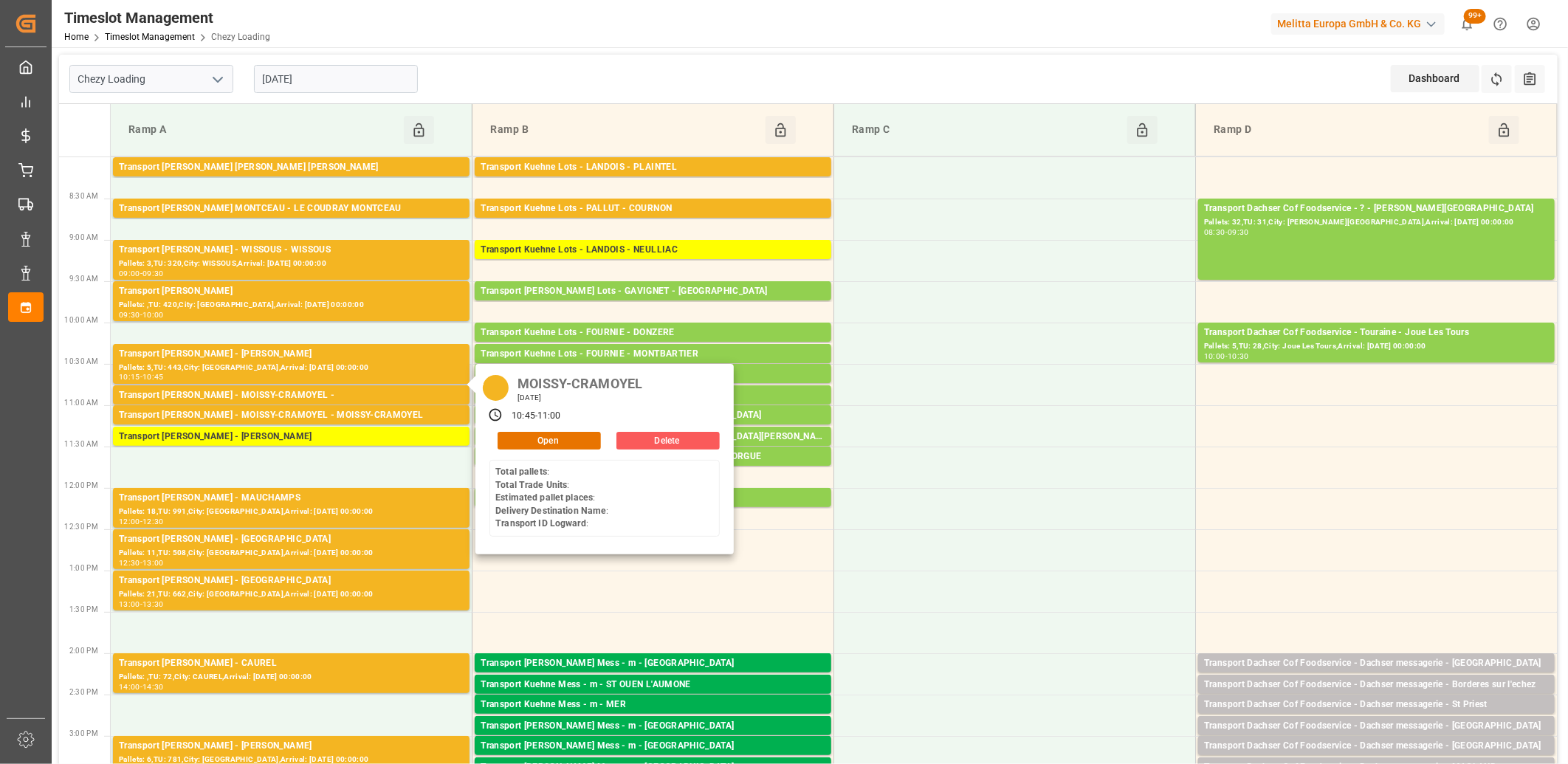
click at [680, 442] on button "Delete" at bounding box center [668, 441] width 104 height 18
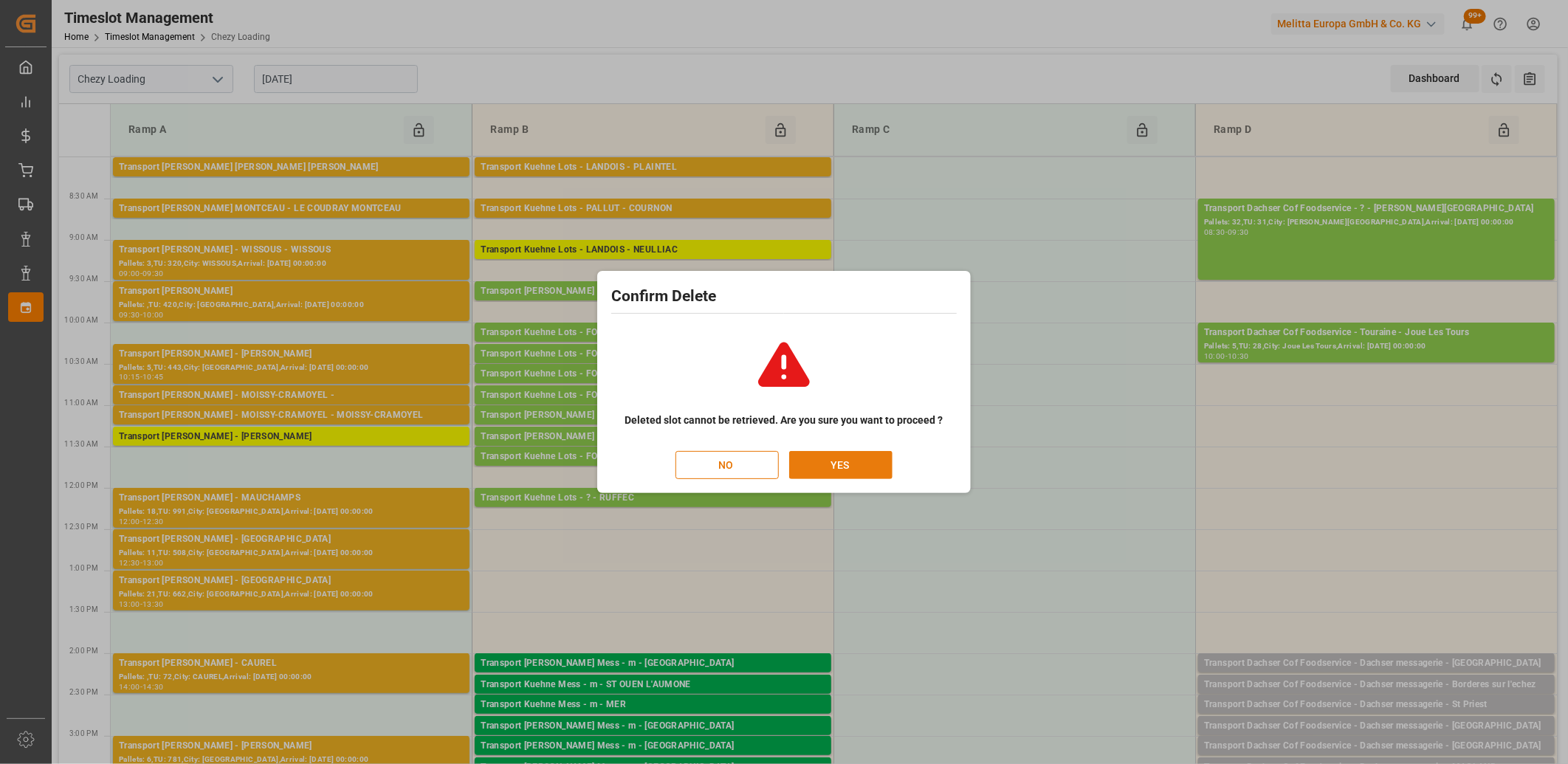
click at [829, 462] on button "YES" at bounding box center [841, 466] width 104 height 28
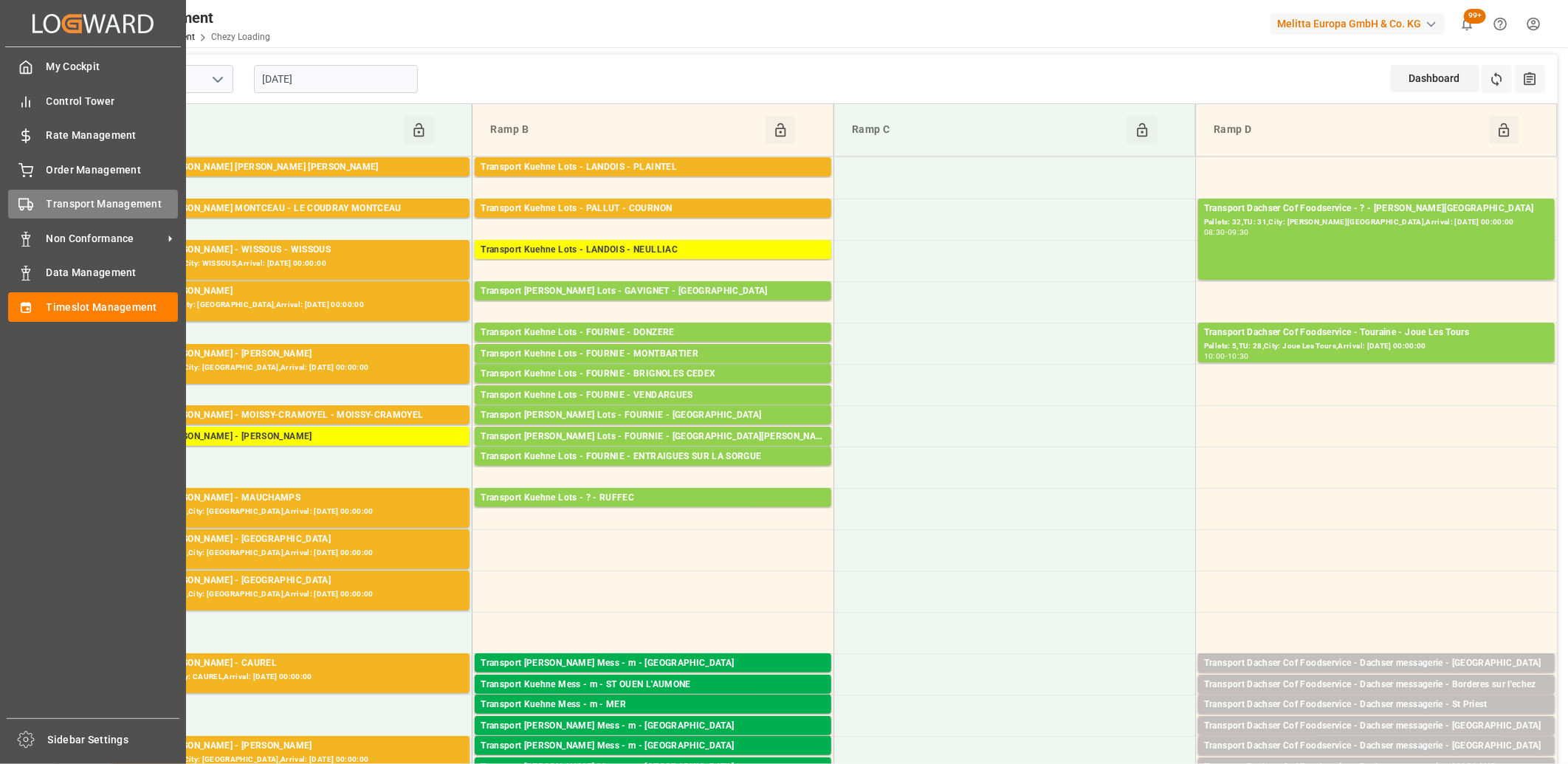
click at [31, 209] on circle at bounding box center [30, 209] width 3 height 3
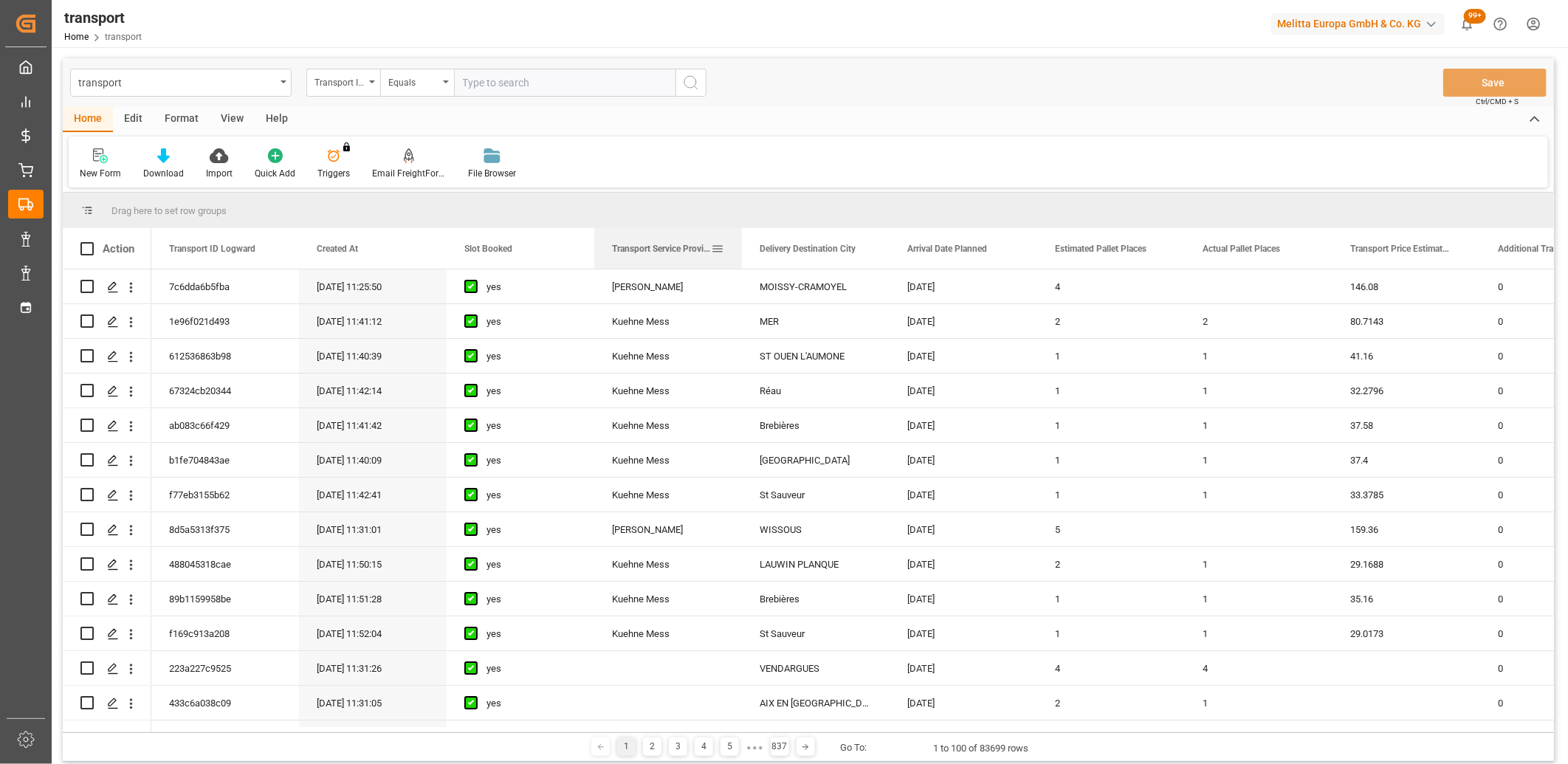
drag, startPoint x: 643, startPoint y: 251, endPoint x: 643, endPoint y: 230, distance: 21.0
click at [643, 230] on div "Transport Service Provider" at bounding box center [661, 248] width 99 height 40
drag, startPoint x: 618, startPoint y: 244, endPoint x: 628, endPoint y: 205, distance: 40.3
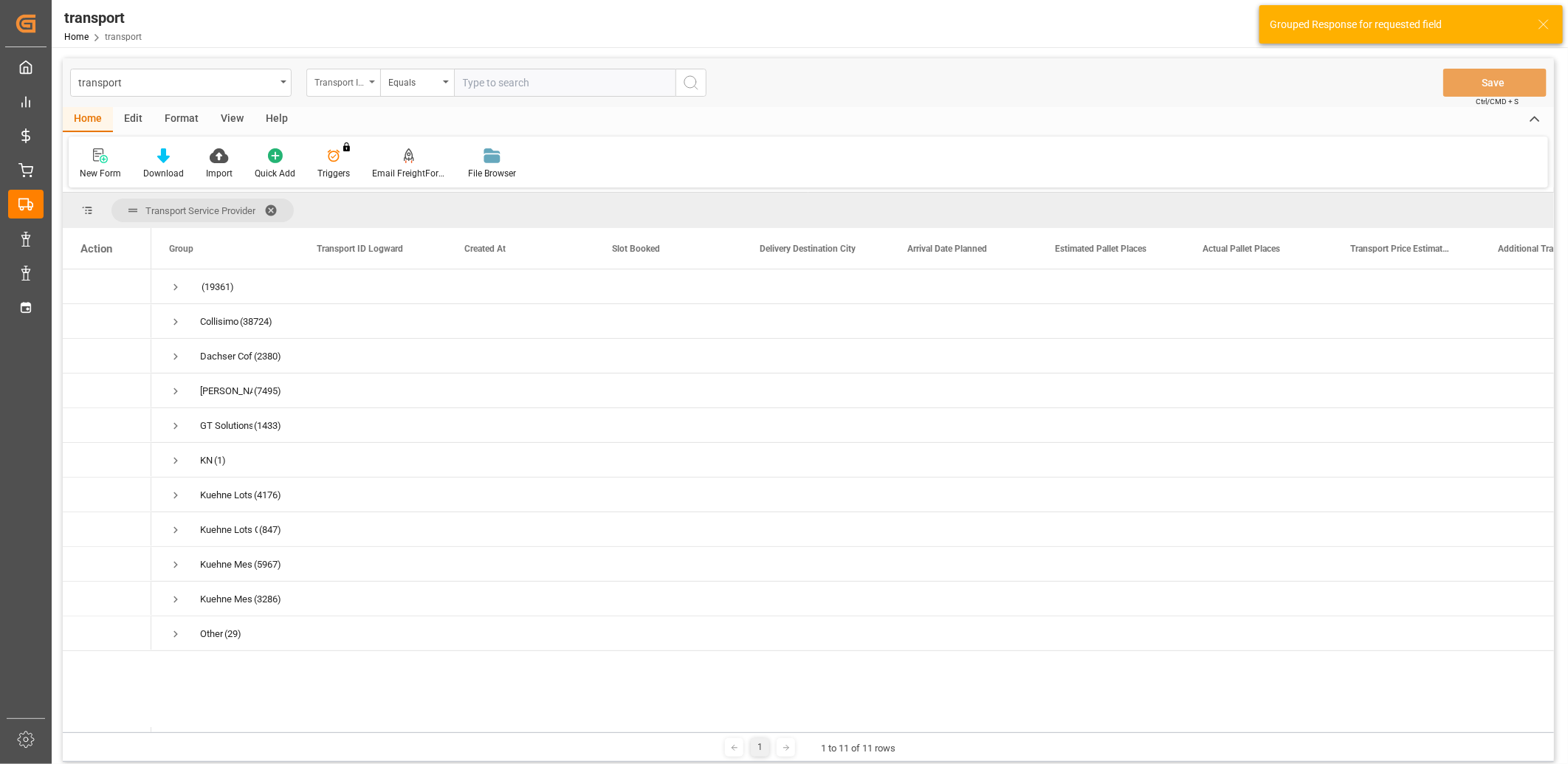
click at [355, 84] on div "Transport ID Logward" at bounding box center [339, 81] width 50 height 17
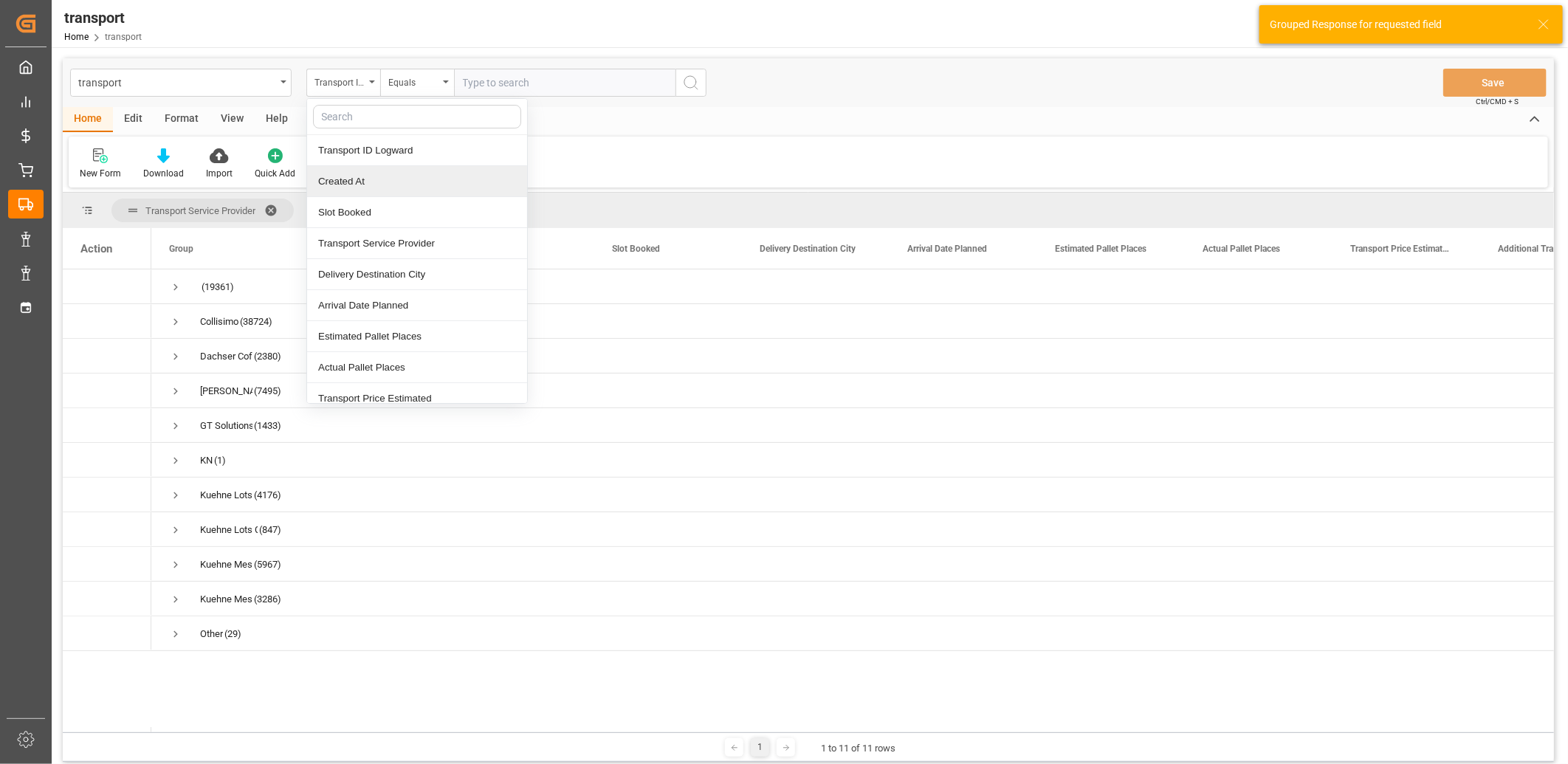
click at [345, 192] on div "Created At" at bounding box center [417, 182] width 220 height 31
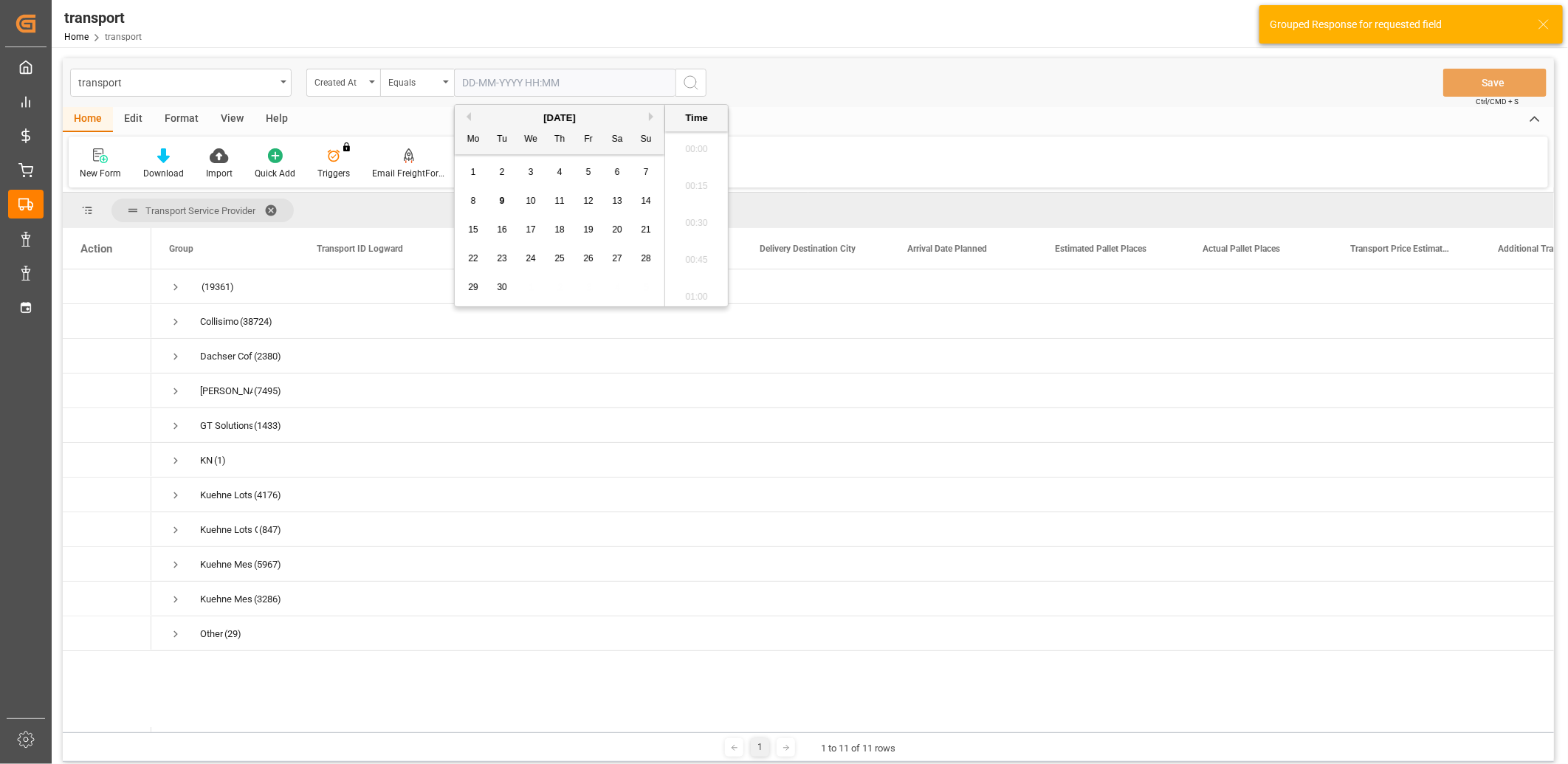
click at [486, 84] on input "text" at bounding box center [564, 83] width 222 height 28
click at [468, 202] on div "8" at bounding box center [473, 201] width 19 height 18
type input "[DATE] 00:00"
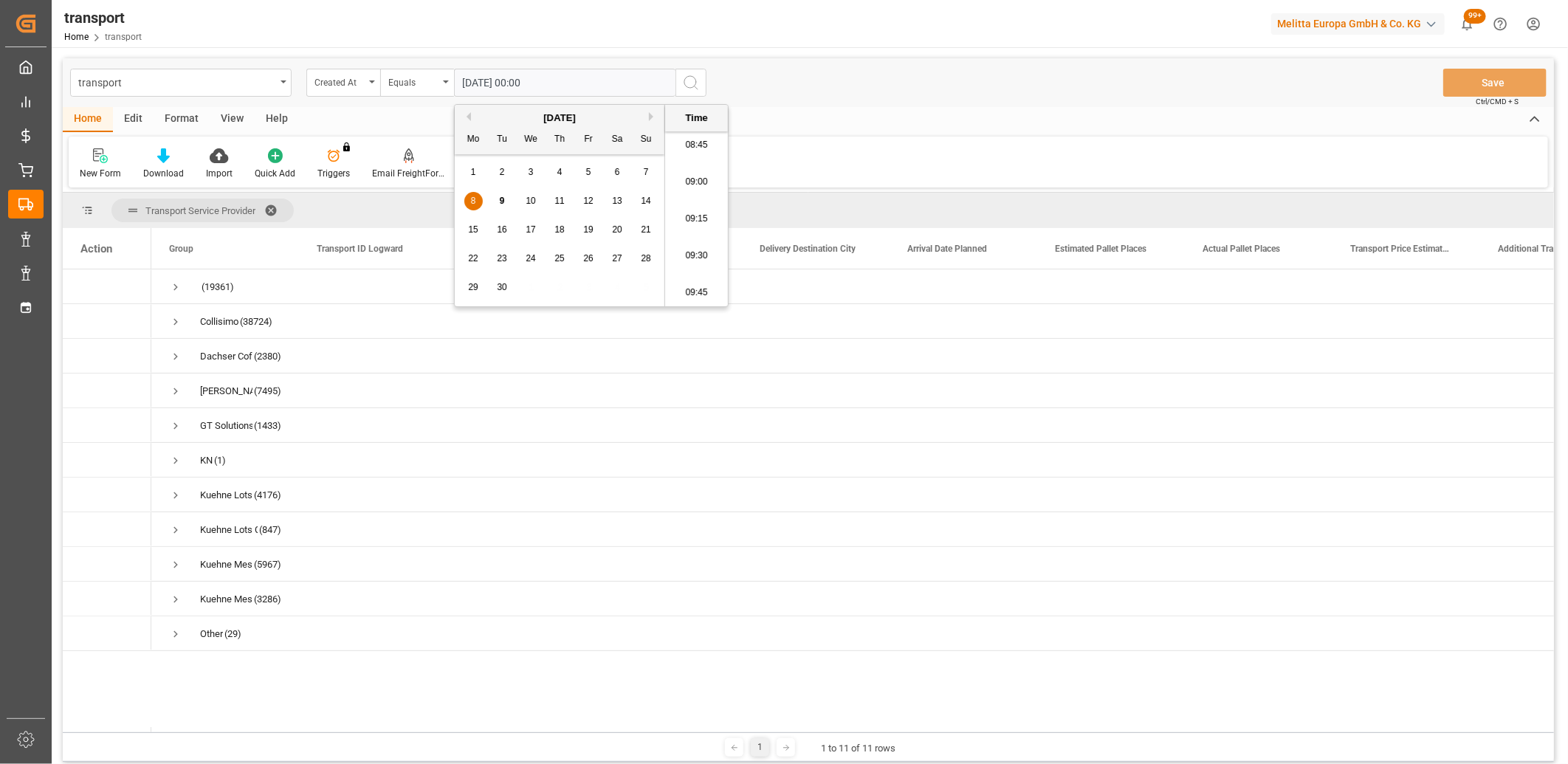
click at [691, 90] on icon "search button" at bounding box center [691, 83] width 18 height 18
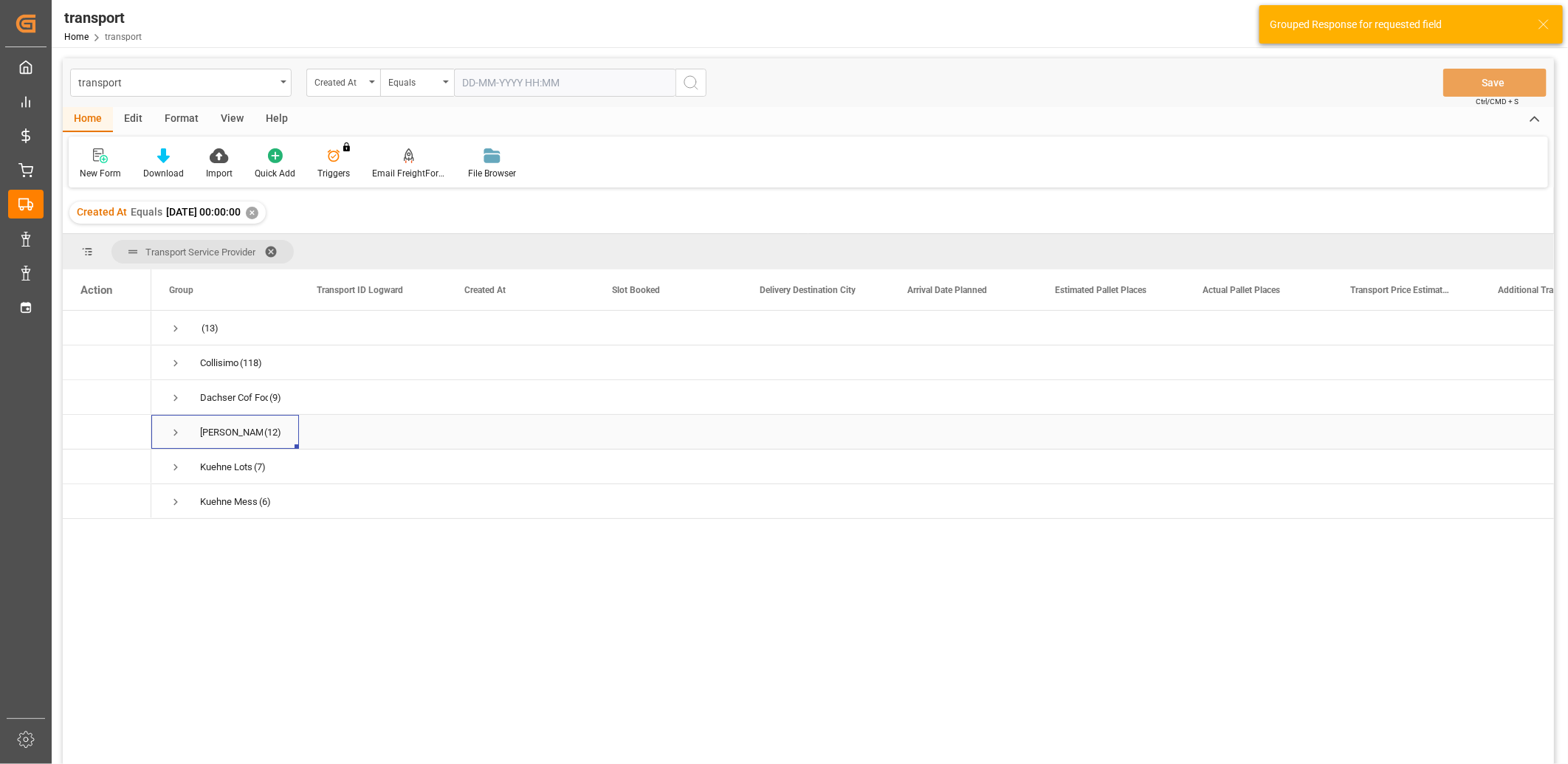
click at [177, 431] on span "Press SPACE to select this row." at bounding box center [176, 433] width 13 height 13
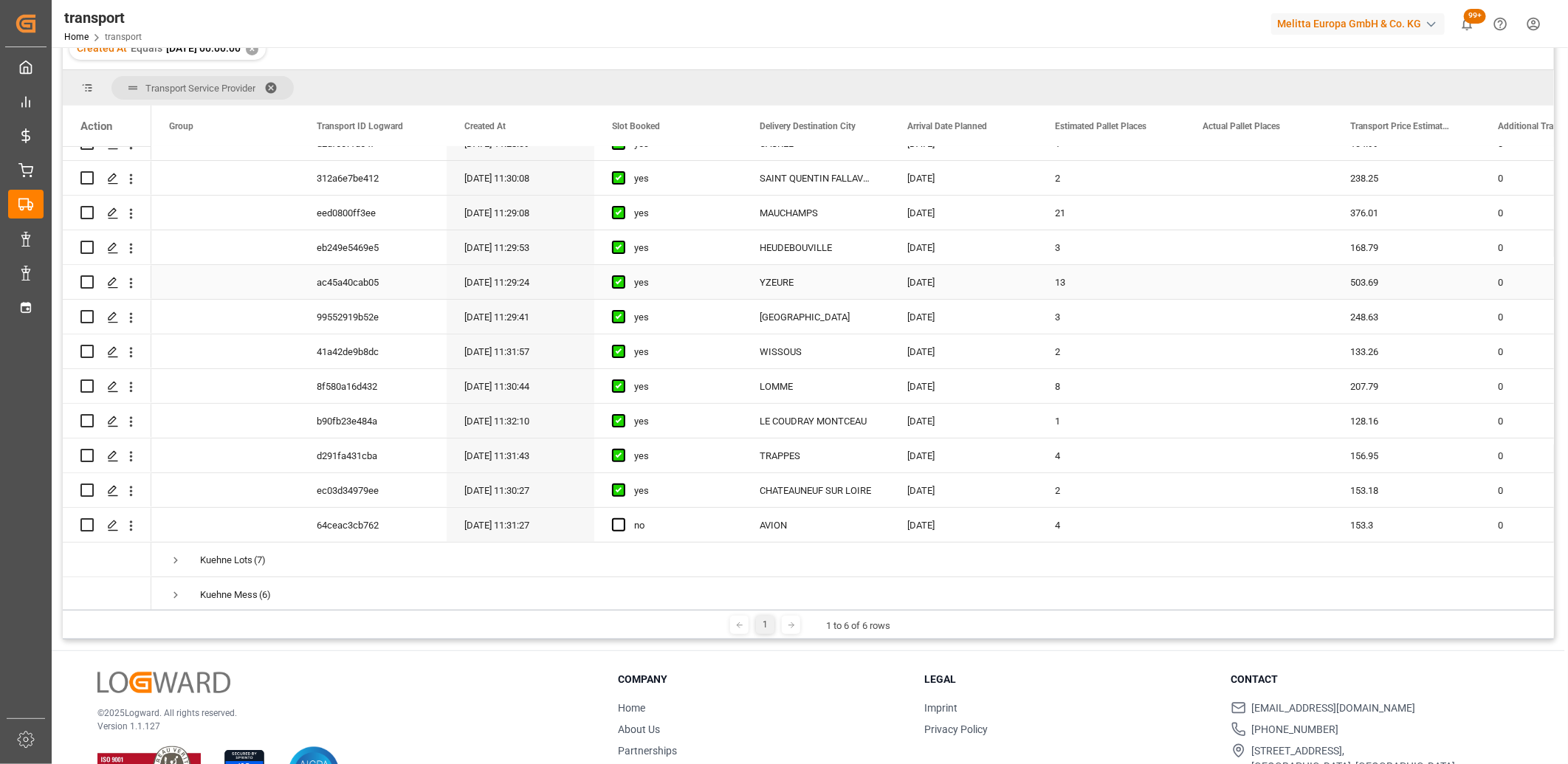
scroll to position [171, 0]
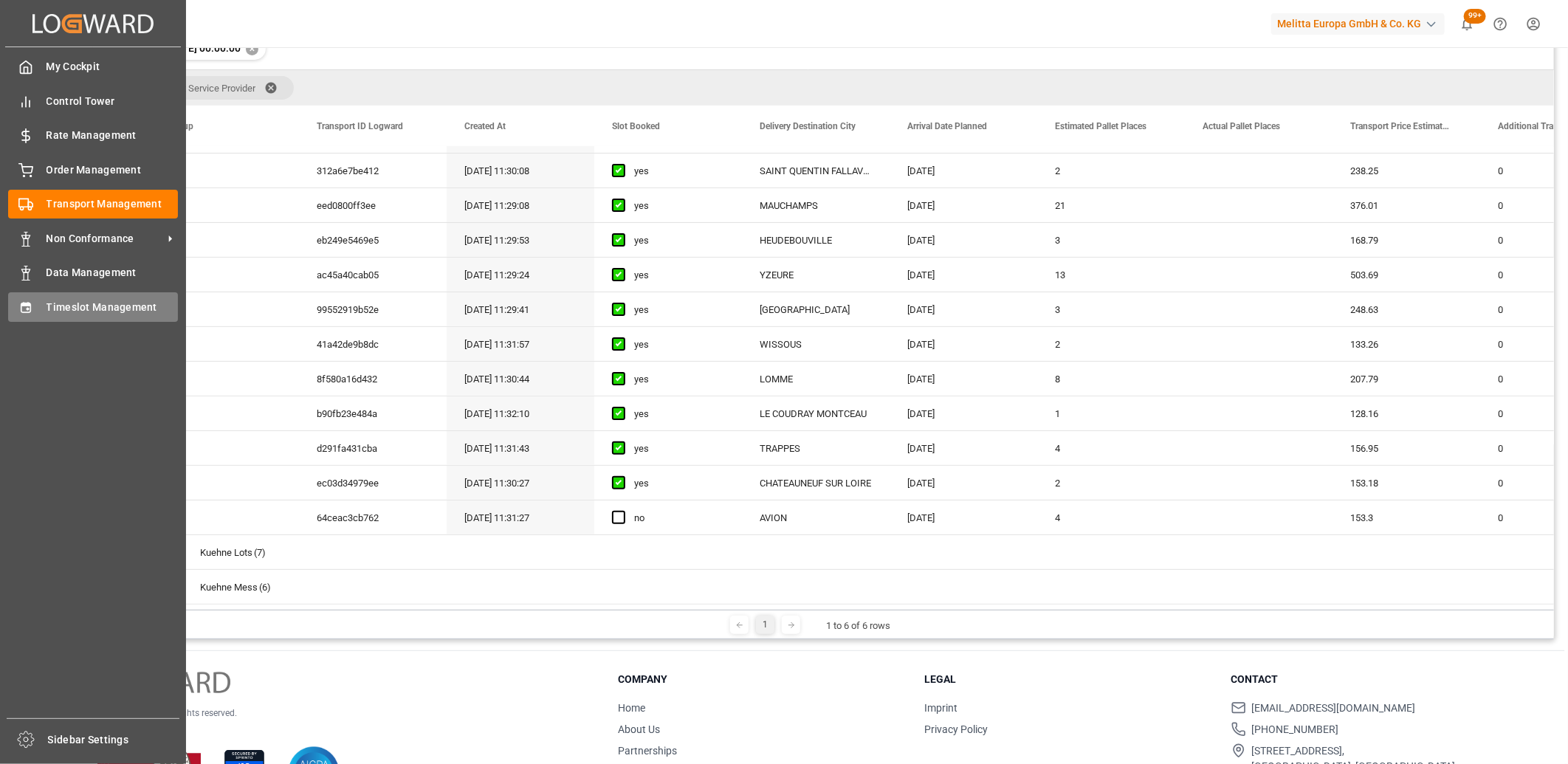
click at [37, 305] on div "Timeslot Management Timeslot Management" at bounding box center [93, 307] width 170 height 29
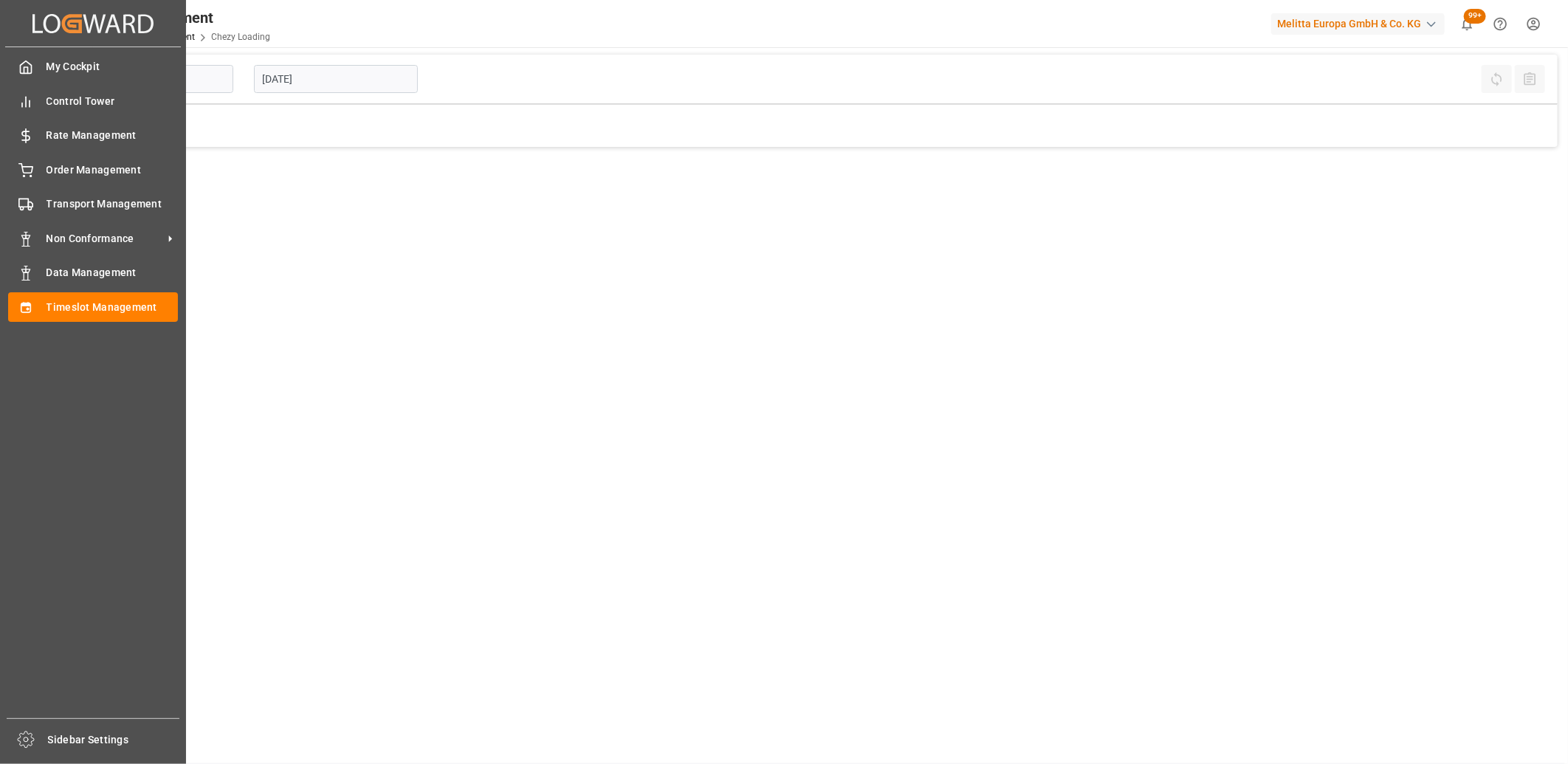
type input "Chezy Loading"
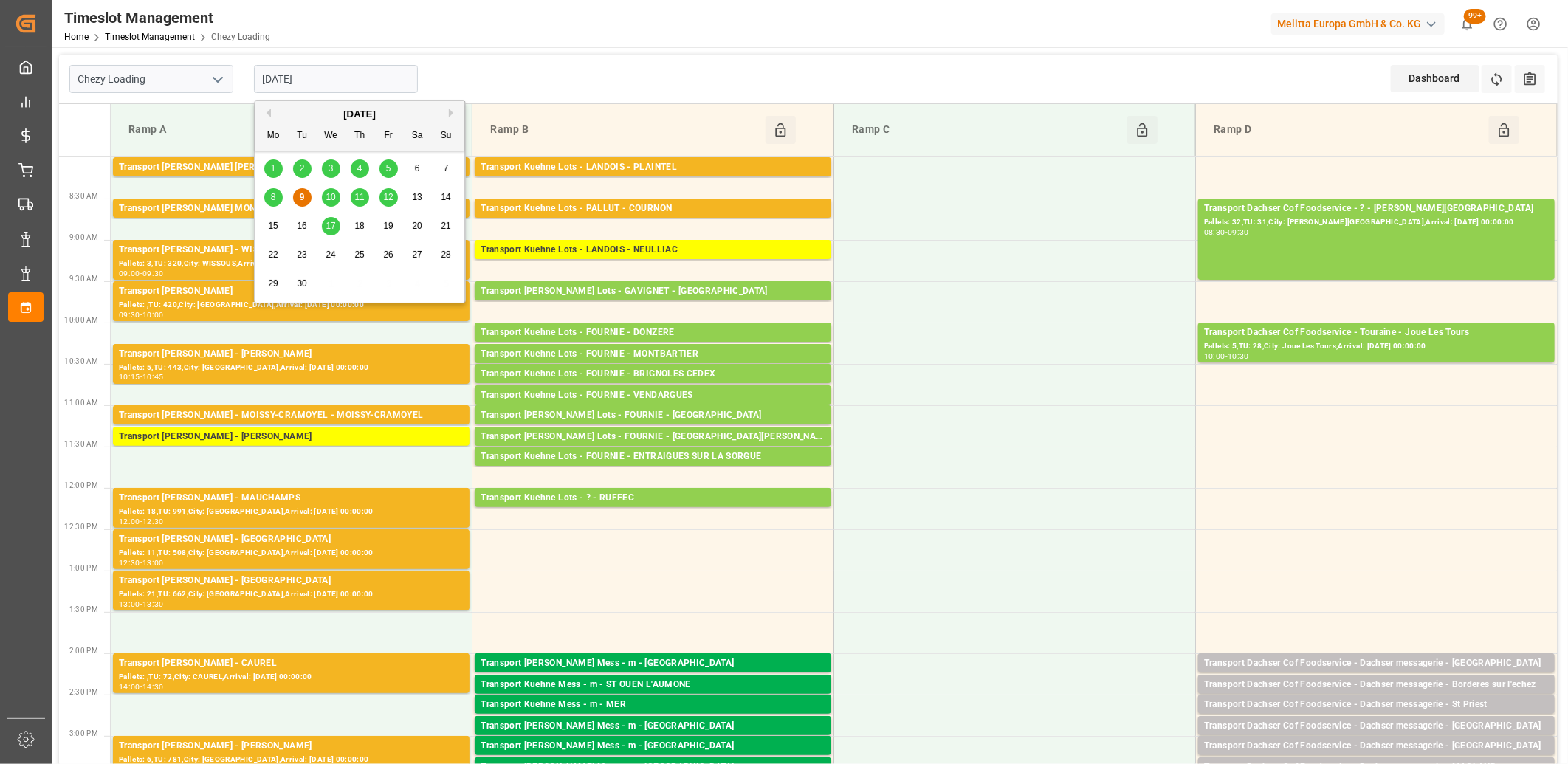
click at [374, 70] on input "[DATE]" at bounding box center [336, 79] width 164 height 28
click at [326, 190] on div "10" at bounding box center [330, 198] width 19 height 18
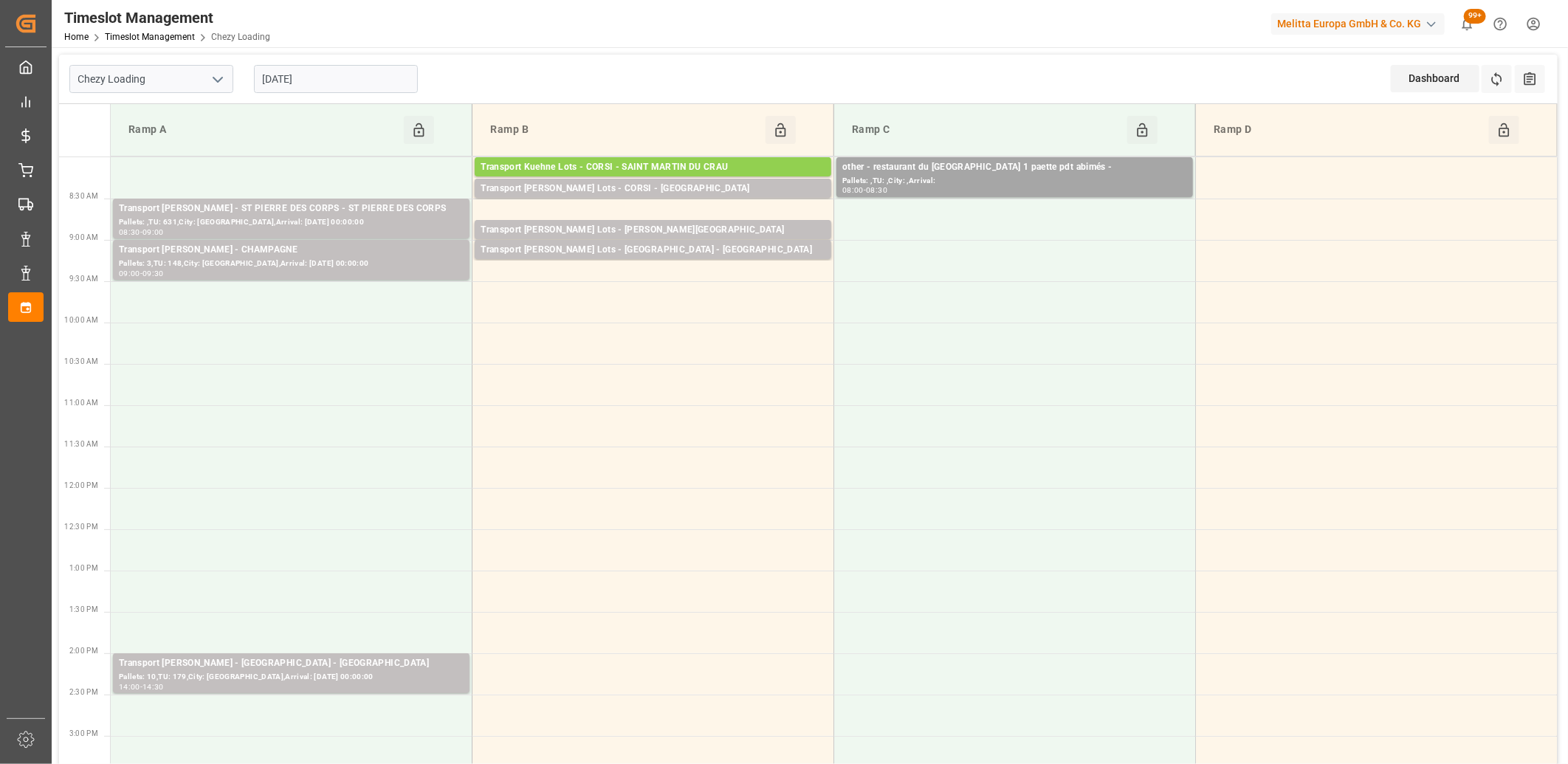
click at [386, 90] on input "[DATE]" at bounding box center [336, 79] width 164 height 28
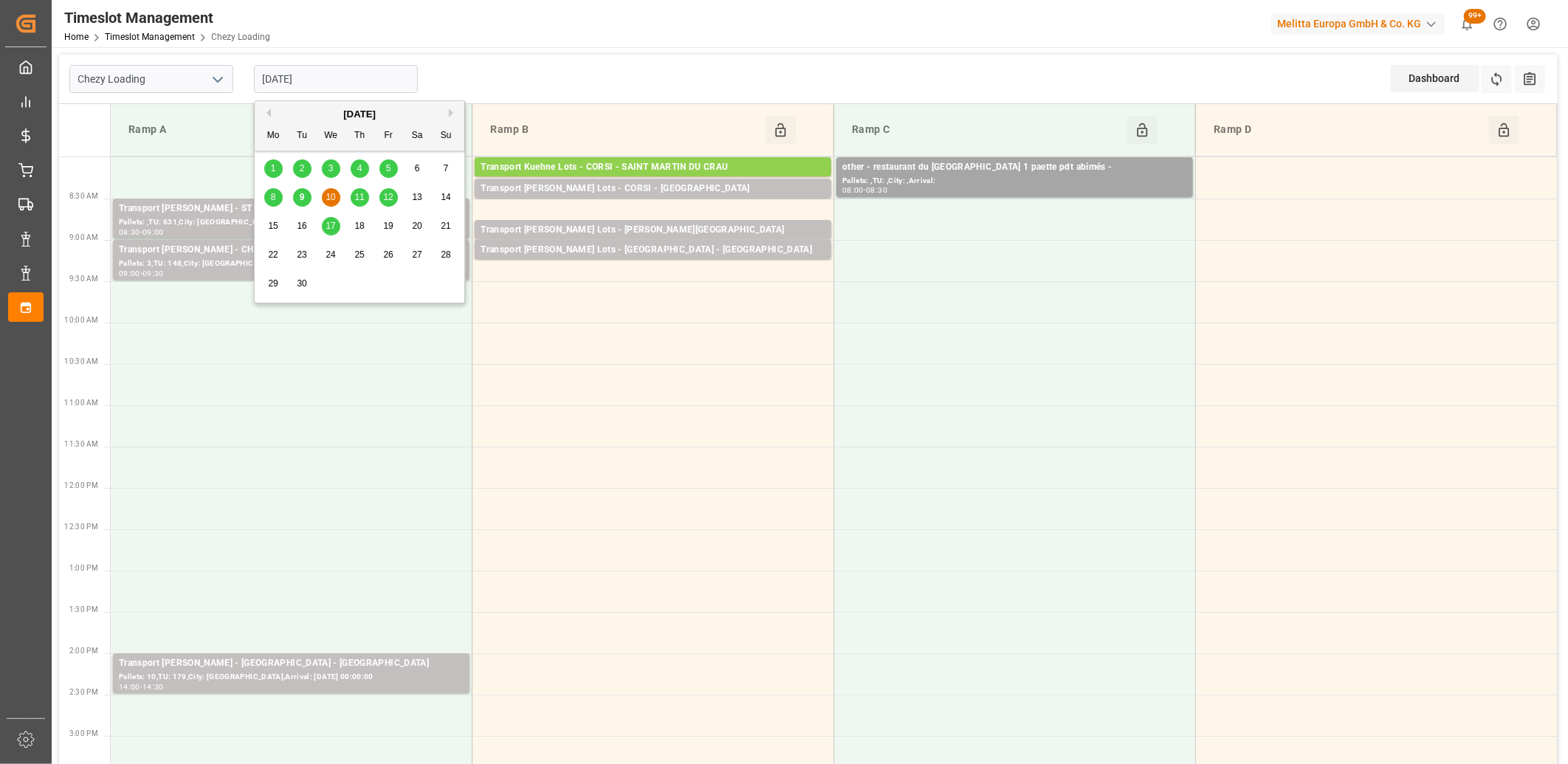
click at [357, 204] on div "11" at bounding box center [360, 198] width 19 height 18
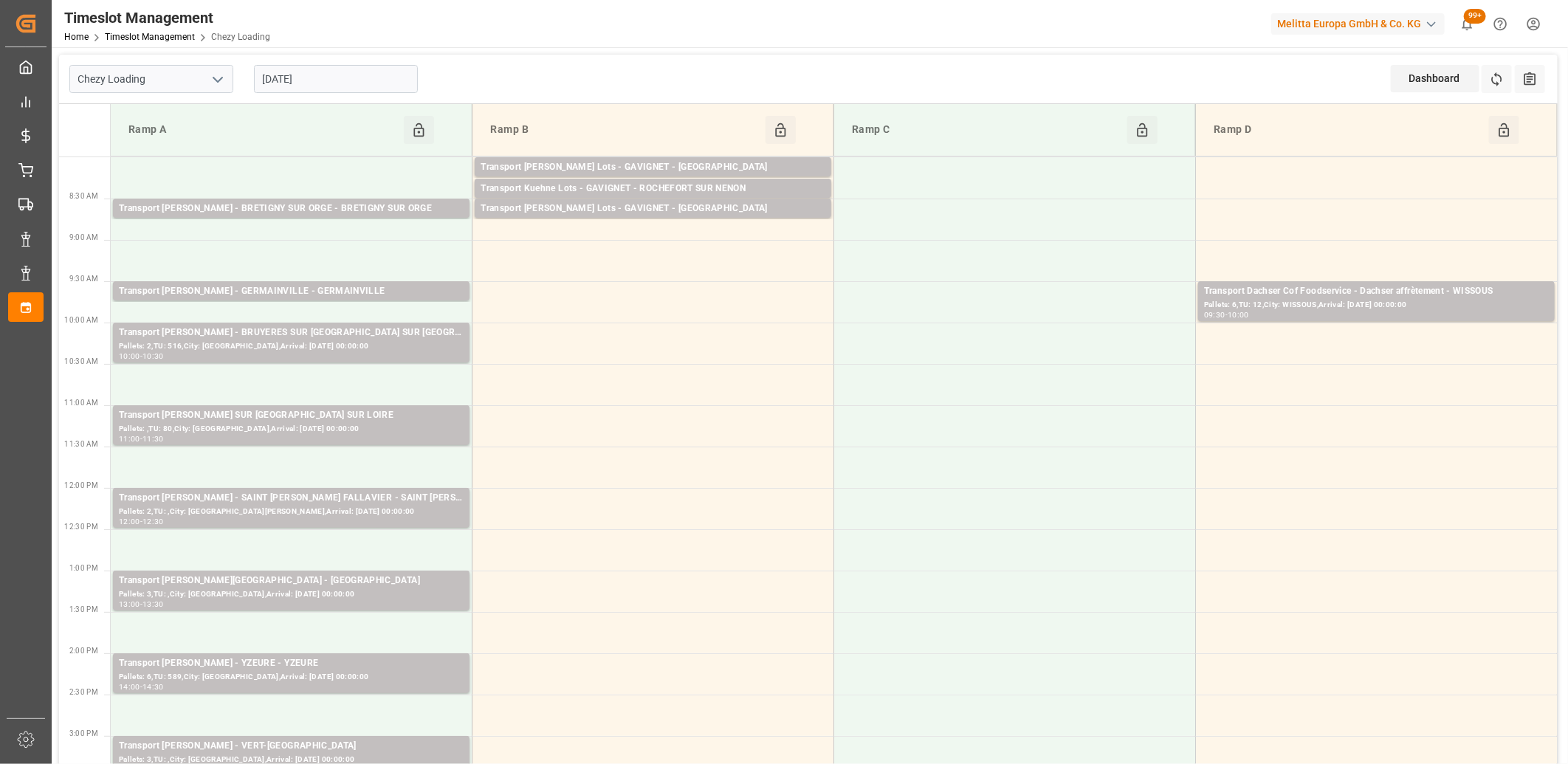
click at [351, 84] on input "[DATE]" at bounding box center [336, 79] width 164 height 28
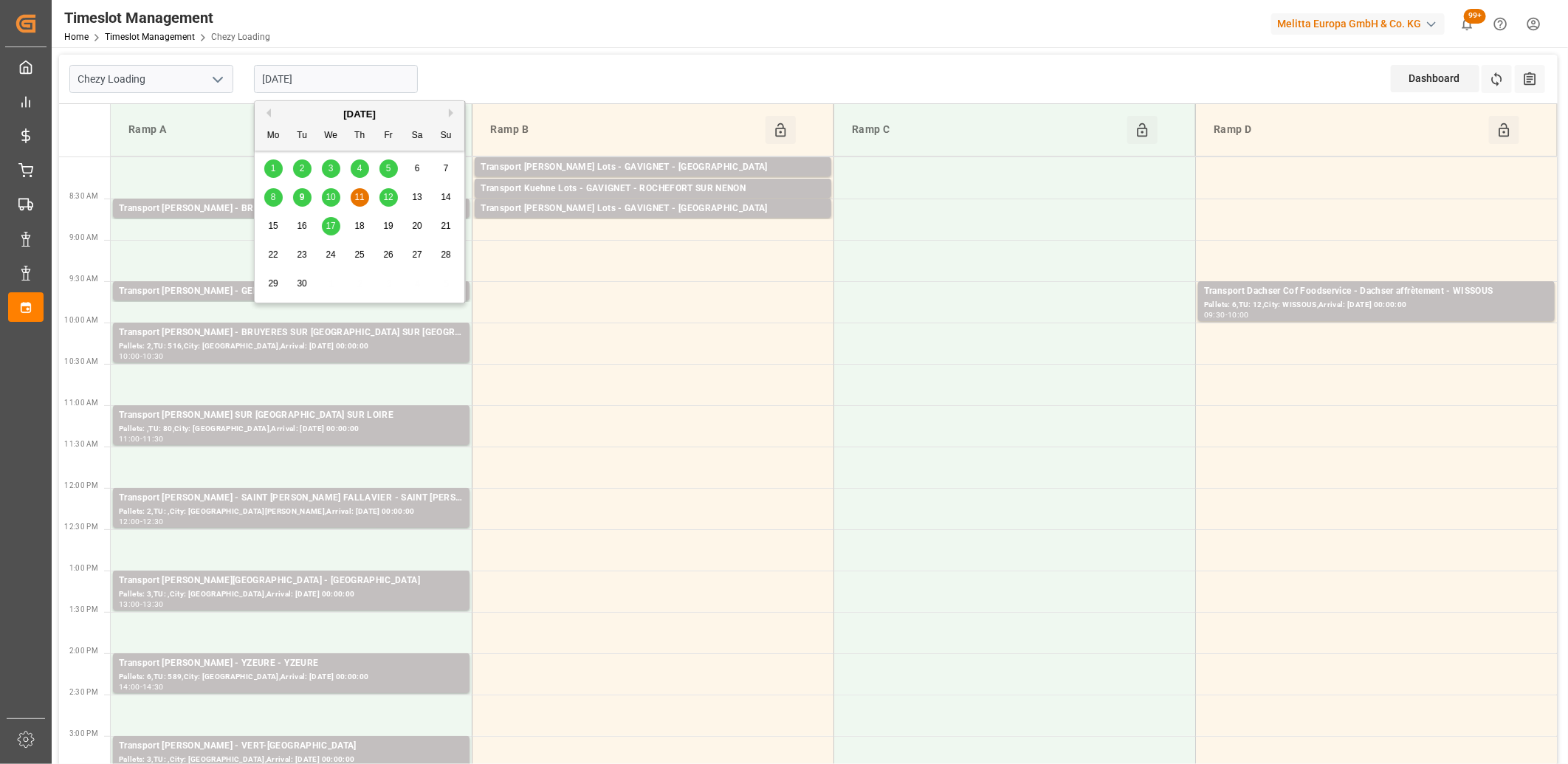
click at [383, 198] on div "12" at bounding box center [389, 198] width 19 height 18
type input "[DATE]"
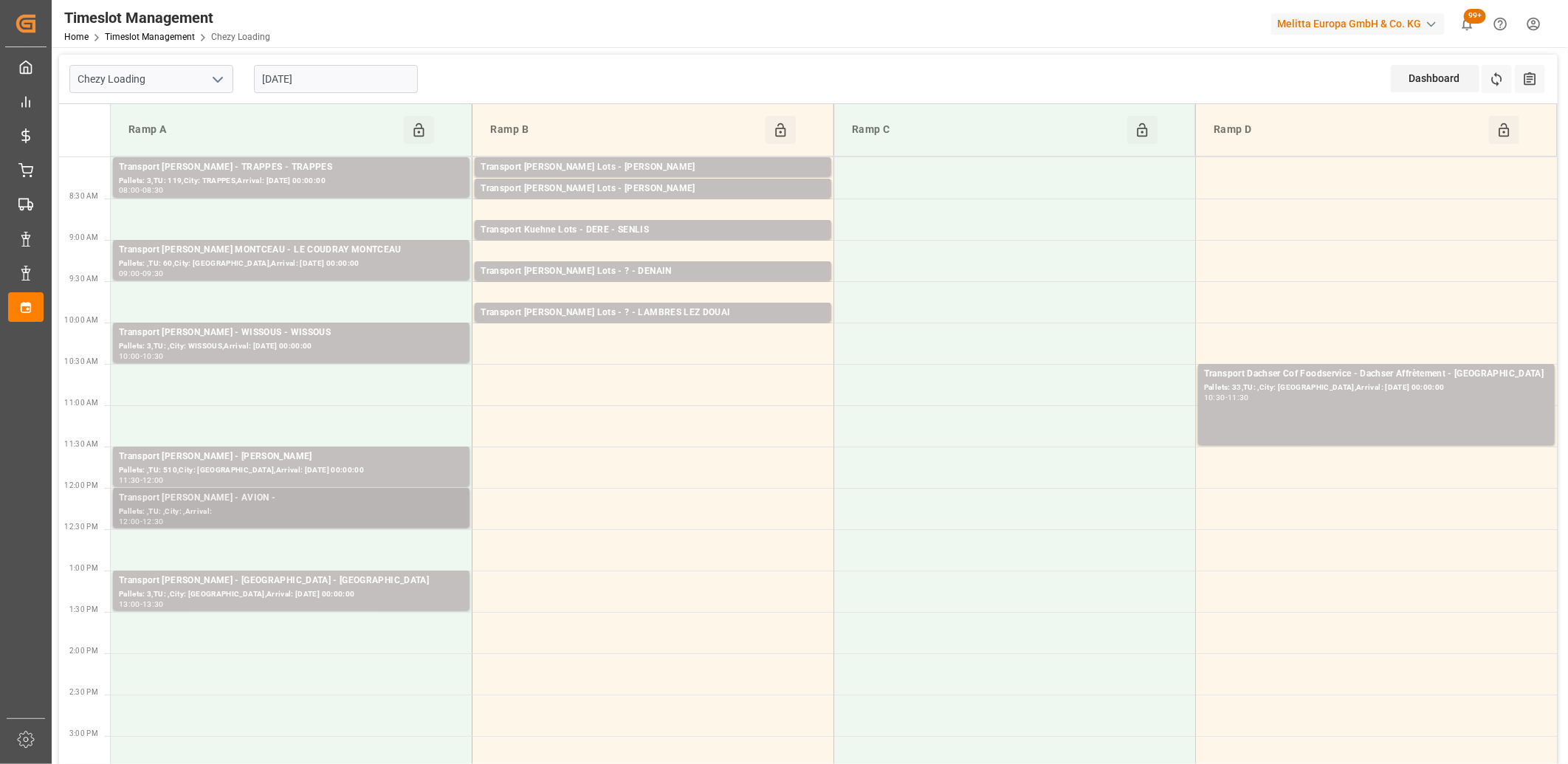
click at [330, 519] on div "12:00 - 12:30" at bounding box center [291, 522] width 345 height 8
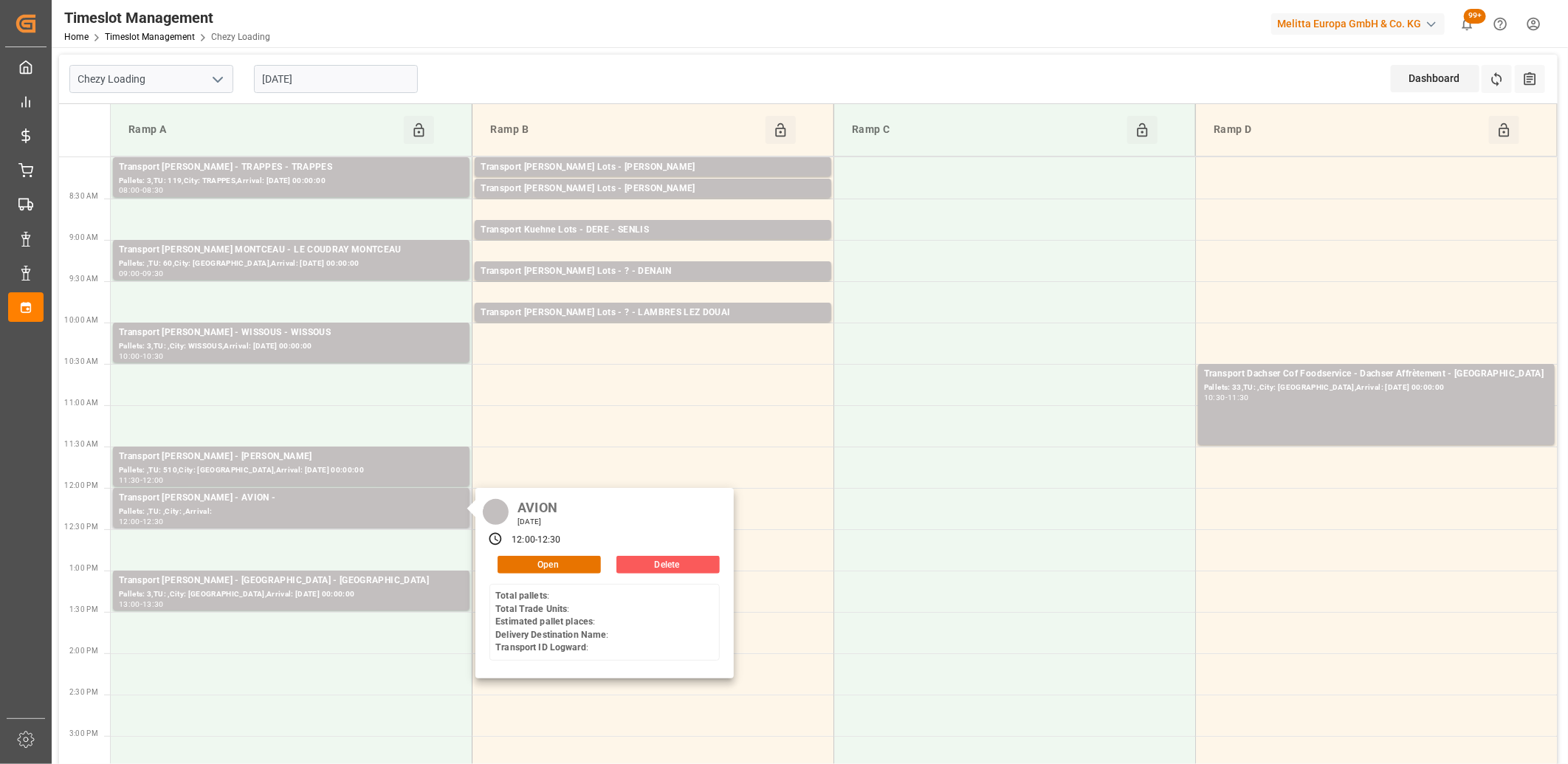
click at [656, 564] on button "Delete" at bounding box center [668, 565] width 104 height 18
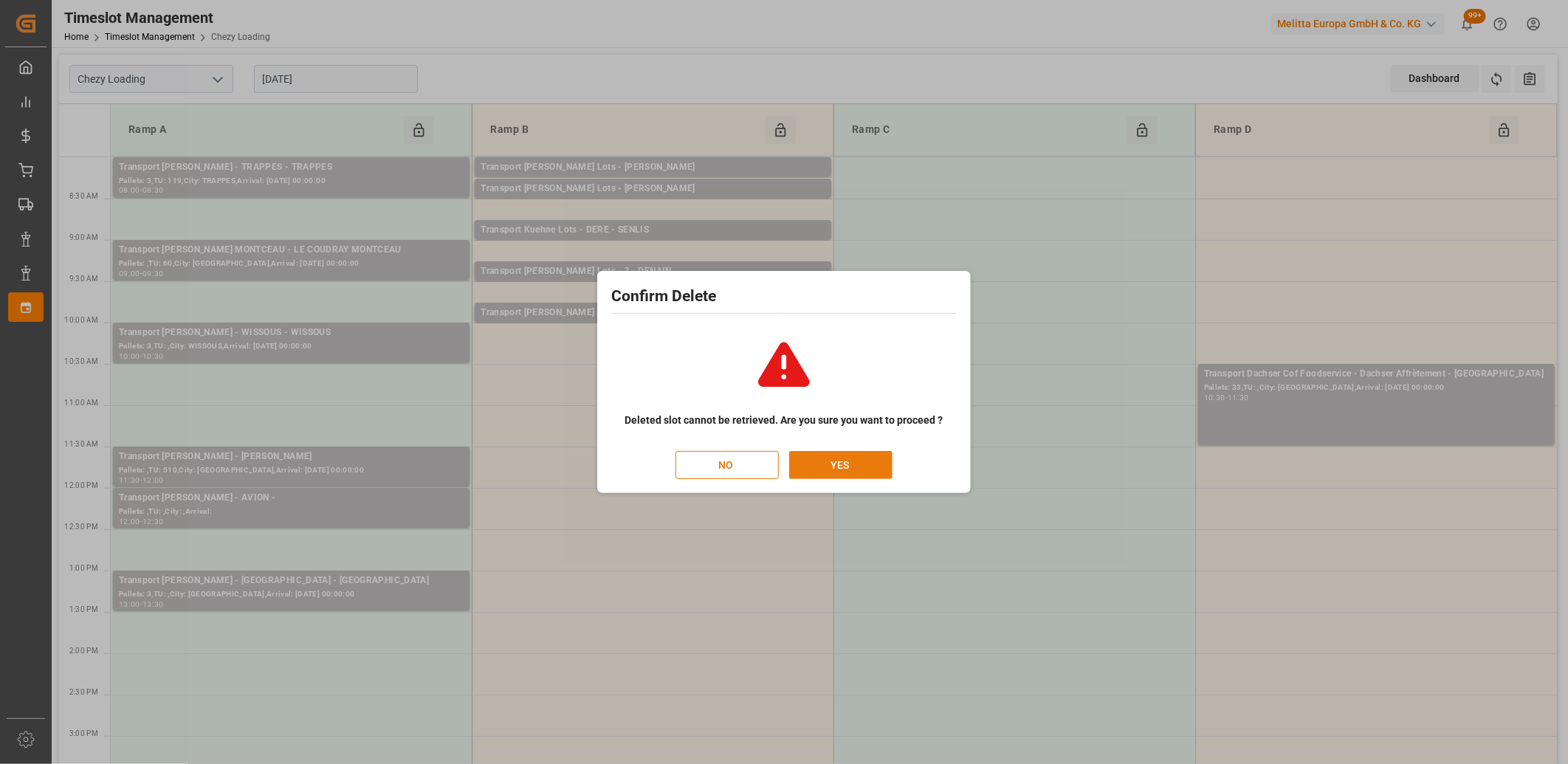
click at [844, 460] on button "YES" at bounding box center [841, 466] width 104 height 28
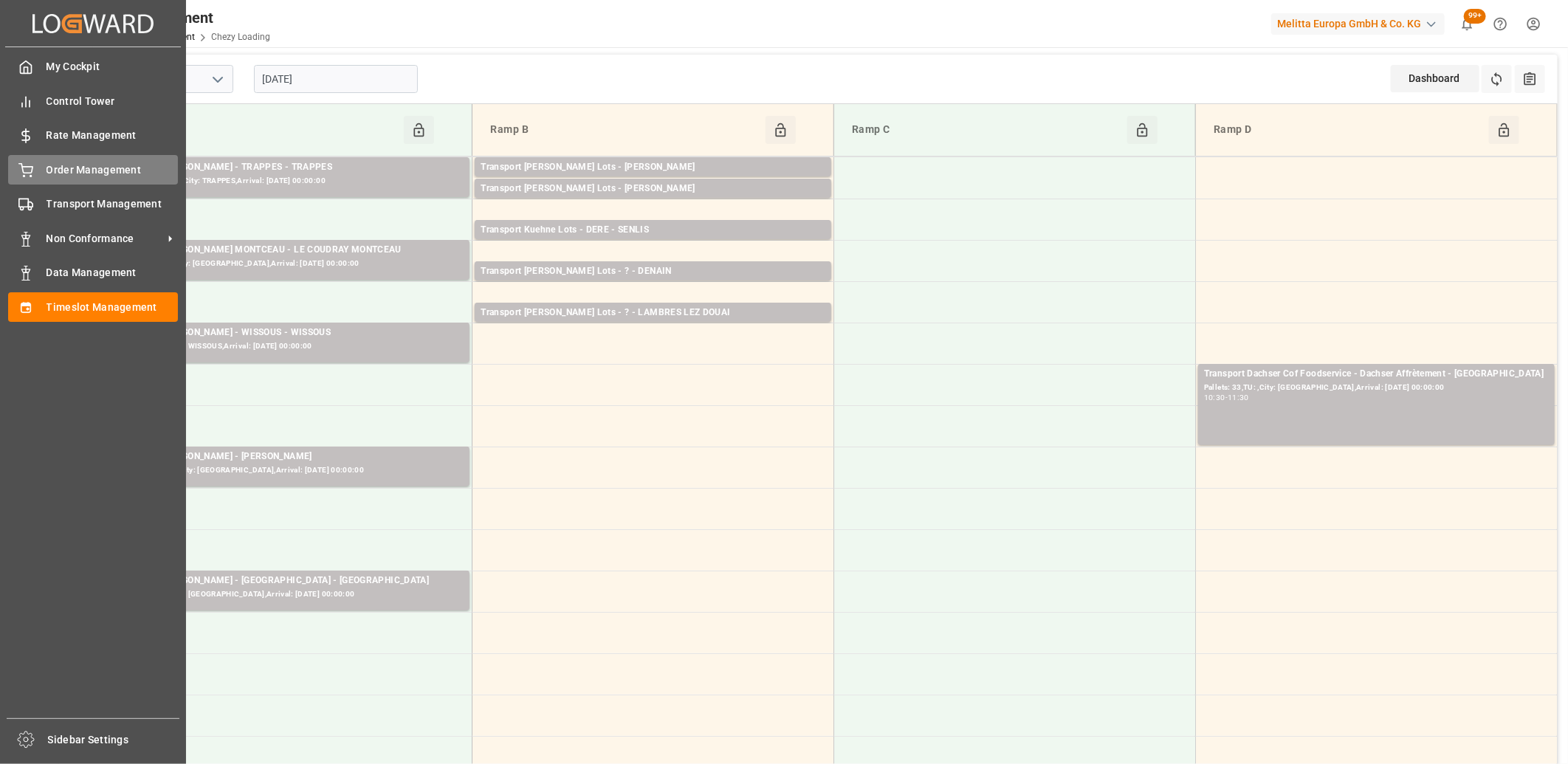
click at [25, 181] on div "Order Management Order Management" at bounding box center [93, 169] width 170 height 29
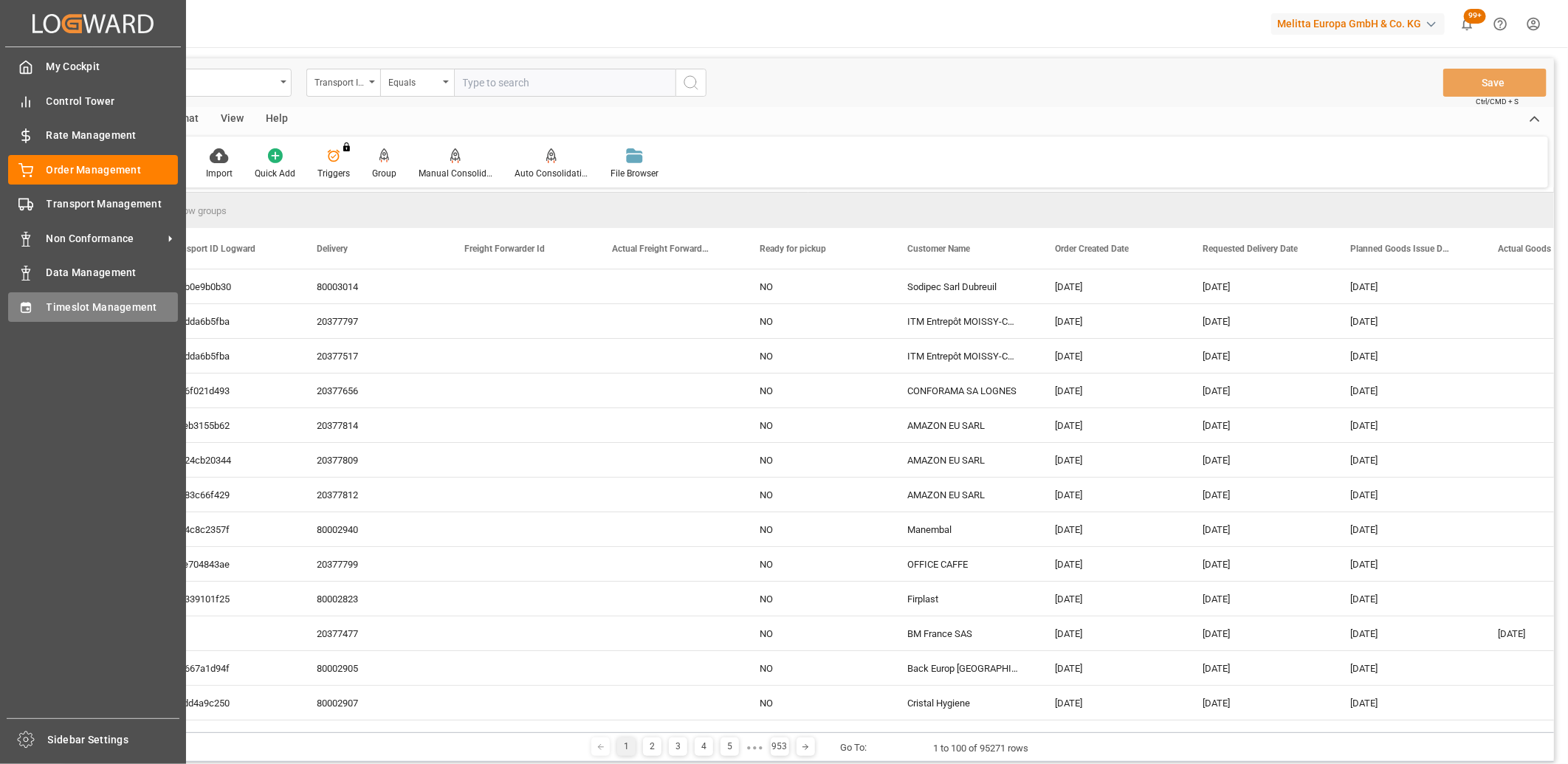
click at [27, 308] on icon at bounding box center [26, 308] width 15 height 15
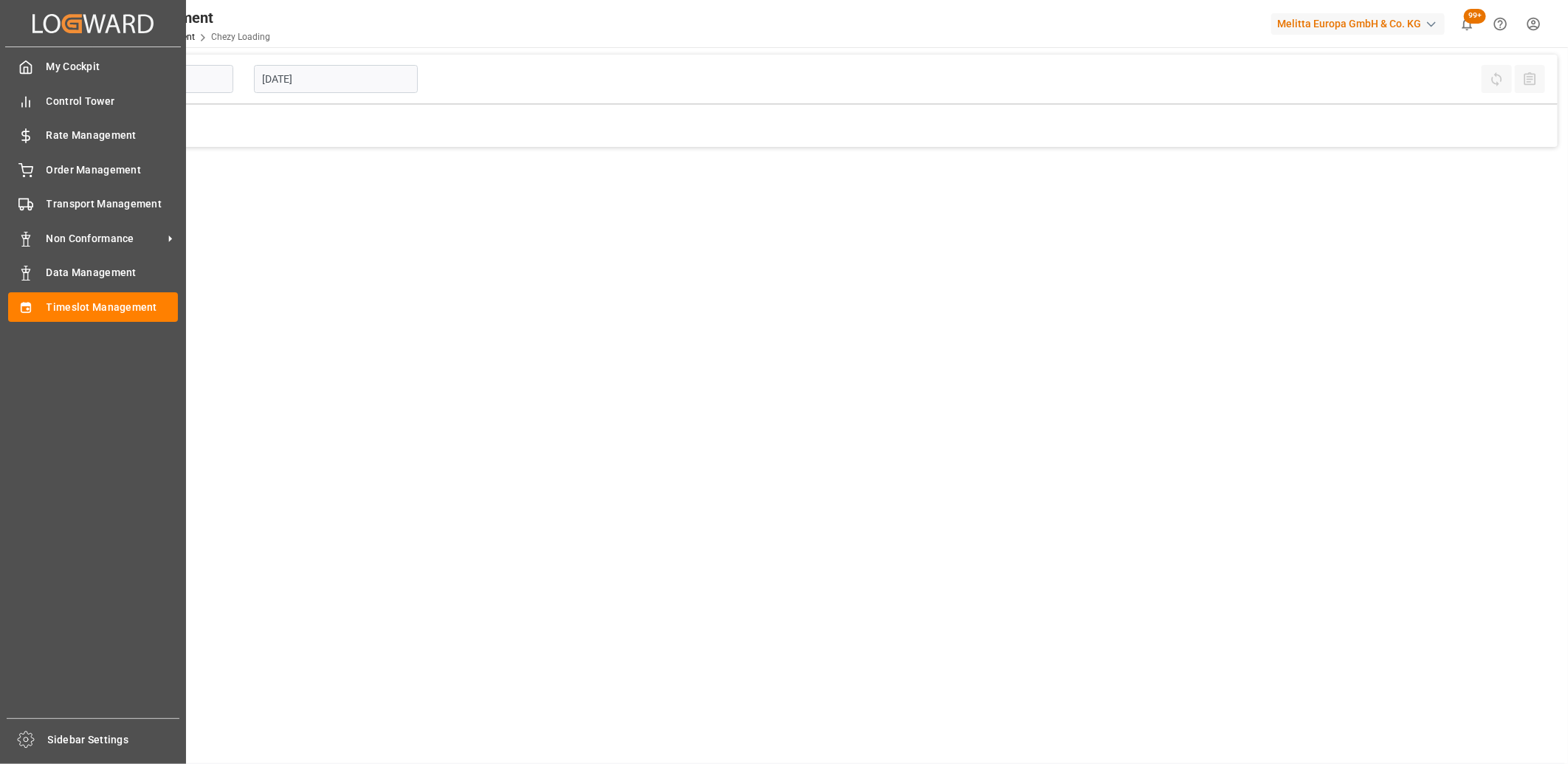
type input "Chezy Loading"
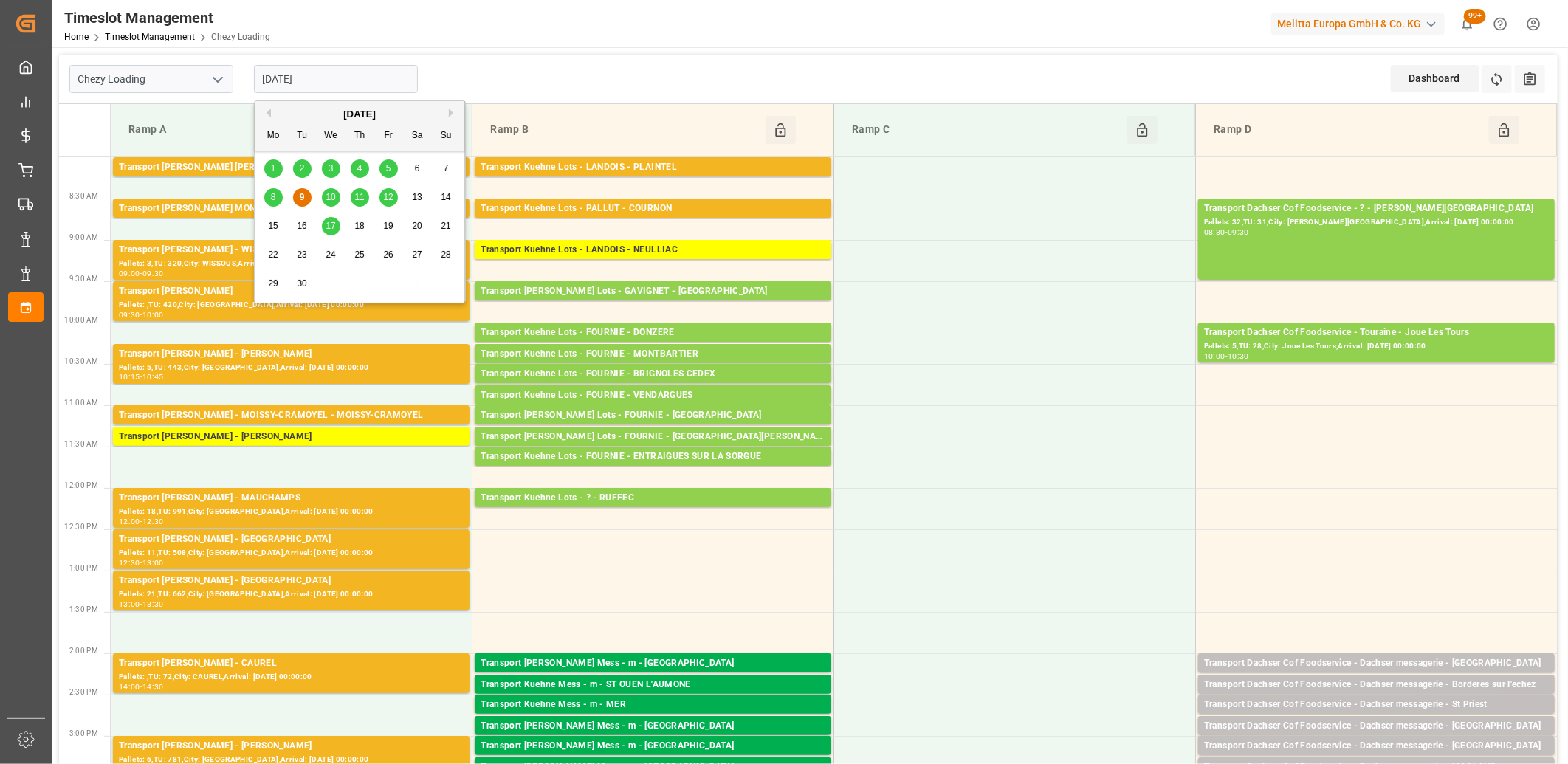
click at [357, 78] on input "[DATE]" at bounding box center [336, 79] width 164 height 28
click at [269, 195] on div "8" at bounding box center [273, 198] width 19 height 18
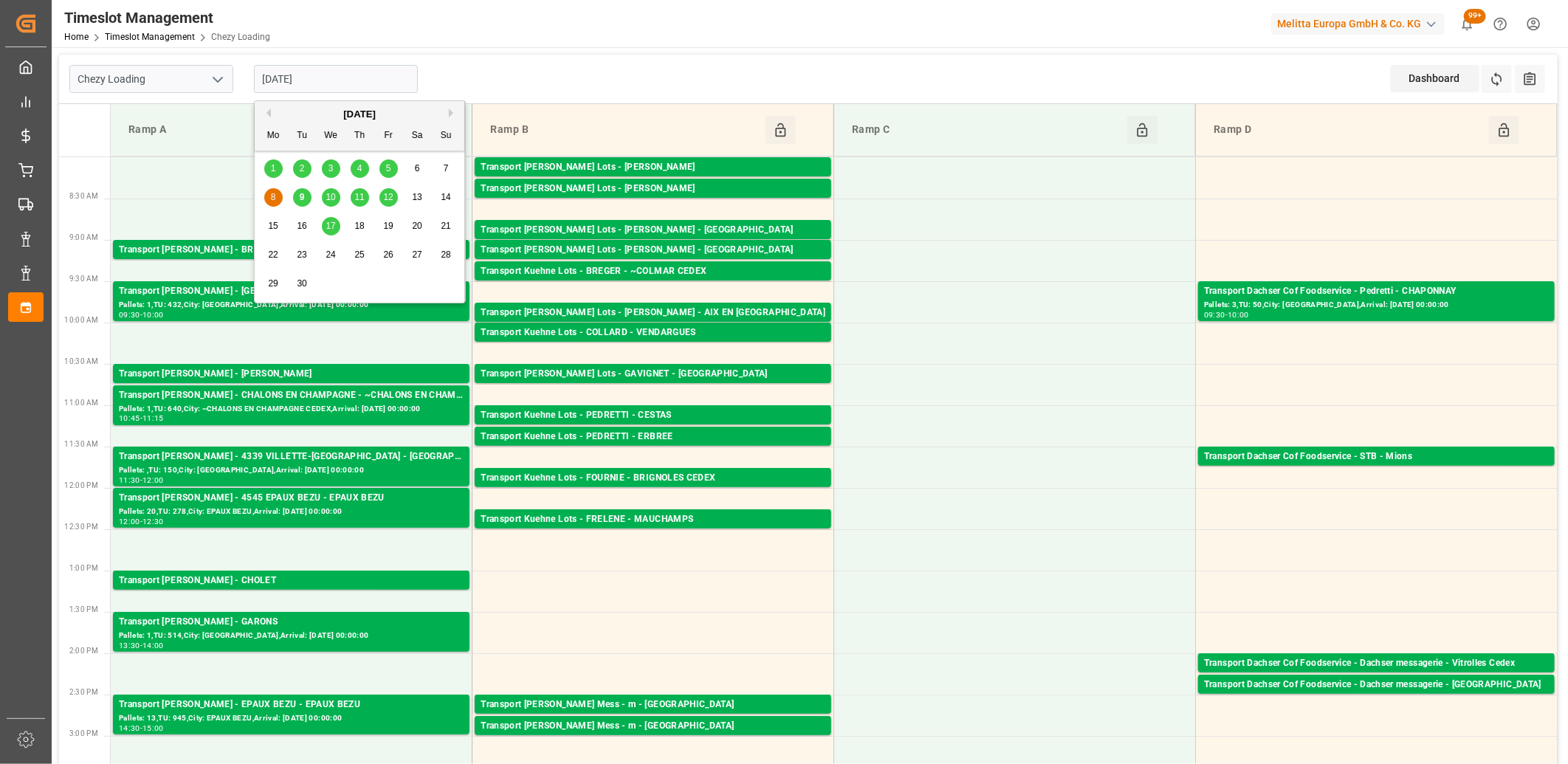
click at [315, 72] on input "[DATE]" at bounding box center [336, 79] width 164 height 28
click at [303, 201] on span "9" at bounding box center [302, 197] width 5 height 10
type input "[DATE]"
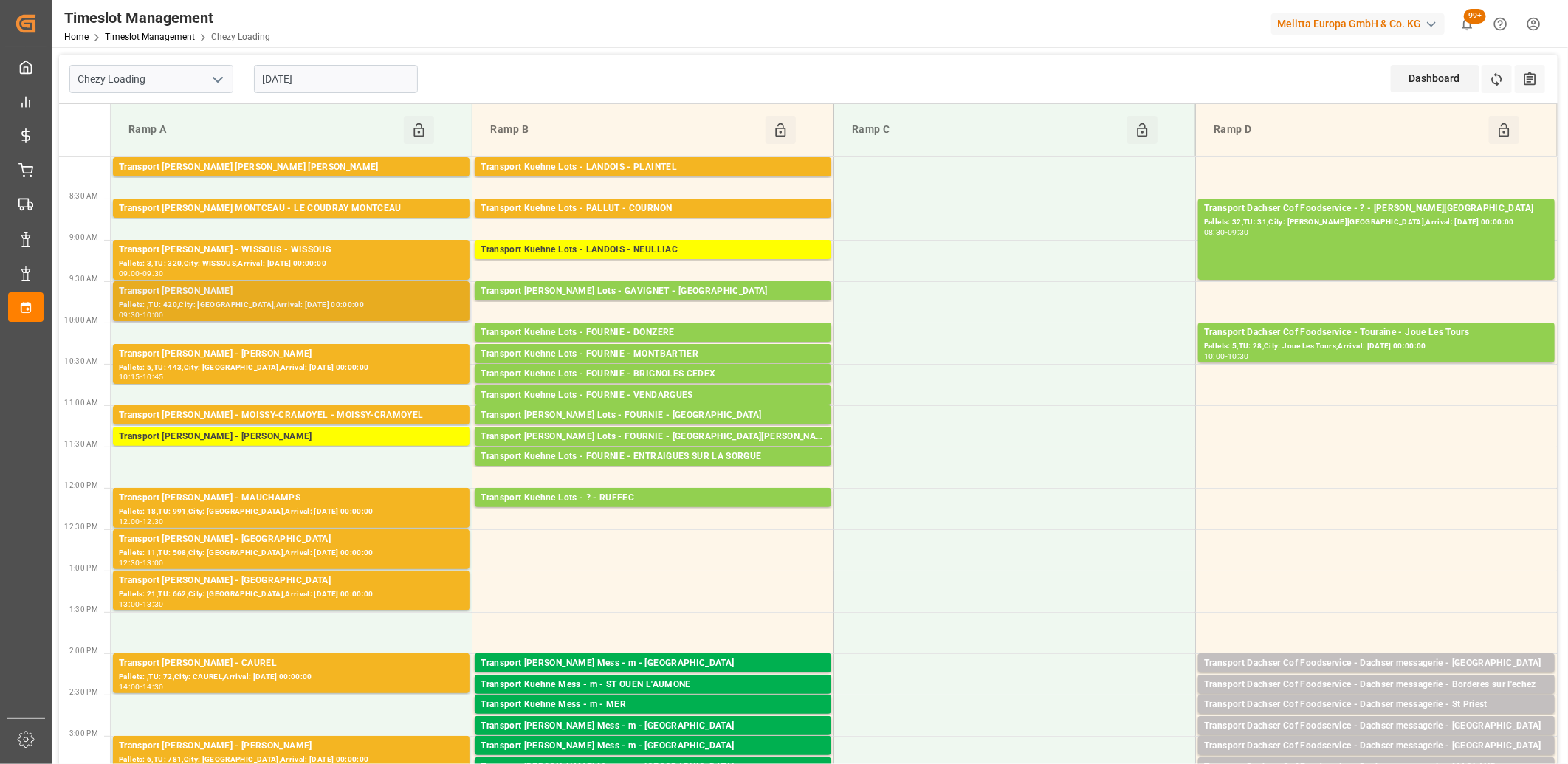
scroll to position [164, 0]
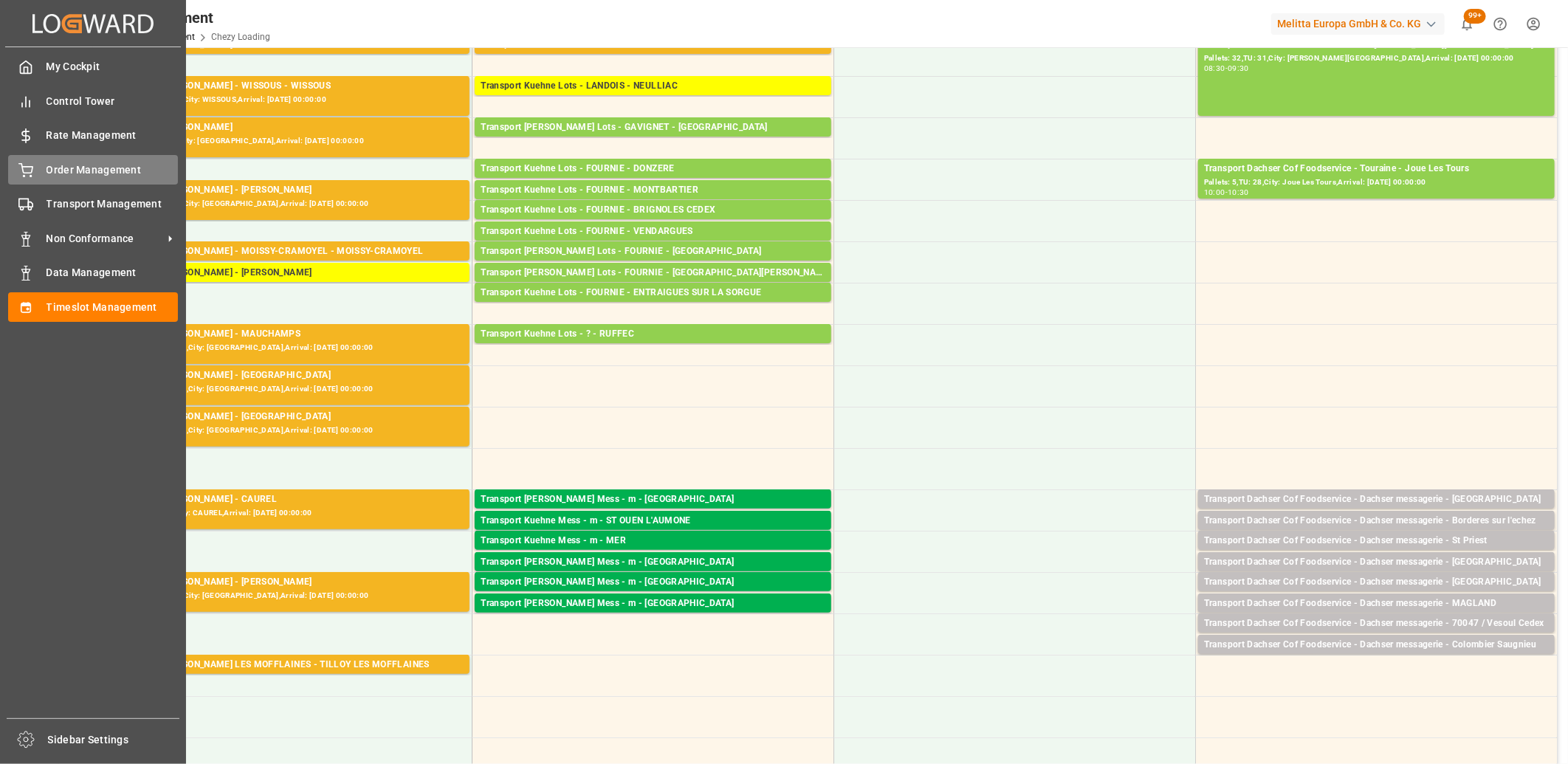
click at [42, 158] on div "Order Management Order Management" at bounding box center [93, 169] width 170 height 29
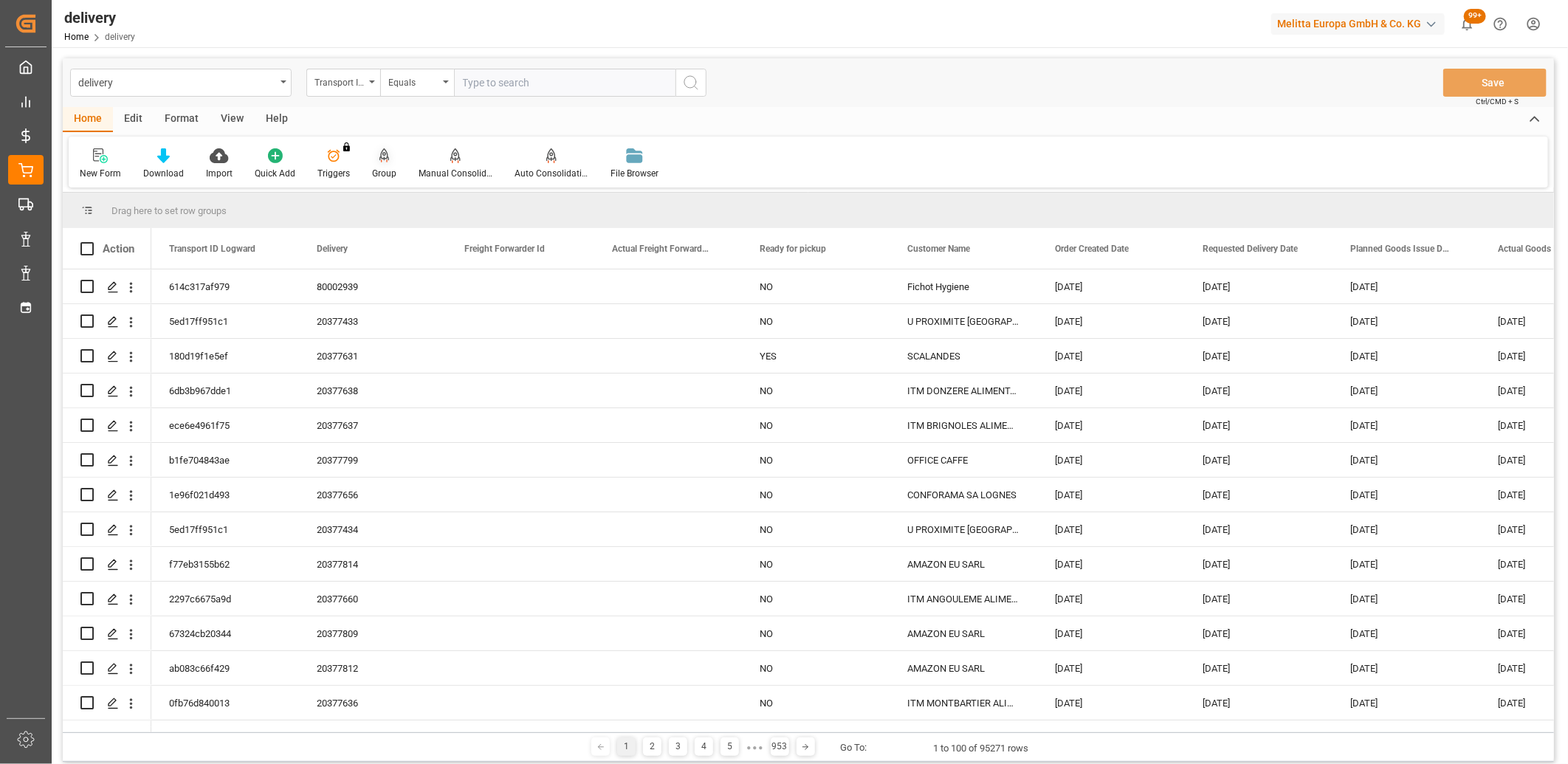
click at [383, 161] on icon at bounding box center [385, 156] width 10 height 15
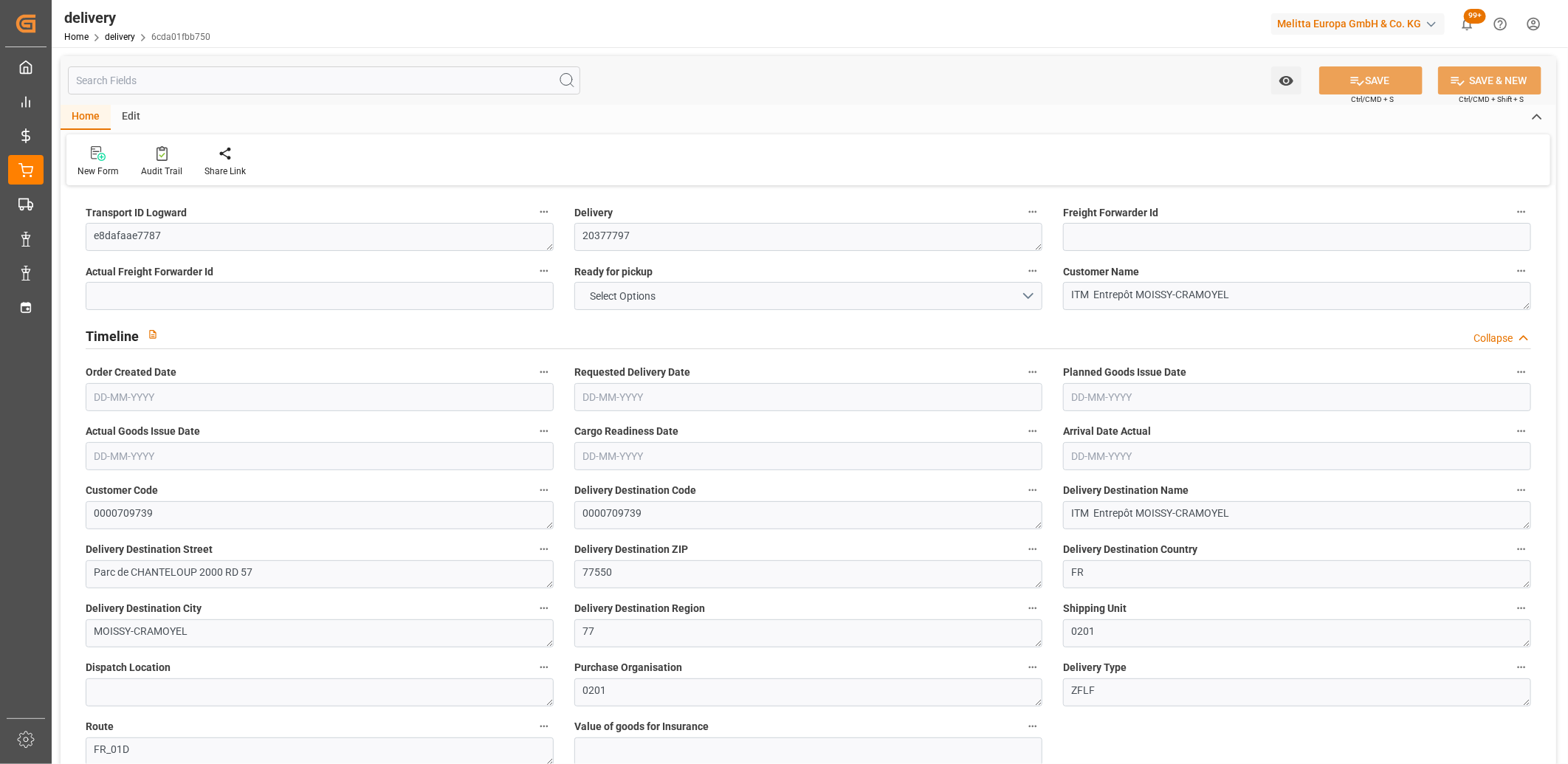
type input "466.56"
type input "522"
type input "1166.4"
type input "0"
type input "1"
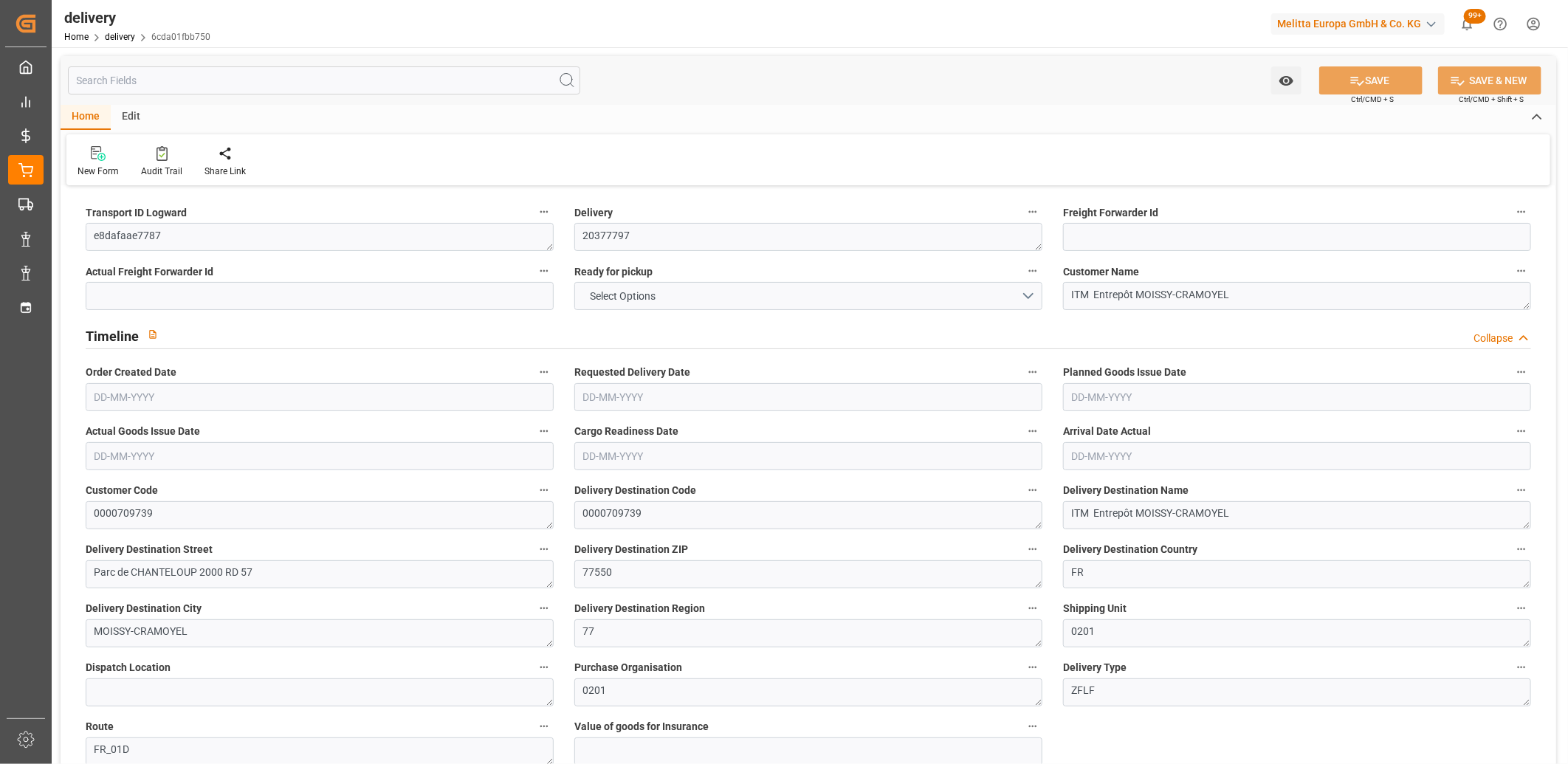
type input "1"
type input "0"
type input "-4.2858"
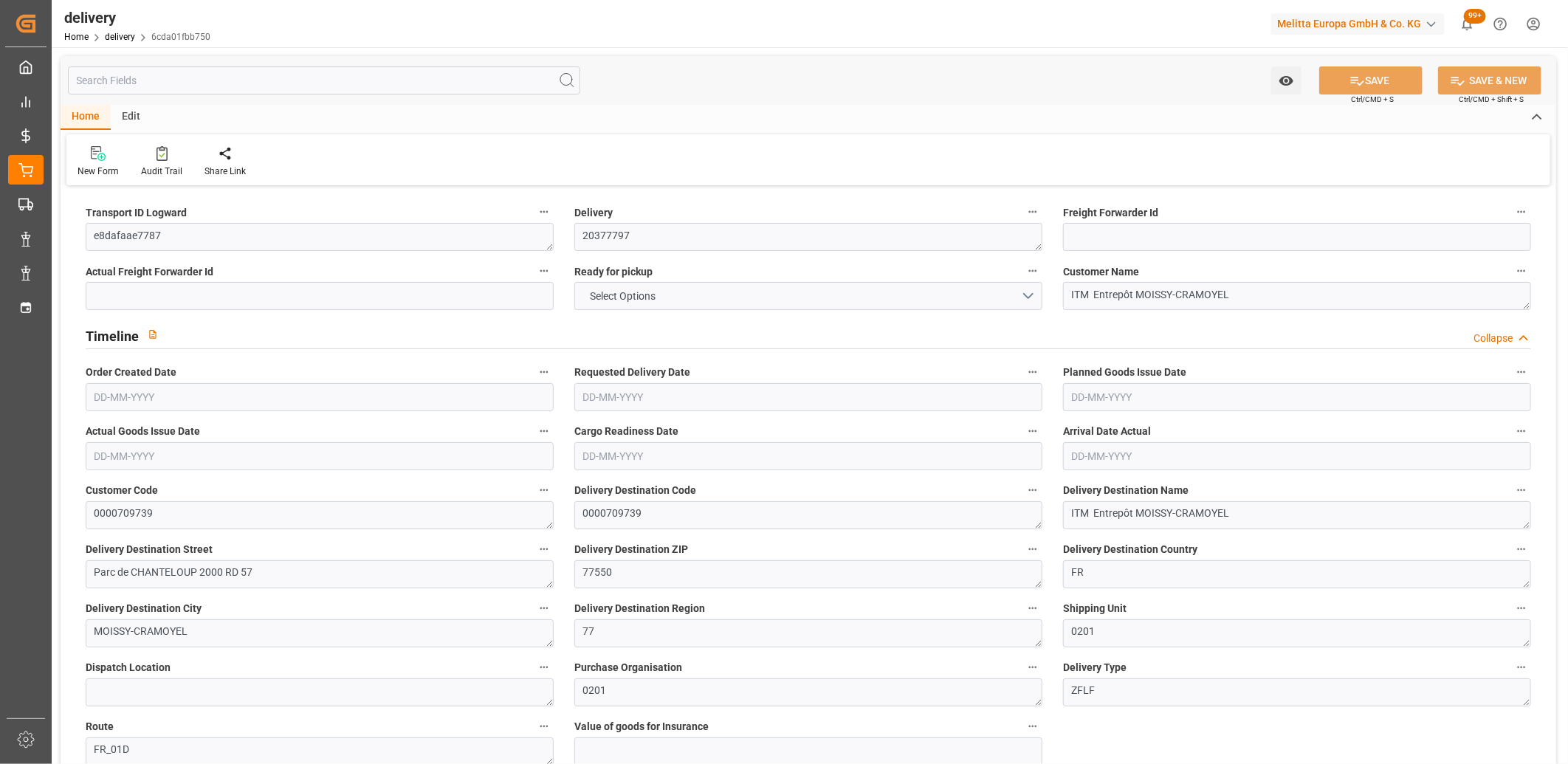
type input "126.8"
type input "122.5142"
type input "2.45"
type input "0"
type input "1.5"
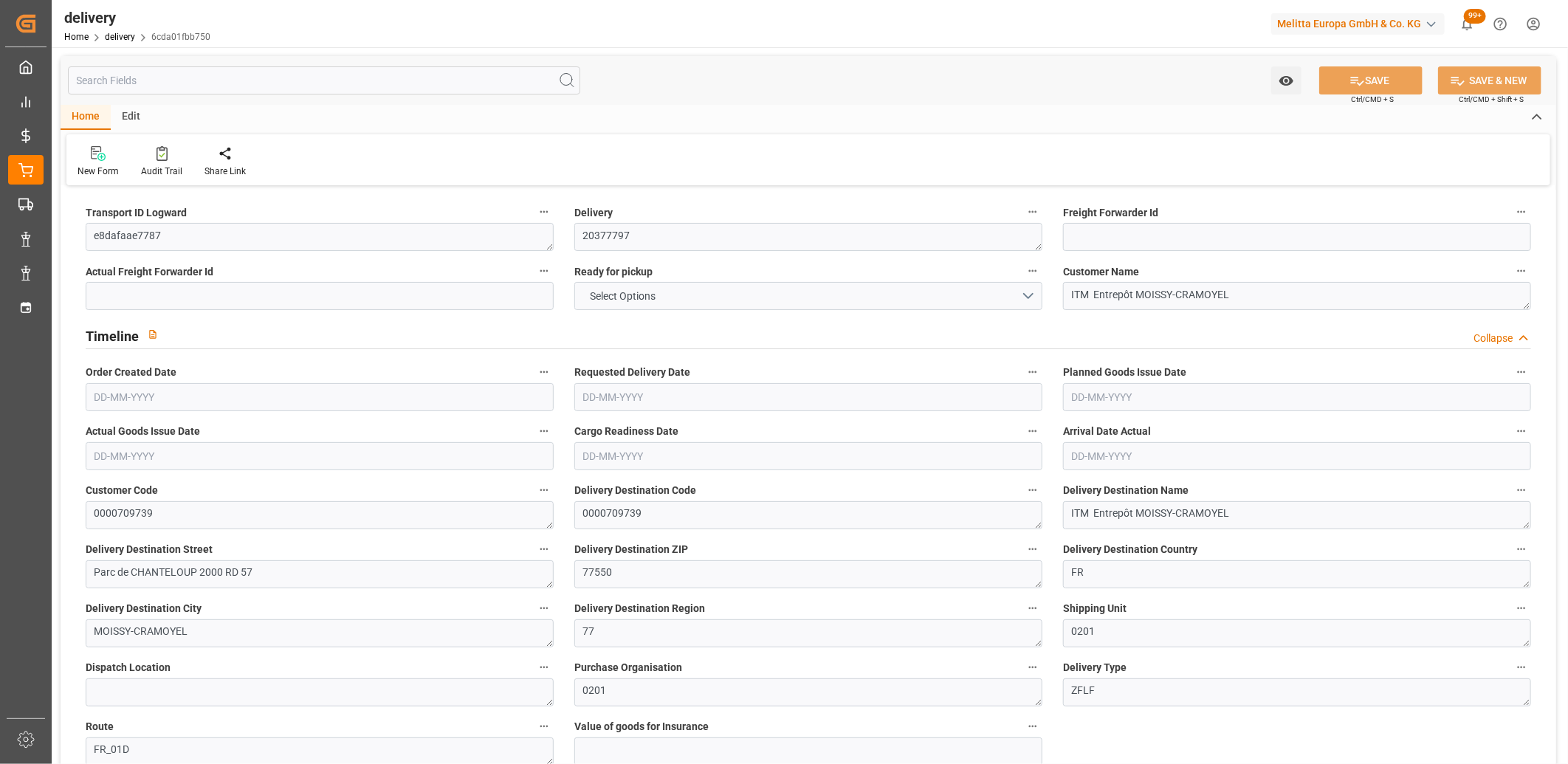
type input "1.3"
type input "0"
type input "1.5"
type input "474.336"
type input "101"
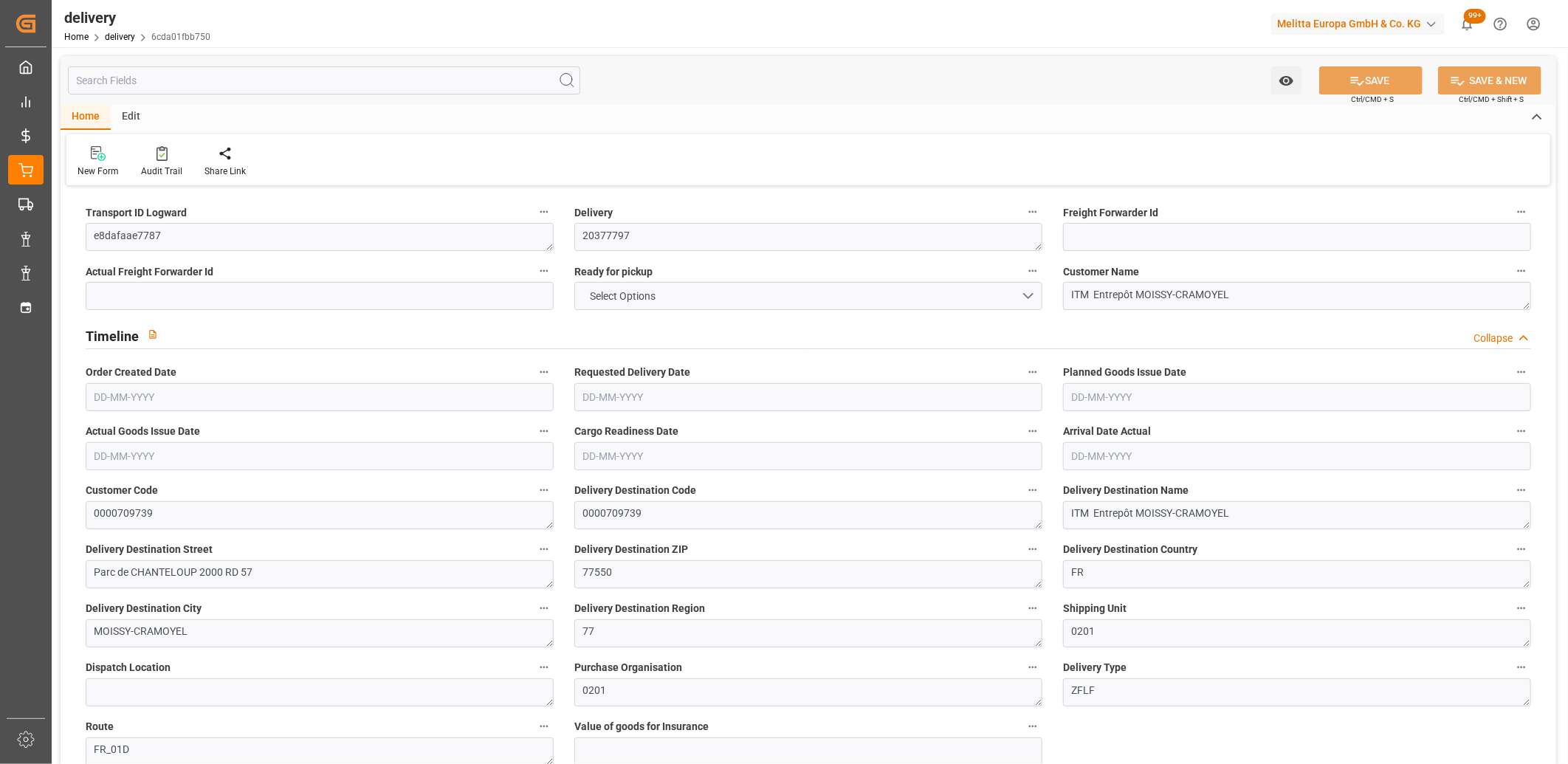
type input "404.3755"
type input "0.026"
type input "0"
type input "[DATE]"
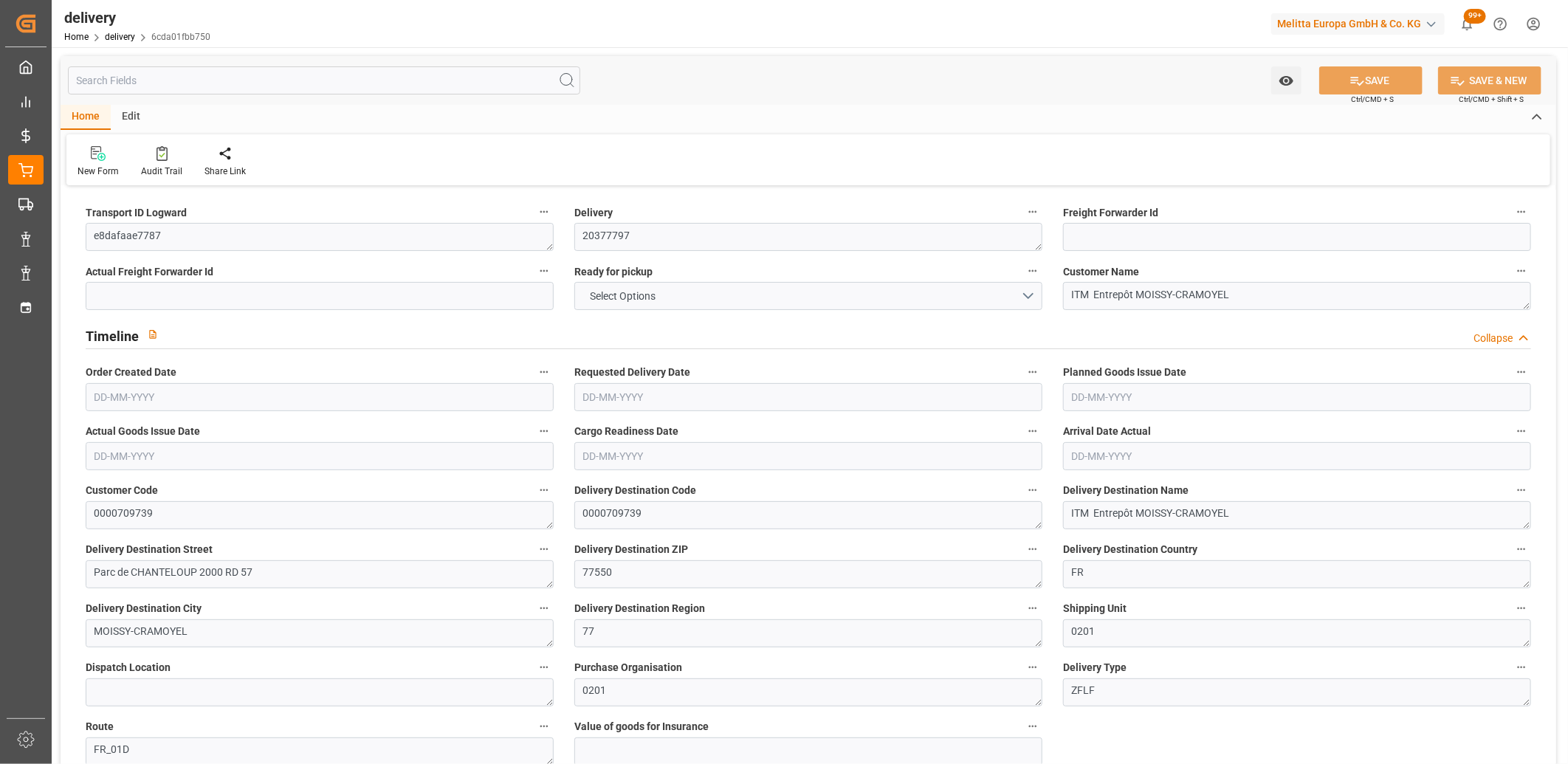
type input "[DATE]"
type input "08-09-2025 11:02"
drag, startPoint x: 167, startPoint y: 235, endPoint x: 81, endPoint y: 238, distance: 86.1
click at [81, 238] on div "Transport ID Logward e8dafaae7787" at bounding box center [319, 226] width 489 height 59
paste textarea "7c6dda6b5fba"
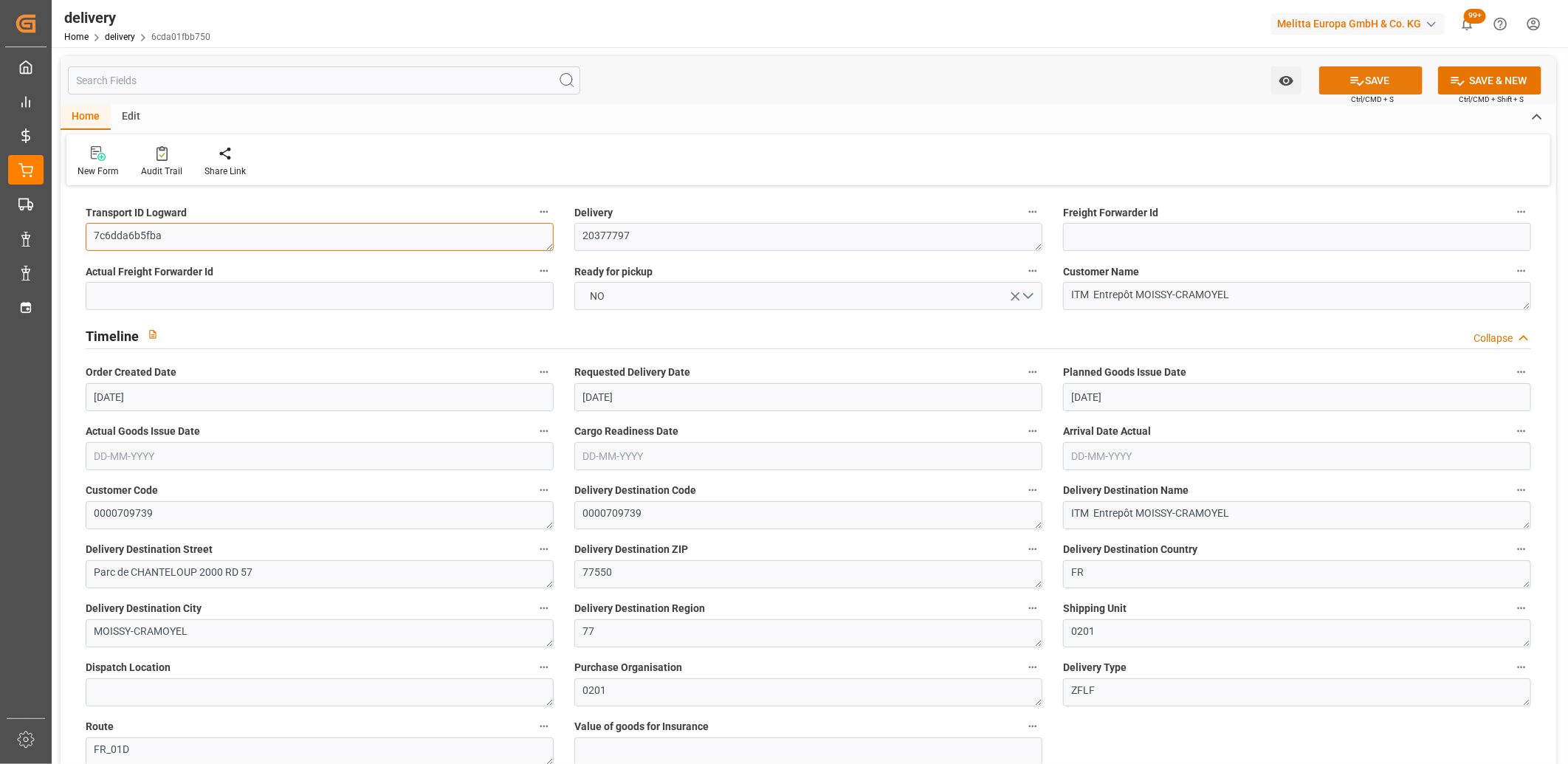
type textarea "7c6dda6b5fba"
click at [1386, 75] on button "SAVE" at bounding box center [1370, 81] width 104 height 28
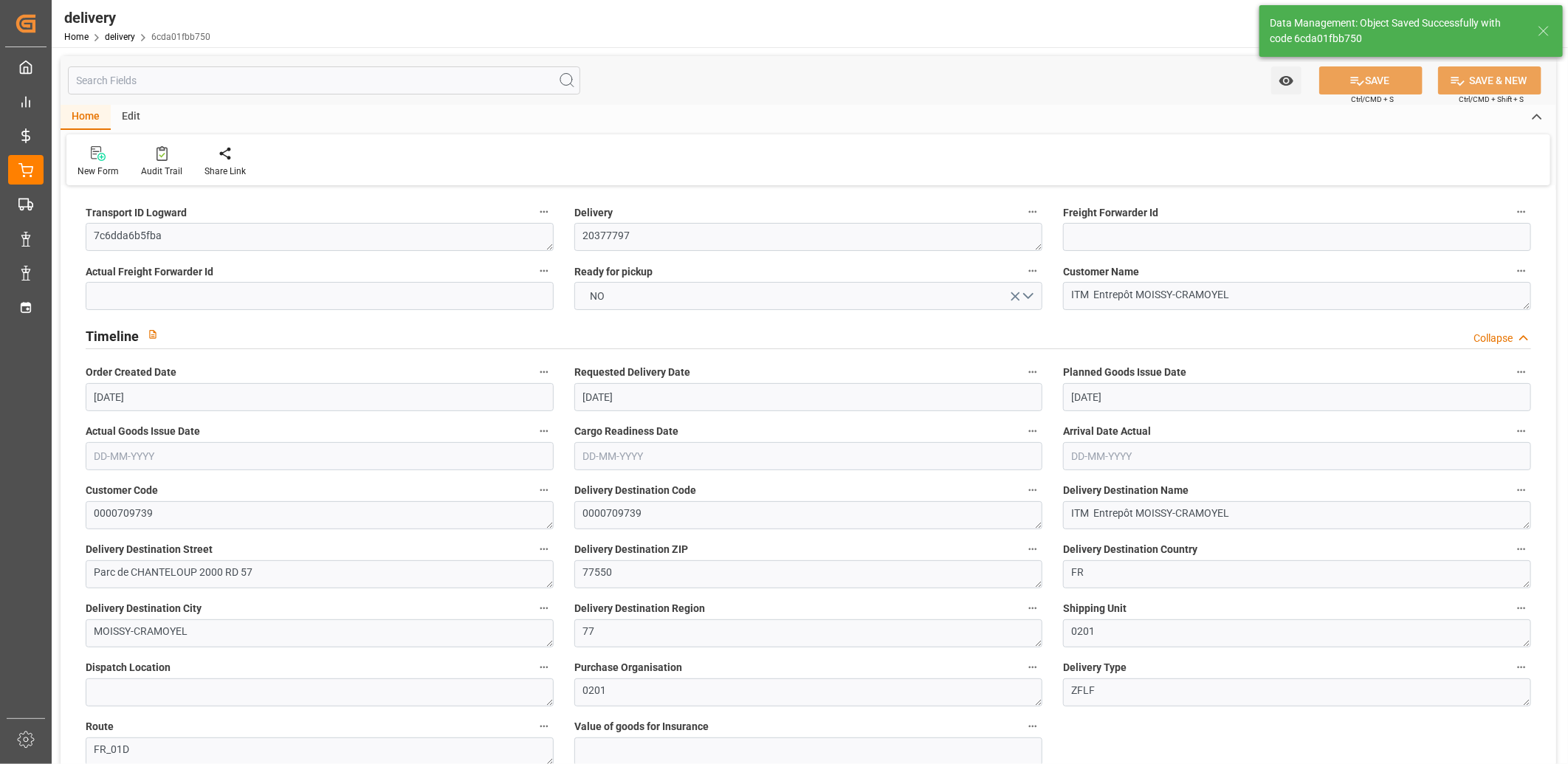
type textarea "7c6dda6b5fba ~ Pallet(s) ~ 2025-09-08 00:00:00 ~ FR_01D ~ 2025-09-10 00:00:00~0…"
type input "-1.2344"
type input "36.52"
type input "35.2856"
type input "200.8916"
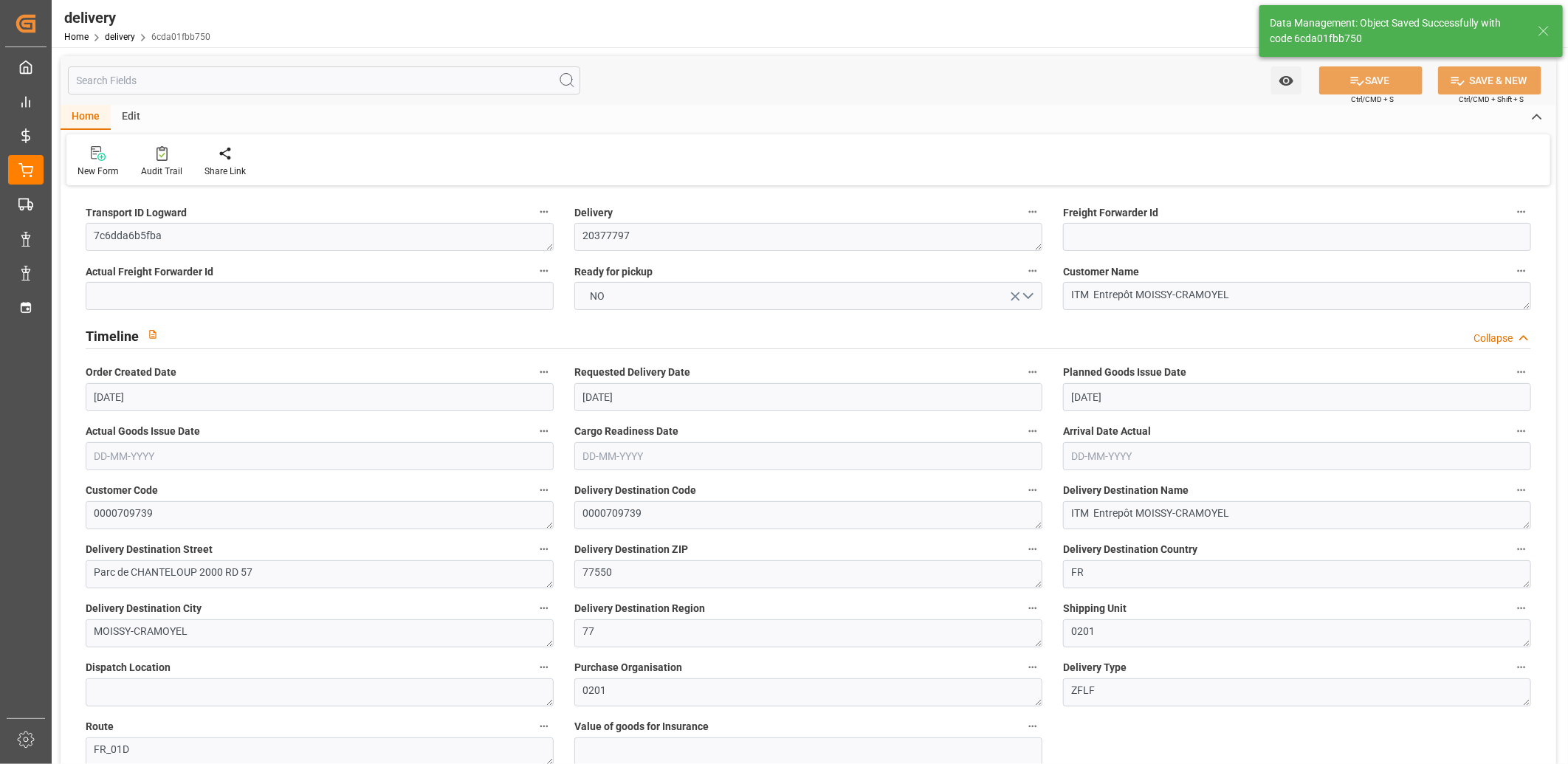
type input "0.0129"
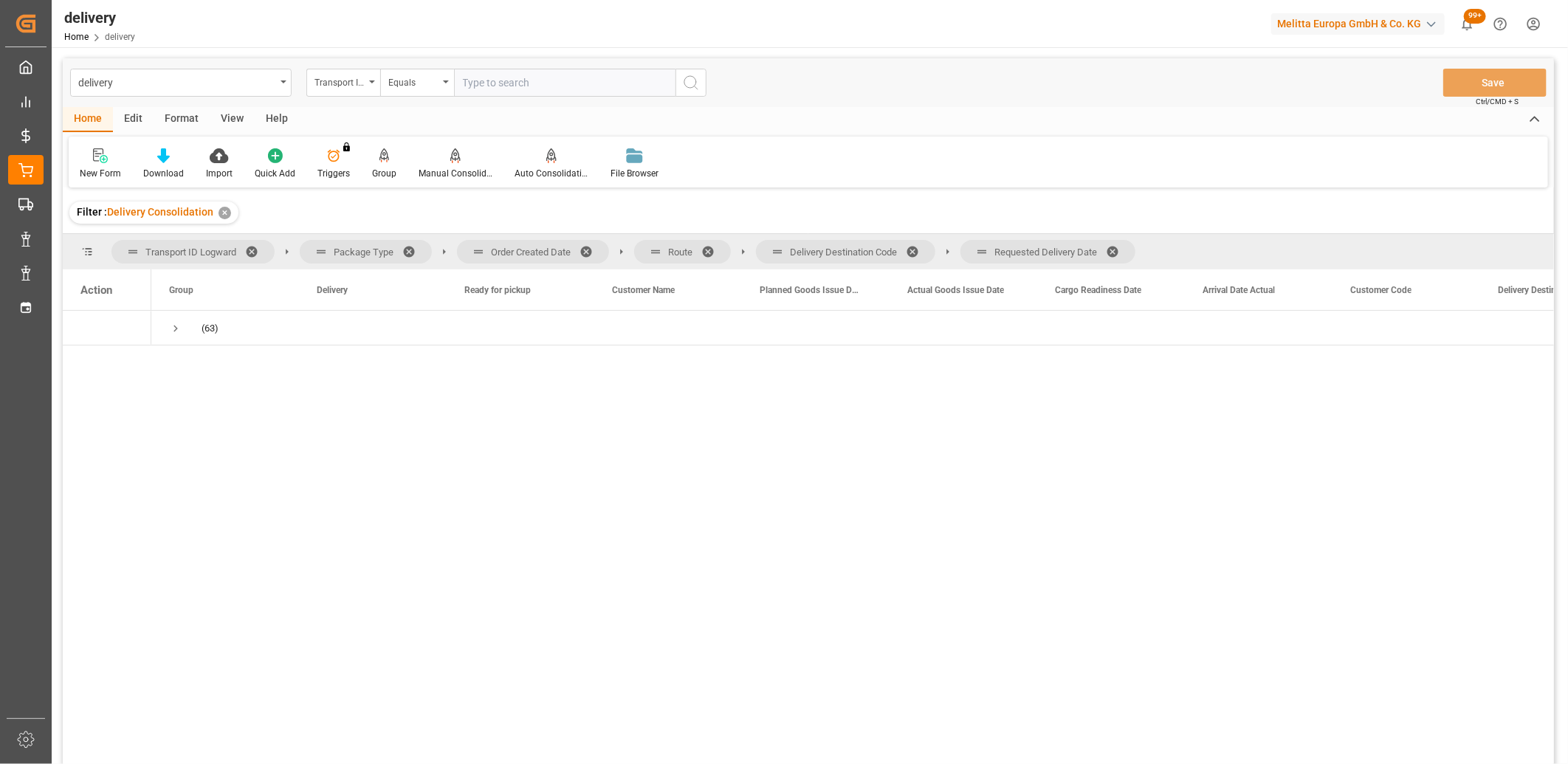
click at [1116, 252] on span at bounding box center [1117, 251] width 24 height 13
click at [918, 251] on span at bounding box center [918, 251] width 24 height 13
click at [709, 245] on span at bounding box center [713, 251] width 24 height 13
click at [586, 254] on span at bounding box center [592, 251] width 24 height 13
click at [171, 330] on span "Press SPACE to select this row." at bounding box center [176, 328] width 13 height 13
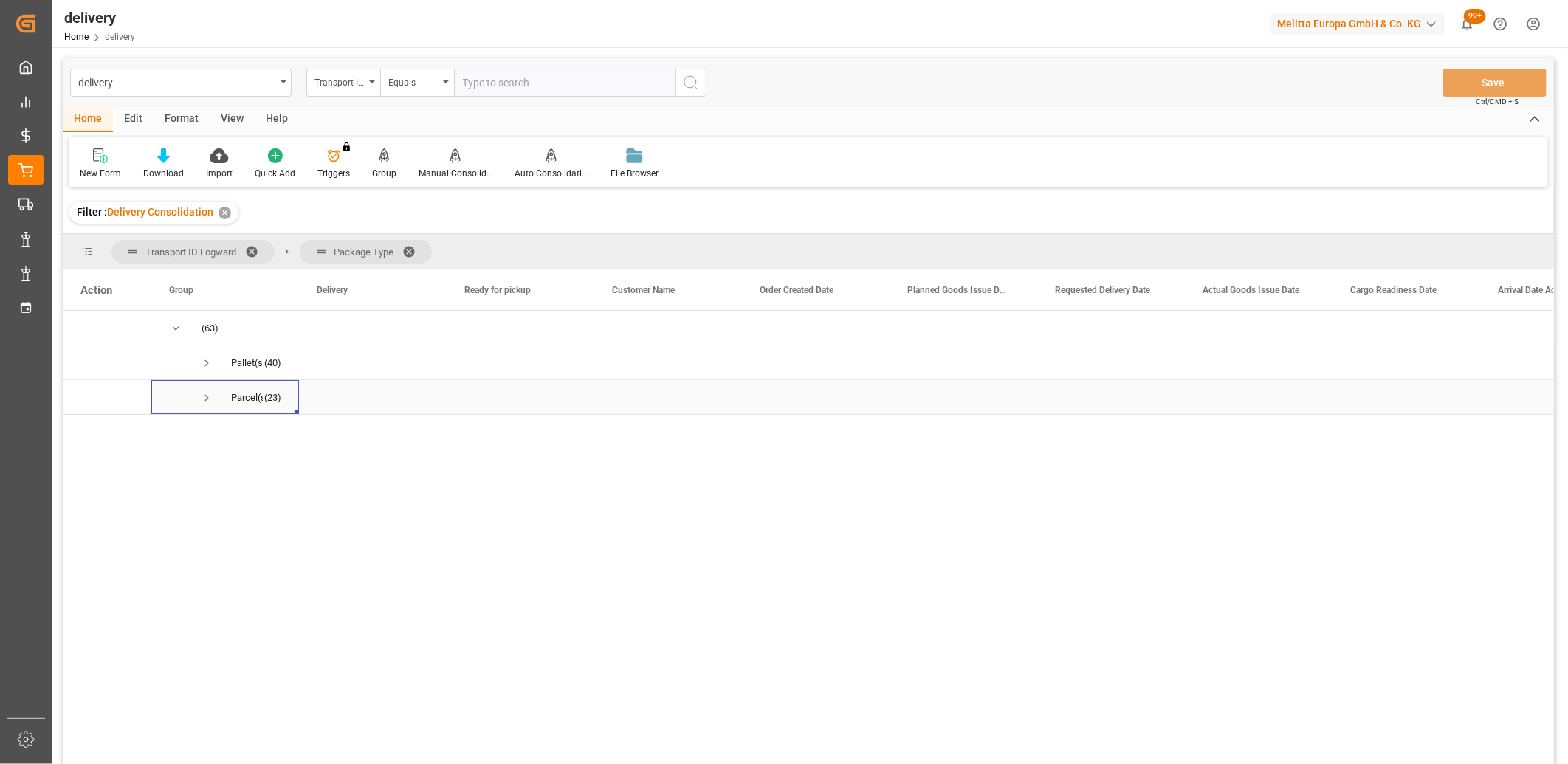
click at [208, 403] on span "Press SPACE to select this row." at bounding box center [207, 398] width 13 height 13
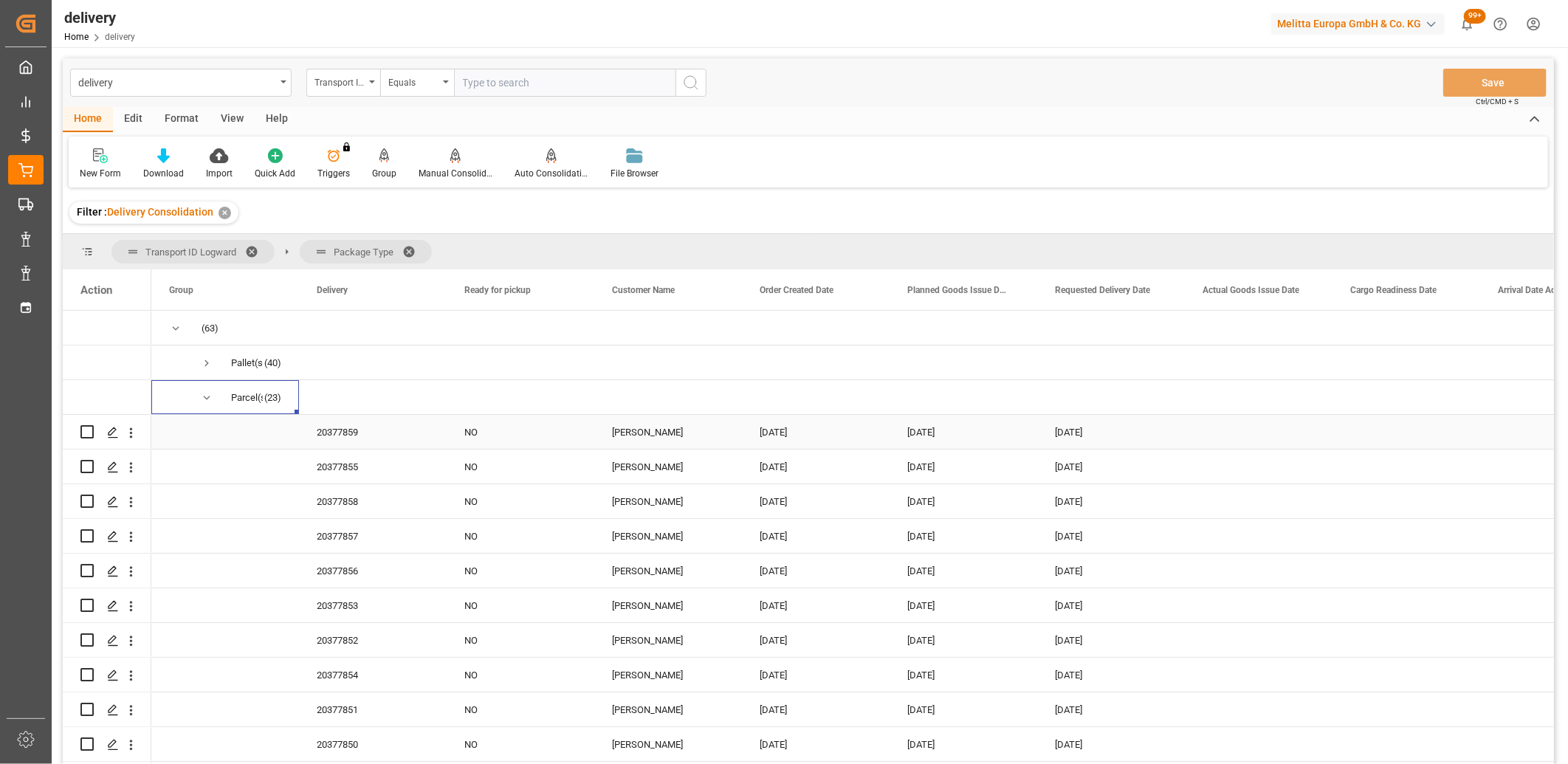
click at [87, 433] on input "Press Space to toggle row selection (unchecked)" at bounding box center [87, 432] width 13 height 13
checkbox input "true"
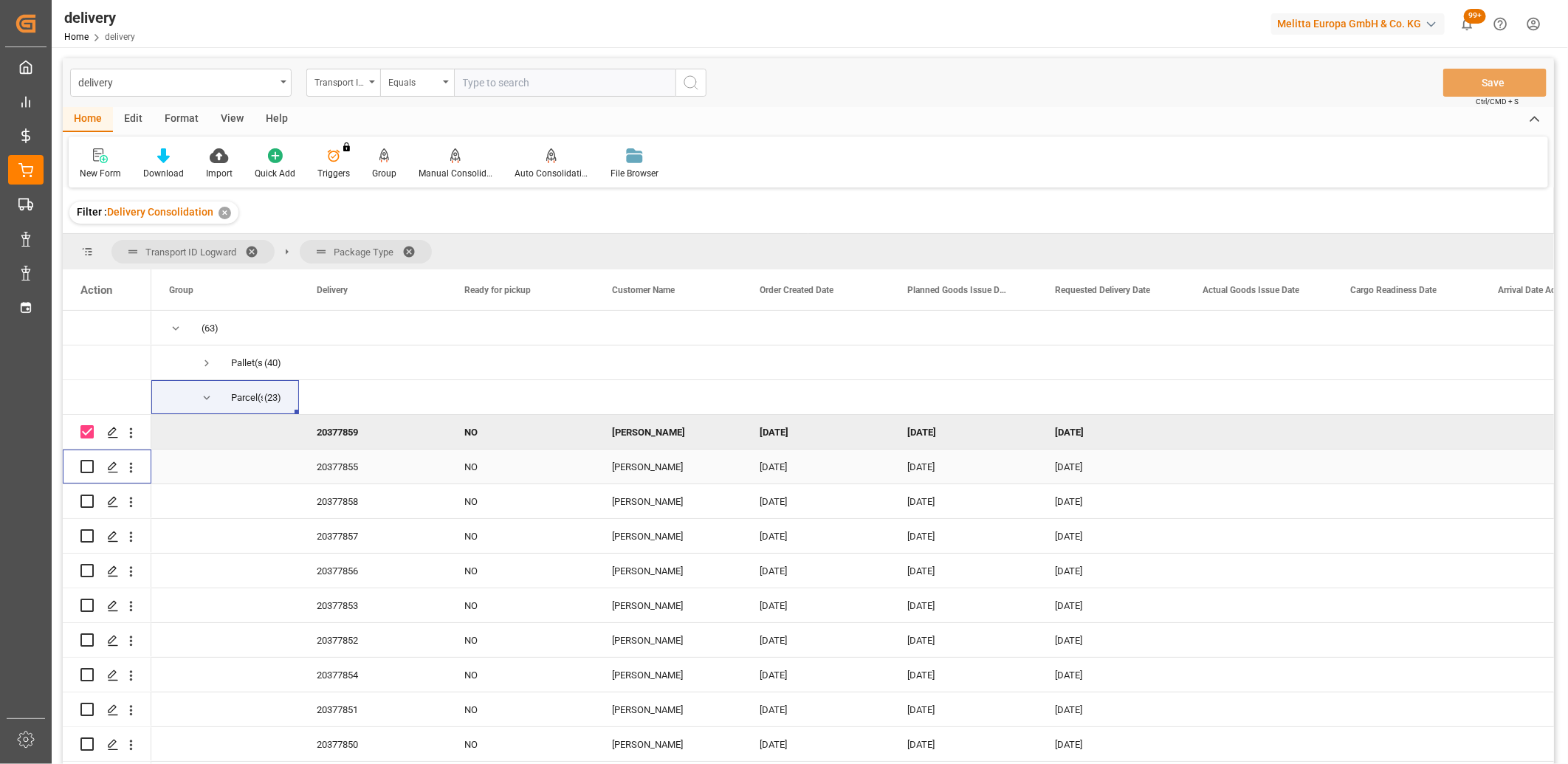
click at [89, 465] on input "Press Space to toggle row selection (unchecked)" at bounding box center [87, 466] width 13 height 13
checkbox input "true"
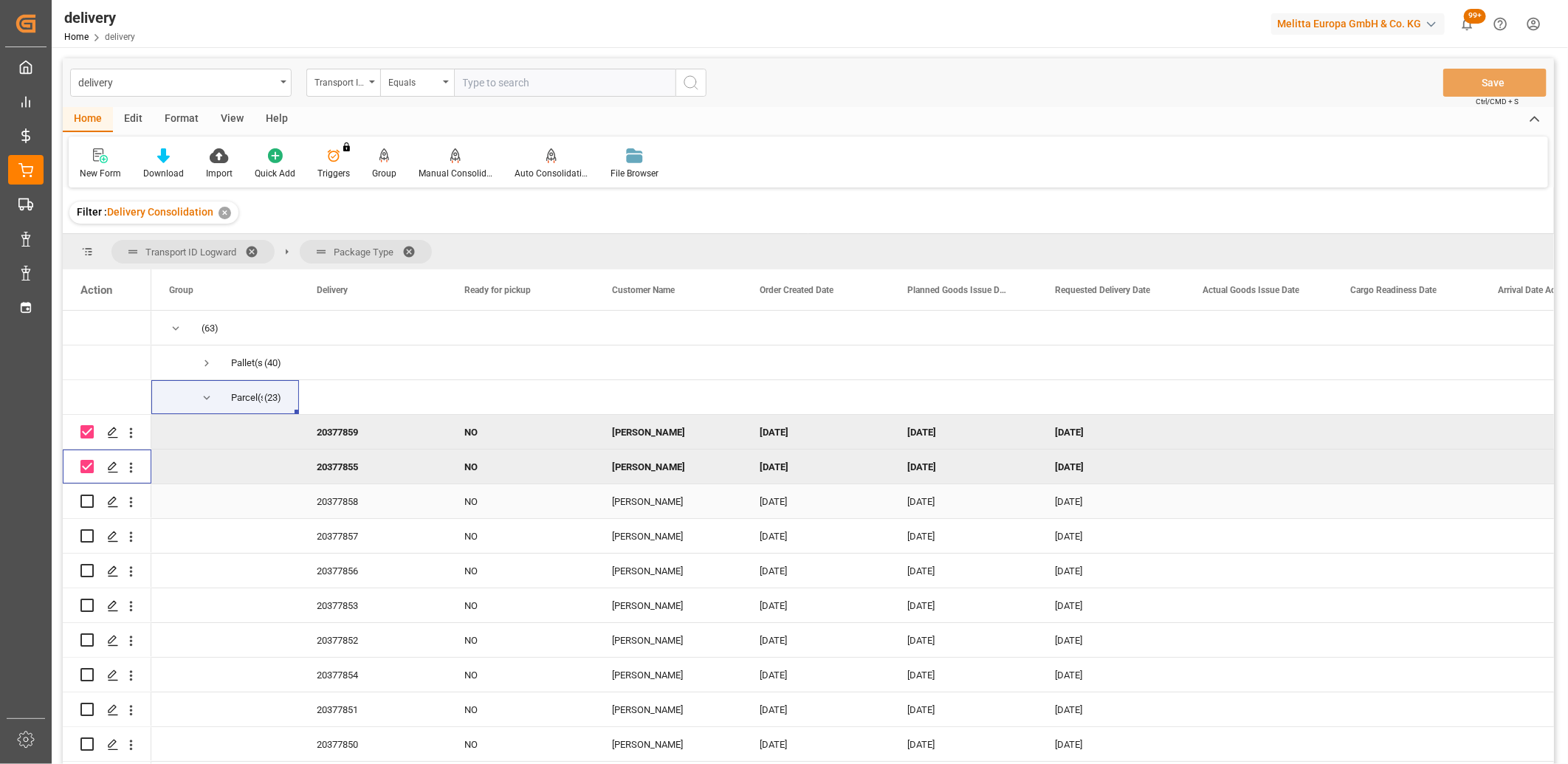
click at [89, 496] on input "Press Space to toggle row selection (unchecked)" at bounding box center [87, 501] width 13 height 13
checkbox input "true"
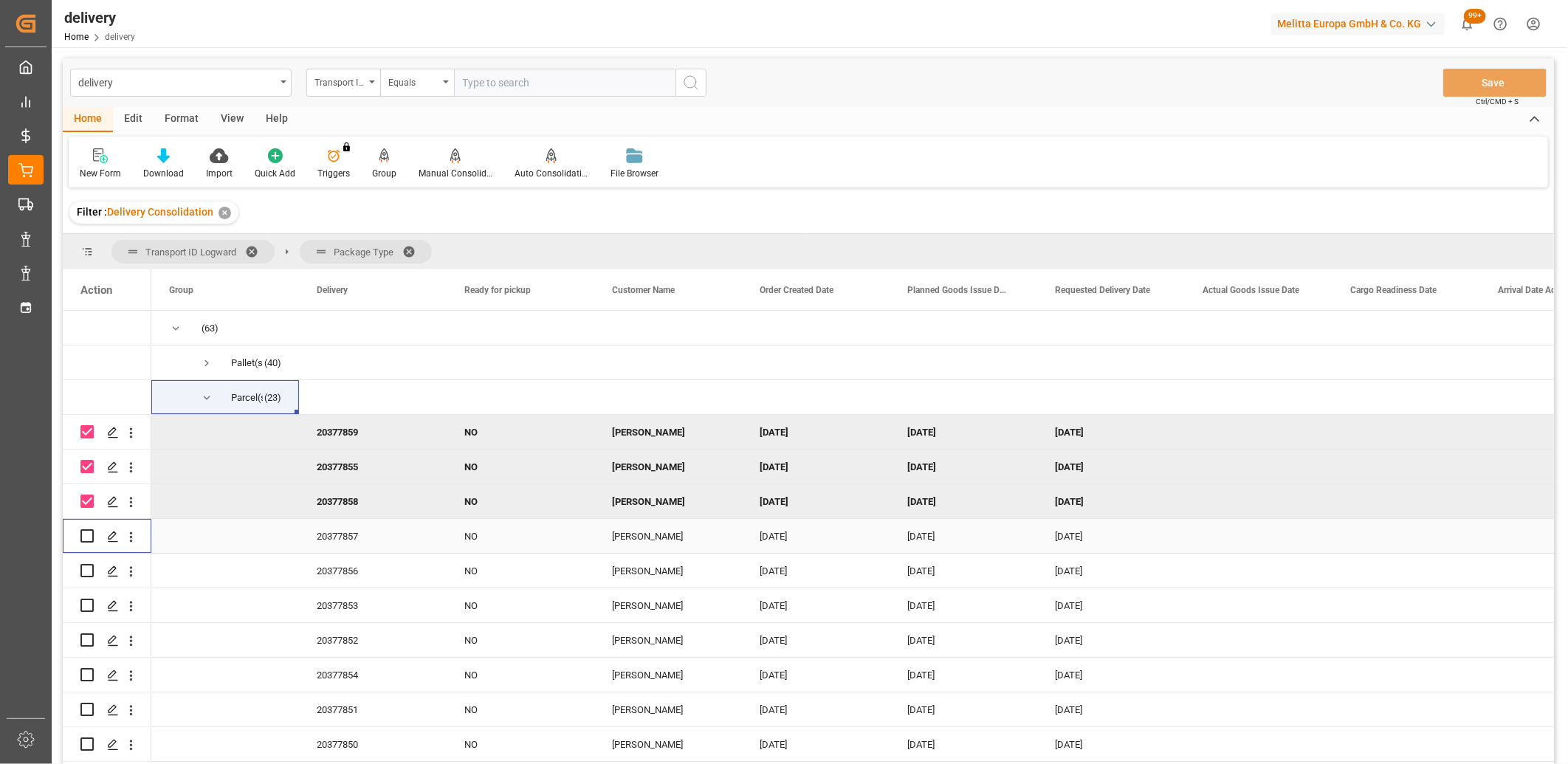
click at [87, 536] on input "Press Space to toggle row selection (unchecked)" at bounding box center [87, 536] width 13 height 13
checkbox input "true"
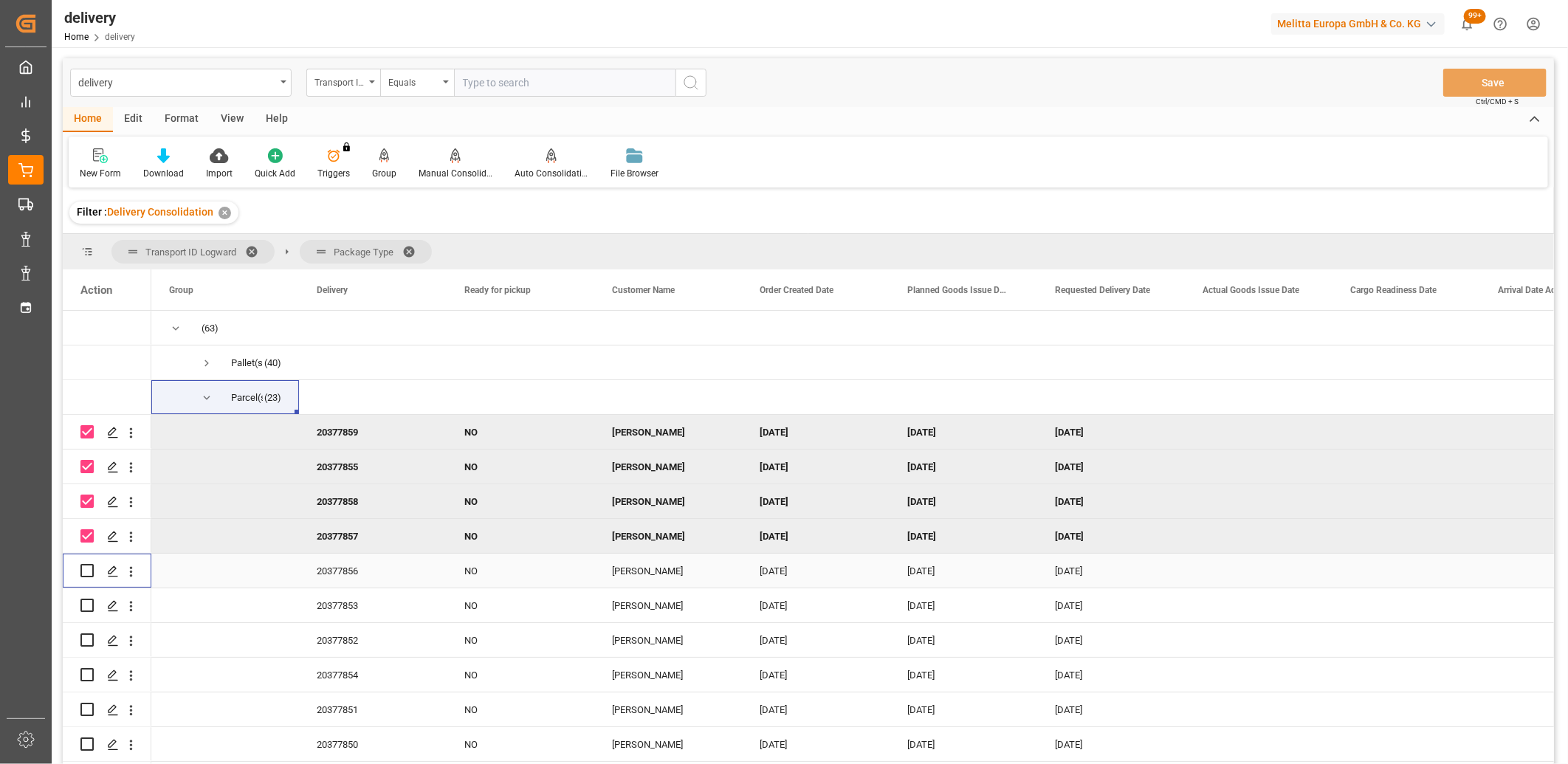
click at [86, 574] on input "Press Space to toggle row selection (unchecked)" at bounding box center [87, 571] width 13 height 13
checkbox input "true"
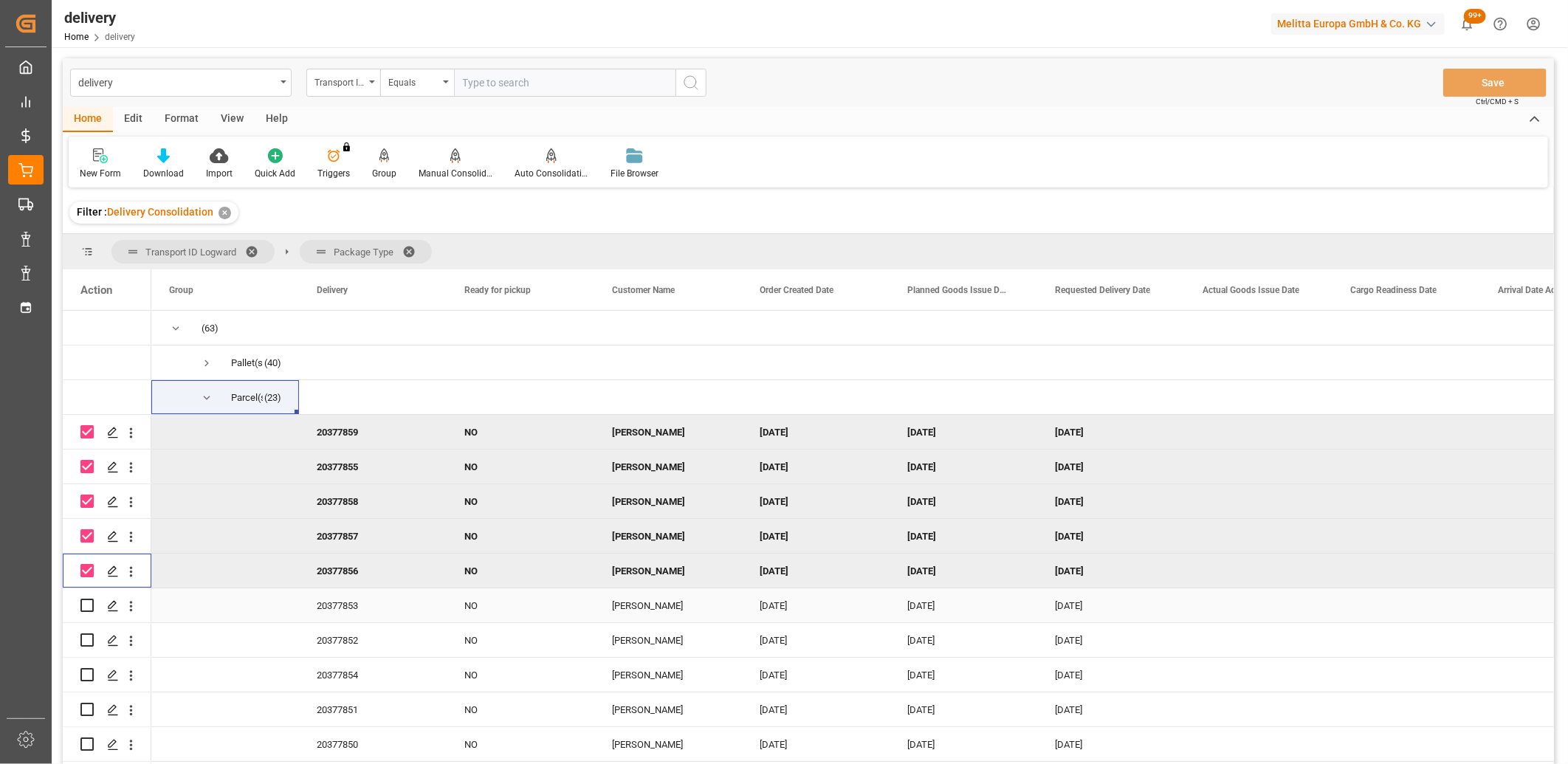
click at [86, 602] on input "Press Space to toggle row selection (unchecked)" at bounding box center [87, 605] width 13 height 13
checkbox input "true"
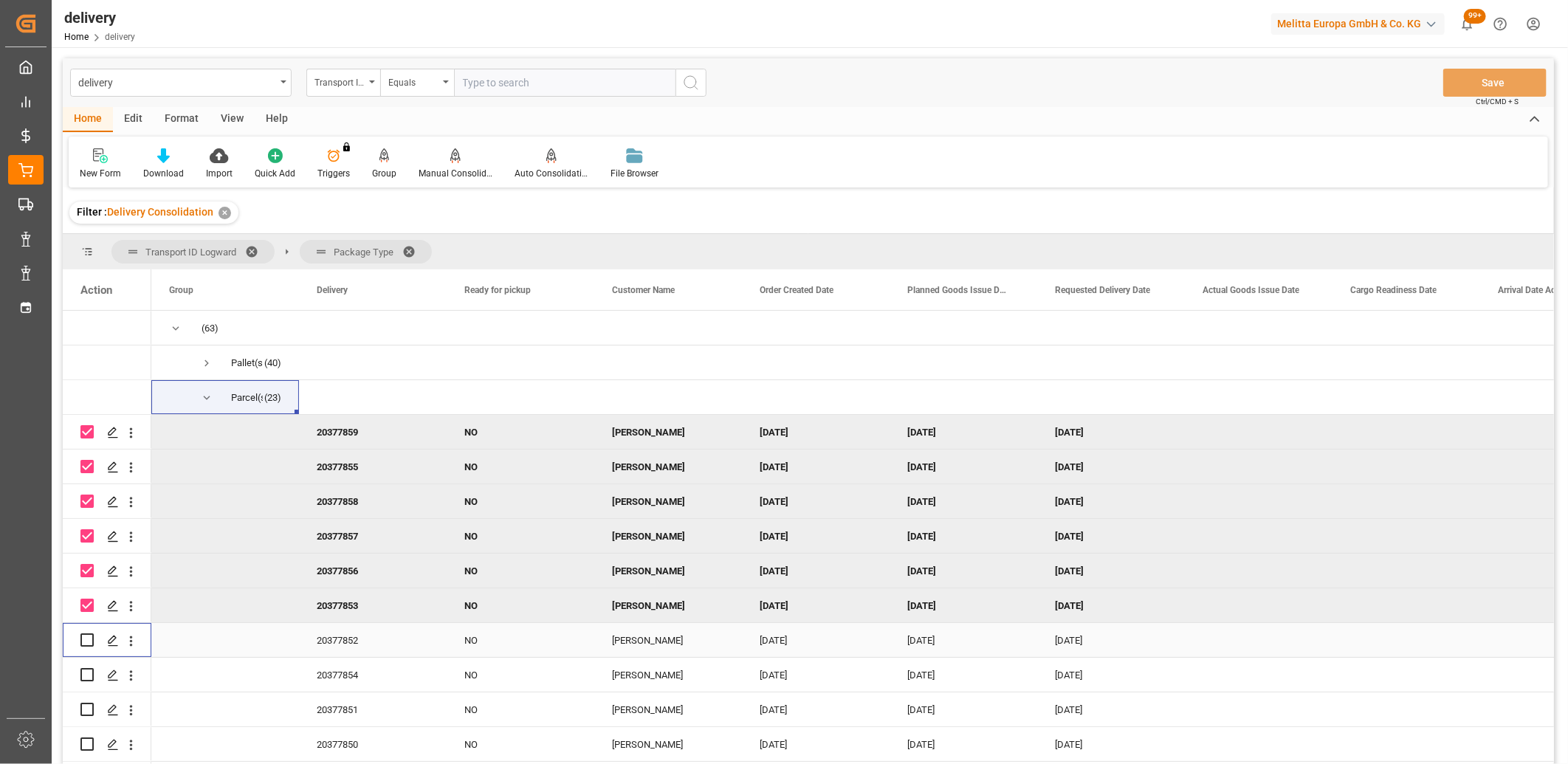
click at [84, 642] on input "Press Space to toggle row selection (unchecked)" at bounding box center [87, 640] width 13 height 13
checkbox input "true"
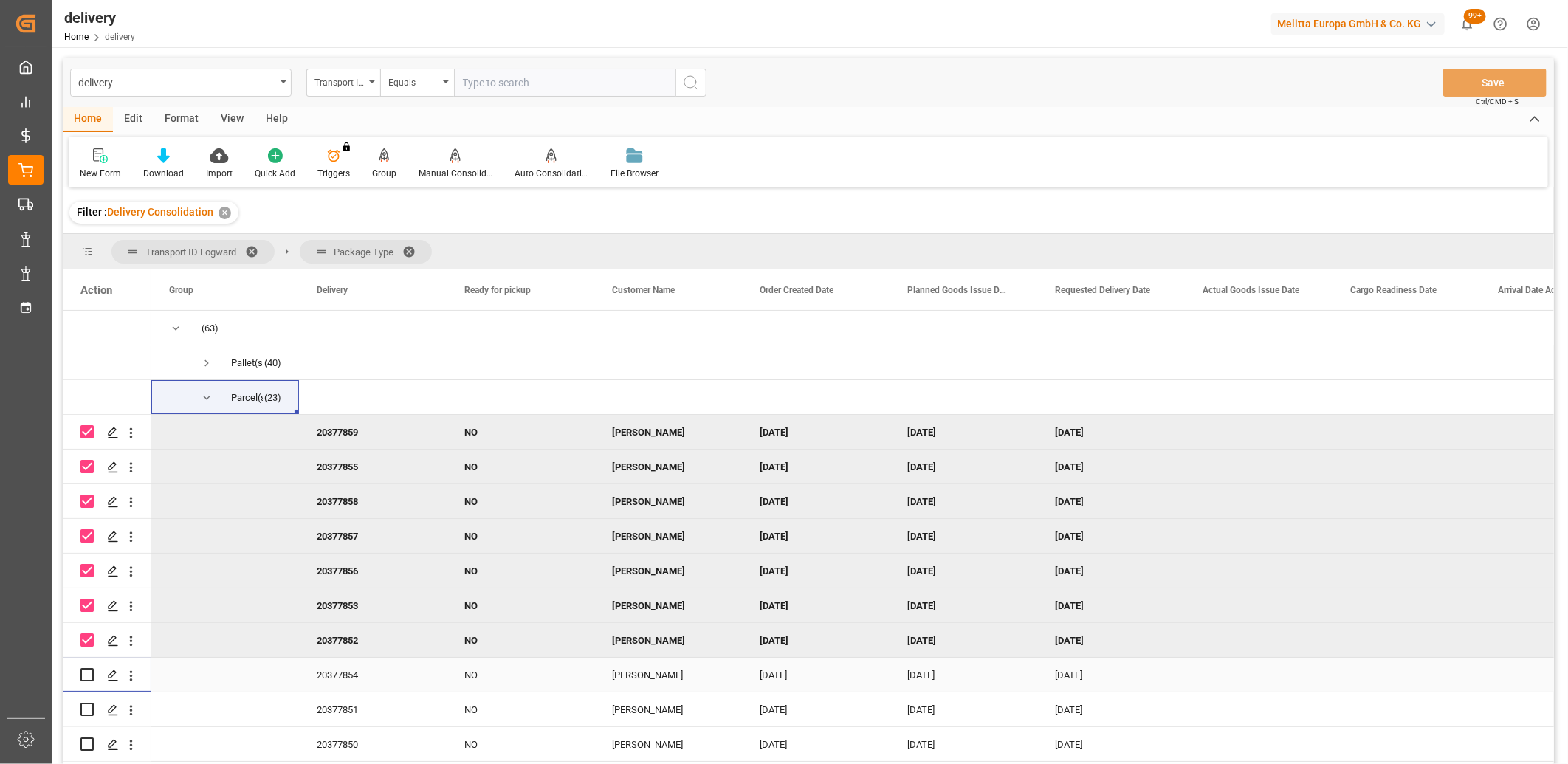
click at [84, 676] on input "Press Space to toggle row selection (unchecked)" at bounding box center [87, 674] width 13 height 13
checkbox input "true"
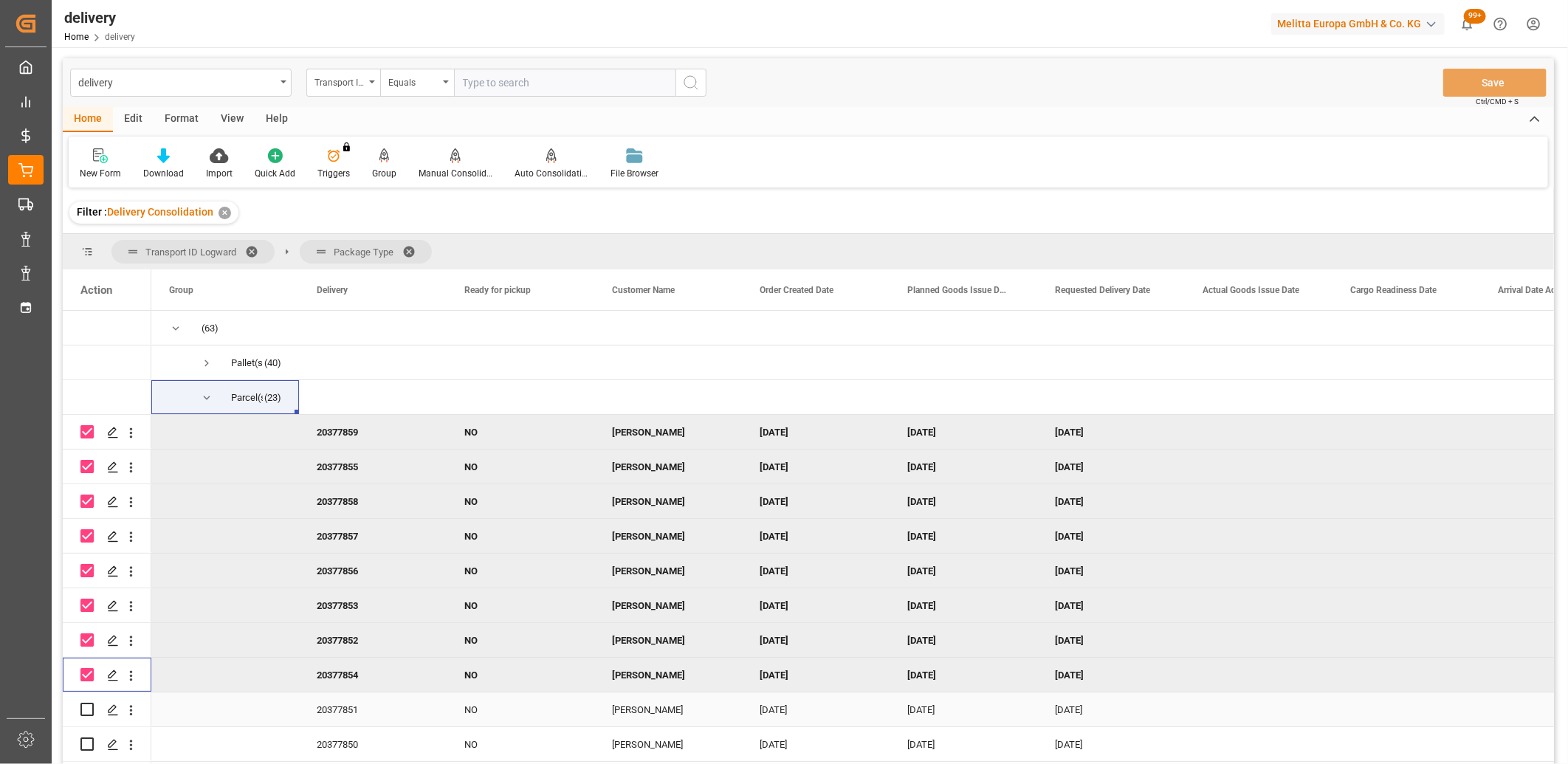
click at [85, 704] on input "Press Space to toggle row selection (unchecked)" at bounding box center [87, 710] width 13 height 13
checkbox input "true"
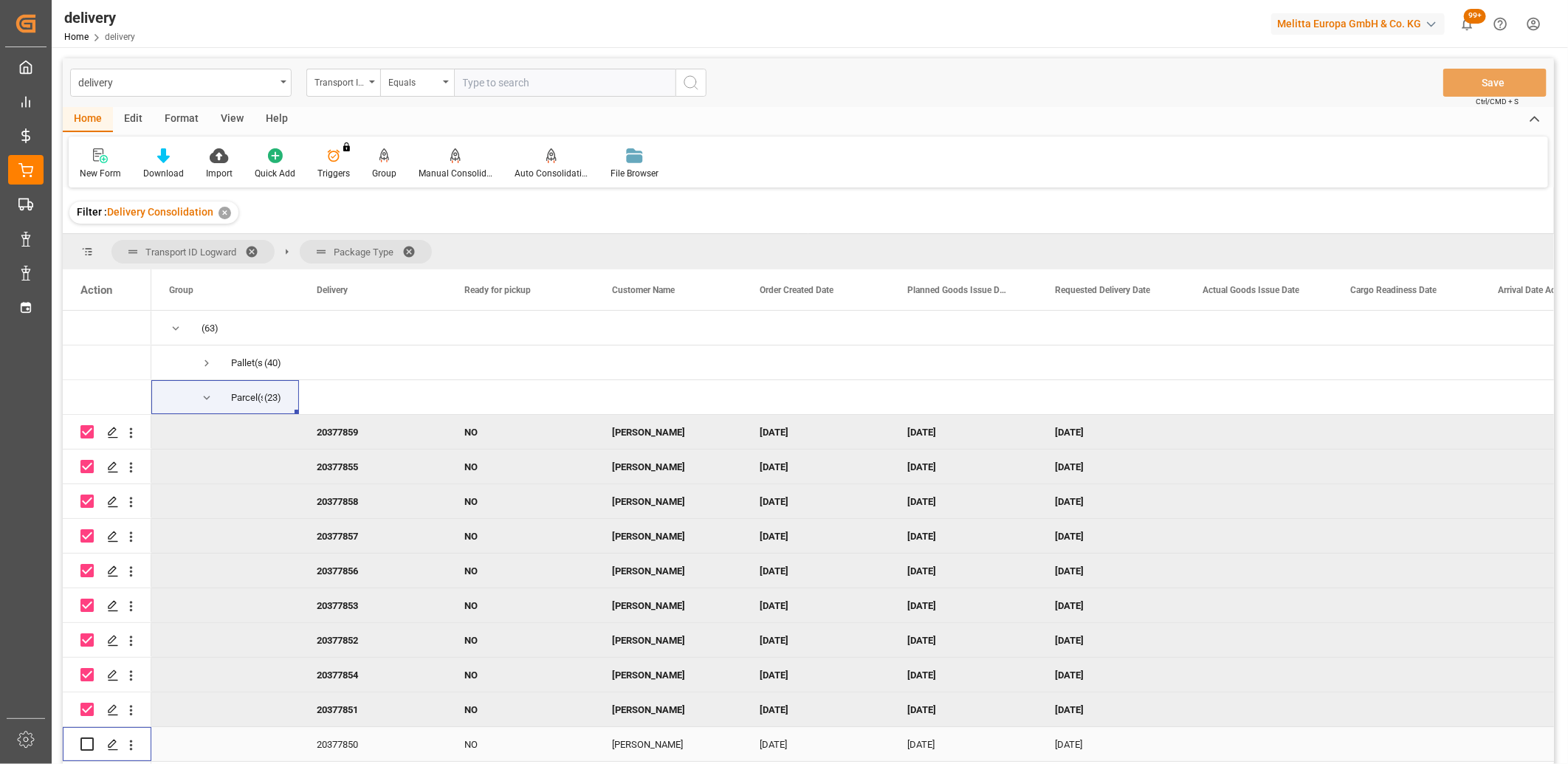
click at [89, 747] on input "Press Space to toggle row selection (unchecked)" at bounding box center [87, 744] width 13 height 13
checkbox input "true"
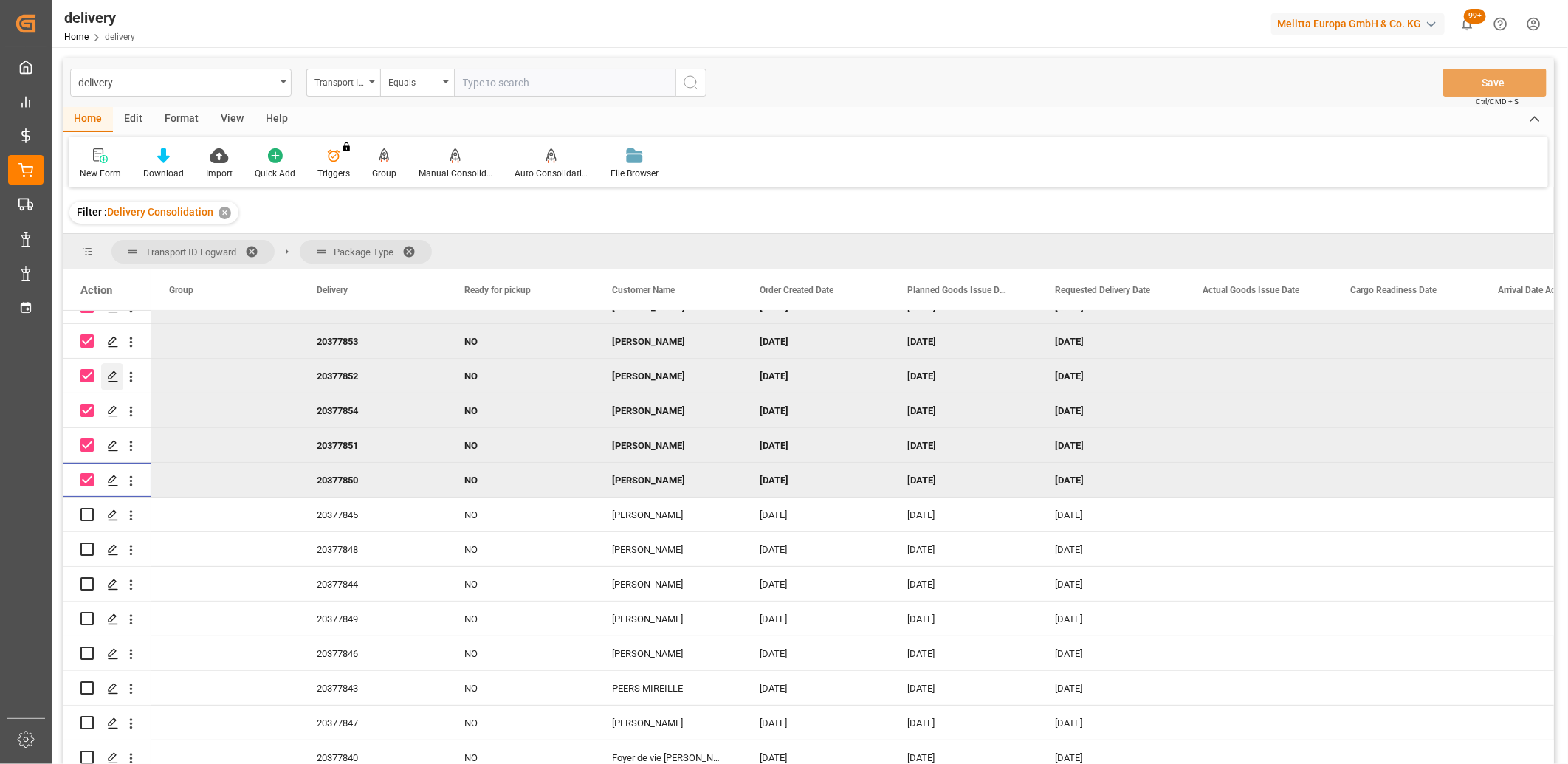
scroll to position [410, 0]
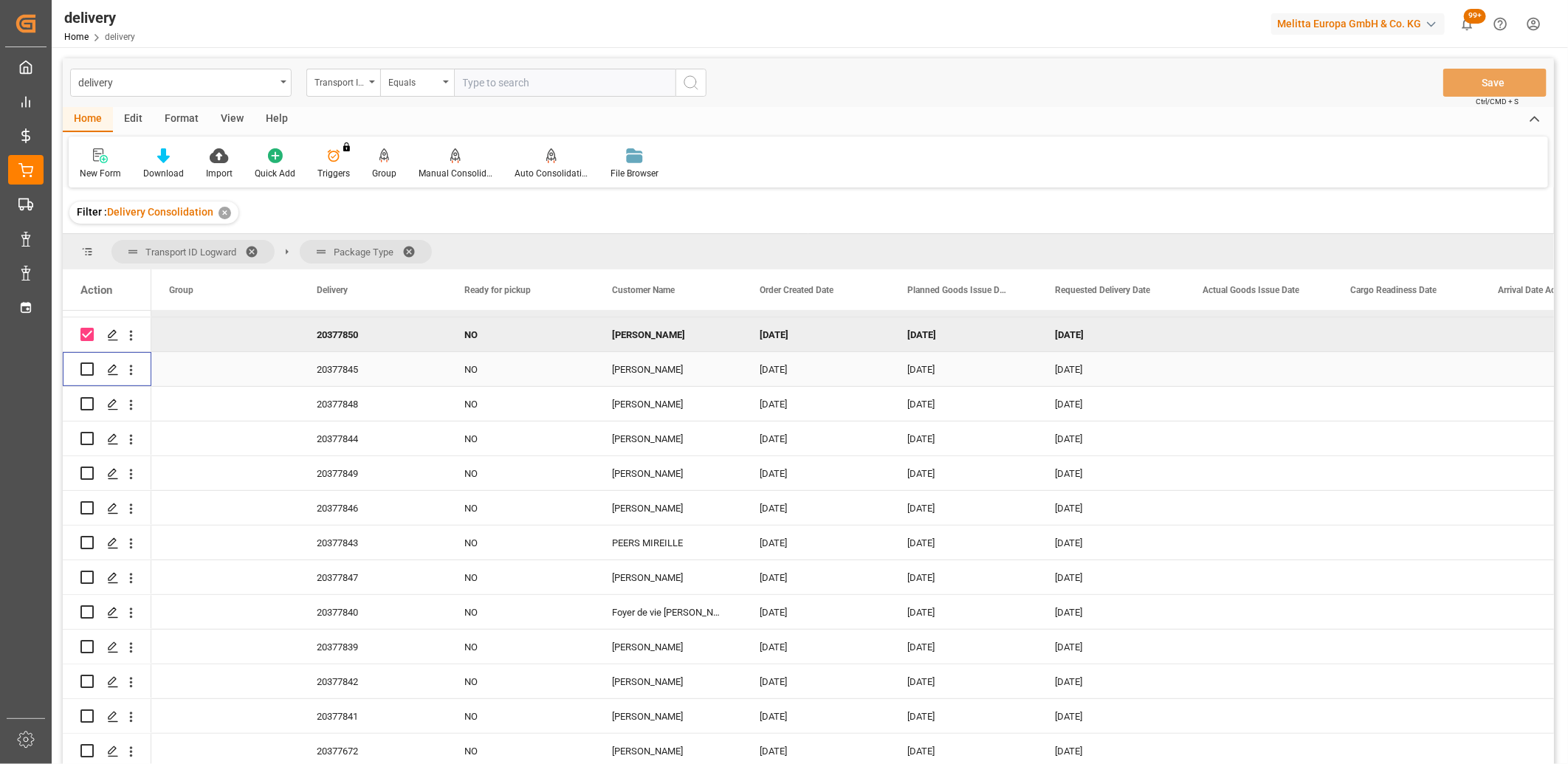
click at [93, 372] on input "Press Space to toggle row selection (unchecked)" at bounding box center [87, 369] width 13 height 13
checkbox input "true"
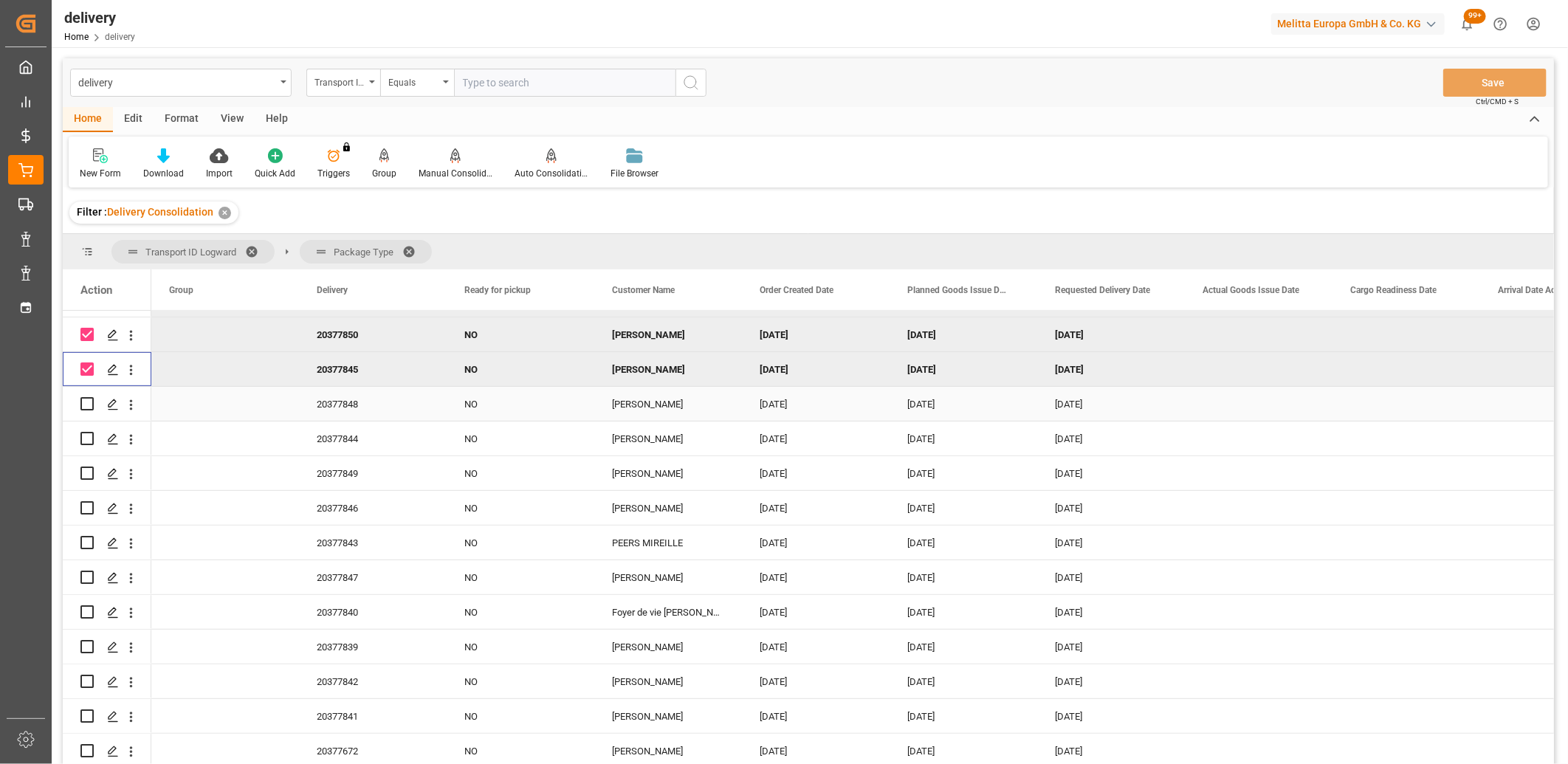
click at [86, 411] on div "Press SPACE to select this row." at bounding box center [87, 404] width 13 height 34
drag, startPoint x: 87, startPoint y: 404, endPoint x: 90, endPoint y: 442, distance: 38.1
click at [87, 407] on input "Press Space to toggle row selection (unchecked)" at bounding box center [87, 404] width 13 height 13
checkbox input "true"
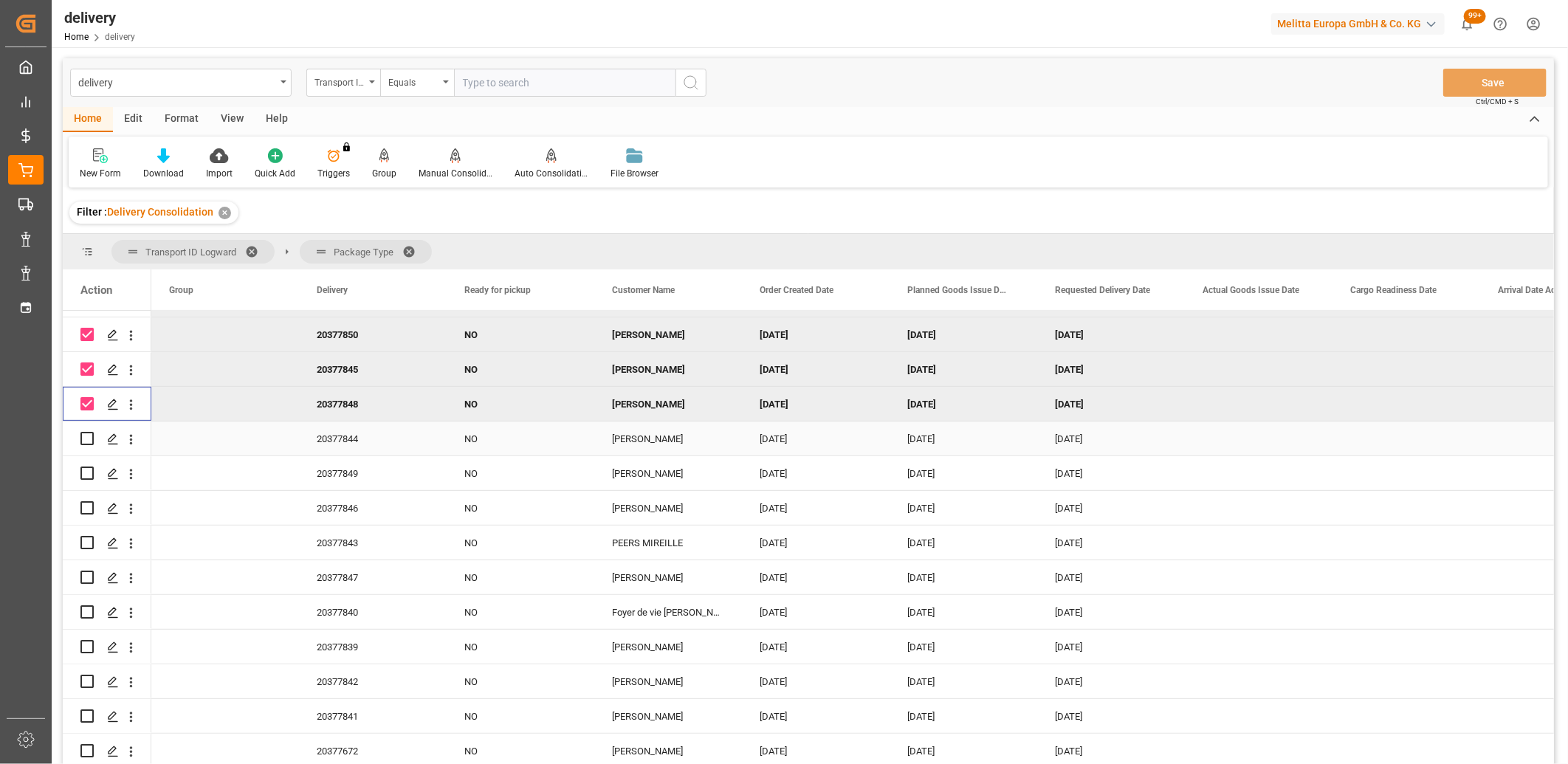
click at [90, 442] on input "Press Space to toggle row selection (unchecked)" at bounding box center [87, 439] width 13 height 13
checkbox input "true"
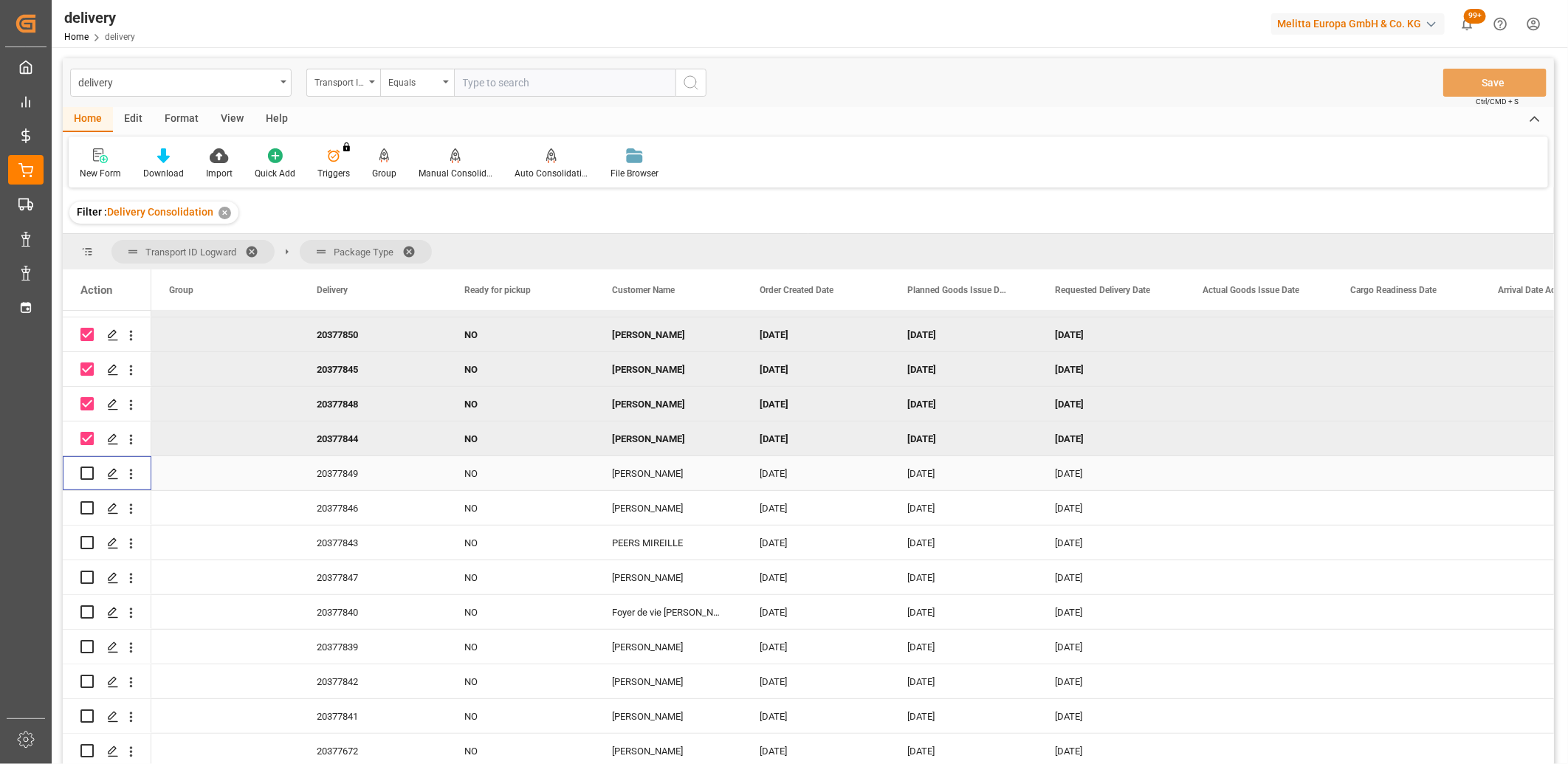
click at [87, 476] on input "Press Space to toggle row selection (unchecked)" at bounding box center [87, 473] width 13 height 13
checkbox input "true"
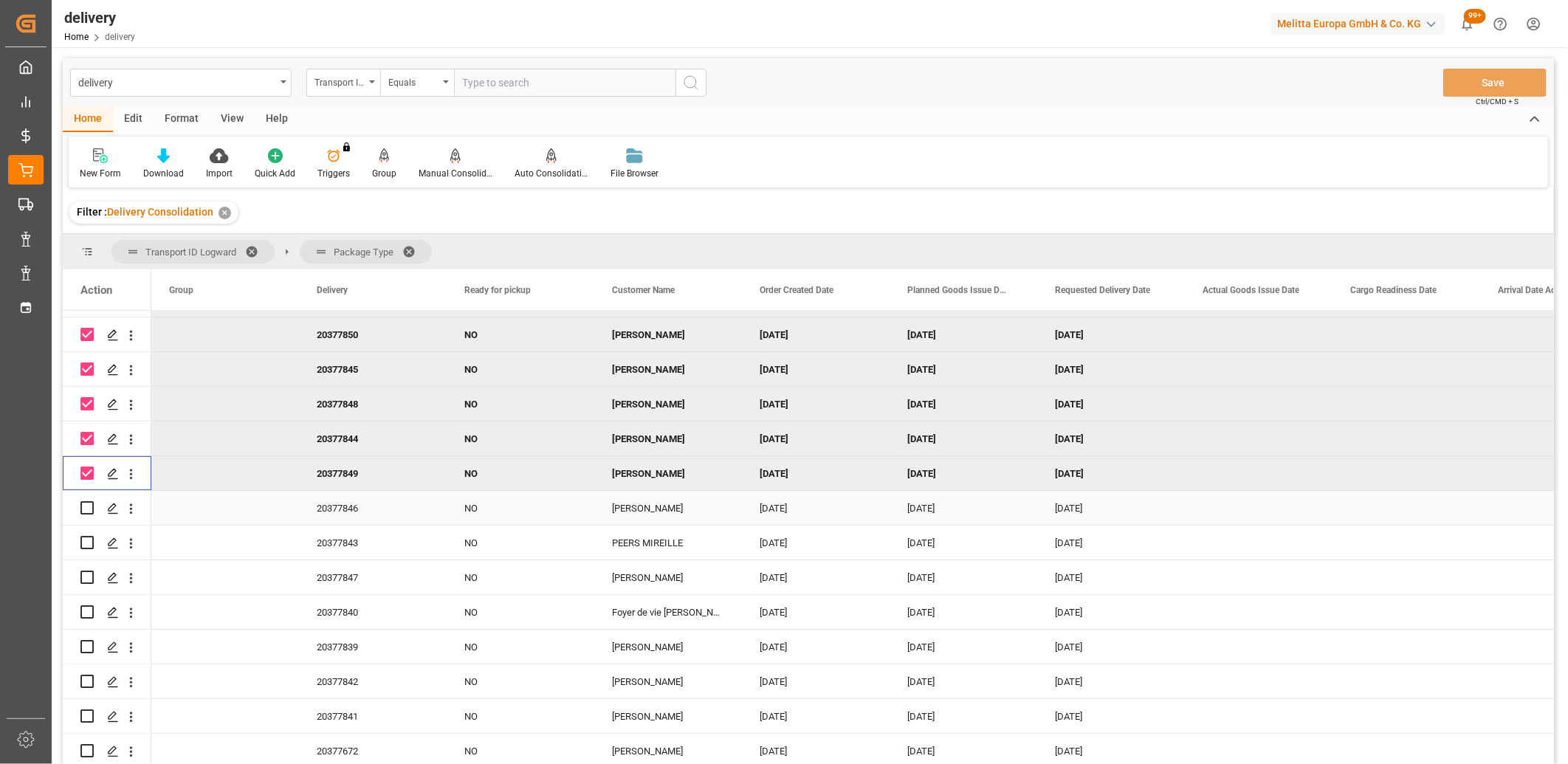
click at [86, 506] on input "Press Space to toggle row selection (unchecked)" at bounding box center [87, 508] width 13 height 13
checkbox input "true"
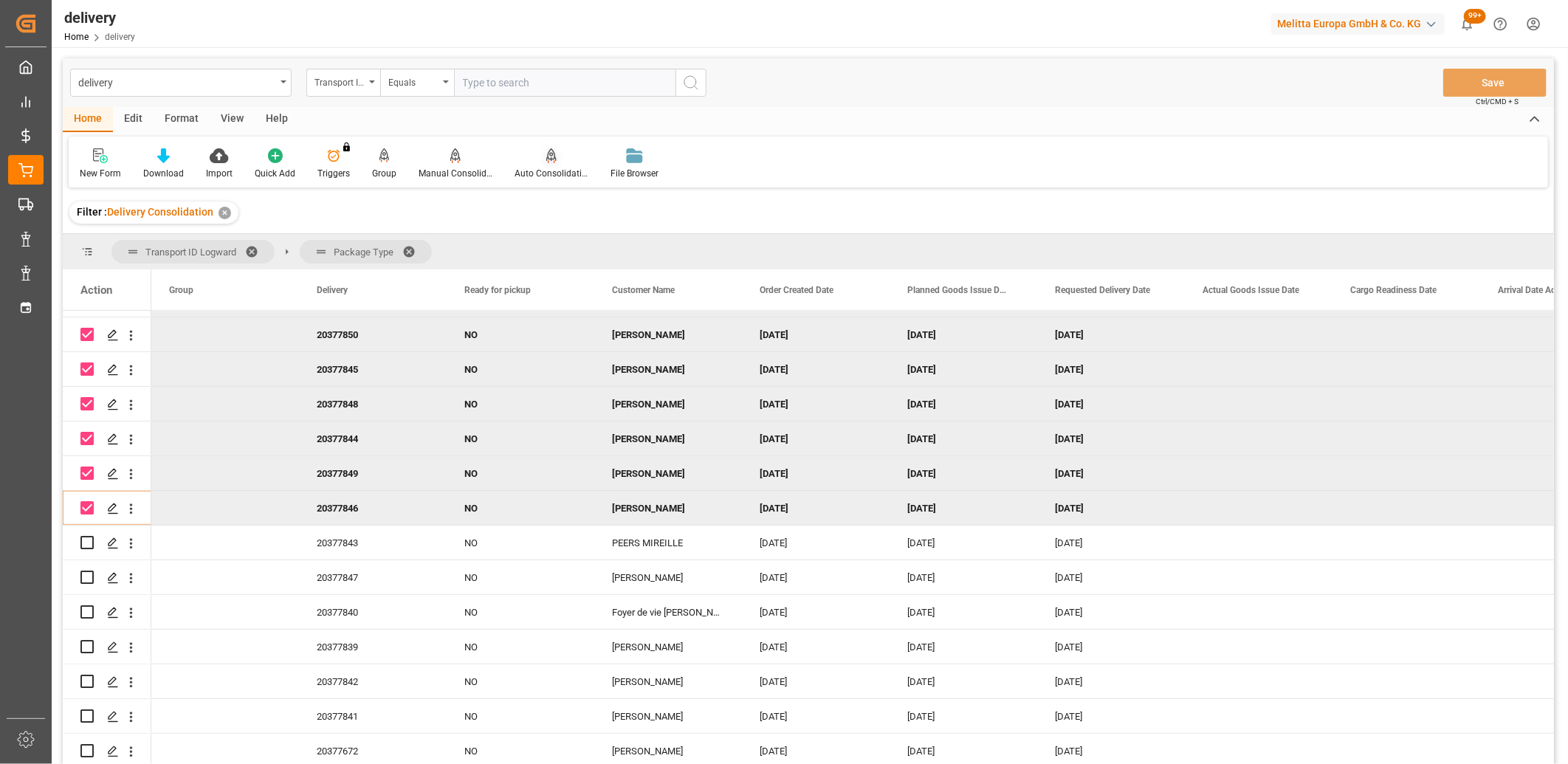
click at [548, 158] on icon at bounding box center [551, 156] width 10 height 15
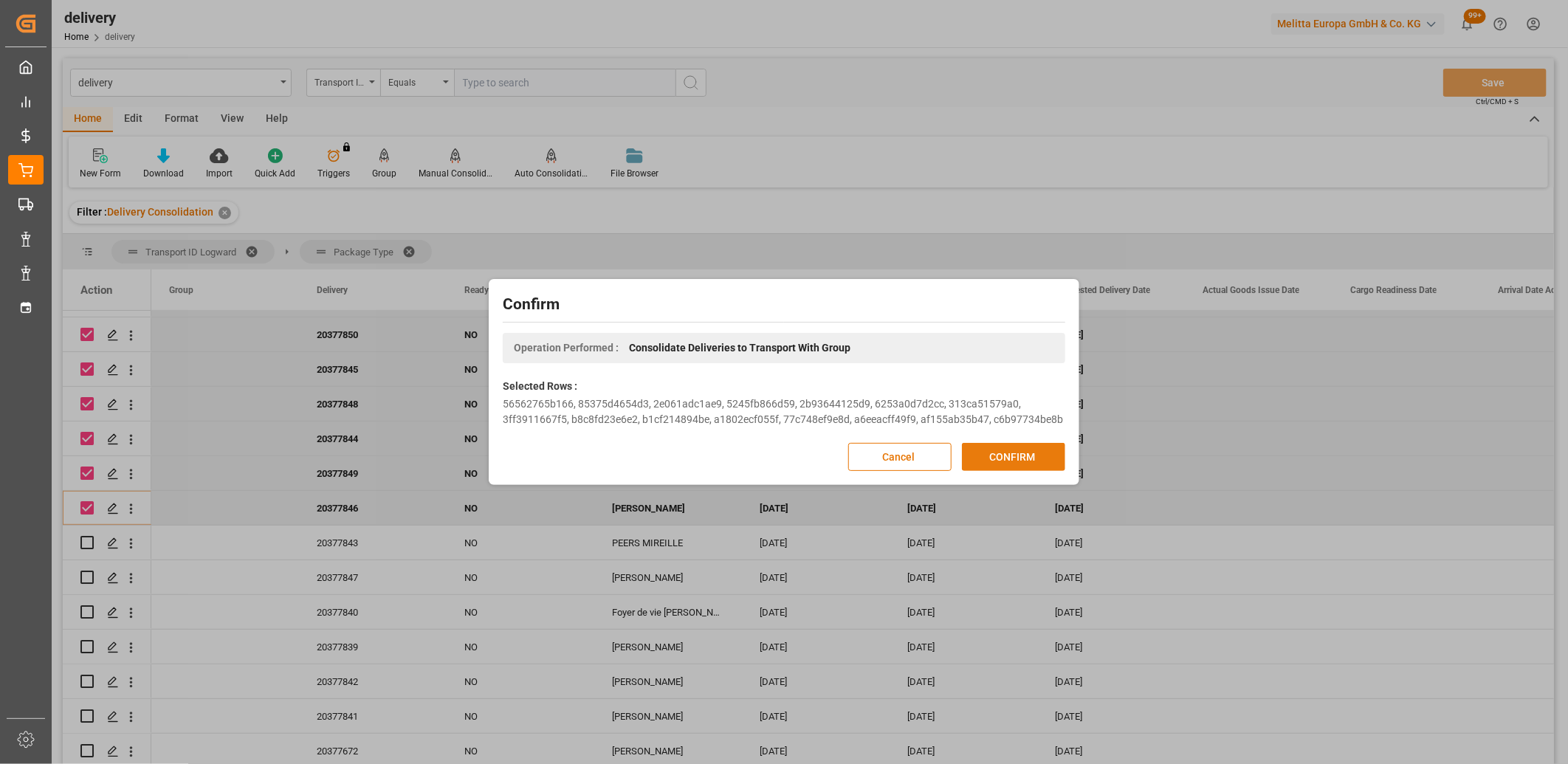
click at [982, 463] on button "CONFIRM" at bounding box center [1013, 457] width 104 height 28
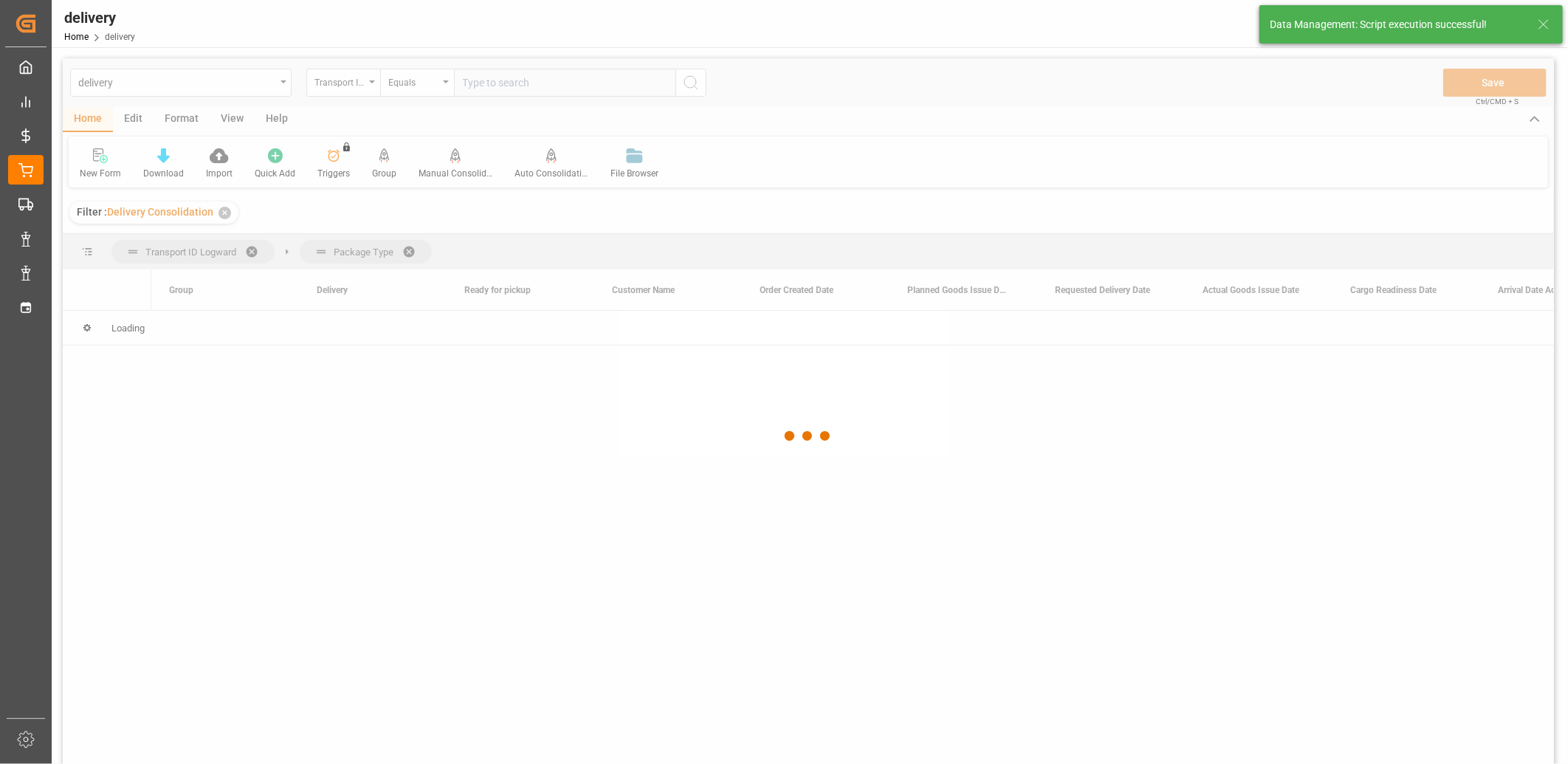
scroll to position [0, 0]
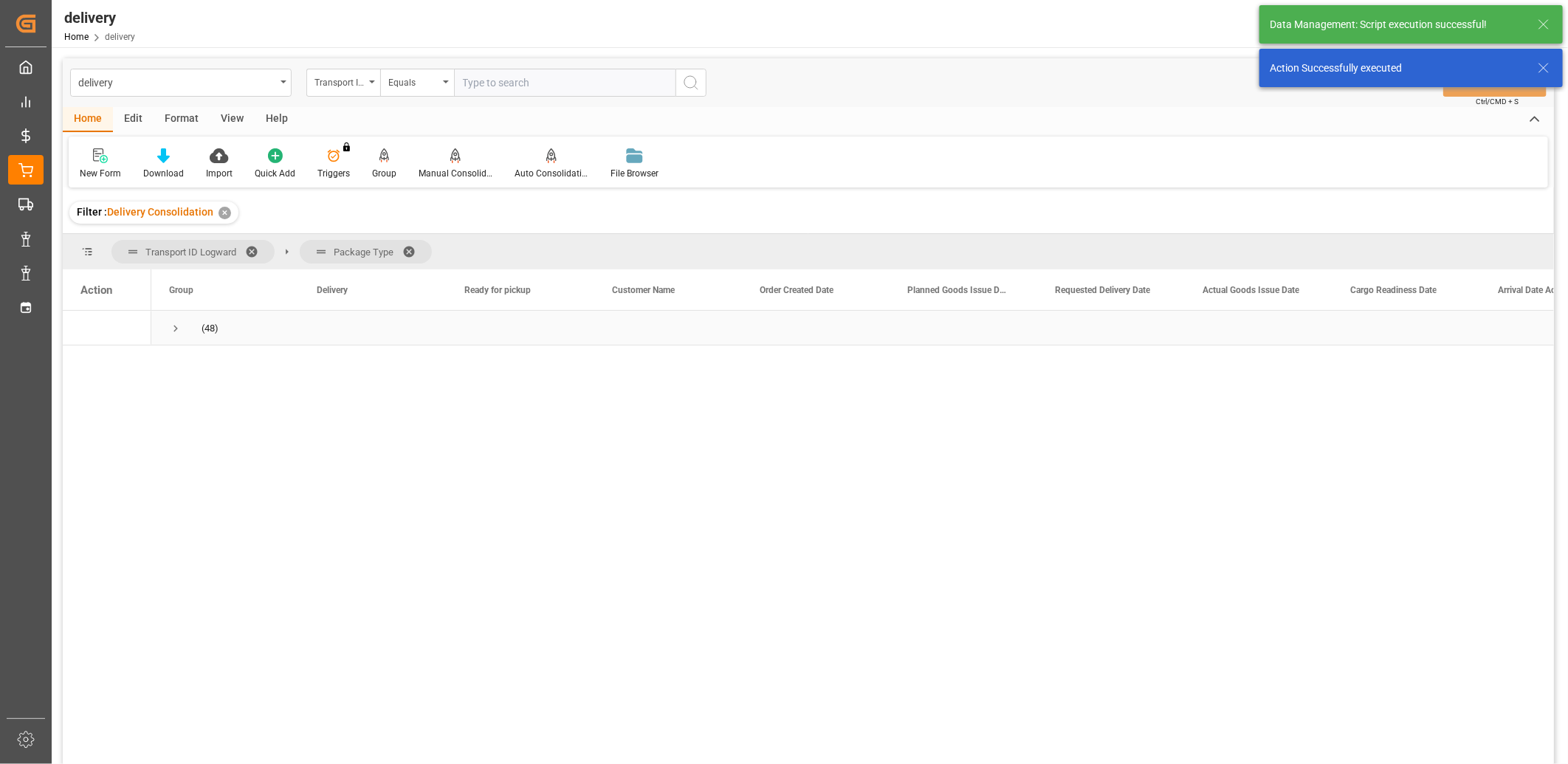
click at [178, 331] on span "Press SPACE to select this row." at bounding box center [176, 328] width 13 height 13
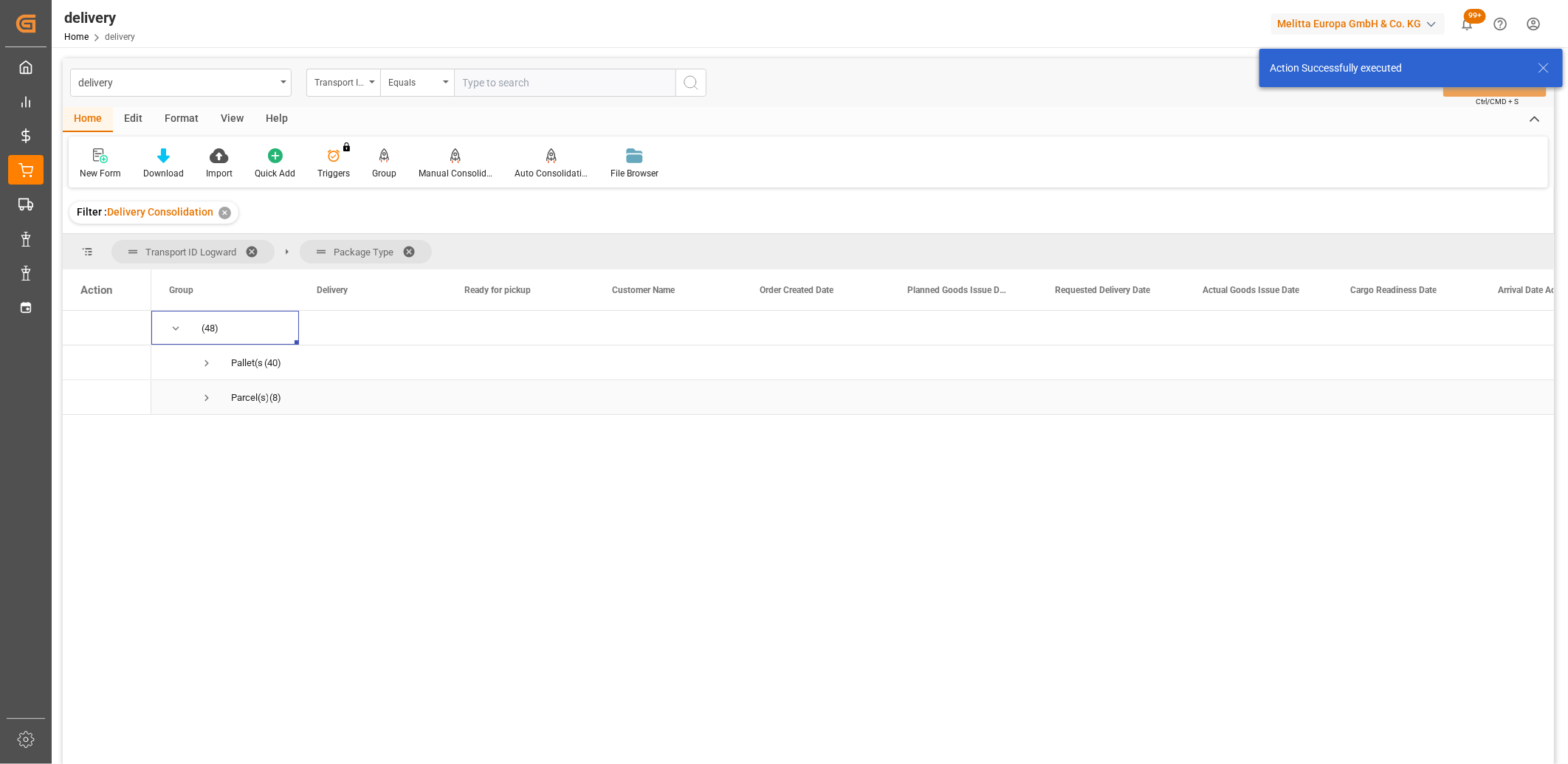
click at [198, 395] on span "Parcel(s) (8)" at bounding box center [225, 398] width 112 height 33
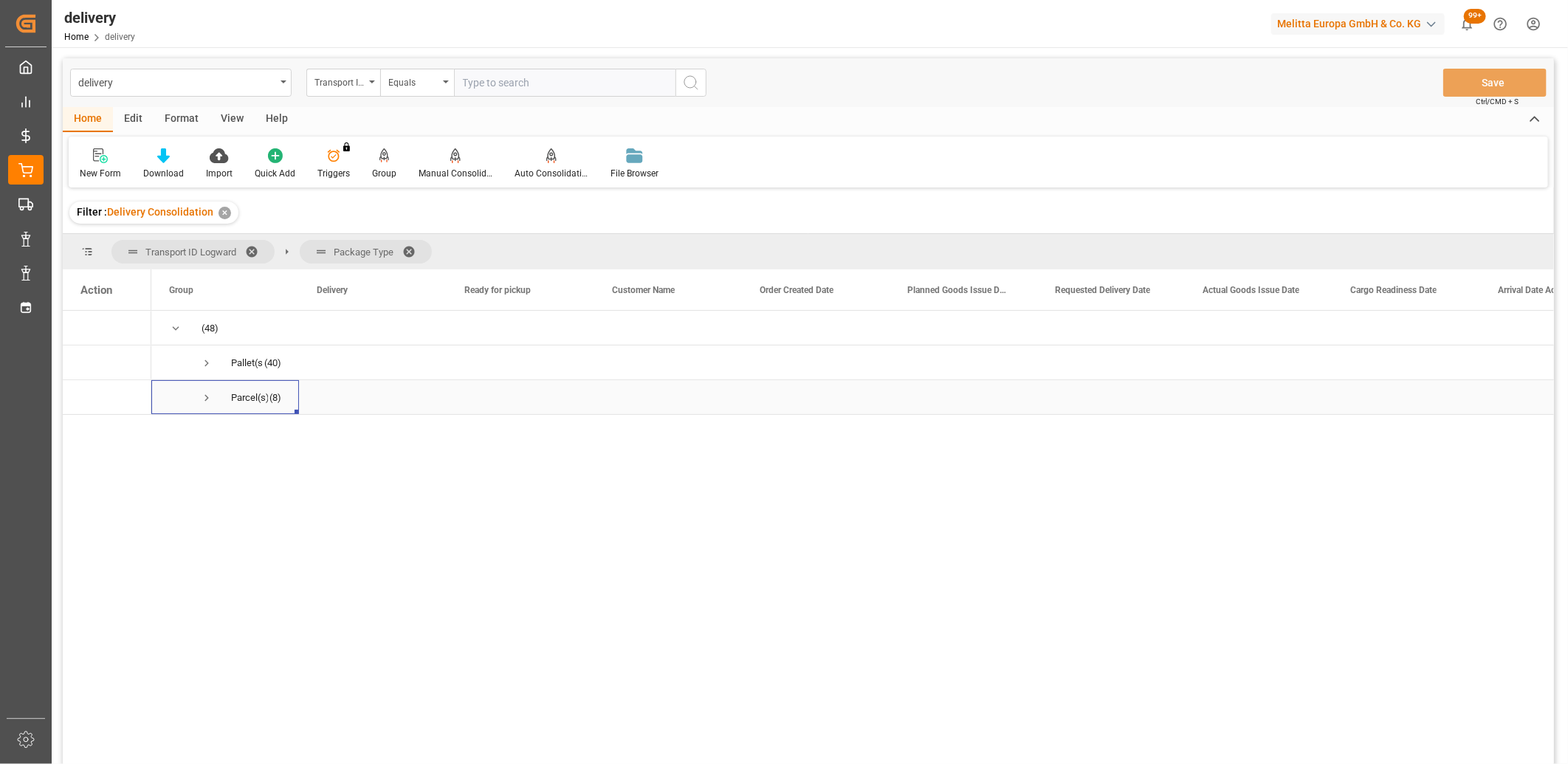
click at [207, 400] on span "Press SPACE to select this row." at bounding box center [207, 398] width 13 height 13
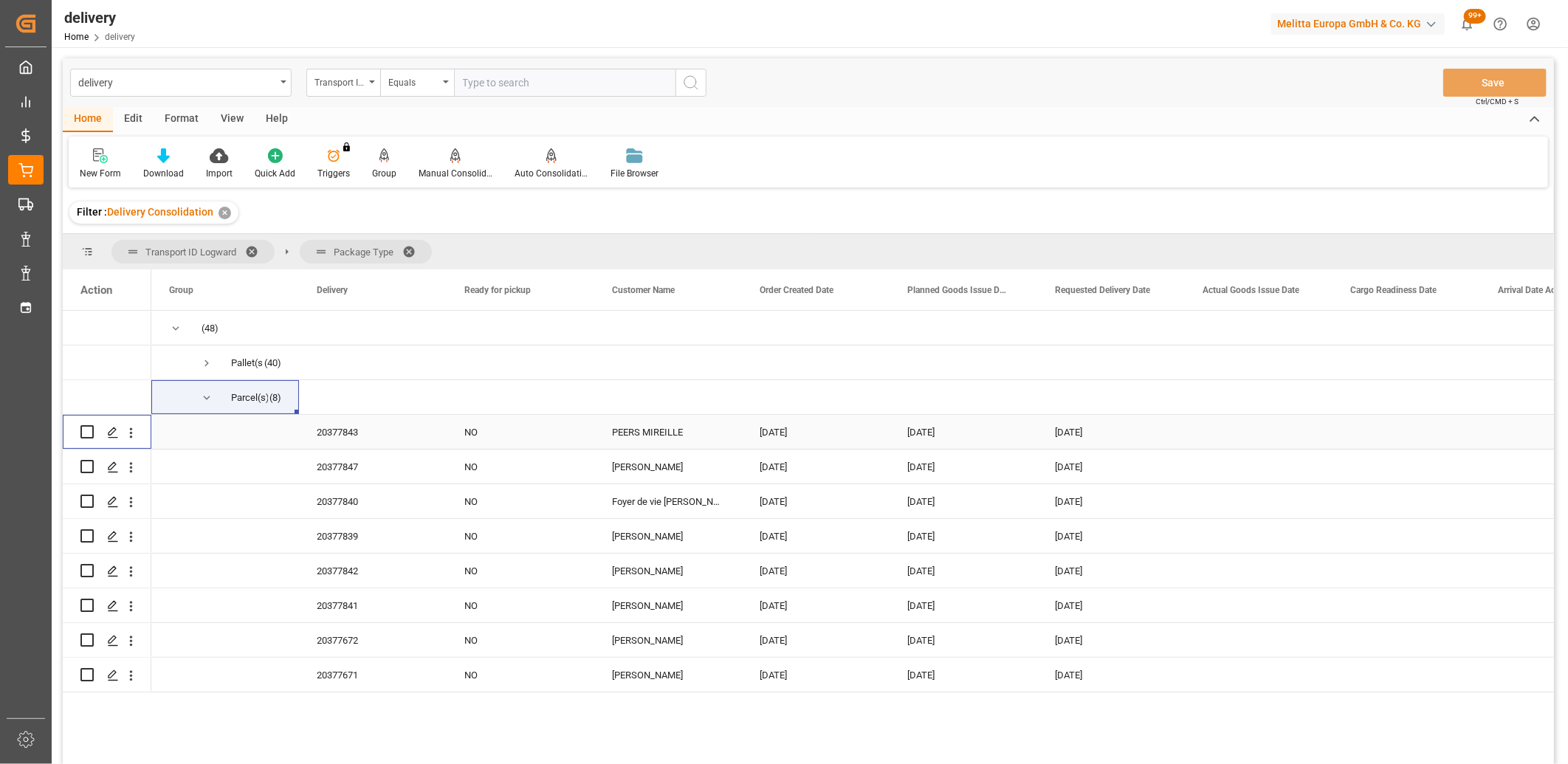
click at [92, 433] on input "Press Space to toggle row selection (unchecked)" at bounding box center [87, 432] width 13 height 13
checkbox input "true"
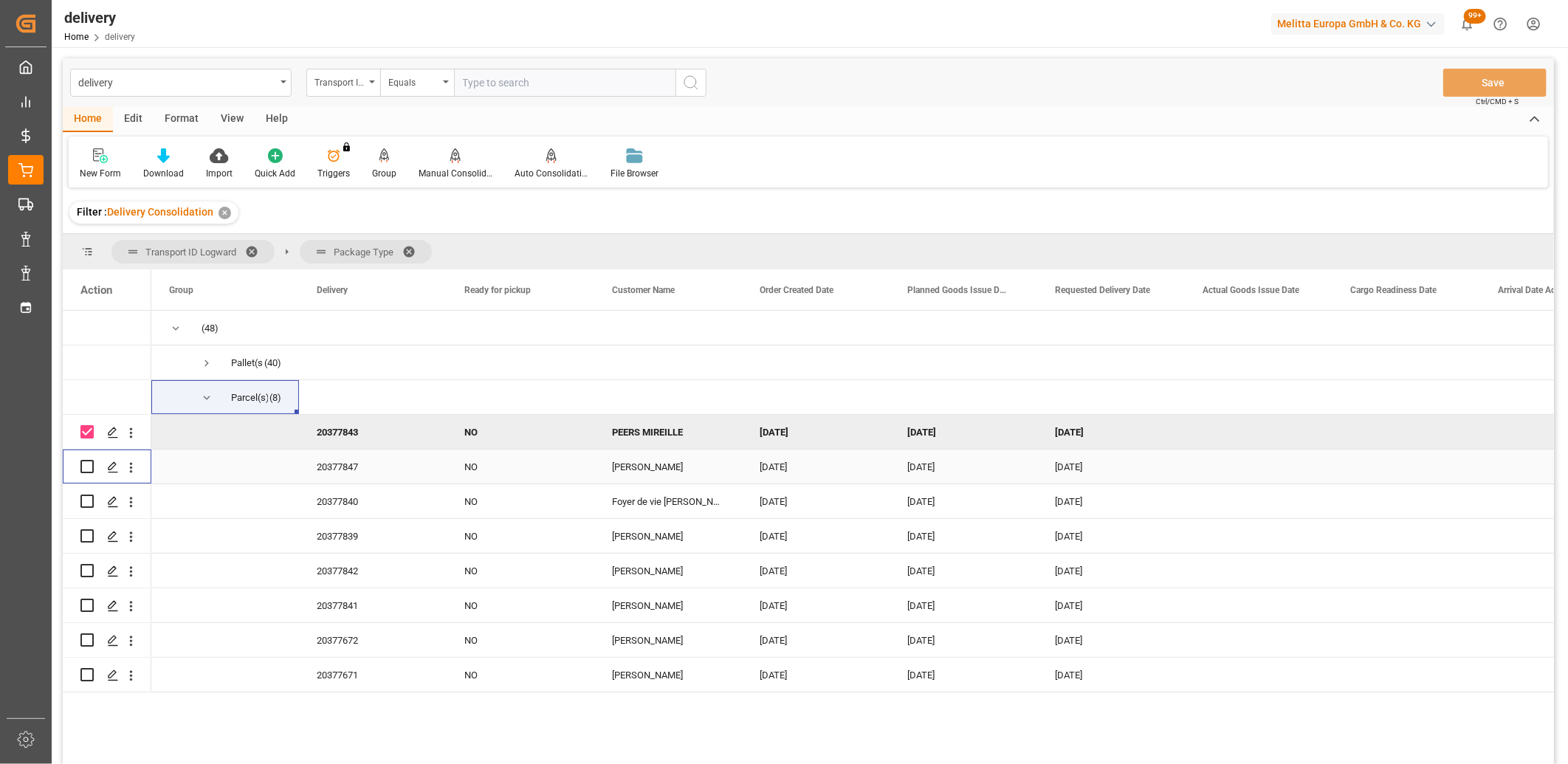
click at [82, 466] on input "Press Space to toggle row selection (unchecked)" at bounding box center [87, 466] width 13 height 13
checkbox input "true"
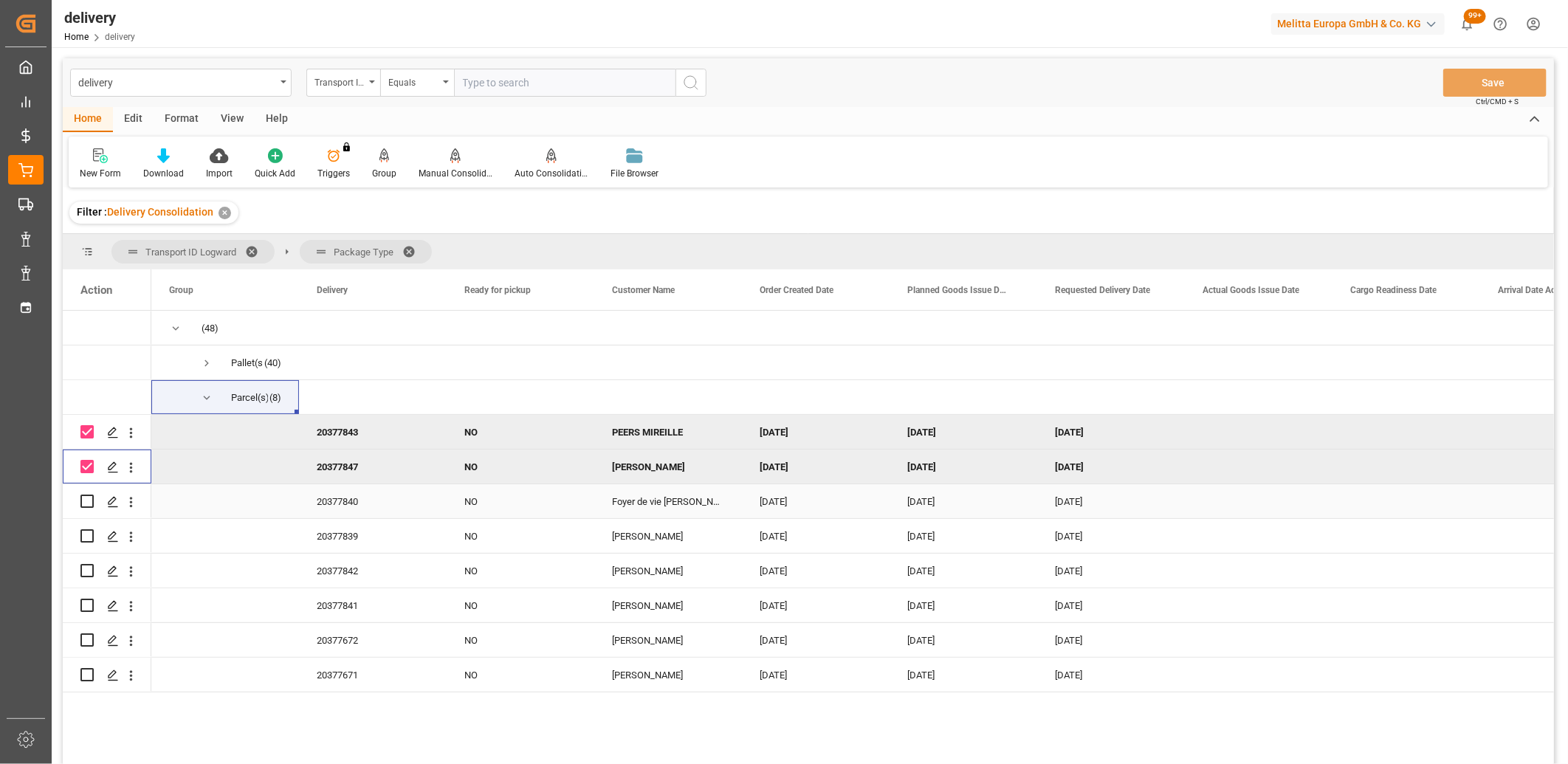
click at [87, 498] on input "Press Space to toggle row selection (unchecked)" at bounding box center [87, 501] width 13 height 13
checkbox input "true"
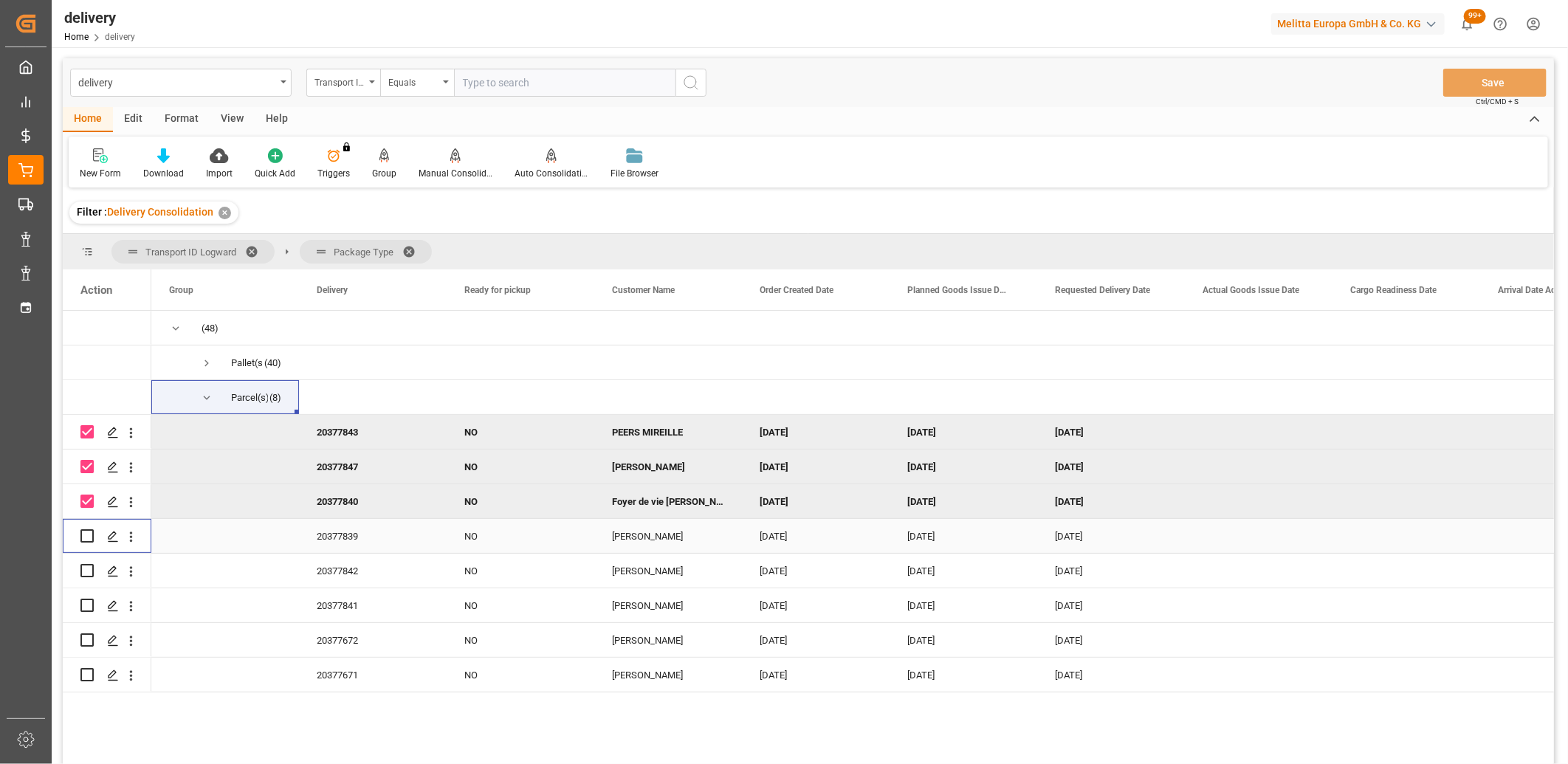
click at [86, 536] on input "Press Space to toggle row selection (unchecked)" at bounding box center [87, 536] width 13 height 13
checkbox input "true"
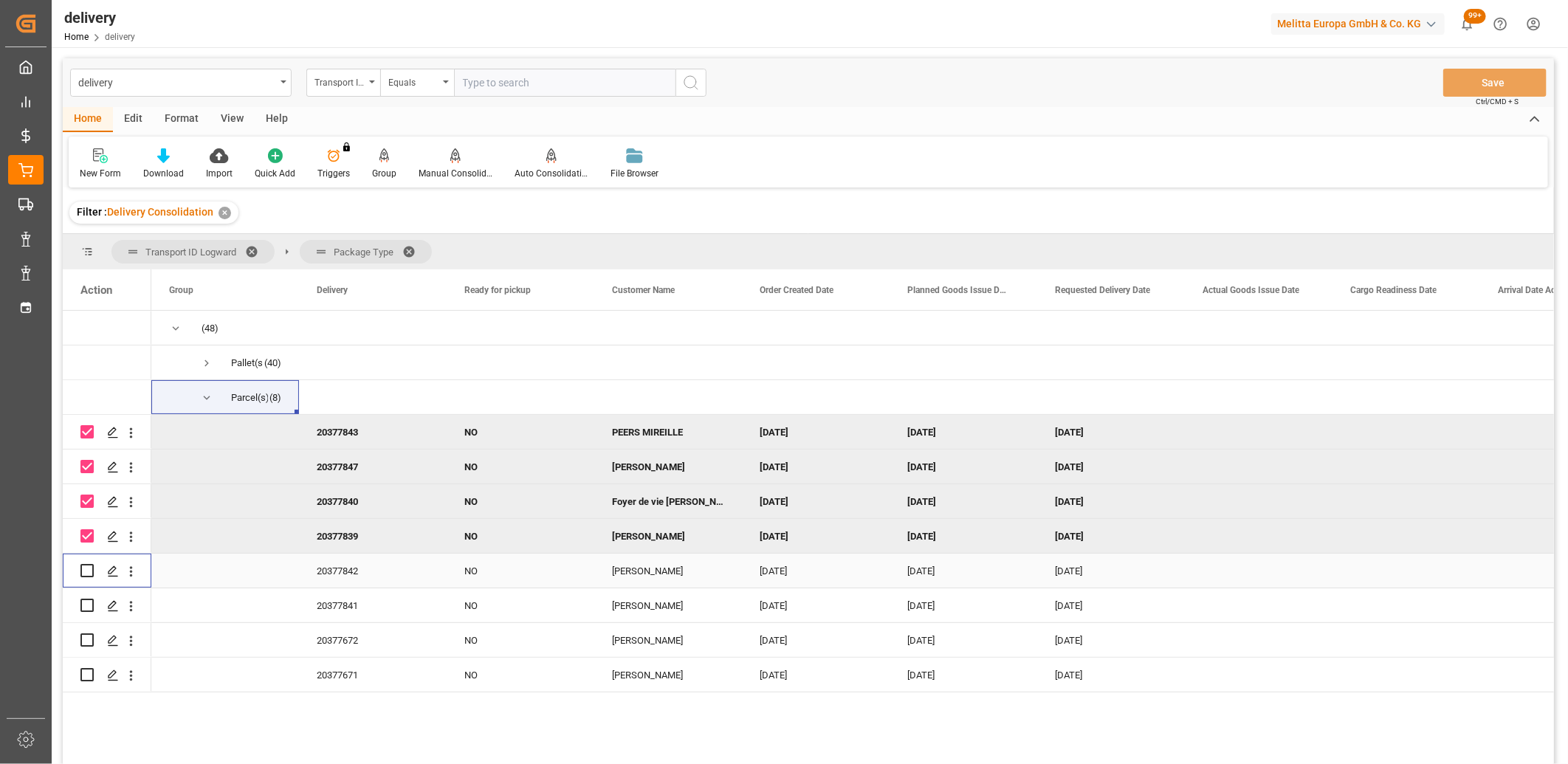
click at [86, 567] on input "Press Space to toggle row selection (unchecked)" at bounding box center [87, 571] width 13 height 13
checkbox input "true"
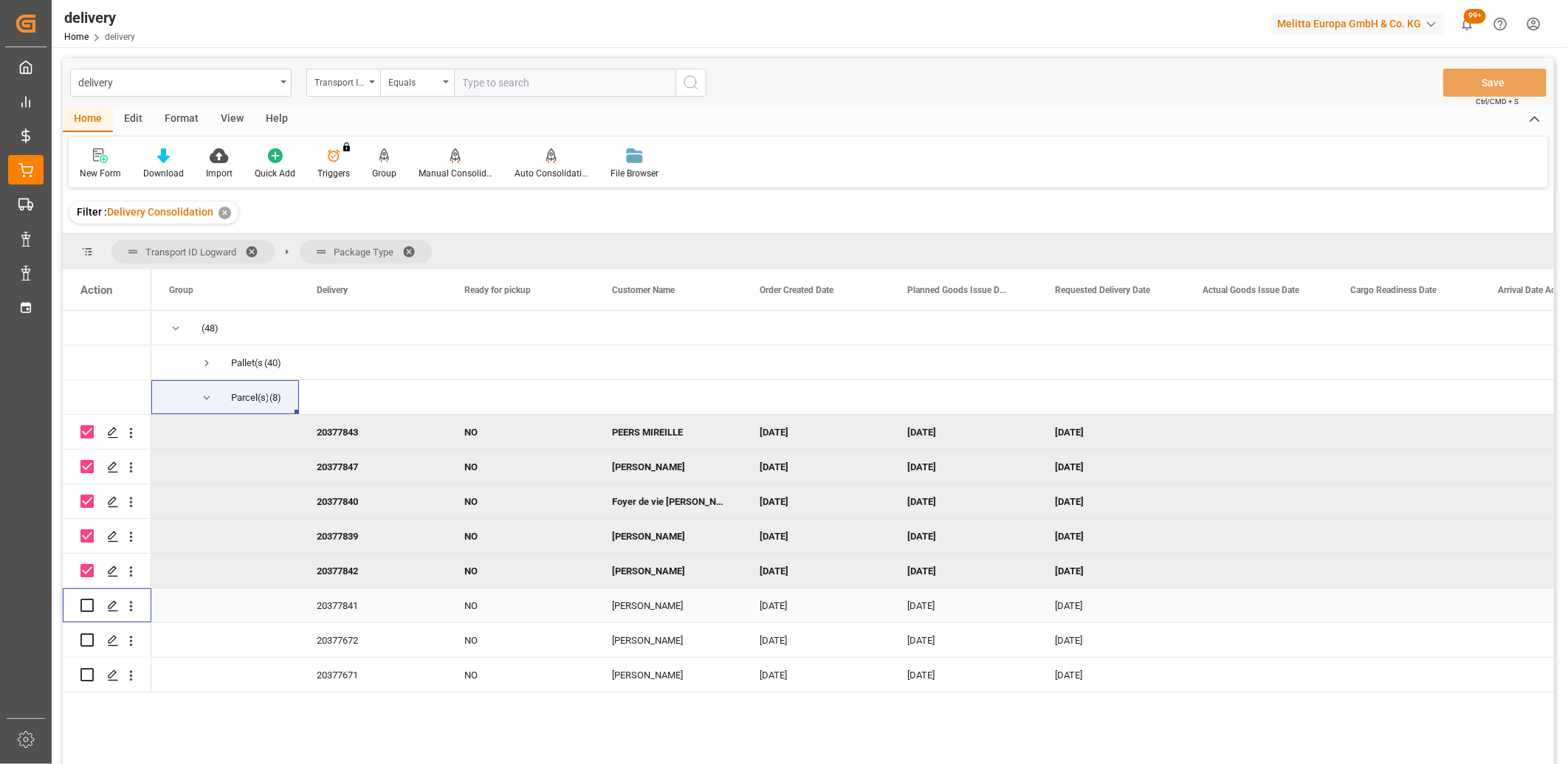
click at [86, 607] on input "Press Space to toggle row selection (unchecked)" at bounding box center [87, 605] width 13 height 13
checkbox input "true"
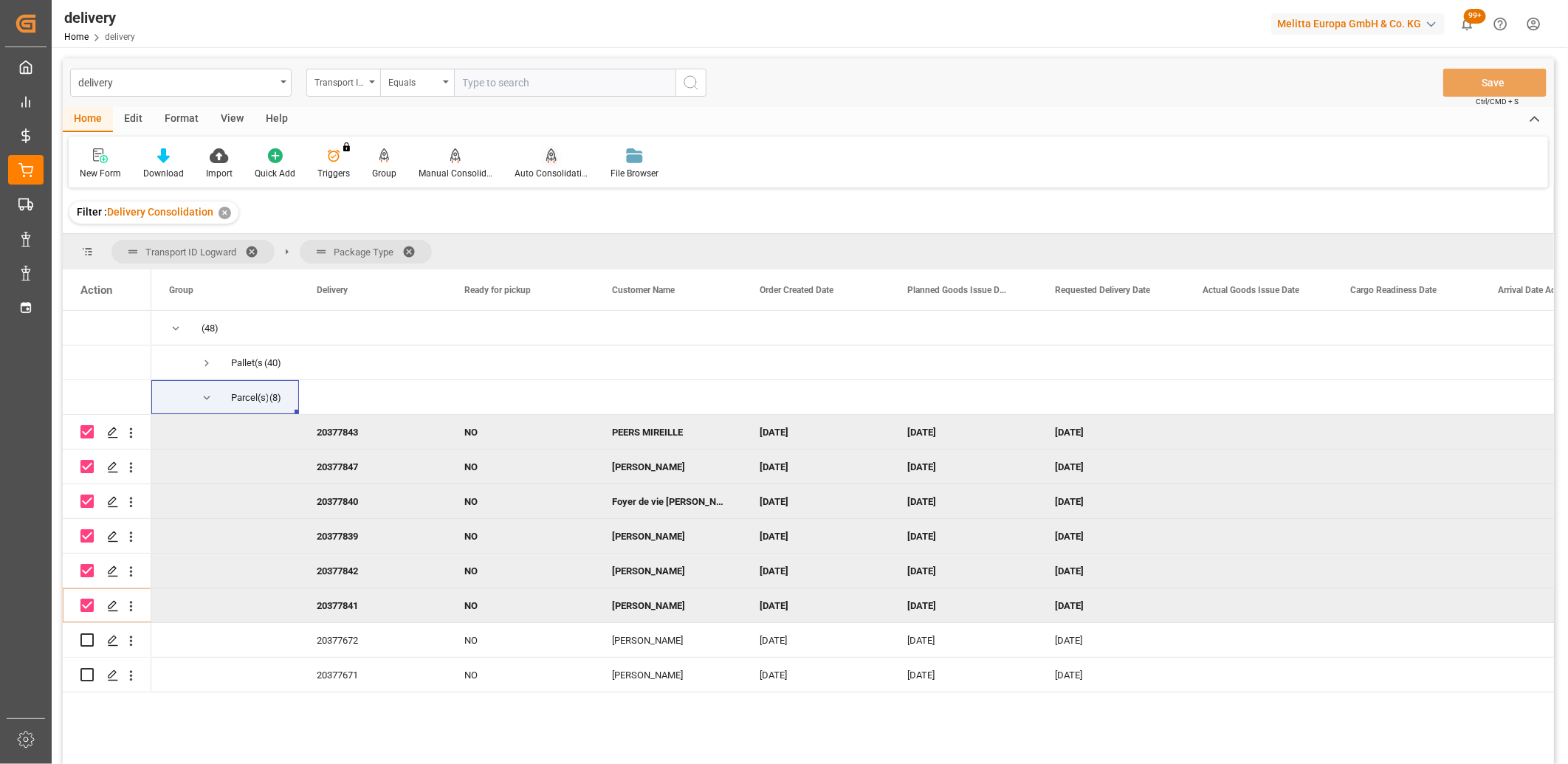
click at [548, 160] on icon at bounding box center [551, 156] width 10 height 15
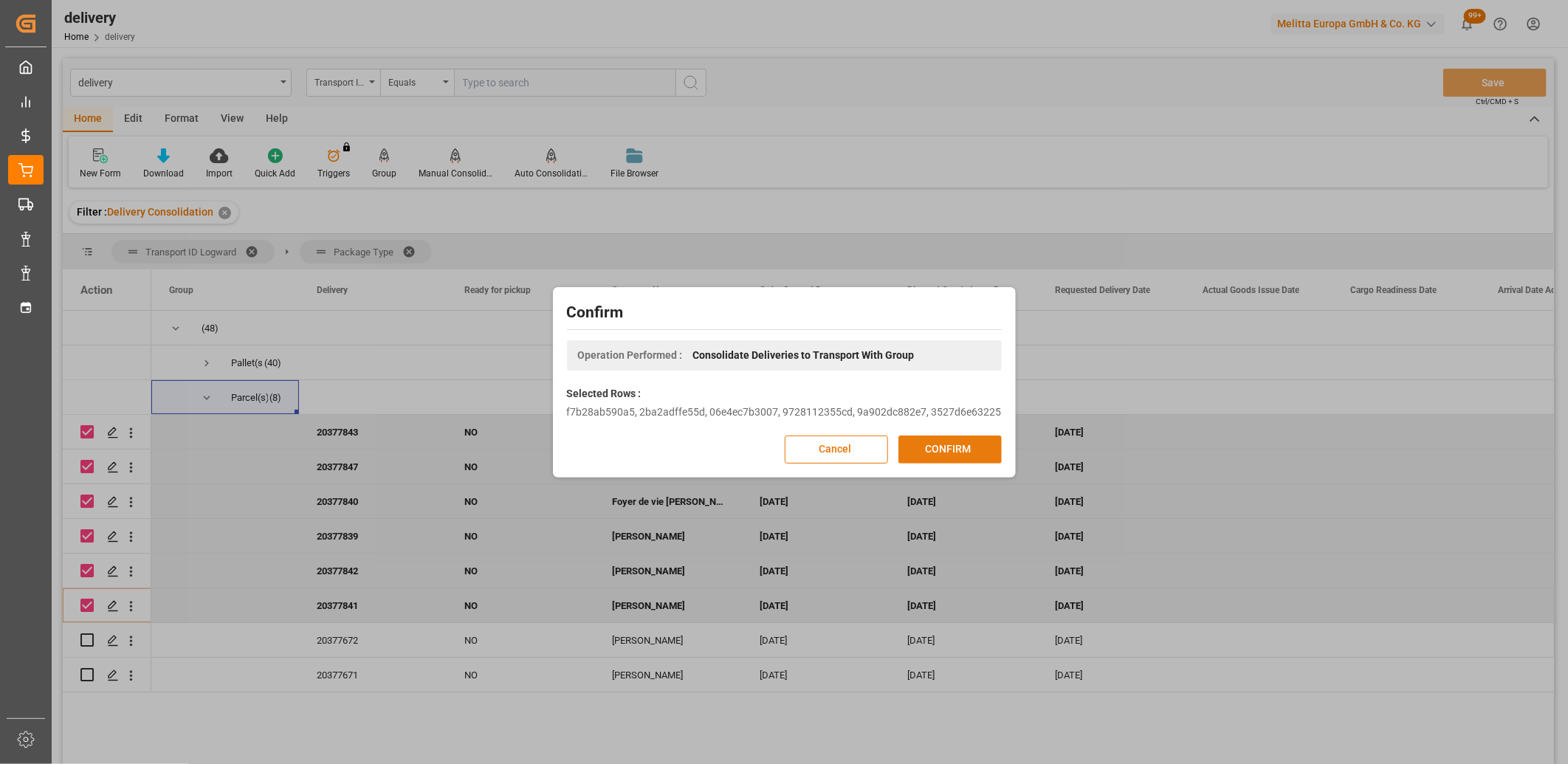
click at [983, 457] on button "CONFIRM" at bounding box center [950, 450] width 104 height 28
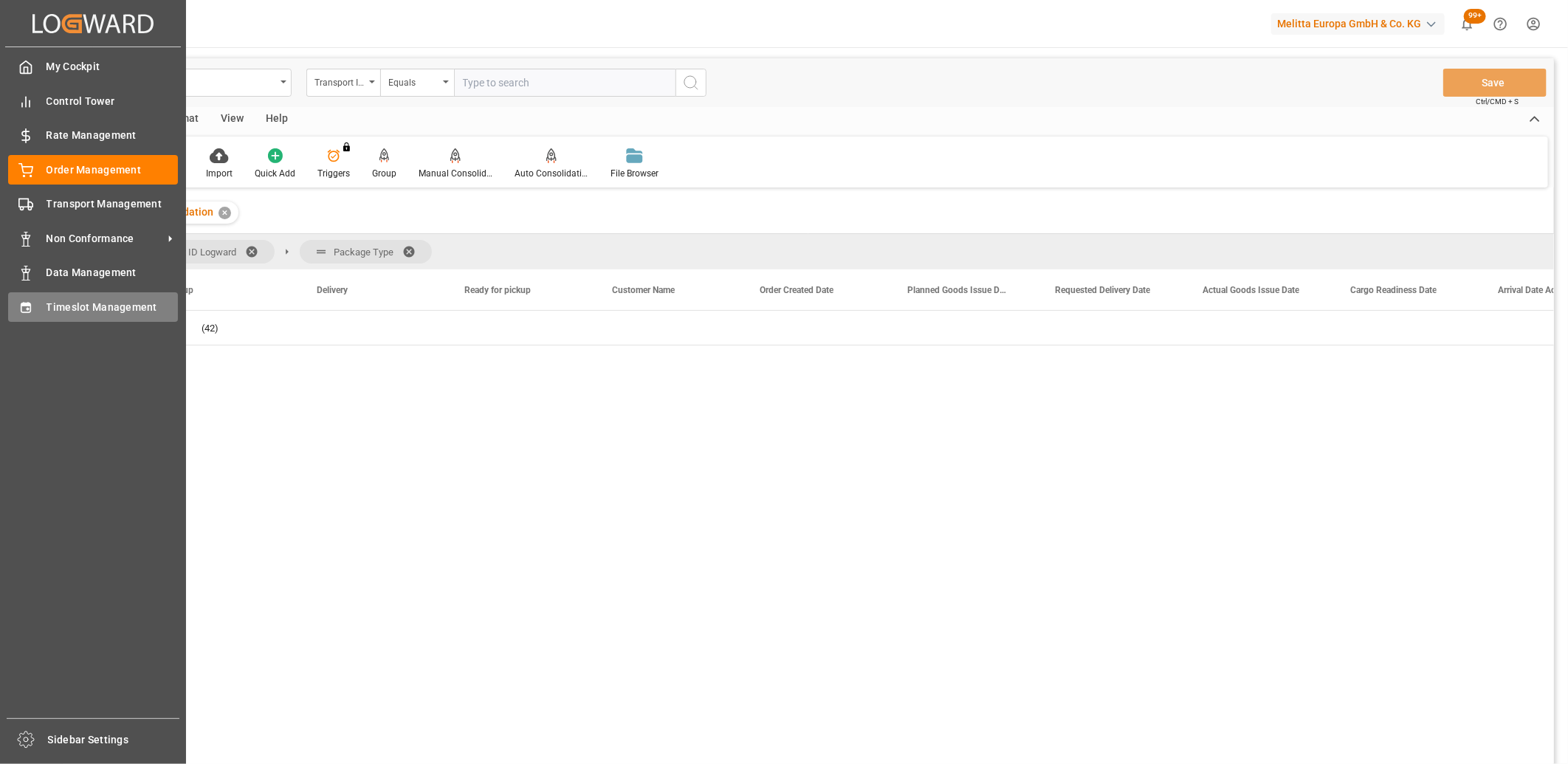
click at [23, 312] on icon at bounding box center [26, 308] width 15 height 15
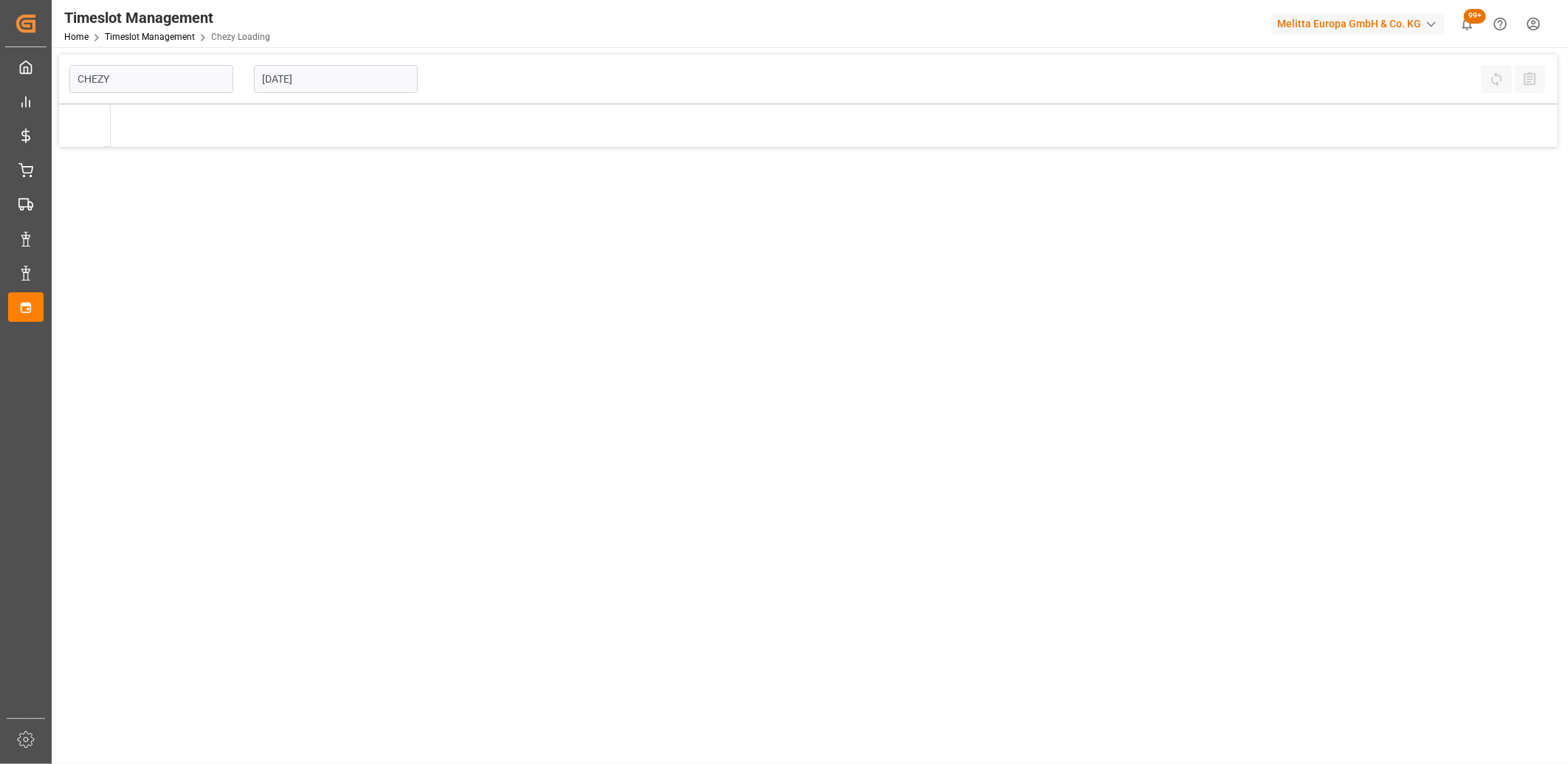
type input "Chezy Loading"
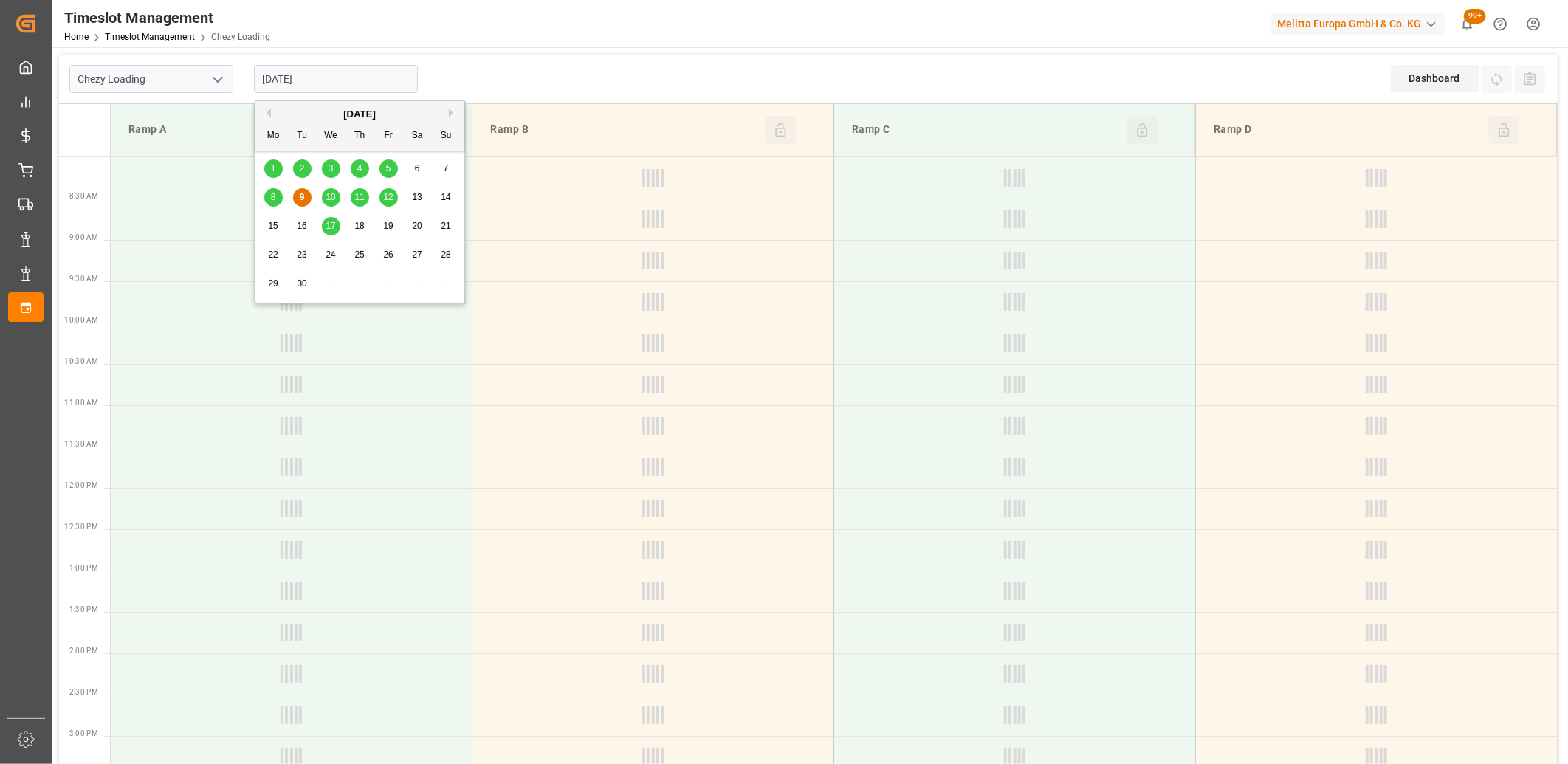
click at [340, 71] on input "[DATE]" at bounding box center [336, 79] width 164 height 28
click at [383, 189] on div "12" at bounding box center [389, 198] width 19 height 18
type input "[DATE]"
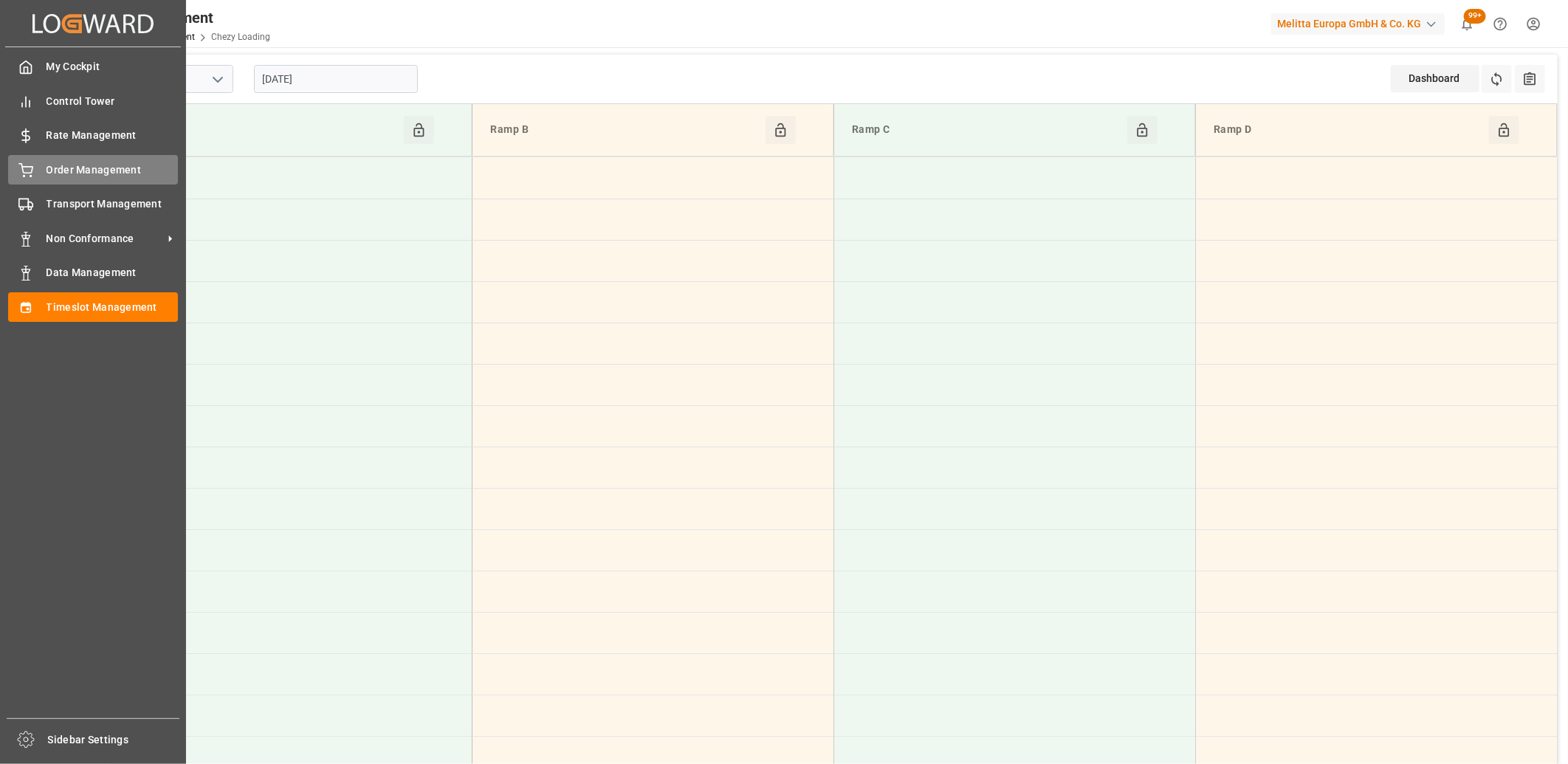
click at [51, 163] on span "Order Management" at bounding box center [112, 170] width 132 height 16
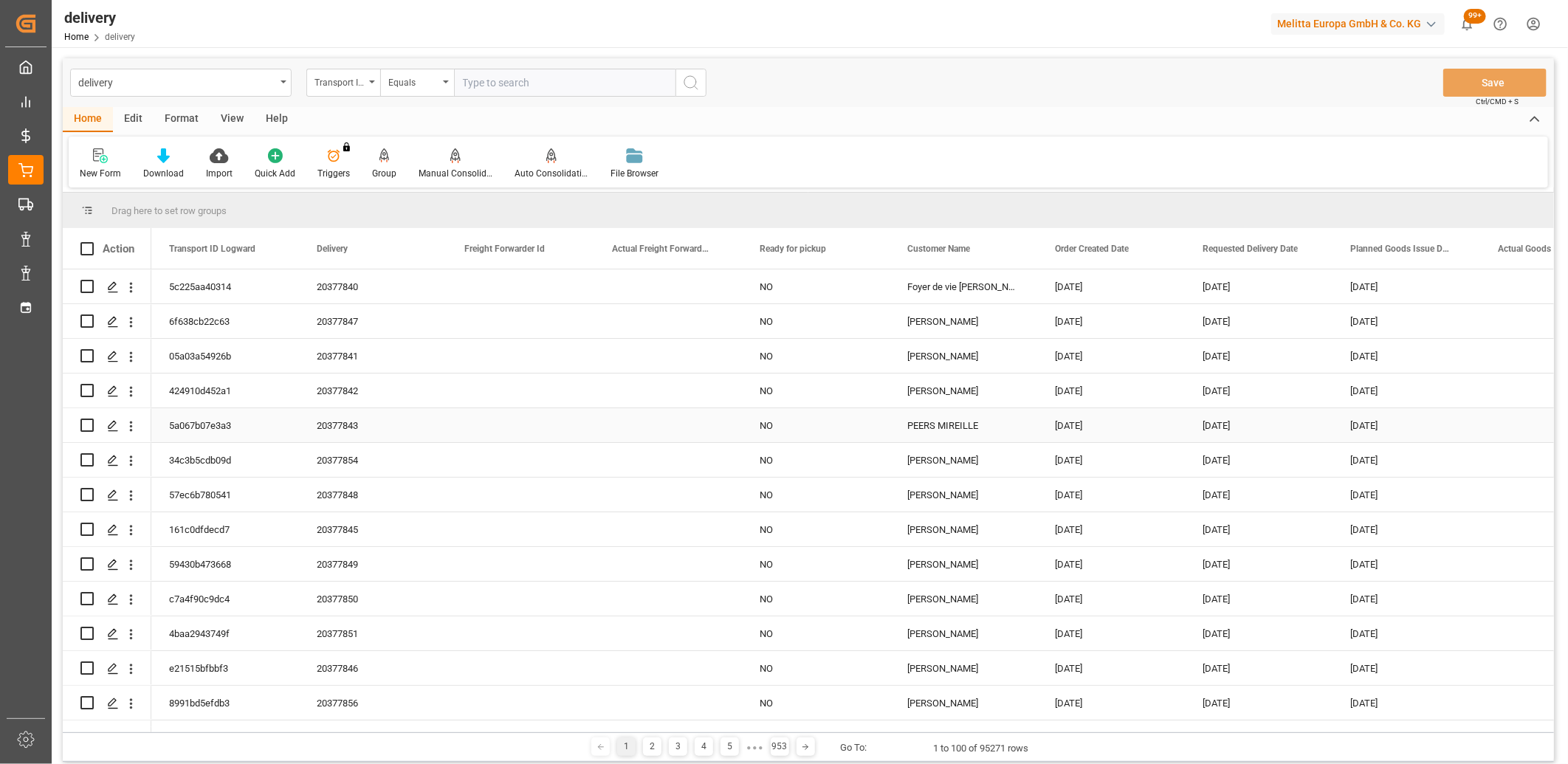
click at [321, 427] on div "20377843" at bounding box center [373, 425] width 148 height 34
